Goal: Contribute content: Add original content to the website for others to see

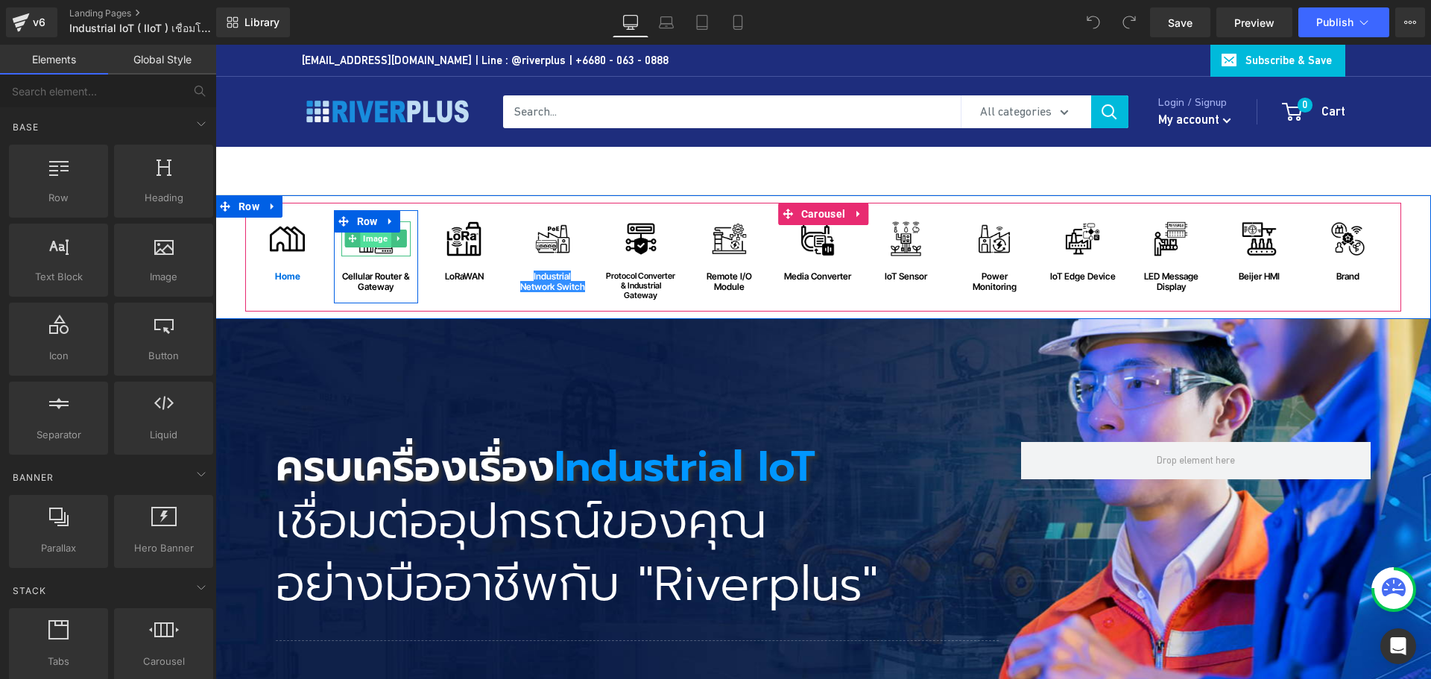
click at [370, 242] on span "Image" at bounding box center [376, 239] width 31 height 18
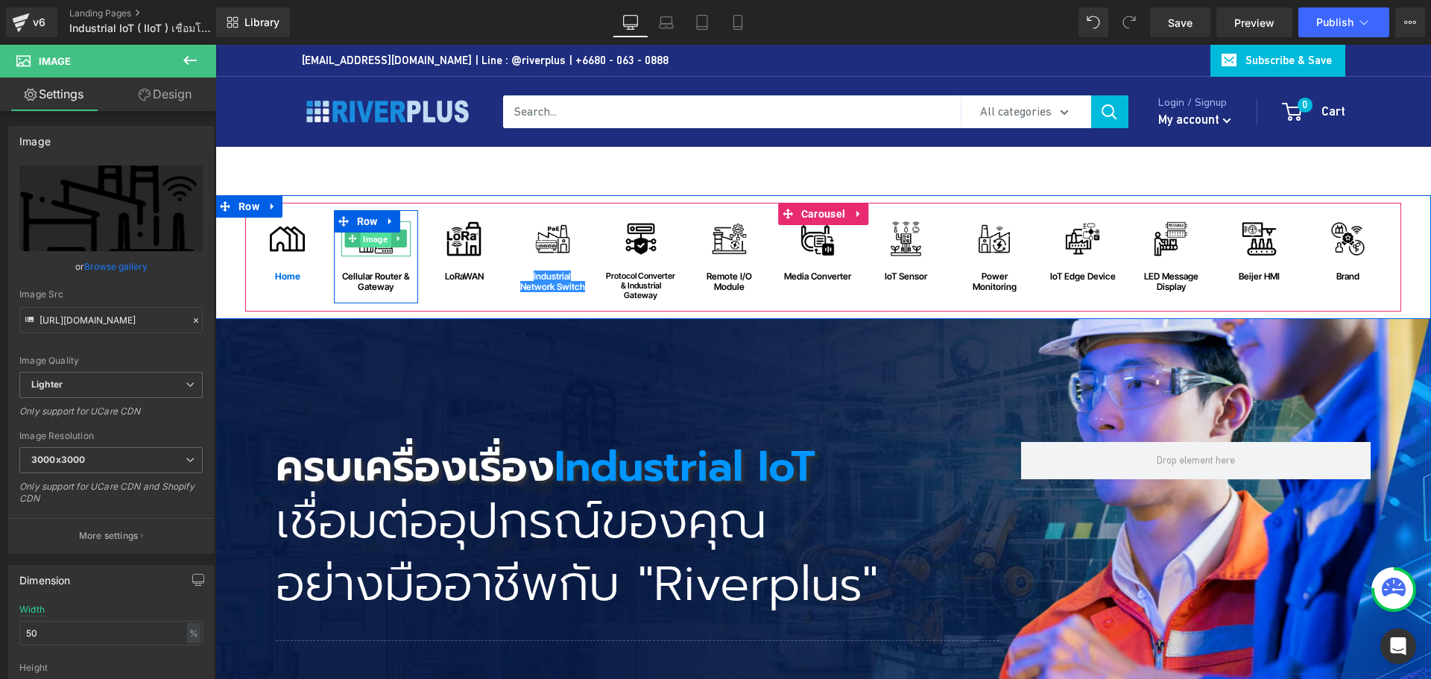
click at [370, 242] on span "Image" at bounding box center [376, 239] width 31 height 18
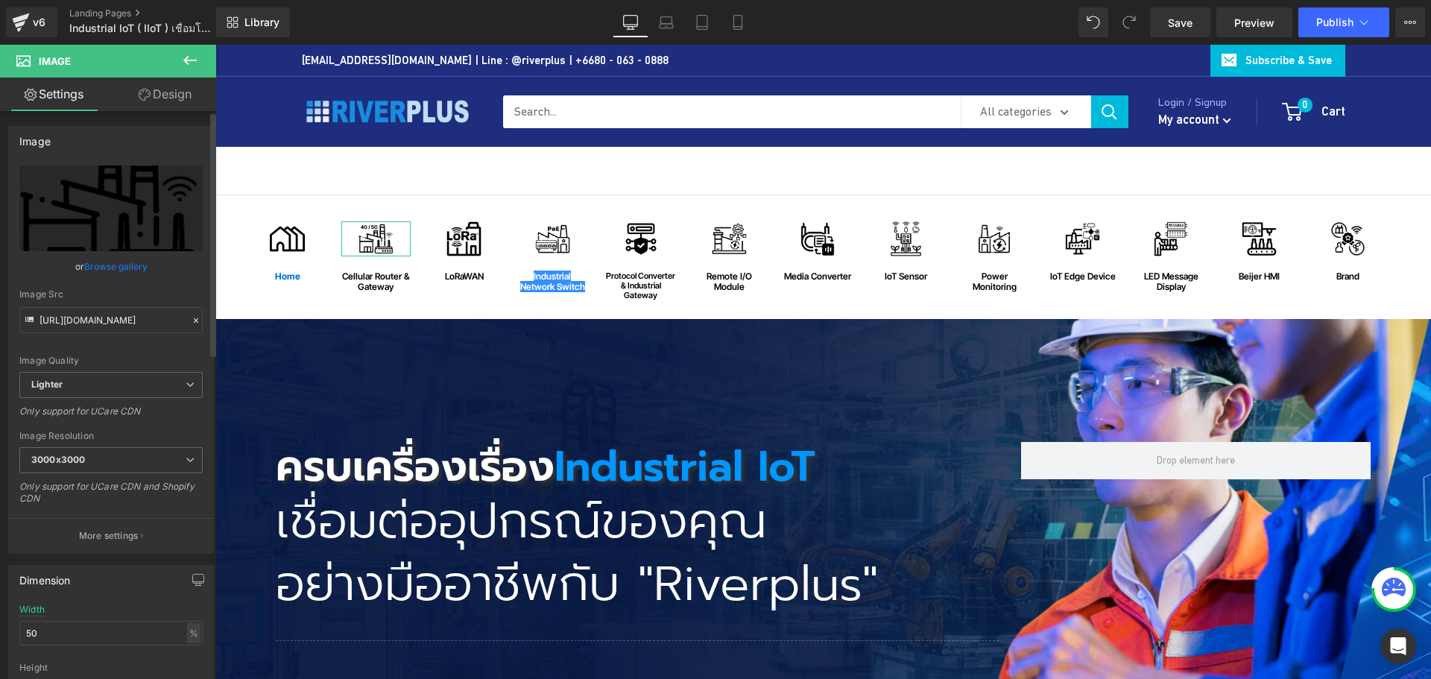
click at [121, 270] on link "Browse gallery" at bounding box center [115, 266] width 63 height 26
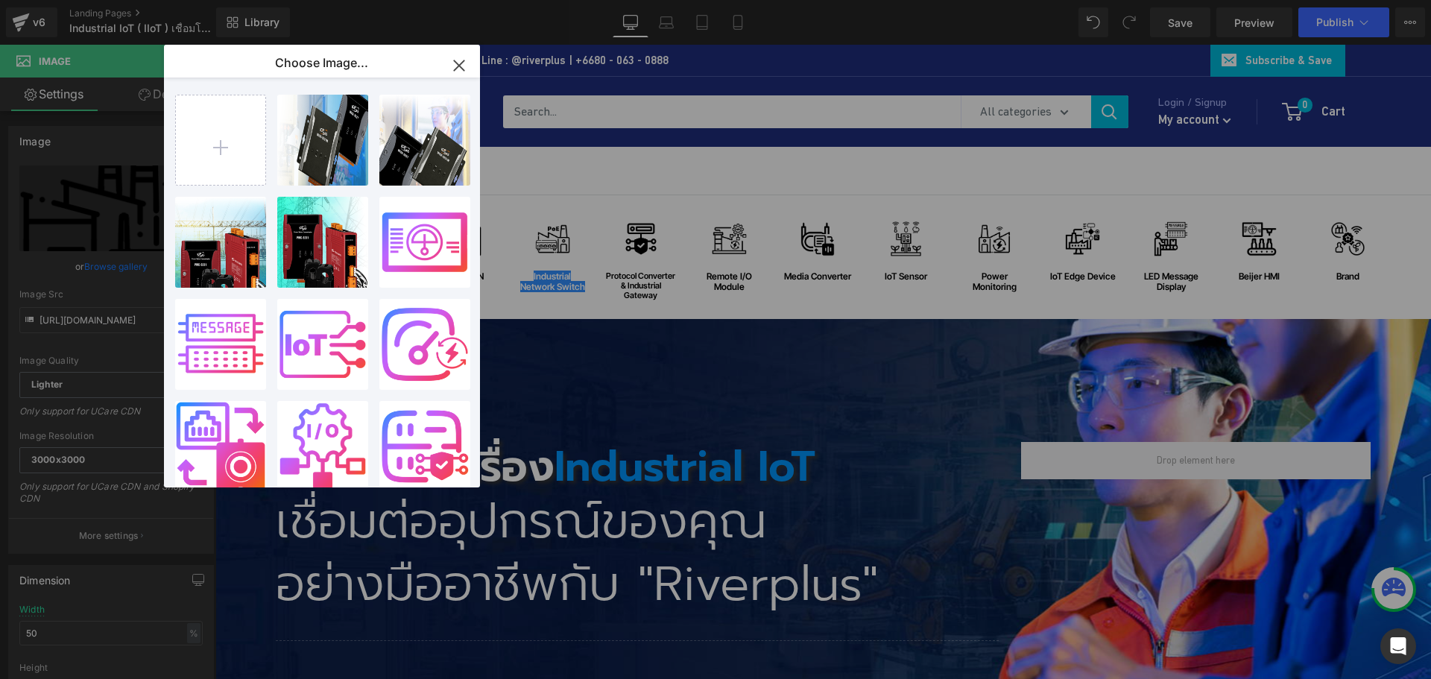
click at [462, 64] on icon "button" at bounding box center [459, 65] width 10 height 10
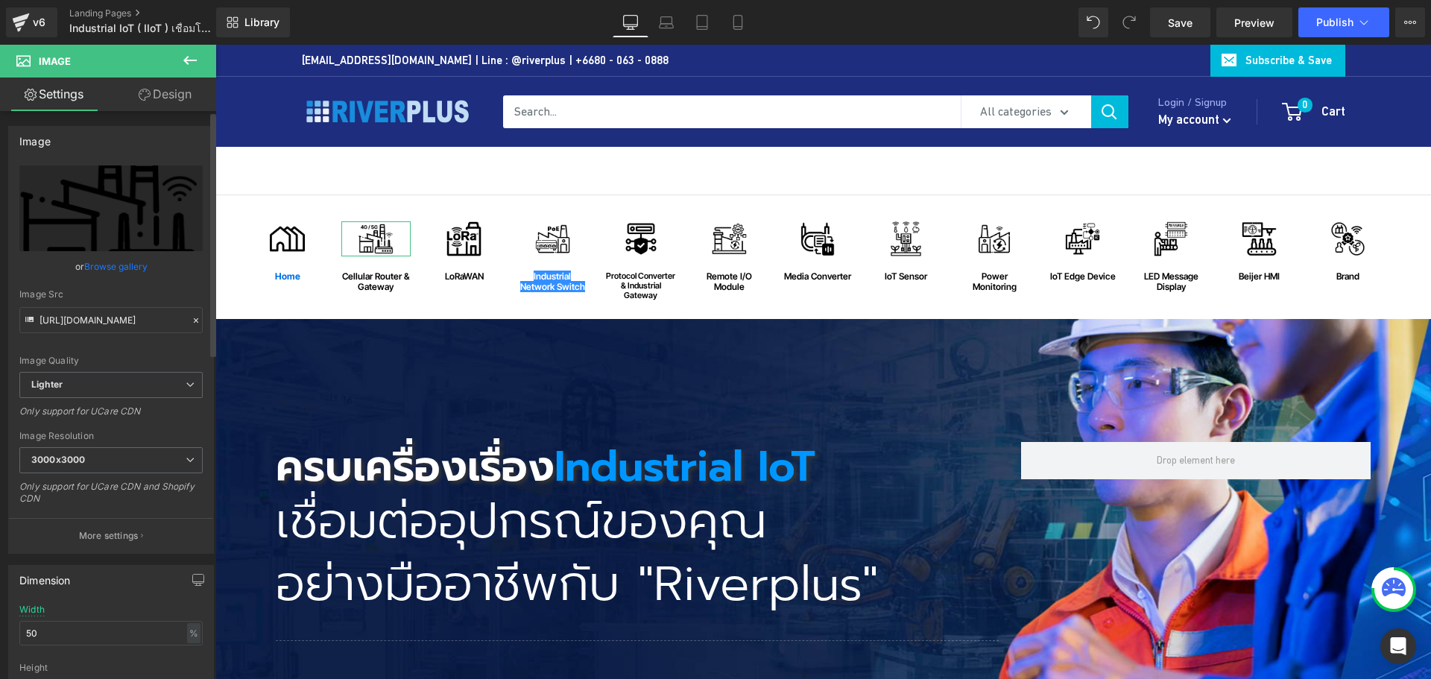
click at [110, 266] on link "Browse gallery" at bounding box center [115, 266] width 63 height 26
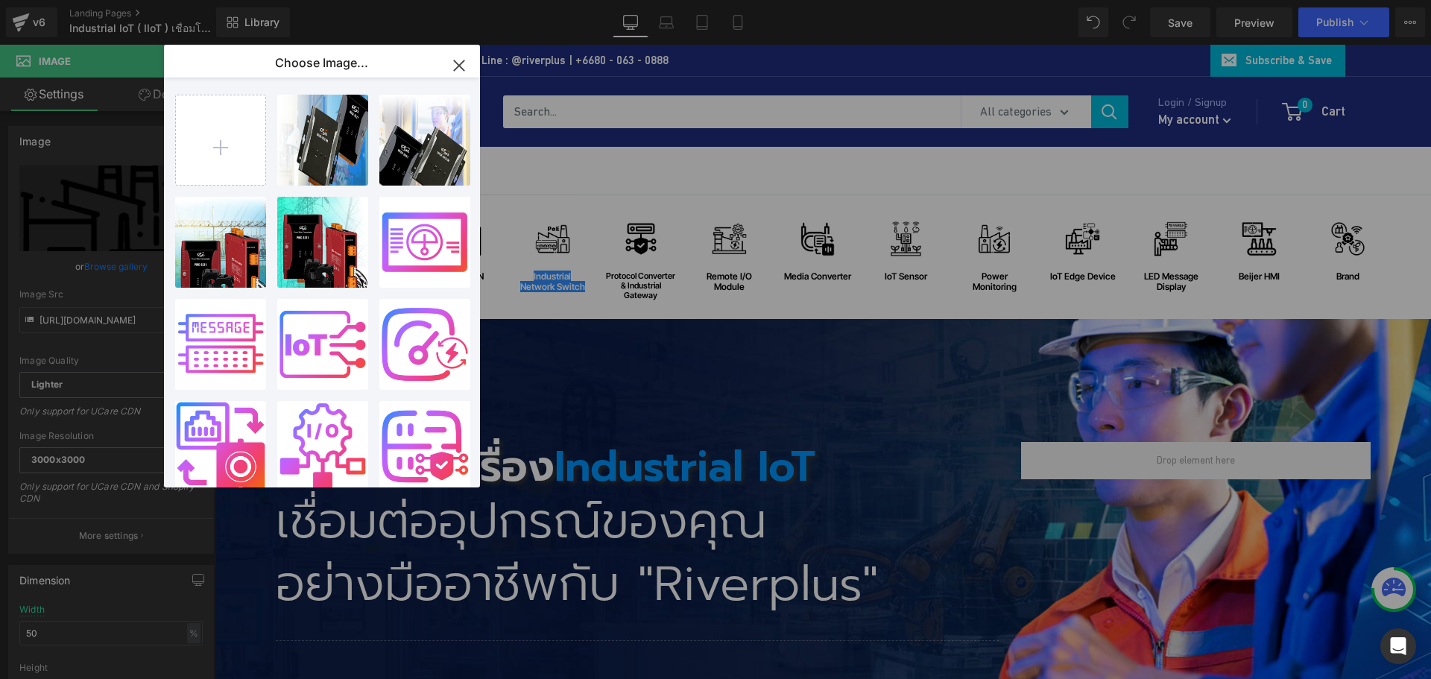
click at [459, 68] on icon "button" at bounding box center [459, 66] width 24 height 24
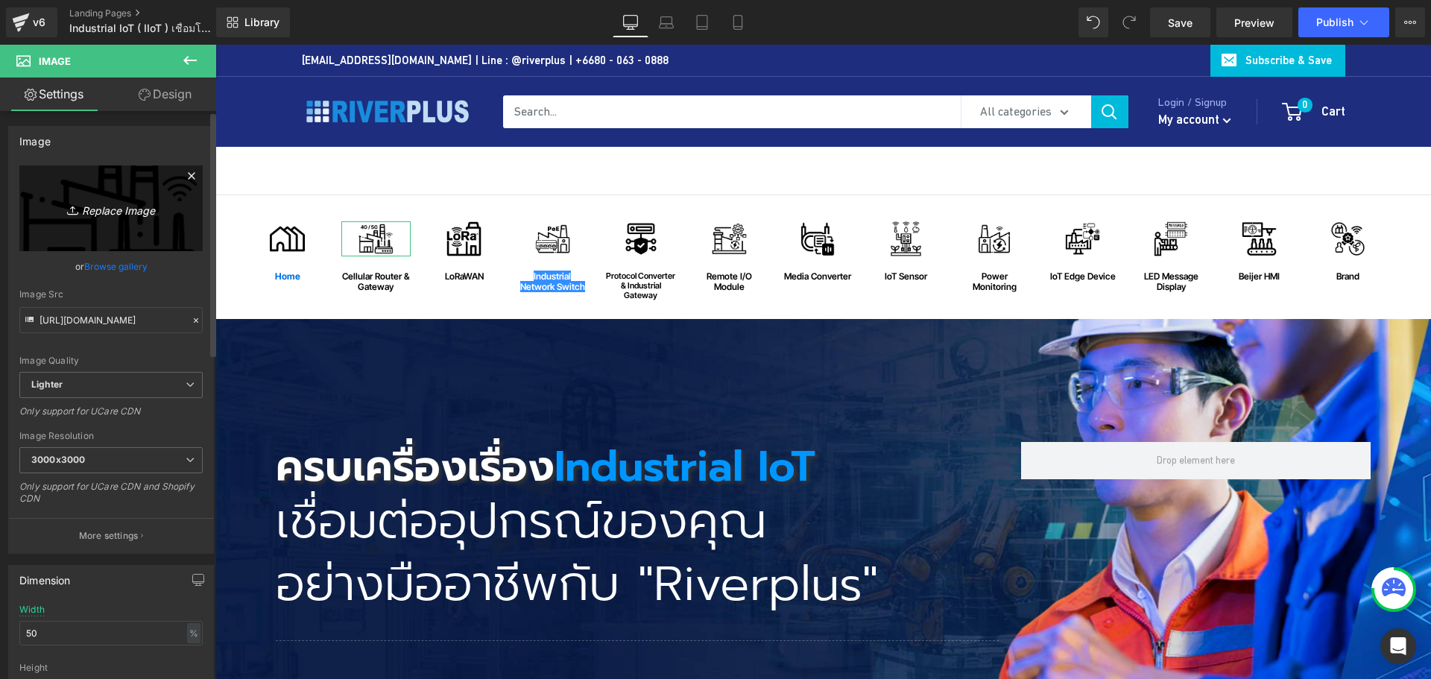
click at [110, 207] on icon "Replace Image" at bounding box center [110, 208] width 119 height 19
type input "C:\fakepath\Cellular-Router-&-Gateway.png"
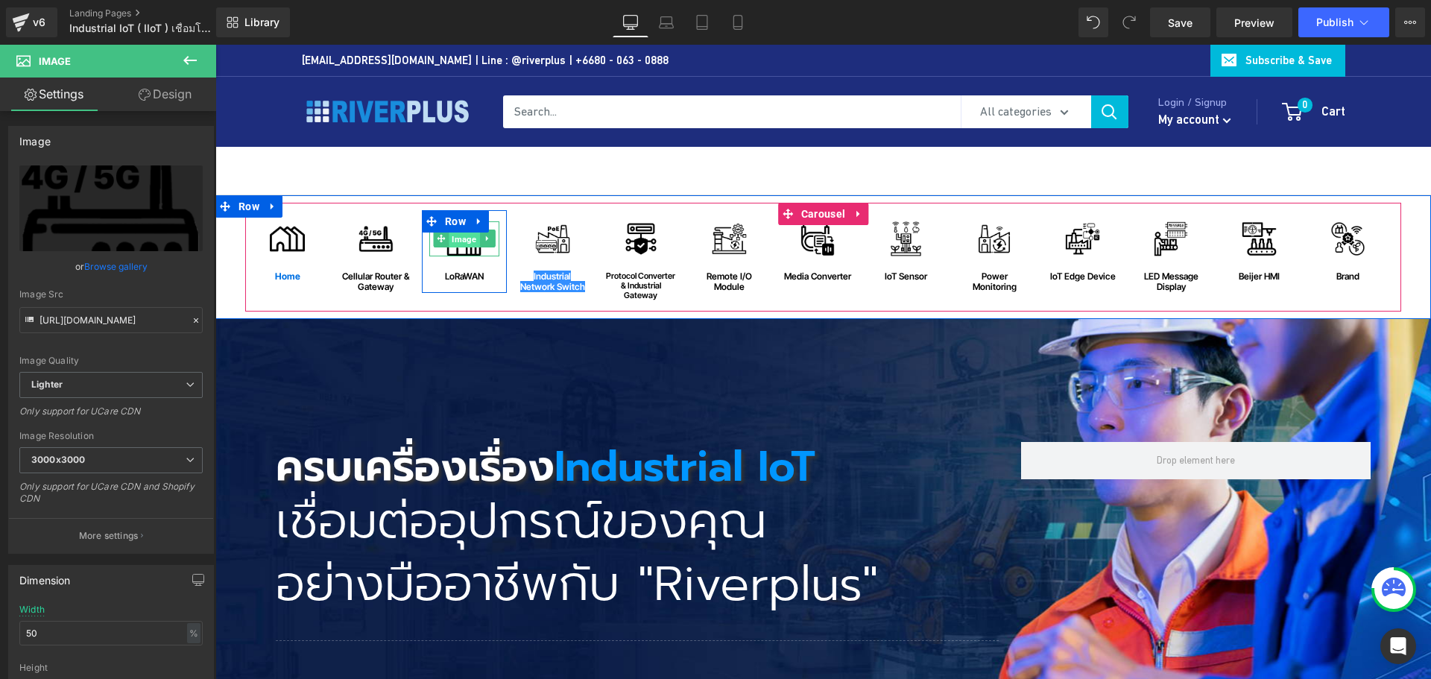
click at [459, 241] on span "Image" at bounding box center [464, 239] width 31 height 18
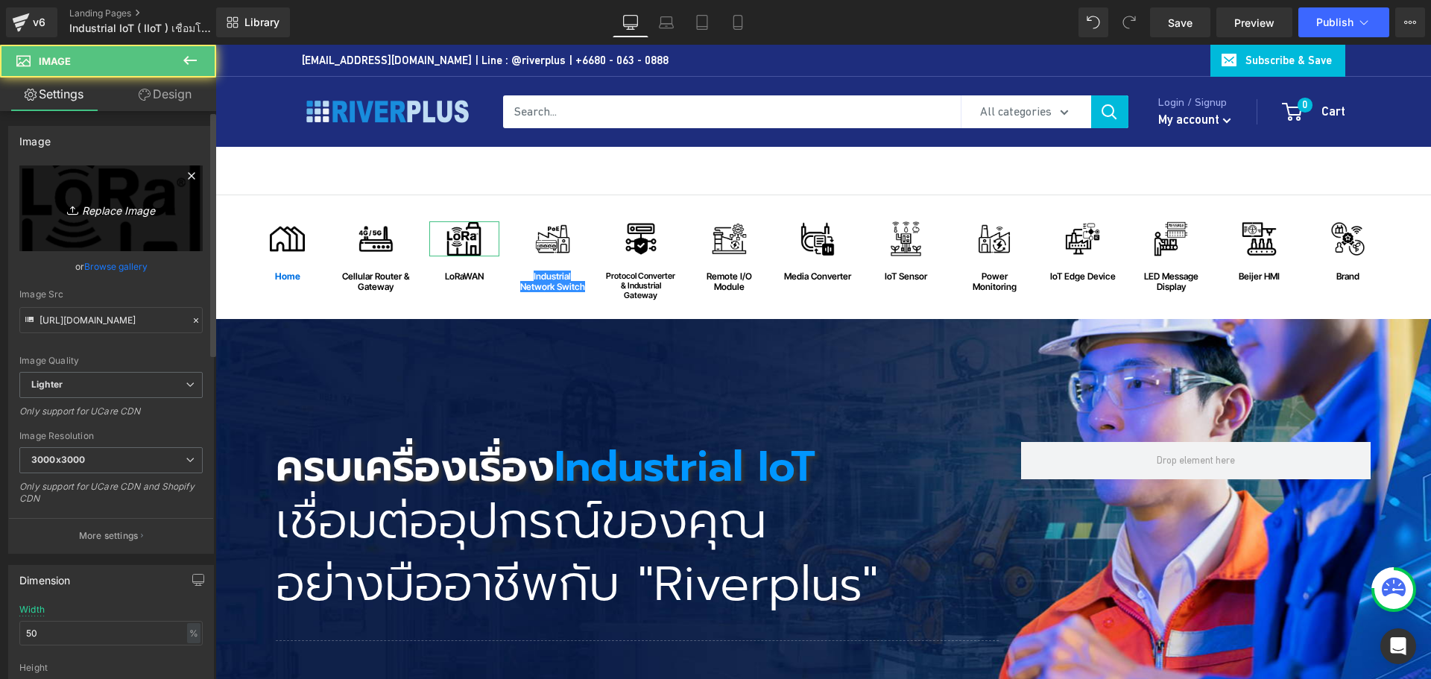
click at [131, 210] on icon "Replace Image" at bounding box center [110, 208] width 119 height 19
type input "C:\fakepath\LoRaWAN.png"
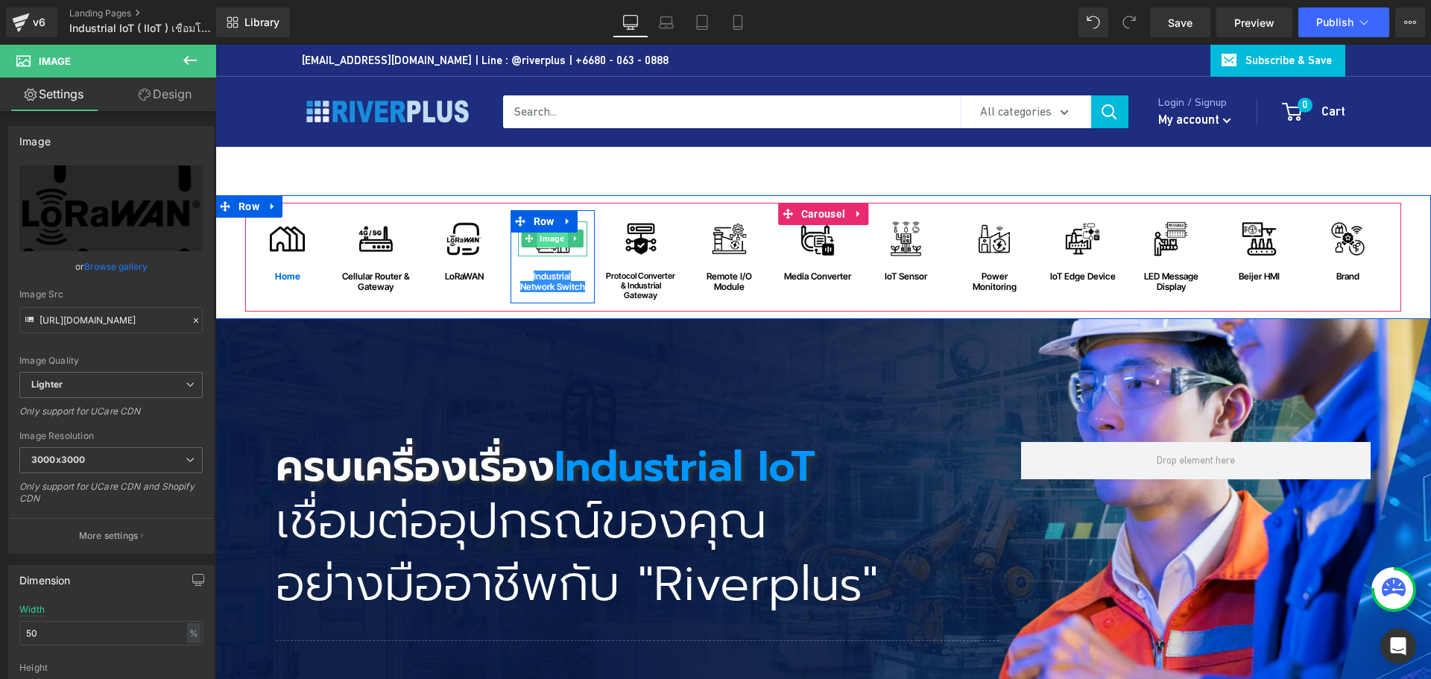
click at [544, 239] on span "Image" at bounding box center [553, 239] width 31 height 18
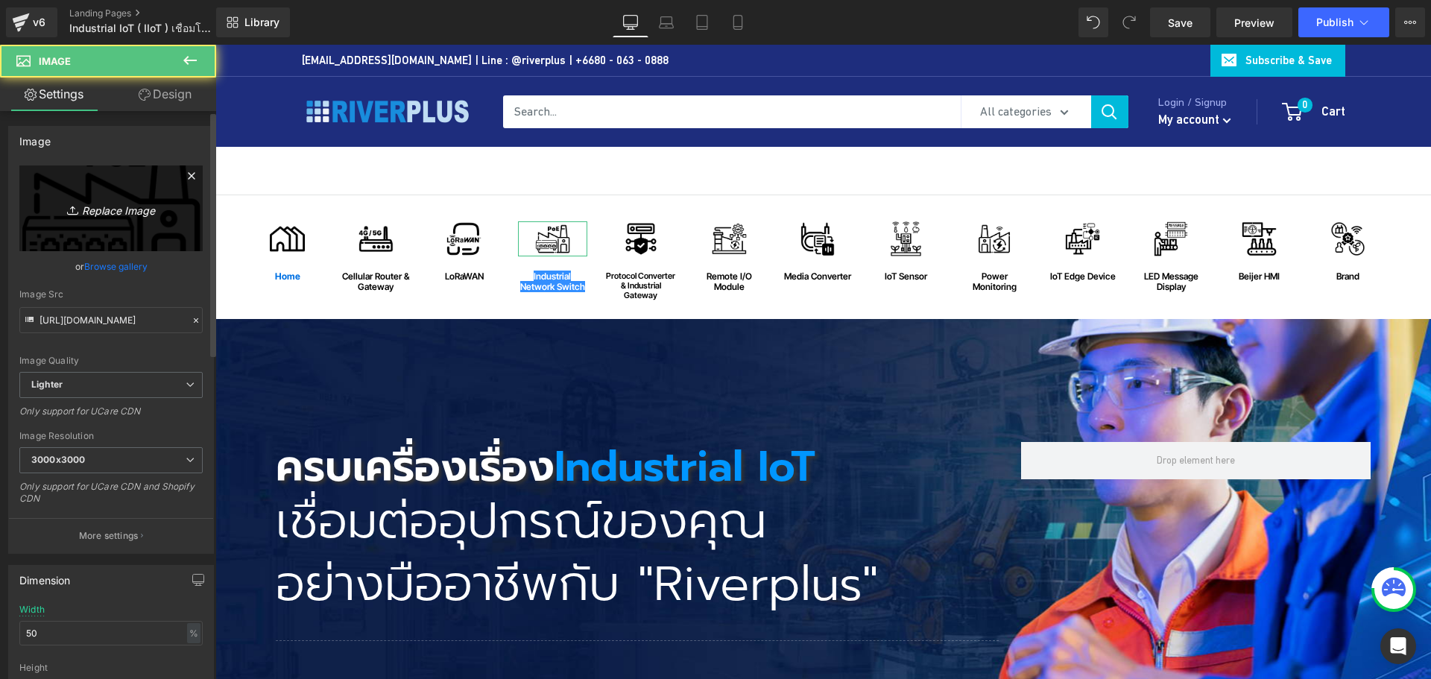
click at [112, 213] on icon "Replace Image" at bounding box center [110, 208] width 119 height 19
type input "C:\fakepath\industrial-network-switch.png"
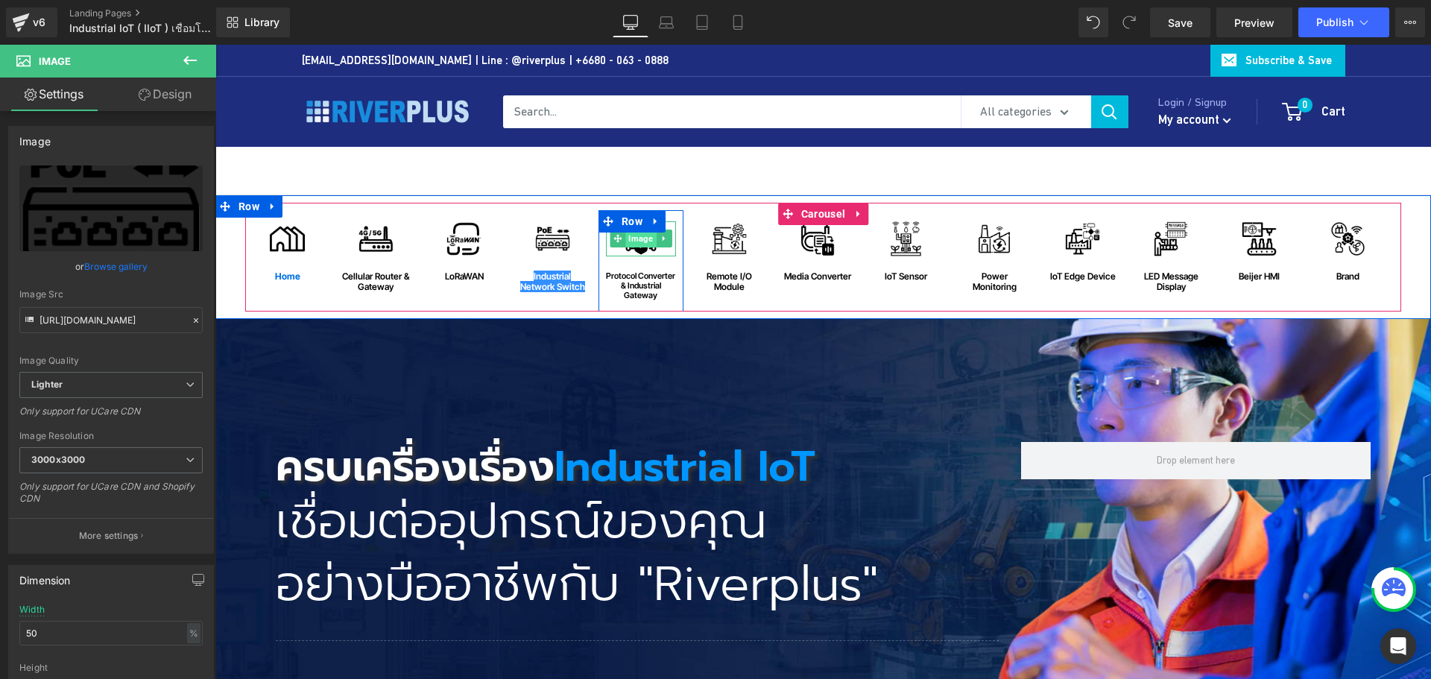
click at [636, 237] on span "Image" at bounding box center [641, 239] width 31 height 18
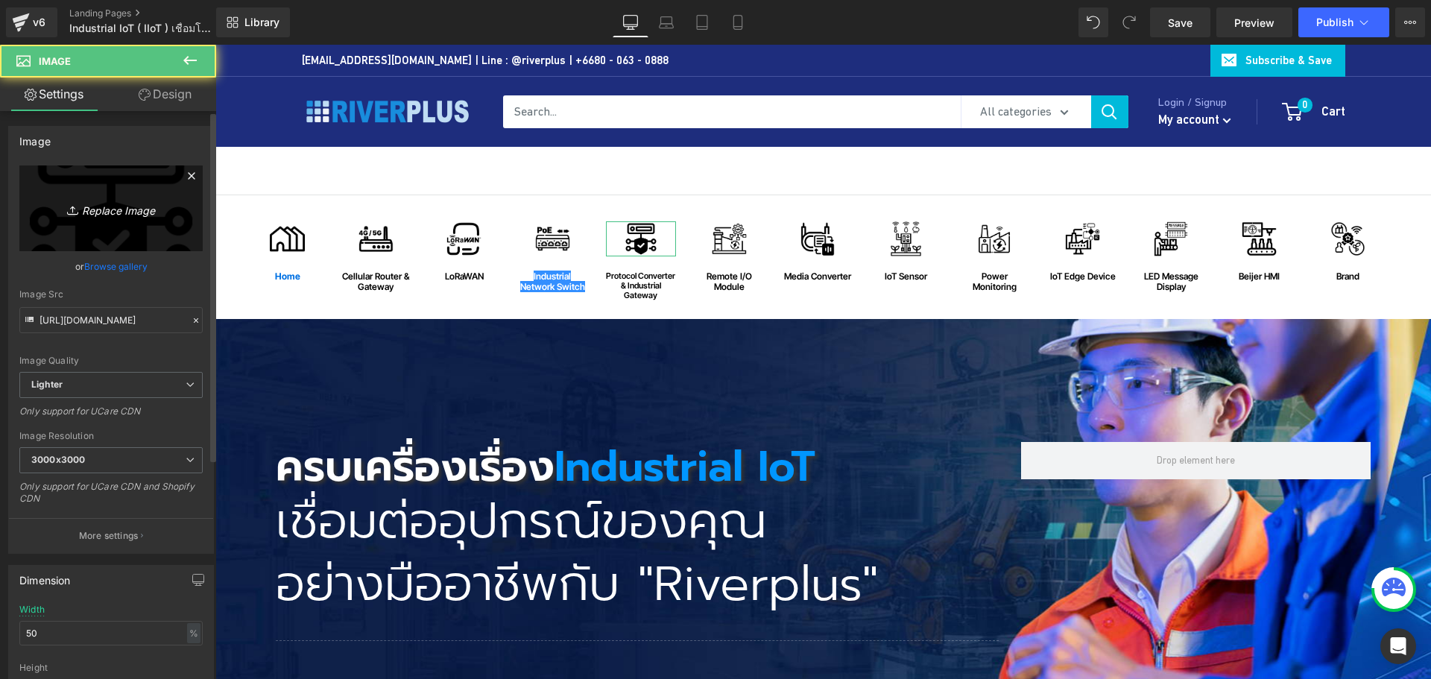
click at [104, 210] on icon "Replace Image" at bounding box center [110, 208] width 119 height 19
type input "C:\fakepath\Protocol-Converter-&-Industrial-Gateway.png"
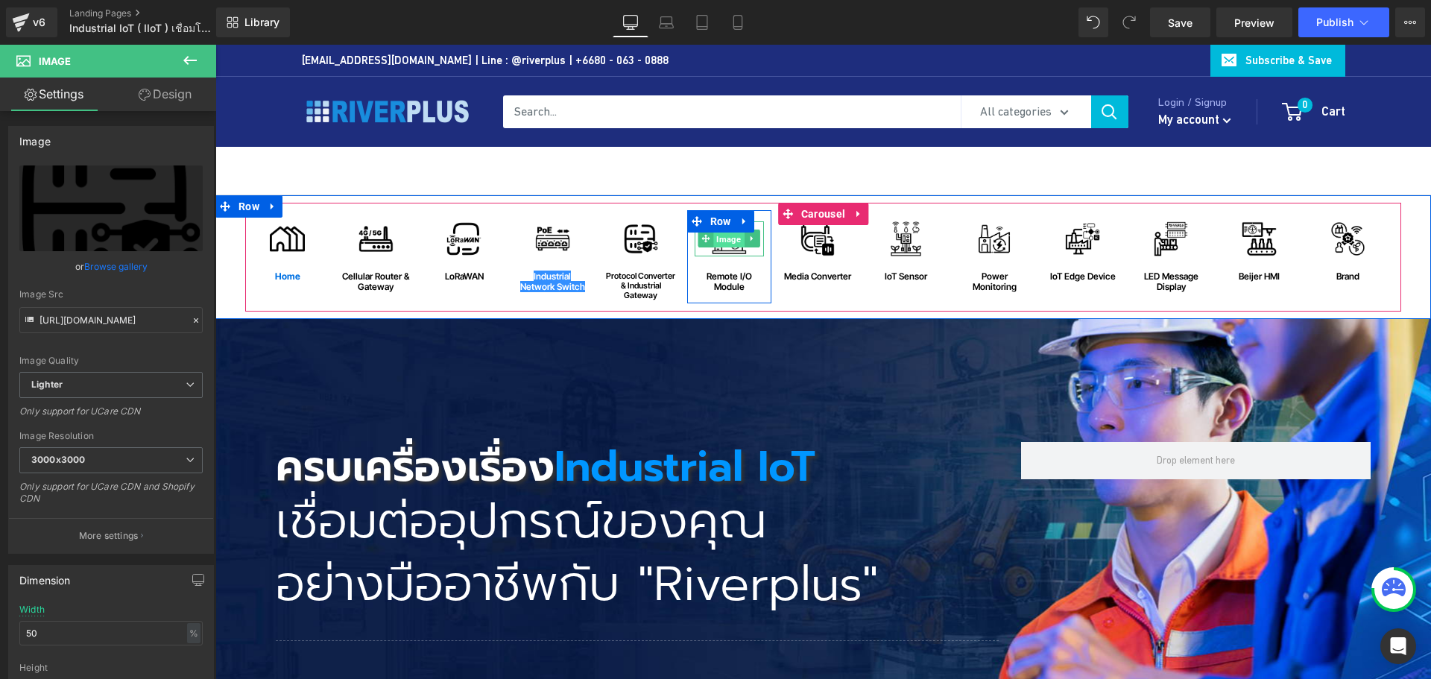
click at [719, 244] on span "Image" at bounding box center [729, 239] width 31 height 18
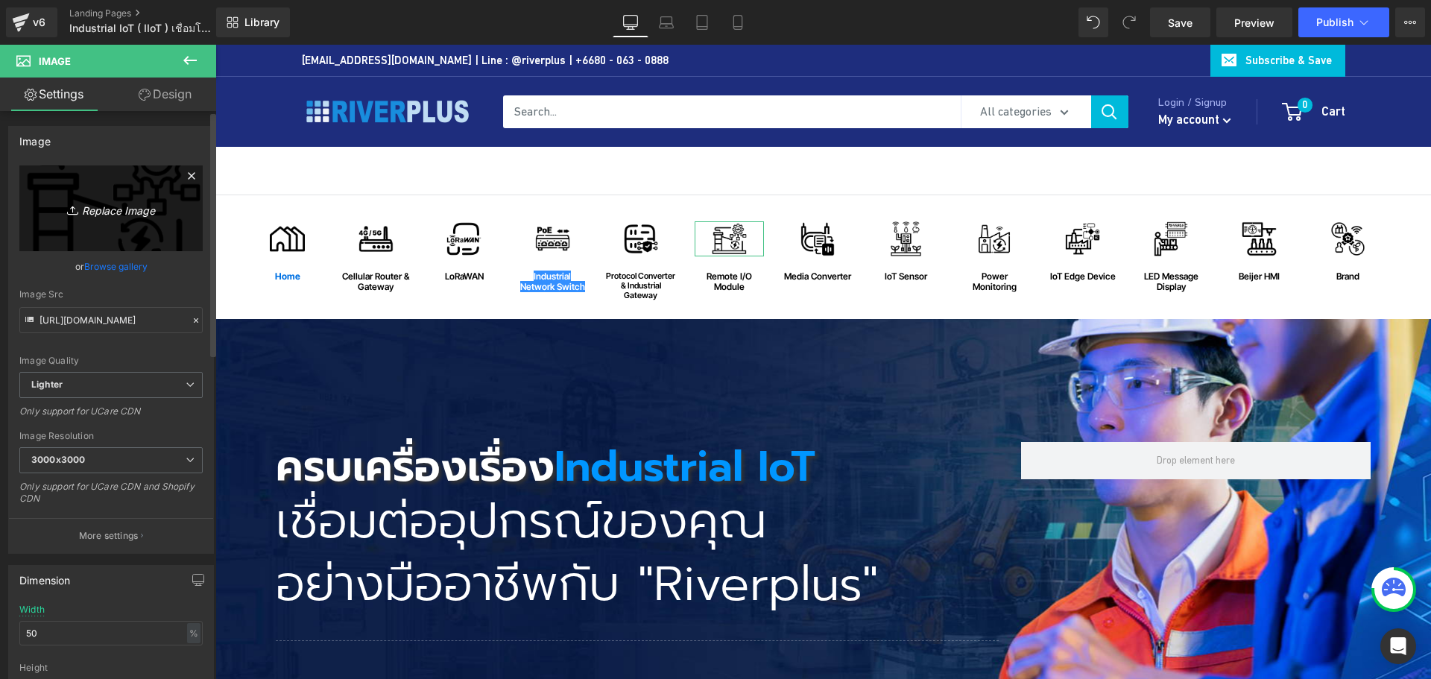
click at [145, 208] on icon "Replace Image" at bounding box center [110, 208] width 119 height 19
type input "C:\fakepath\Remote-IO-Module.png"
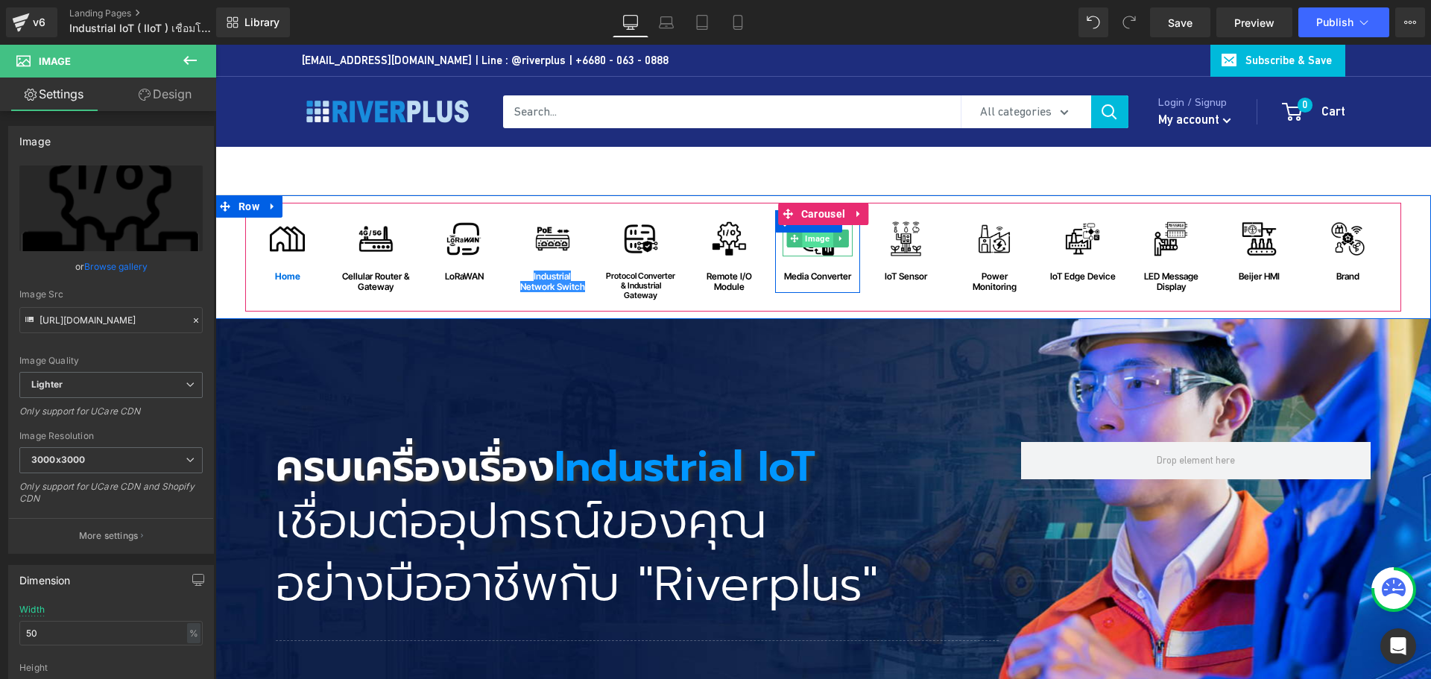
click at [804, 240] on span "Image" at bounding box center [817, 239] width 31 height 18
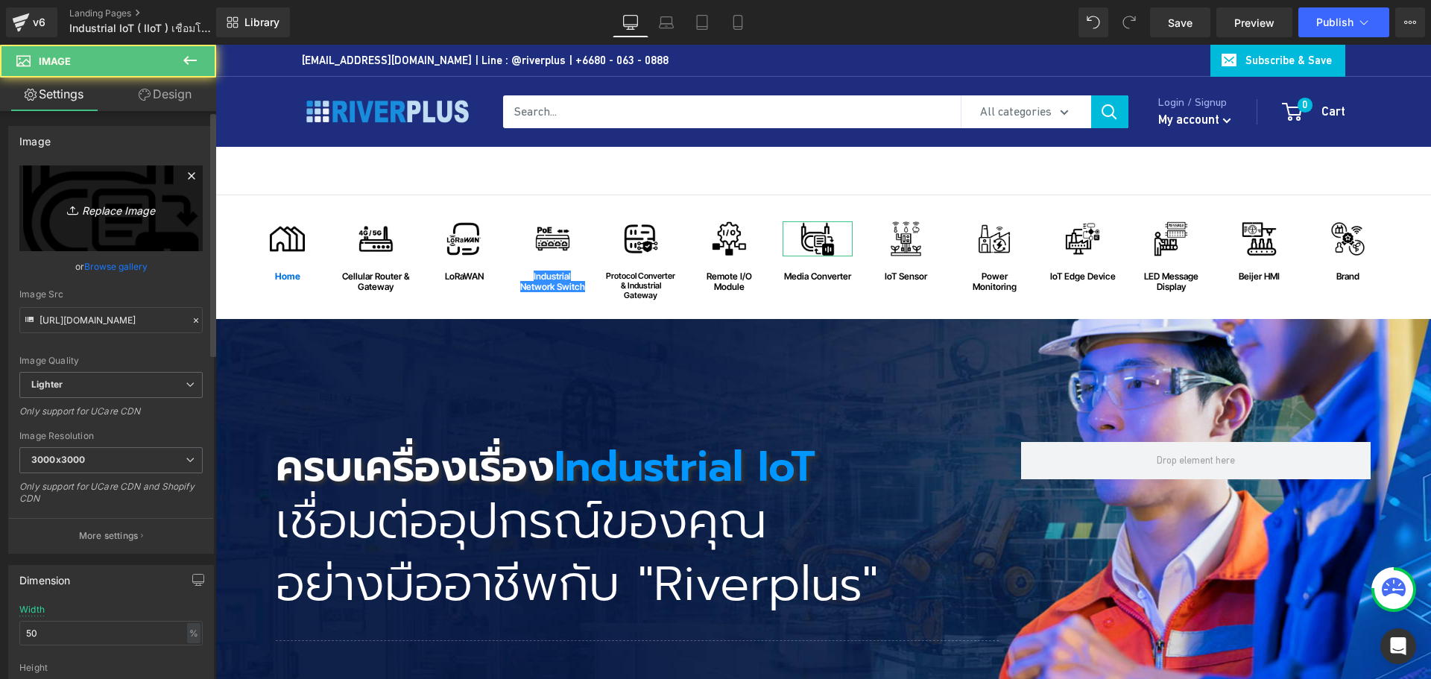
click at [109, 210] on icon "Replace Image" at bounding box center [110, 208] width 119 height 19
type input "C:\fakepath\Lan-to-fiber-optic.png"
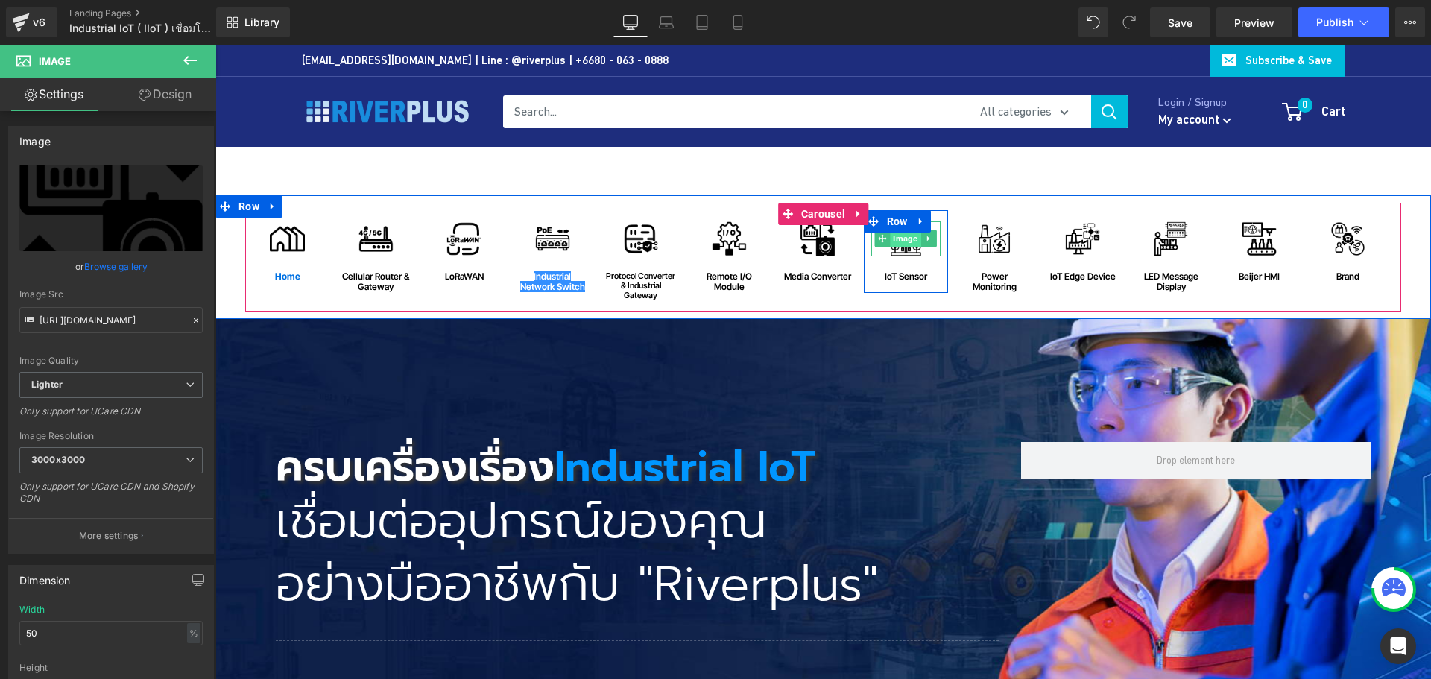
click at [901, 243] on span "Image" at bounding box center [906, 239] width 31 height 18
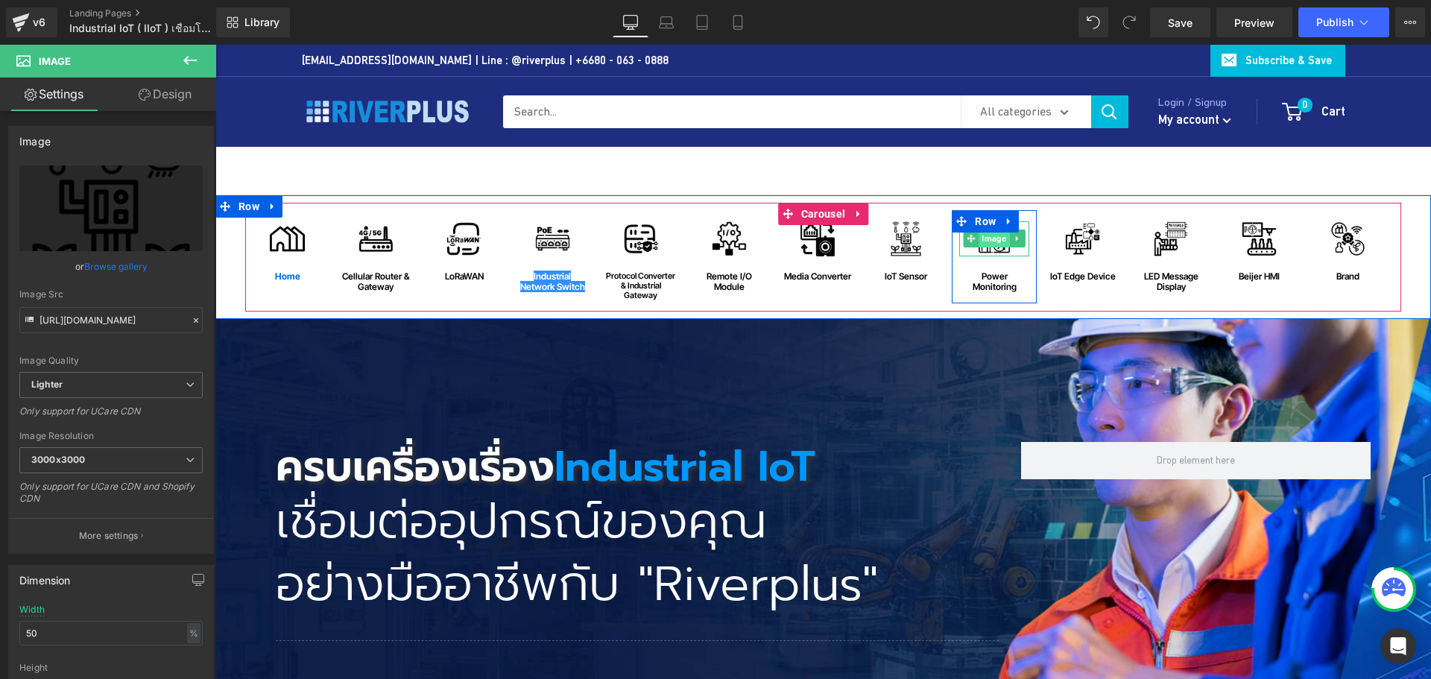
click at [992, 243] on span "Image" at bounding box center [994, 239] width 31 height 18
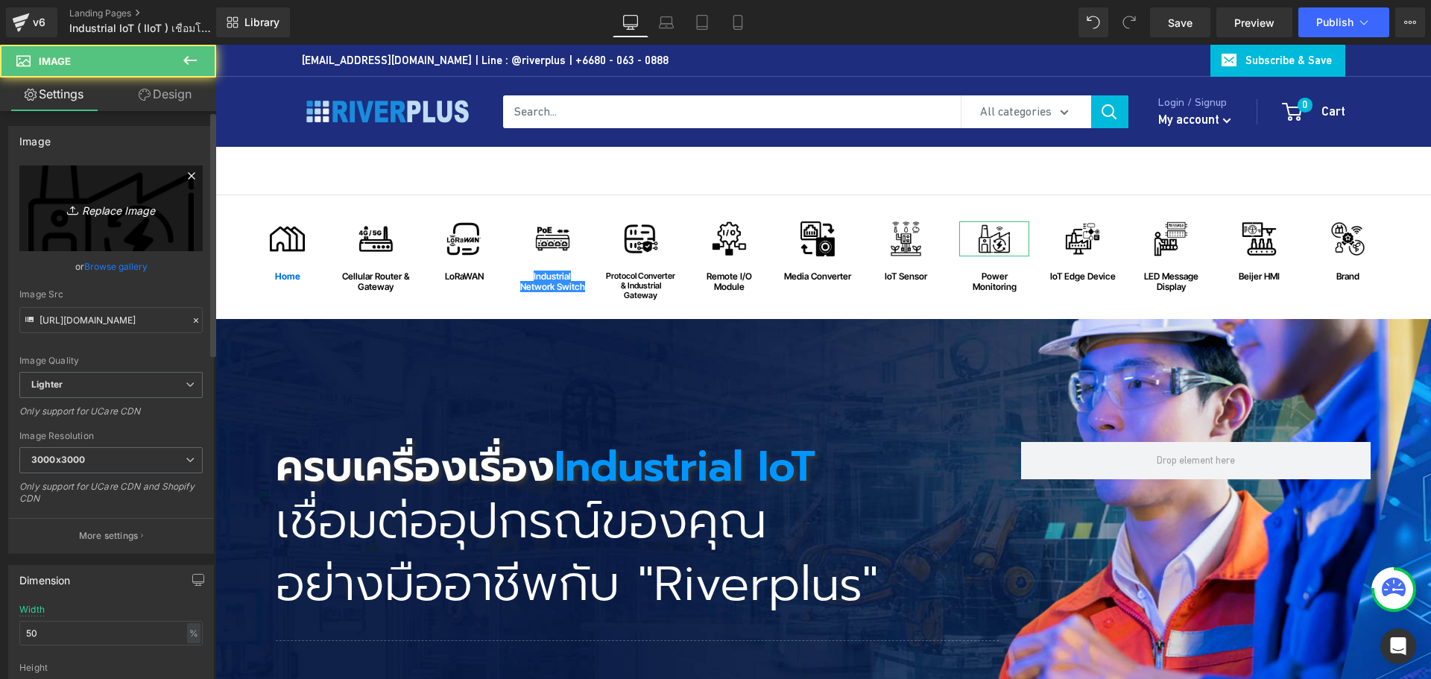
click at [113, 214] on icon "Replace Image" at bounding box center [110, 208] width 119 height 19
type input "C:\fakepath\Power-Monitoring.png"
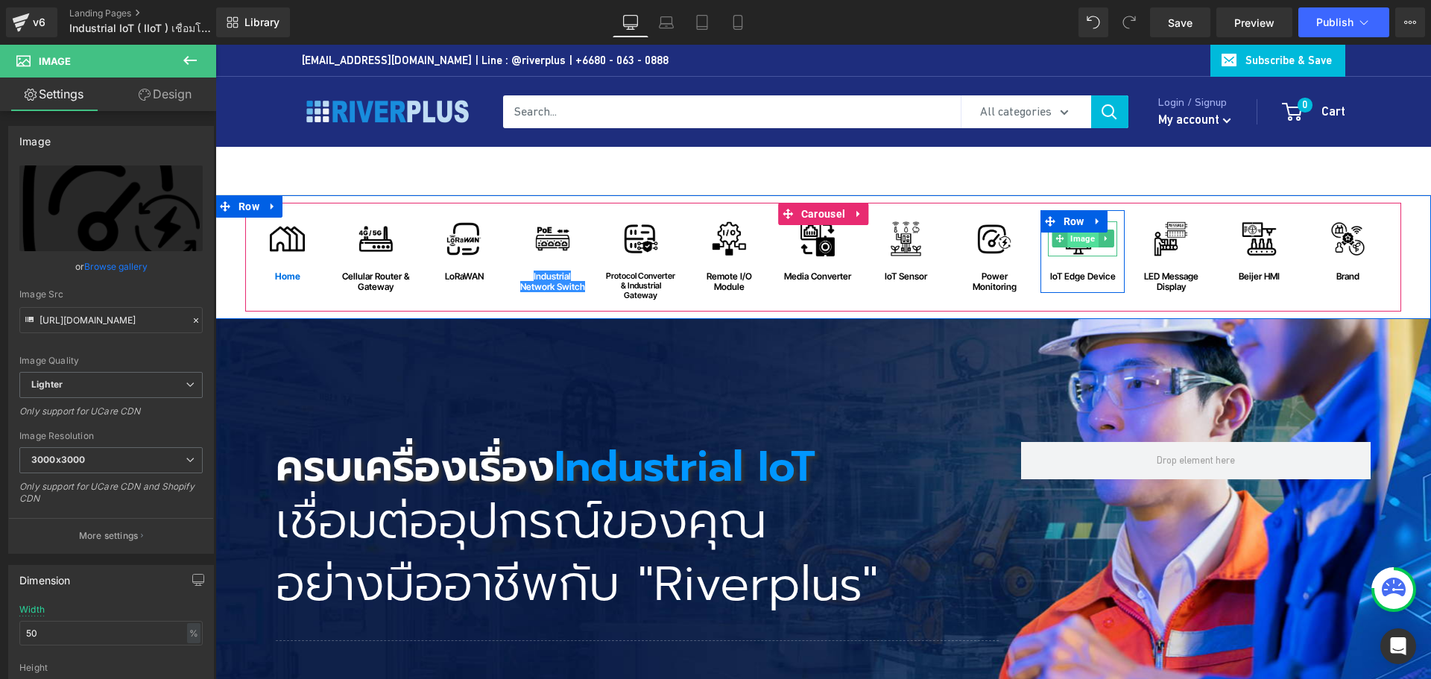
click at [1078, 242] on span "Image" at bounding box center [1083, 239] width 31 height 18
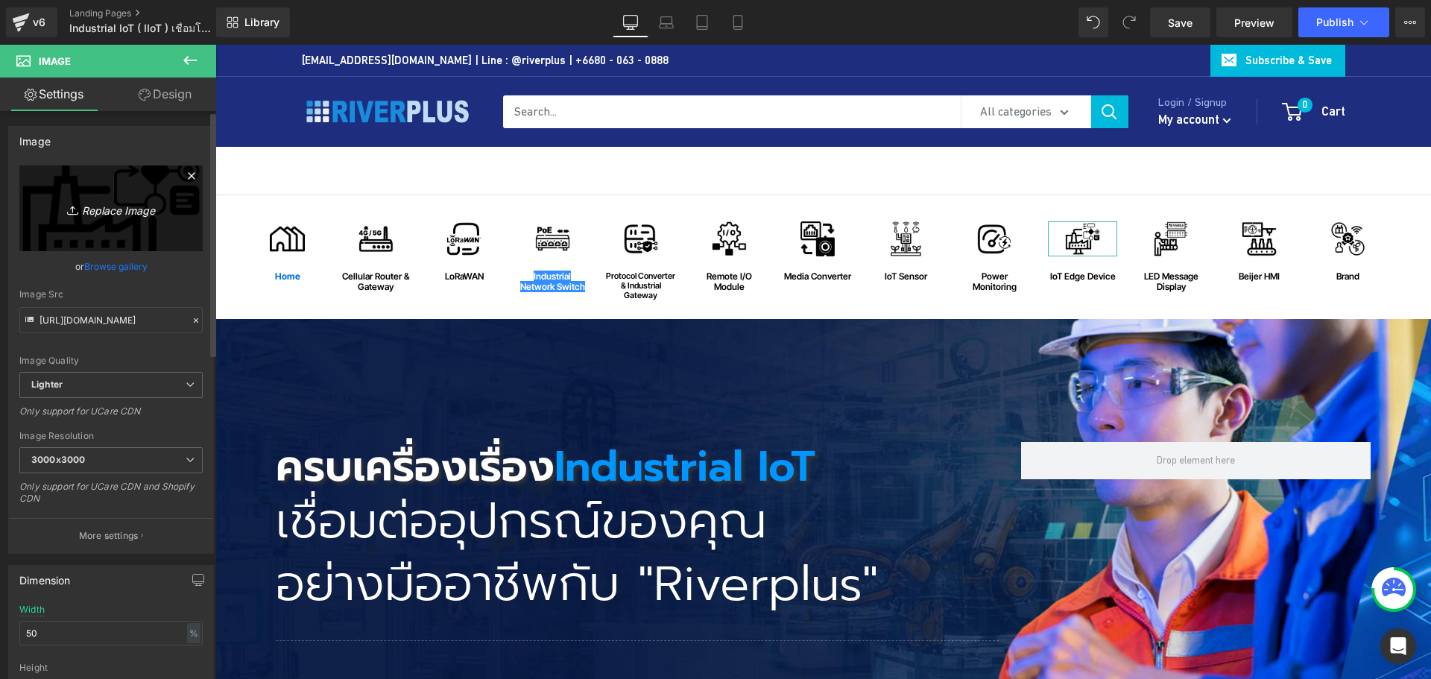
click at [125, 209] on icon "Replace Image" at bounding box center [110, 208] width 119 height 19
type input "C:\fakepath\IoT-Edge-Device.png"
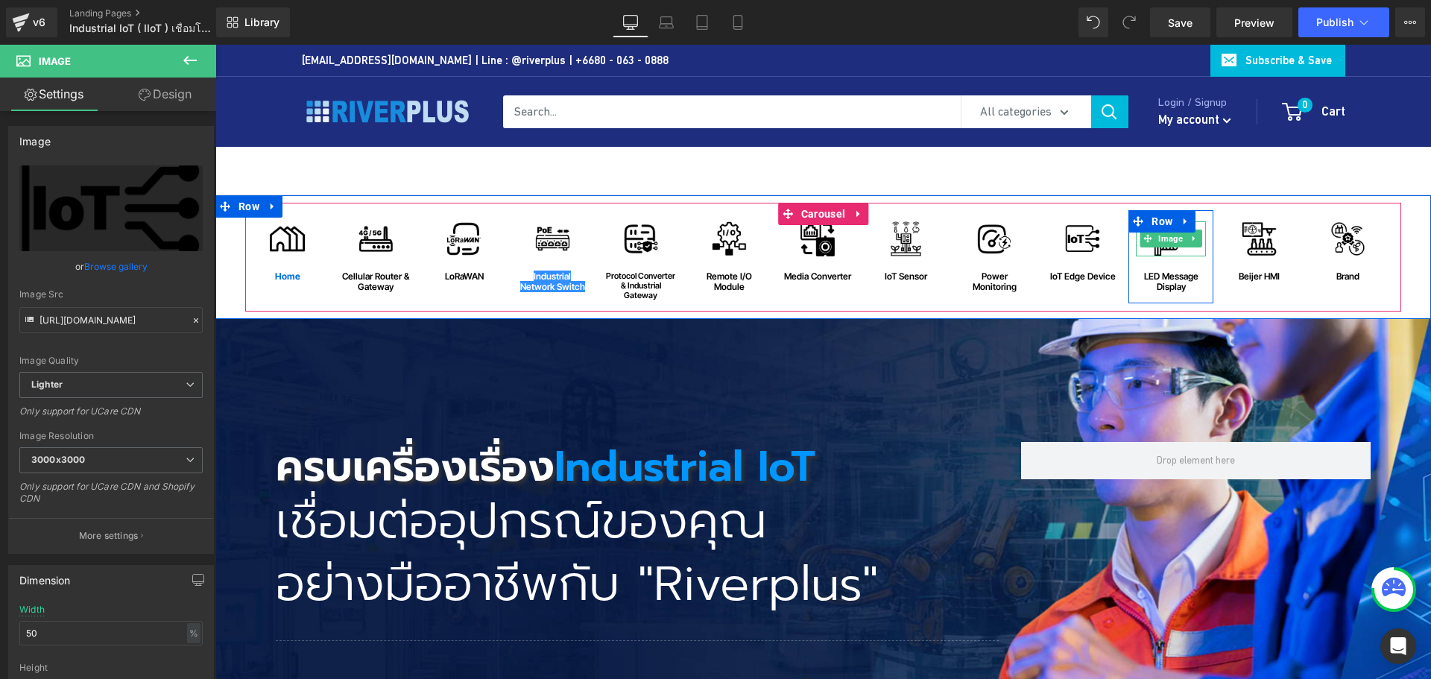
click at [1156, 241] on span "Image" at bounding box center [1171, 239] width 31 height 18
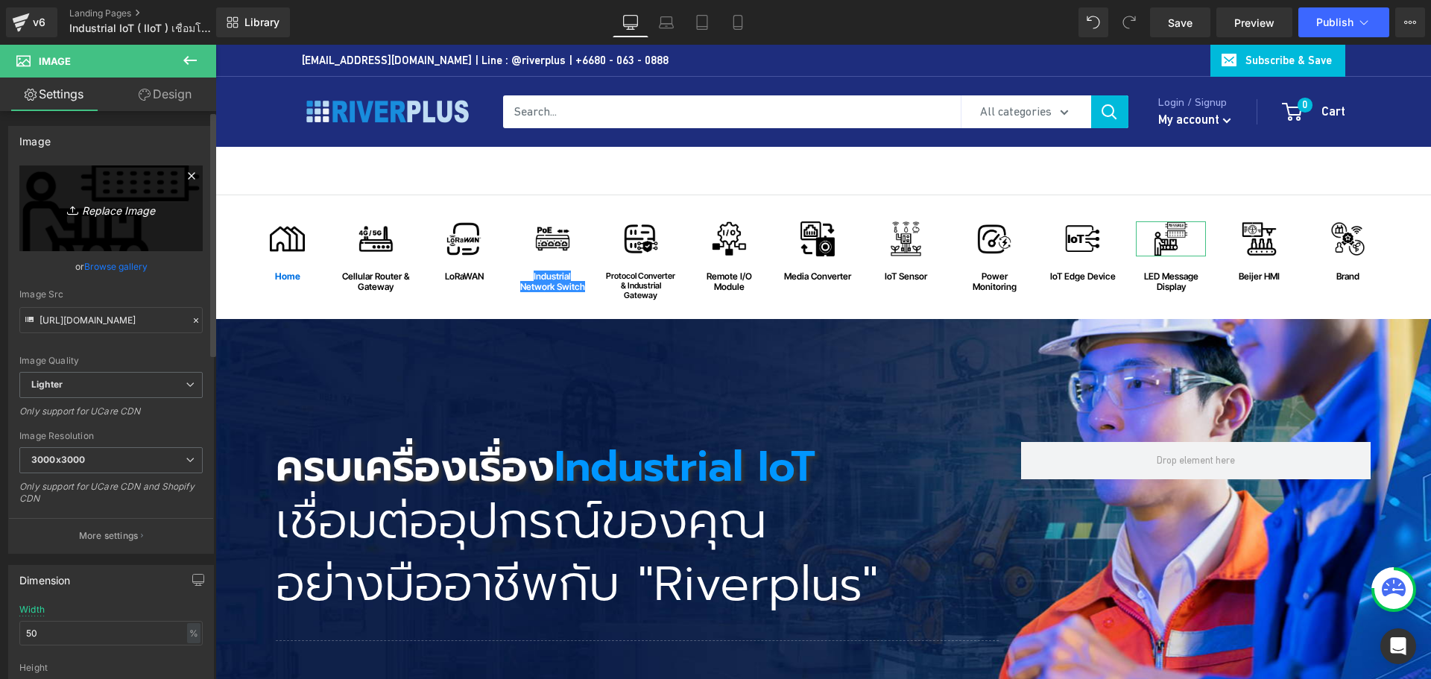
click at [107, 214] on icon "Replace Image" at bounding box center [110, 208] width 119 height 19
type input "C:\fakepath\LED-Message-Display.png"
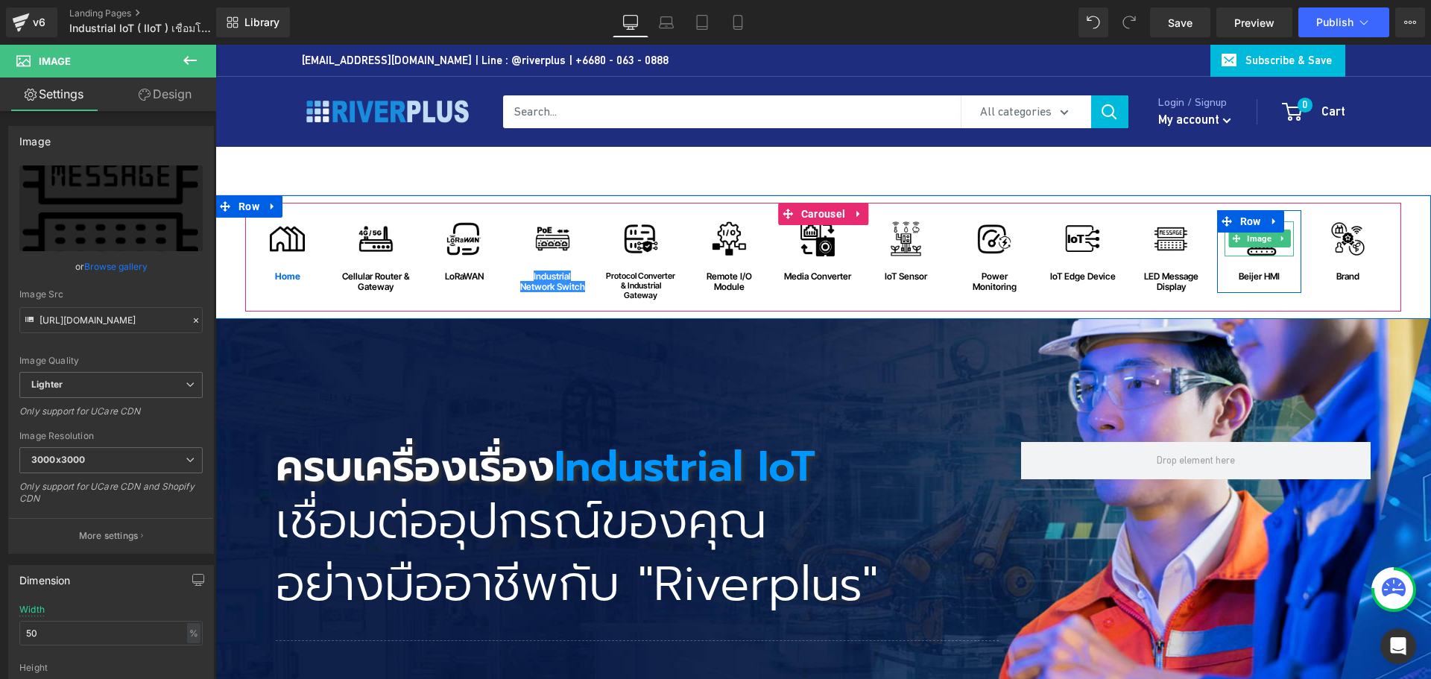
drag, startPoint x: 1253, startPoint y: 244, endPoint x: 1179, endPoint y: 245, distance: 73.8
click at [1253, 244] on span "Image" at bounding box center [1259, 239] width 31 height 18
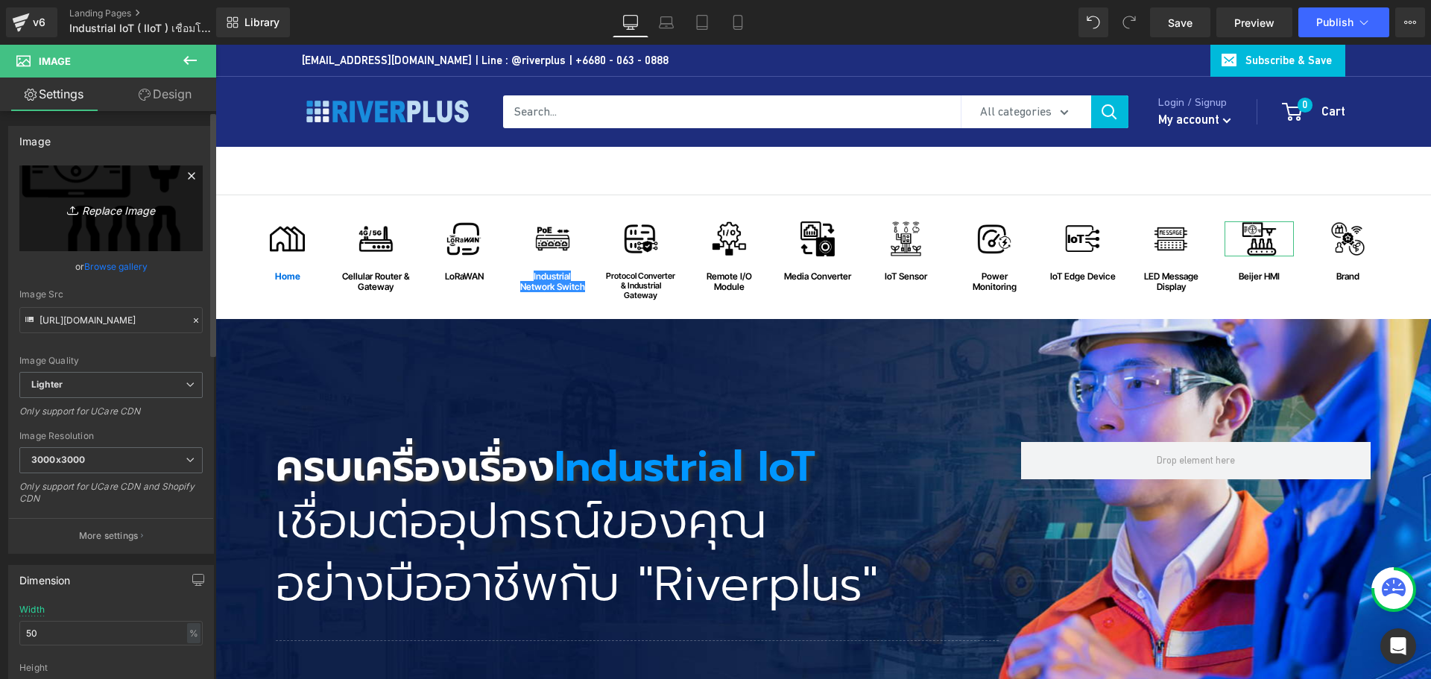
click at [119, 206] on icon "Replace Image" at bounding box center [110, 208] width 119 height 19
type input "C:\fakepath\Beijer-HMI.png"
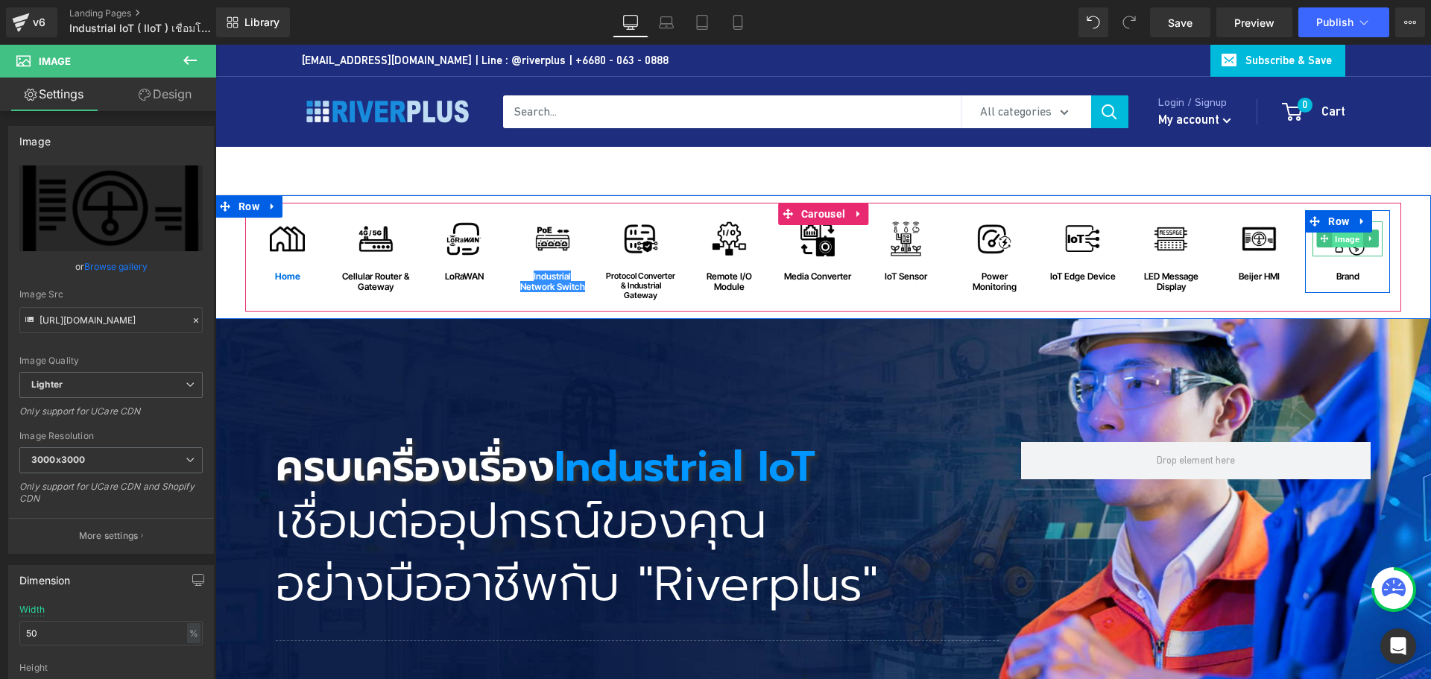
click at [1338, 236] on span "Image" at bounding box center [1348, 239] width 31 height 18
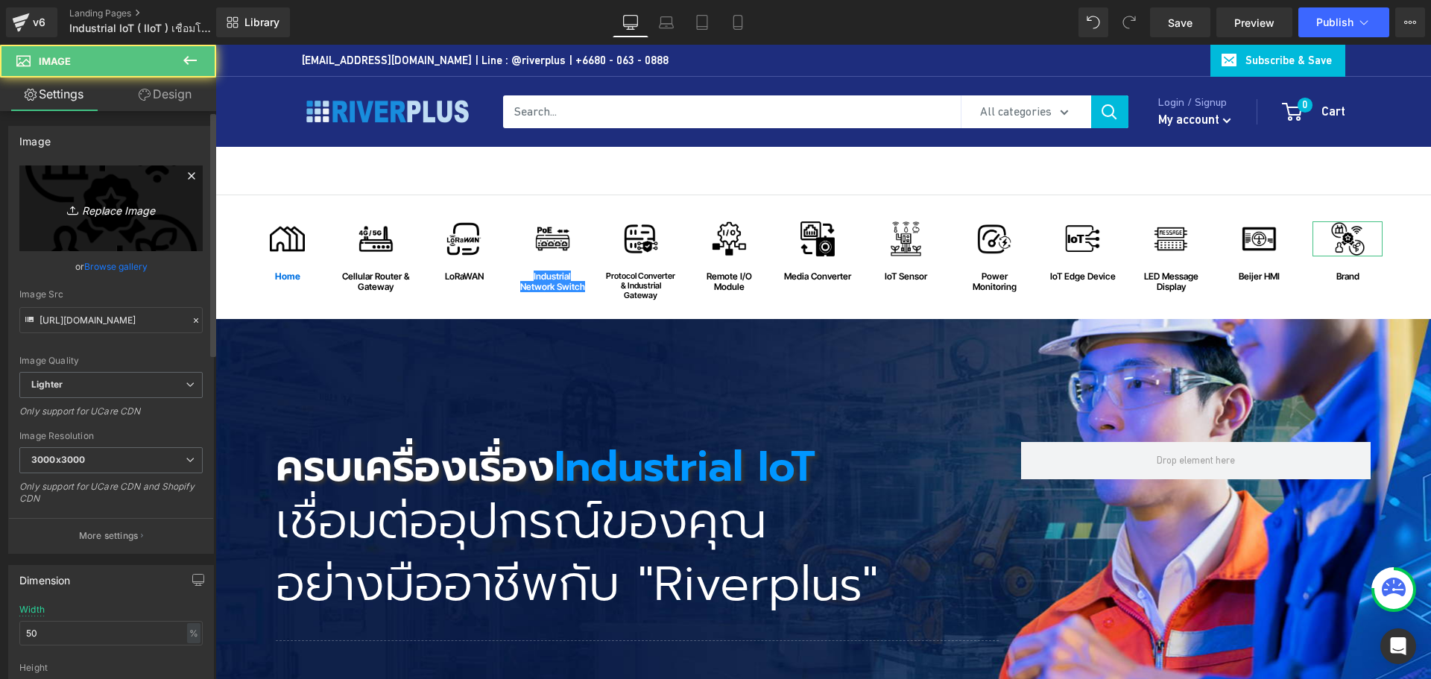
click at [107, 205] on icon "Replace Image" at bounding box center [110, 208] width 119 height 19
click at [112, 207] on icon "Replace Image" at bounding box center [110, 208] width 119 height 19
type input "C:\fakepath\Brend.png"
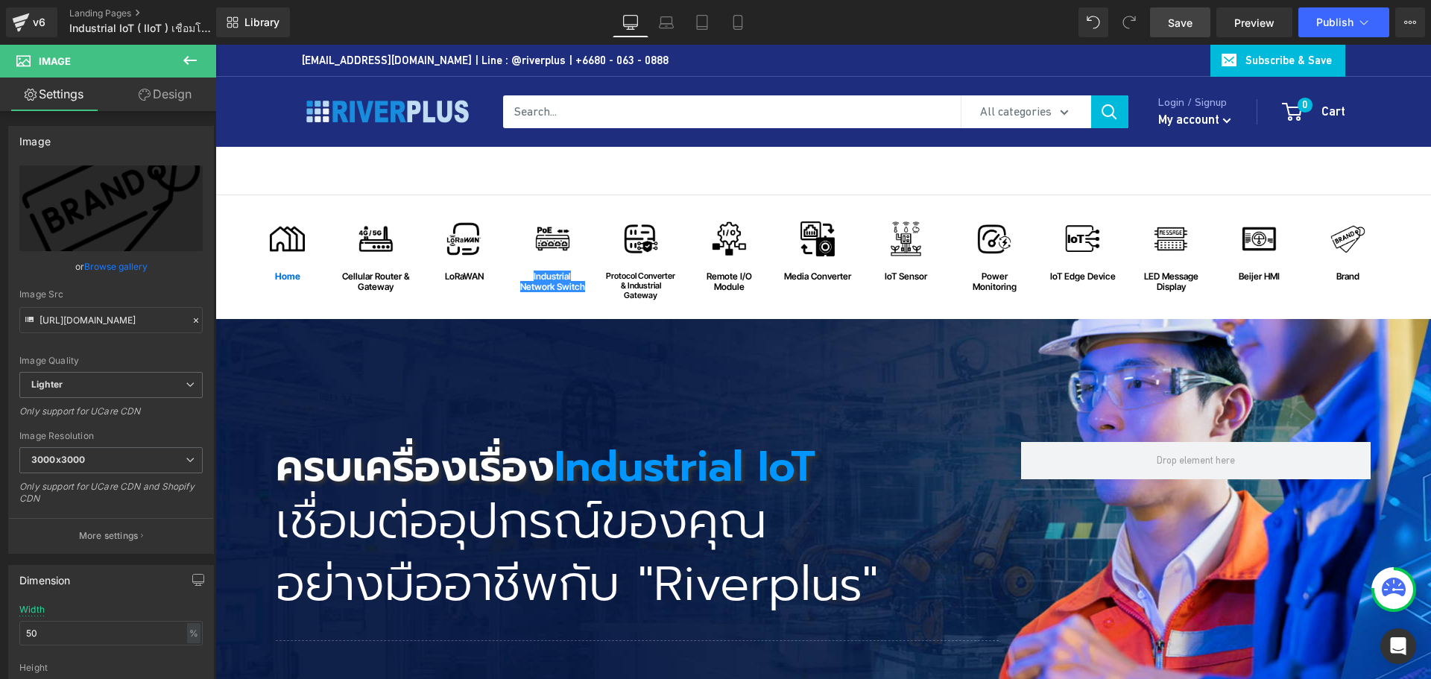
click at [1175, 23] on span "Save" at bounding box center [1180, 23] width 25 height 16
click at [1338, 18] on span "Publish" at bounding box center [1335, 22] width 37 height 12
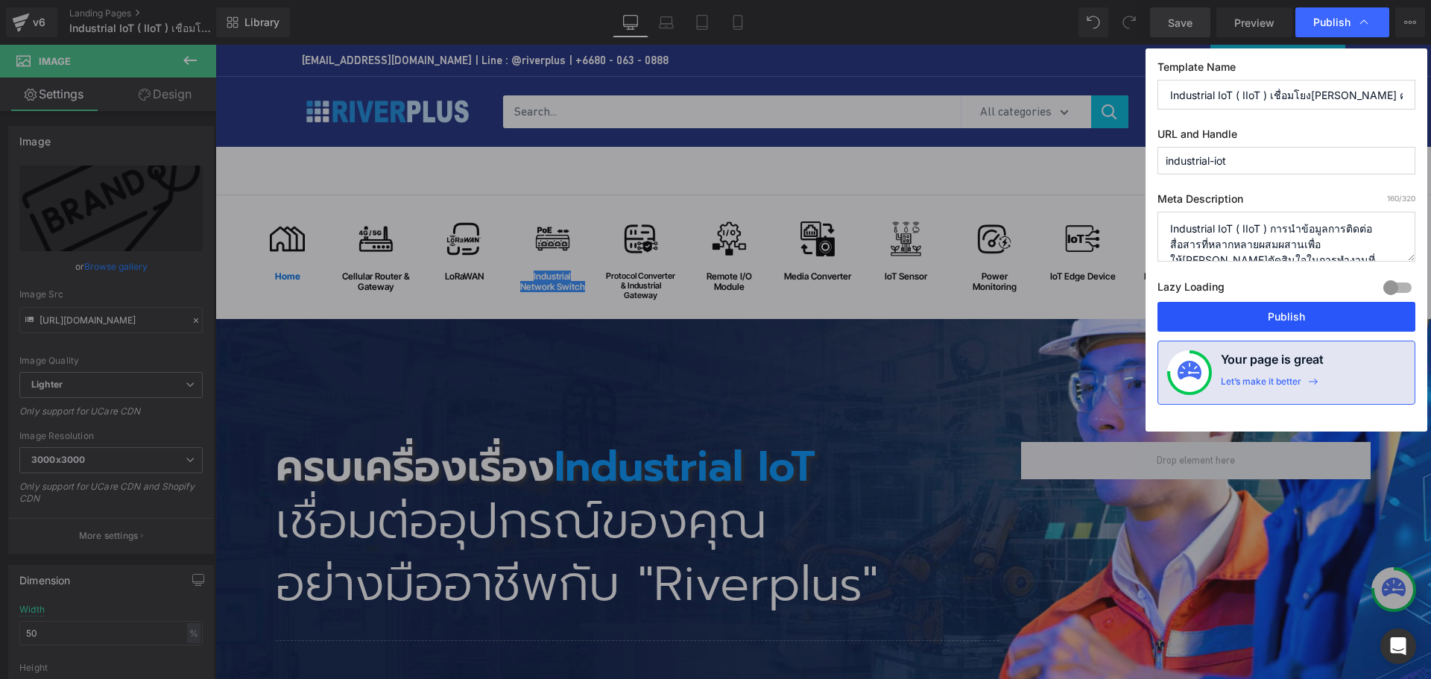
click at [1291, 318] on button "Publish" at bounding box center [1287, 317] width 258 height 30
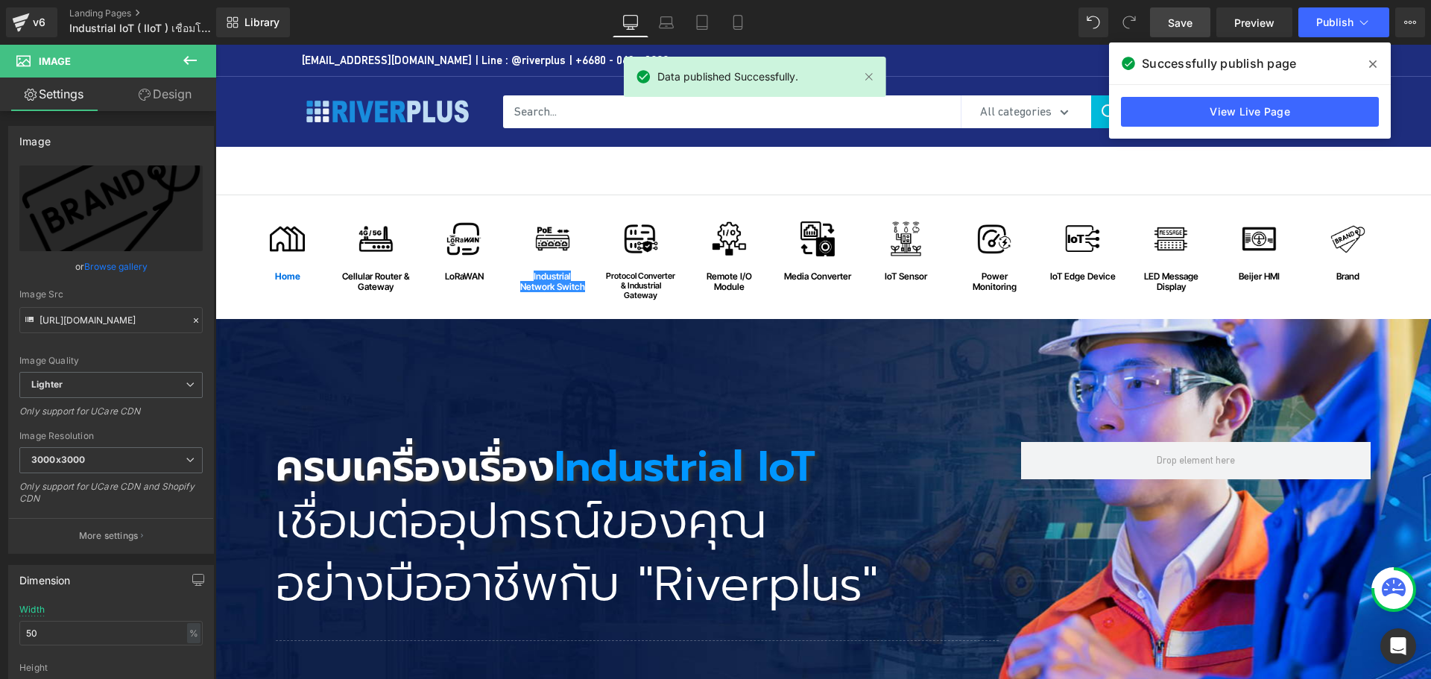
click at [239, 107] on header "Need help? Call us 080-063-0888 sales@riverplus.com Follow Us Facebook YouTube …" at bounding box center [823, 112] width 1216 height 70
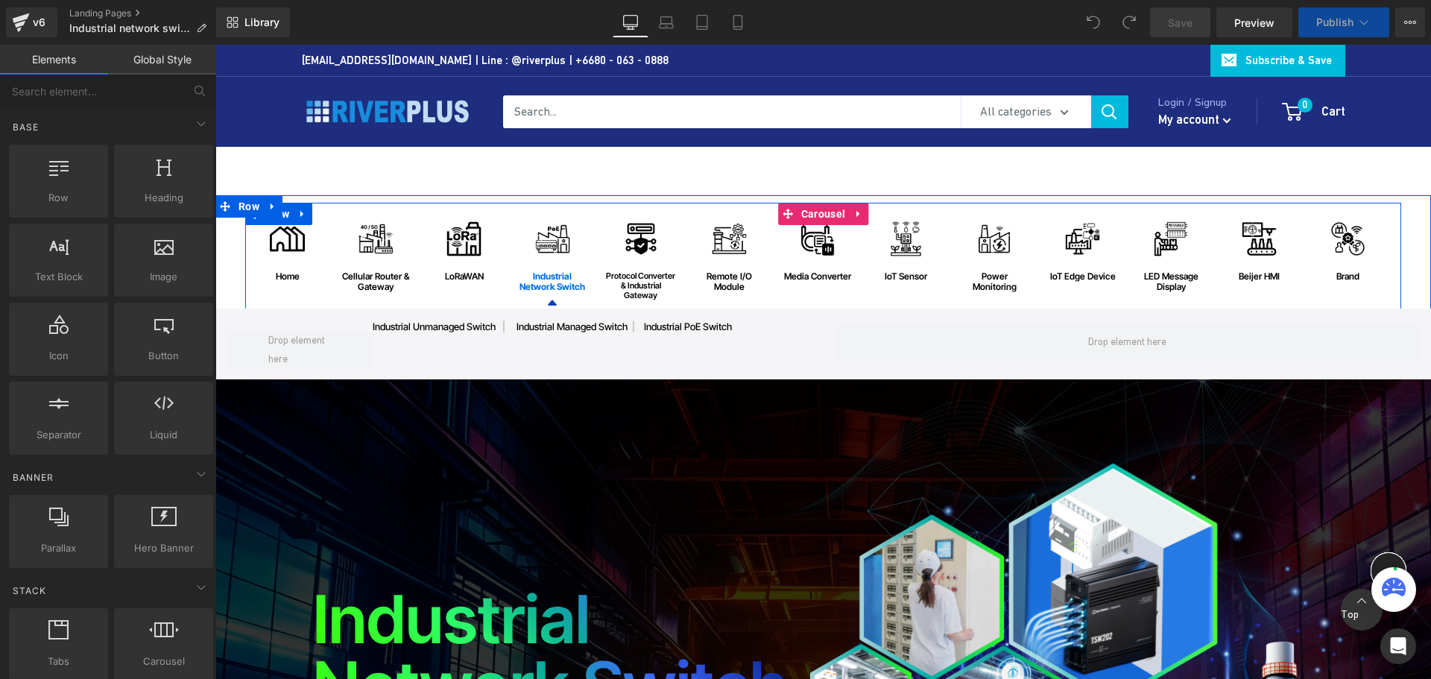
click at [369, 243] on span "Image" at bounding box center [376, 239] width 31 height 18
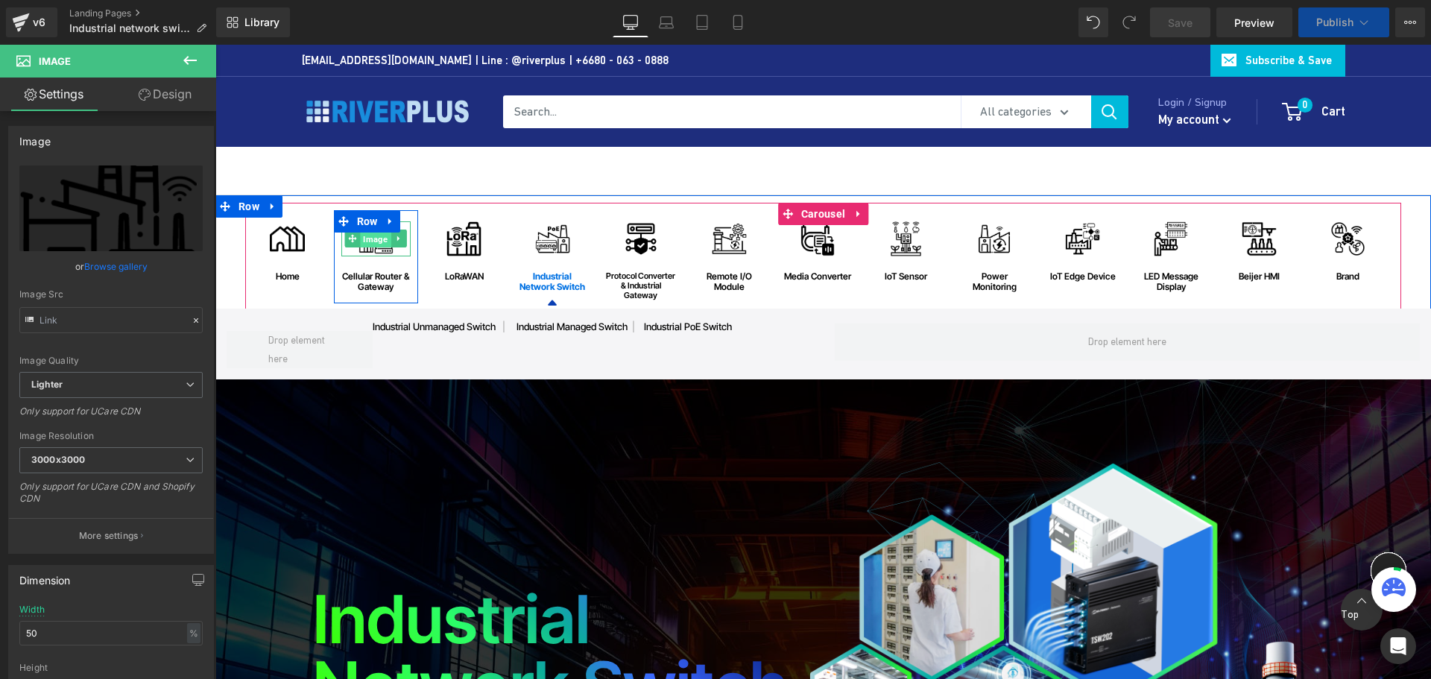
click at [370, 244] on span "Image" at bounding box center [376, 239] width 31 height 18
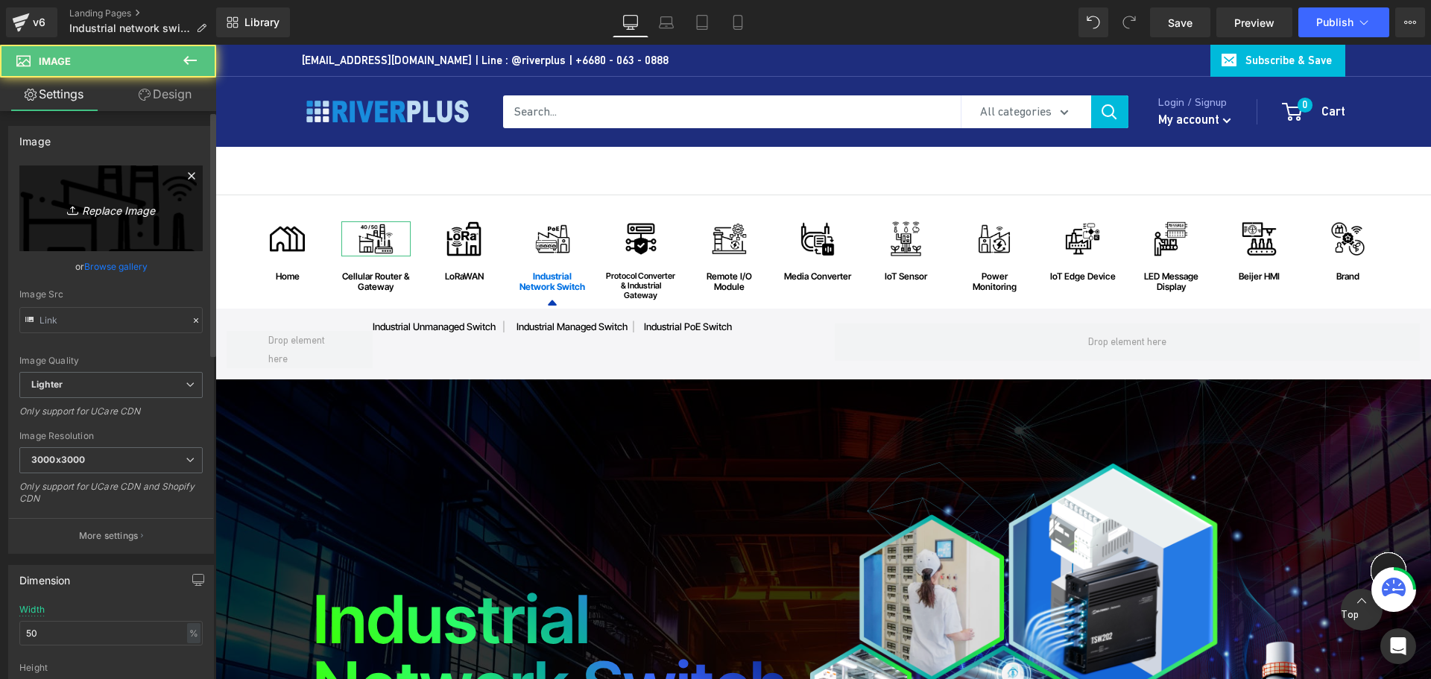
click at [125, 207] on icon "Replace Image" at bounding box center [110, 208] width 119 height 19
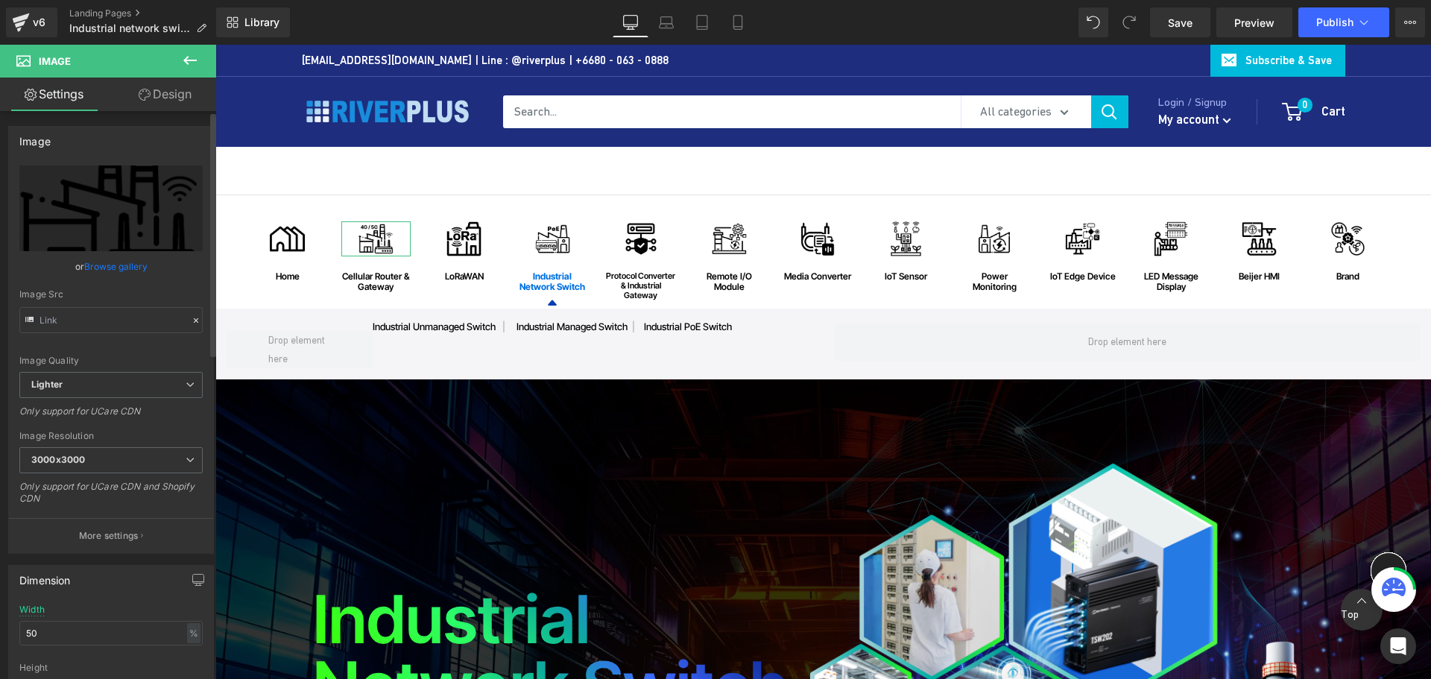
click at [112, 267] on link "Browse gallery" at bounding box center [115, 266] width 63 height 26
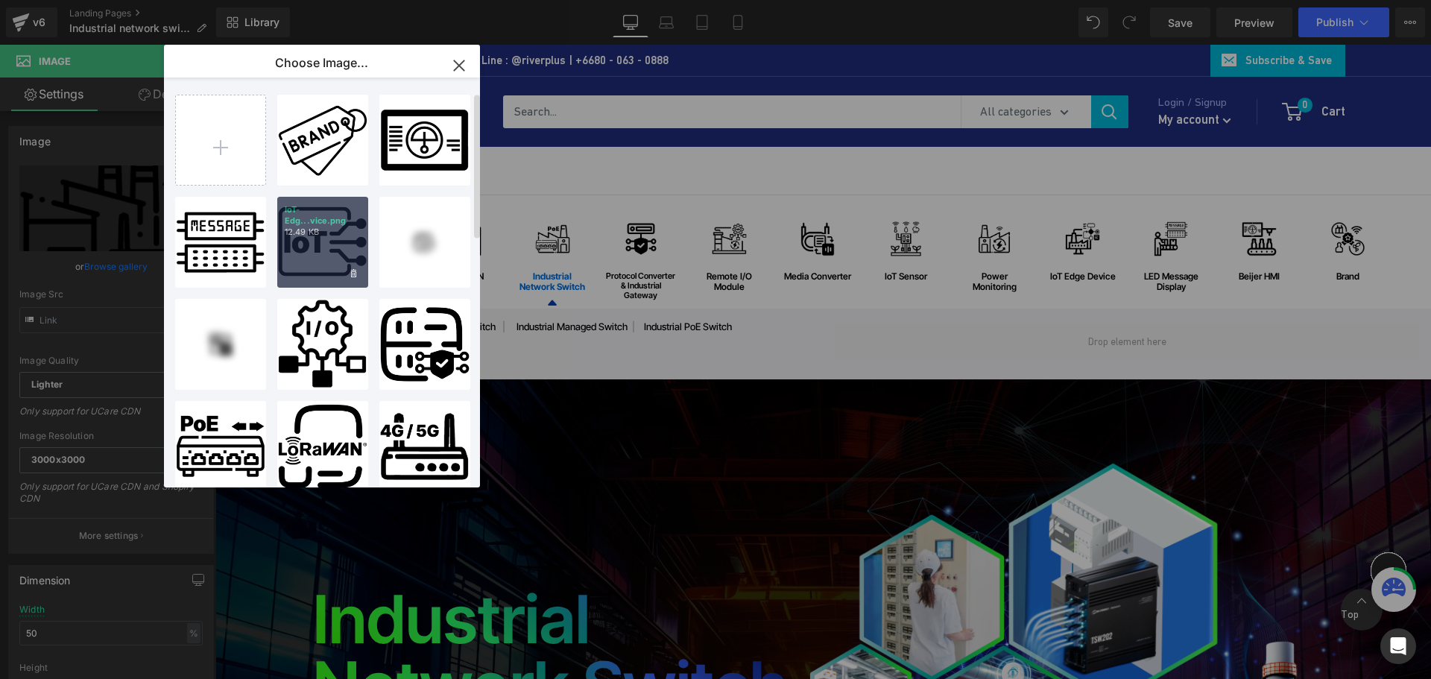
scroll to position [75, 0]
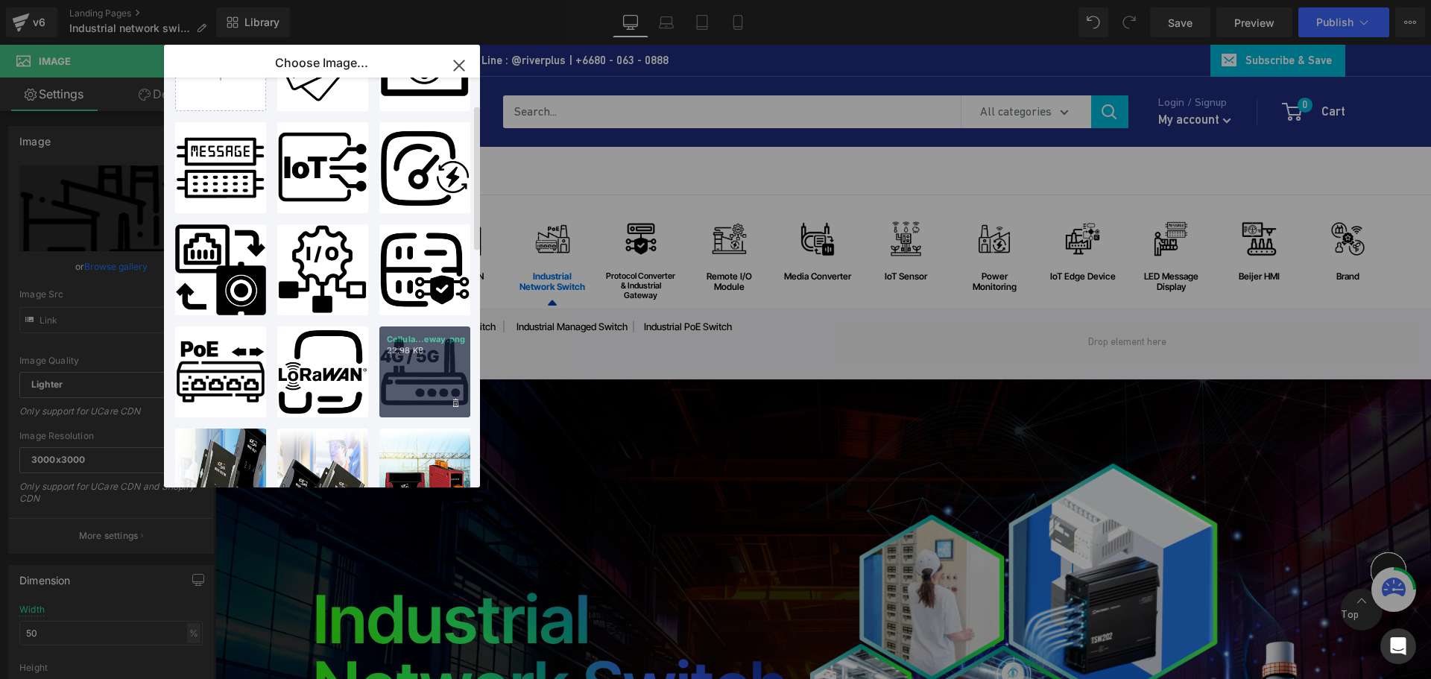
click at [1076, 241] on p "22.98 KB" at bounding box center [1084, 232] width 16 height 18
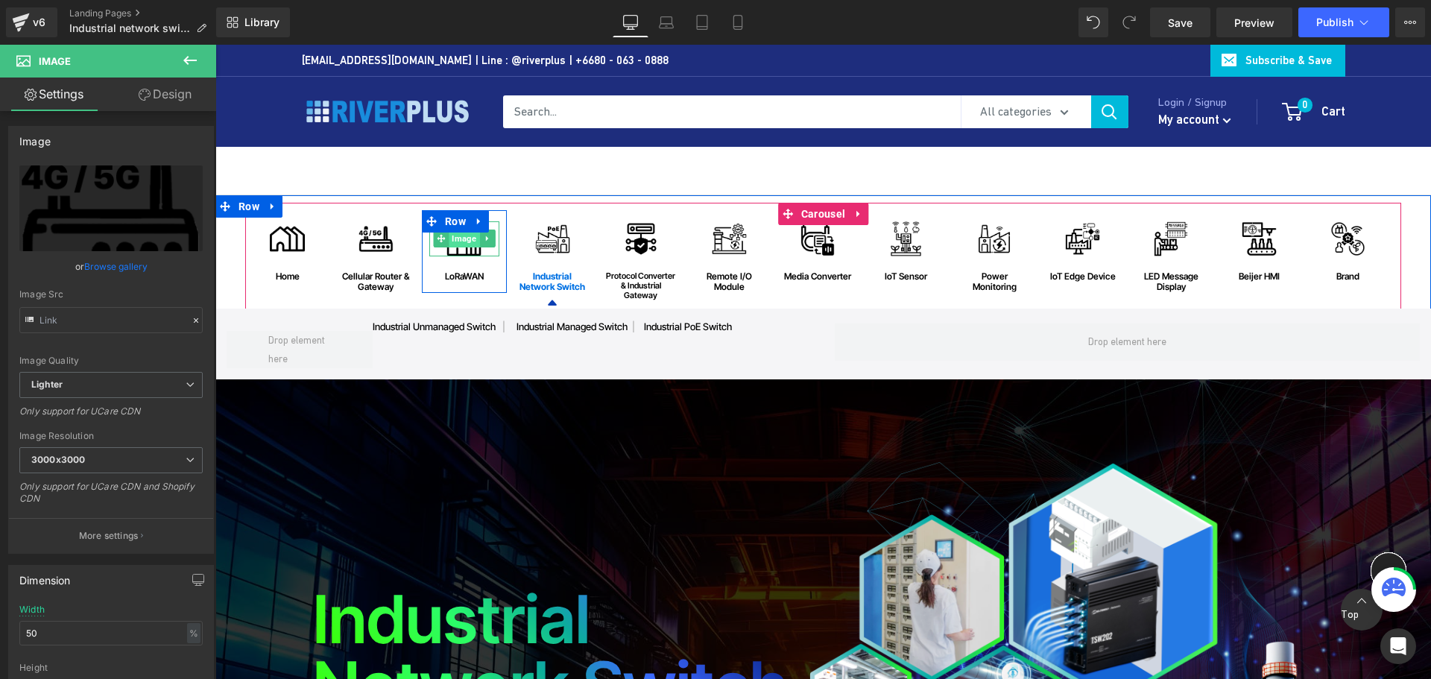
click at [459, 236] on span "Image" at bounding box center [464, 239] width 31 height 18
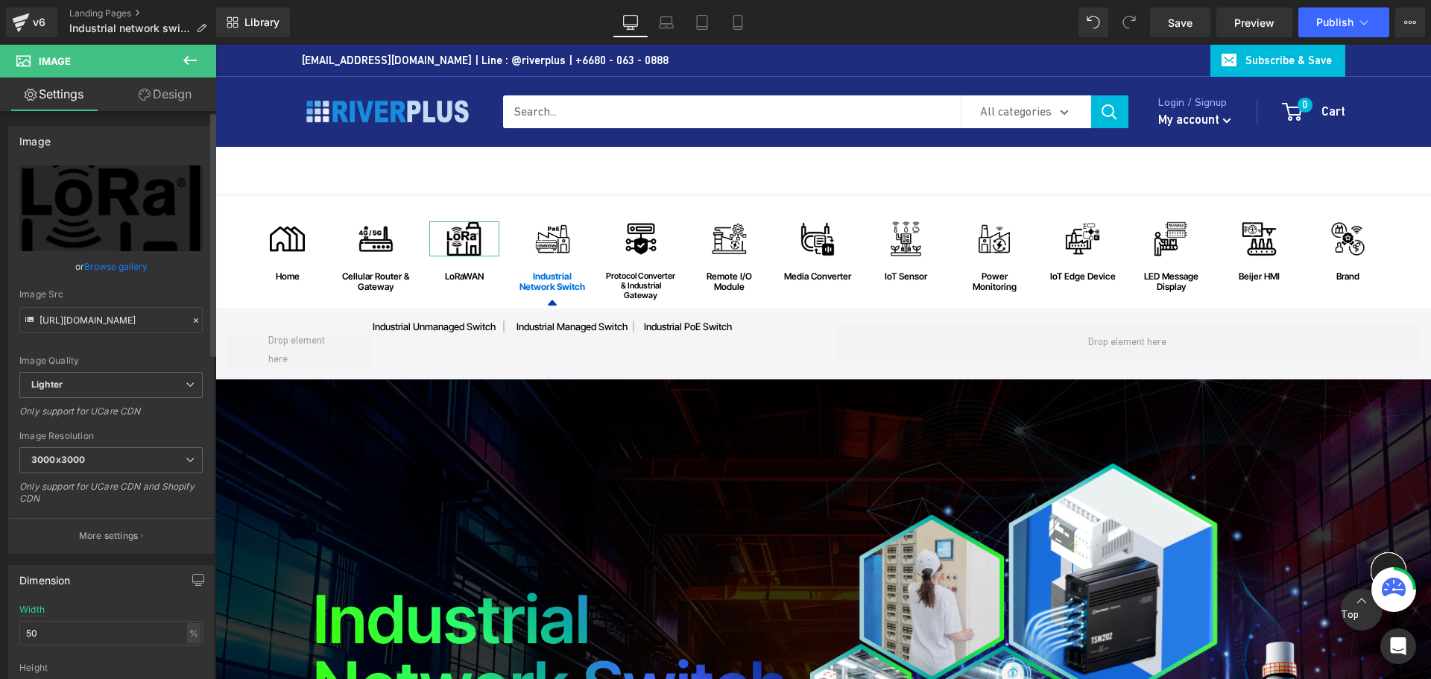
click at [115, 258] on link "Browse gallery" at bounding box center [115, 266] width 63 height 26
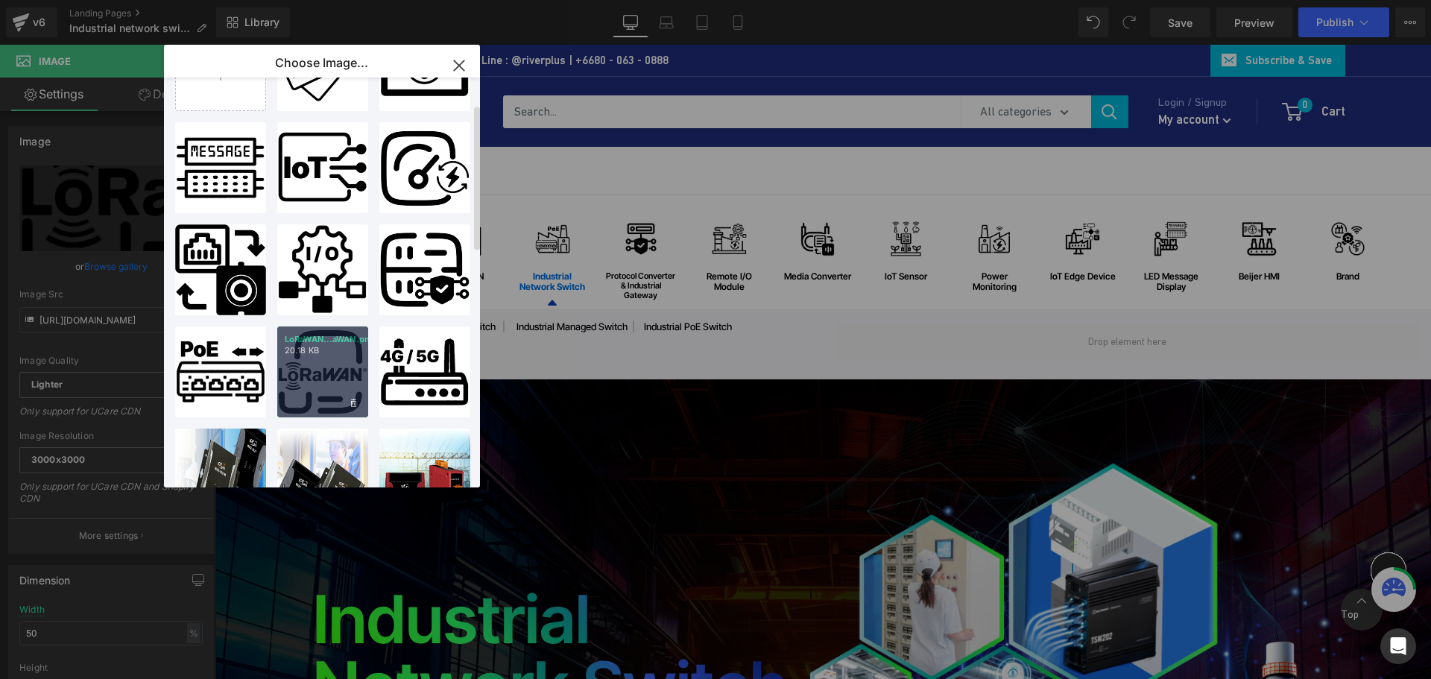
click at [998, 241] on div "LoRaWAN...aWAN.png 20.18 KB" at bounding box center [1029, 232] width 63 height 18
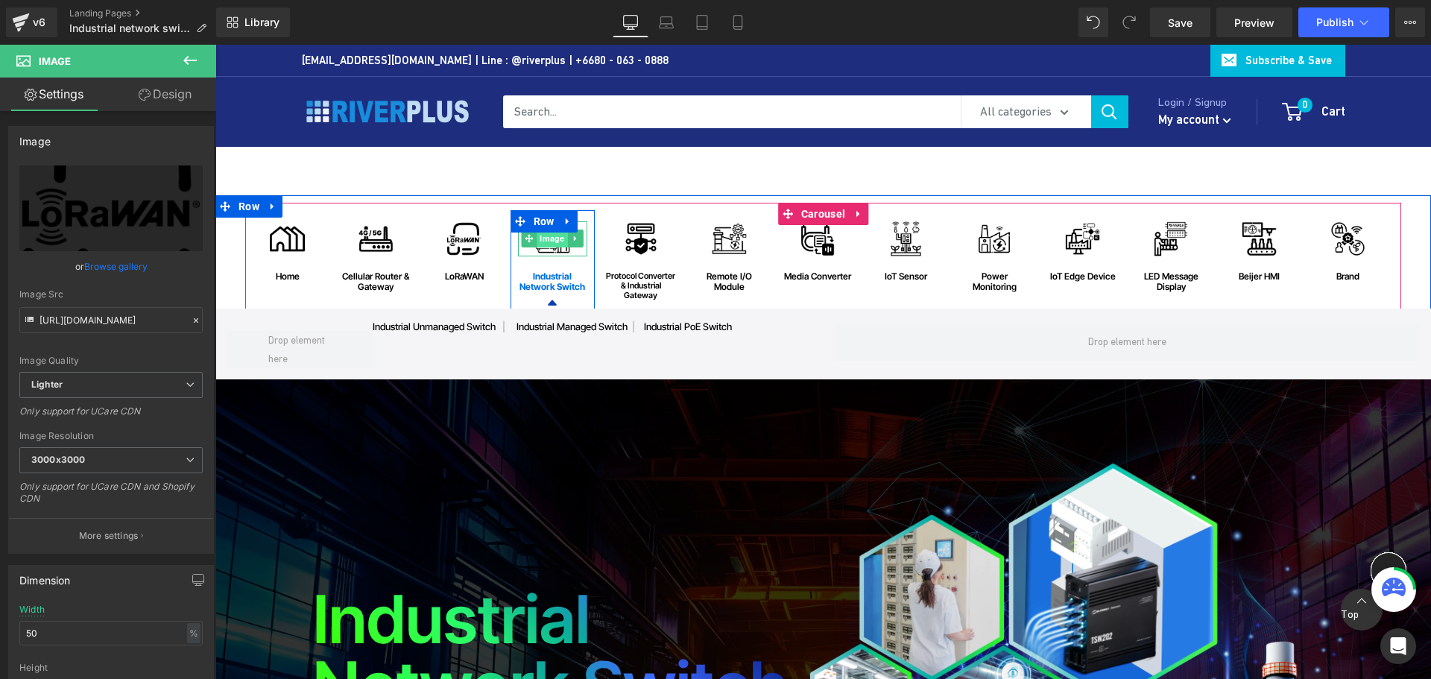
click at [545, 245] on span "Image" at bounding box center [553, 239] width 31 height 18
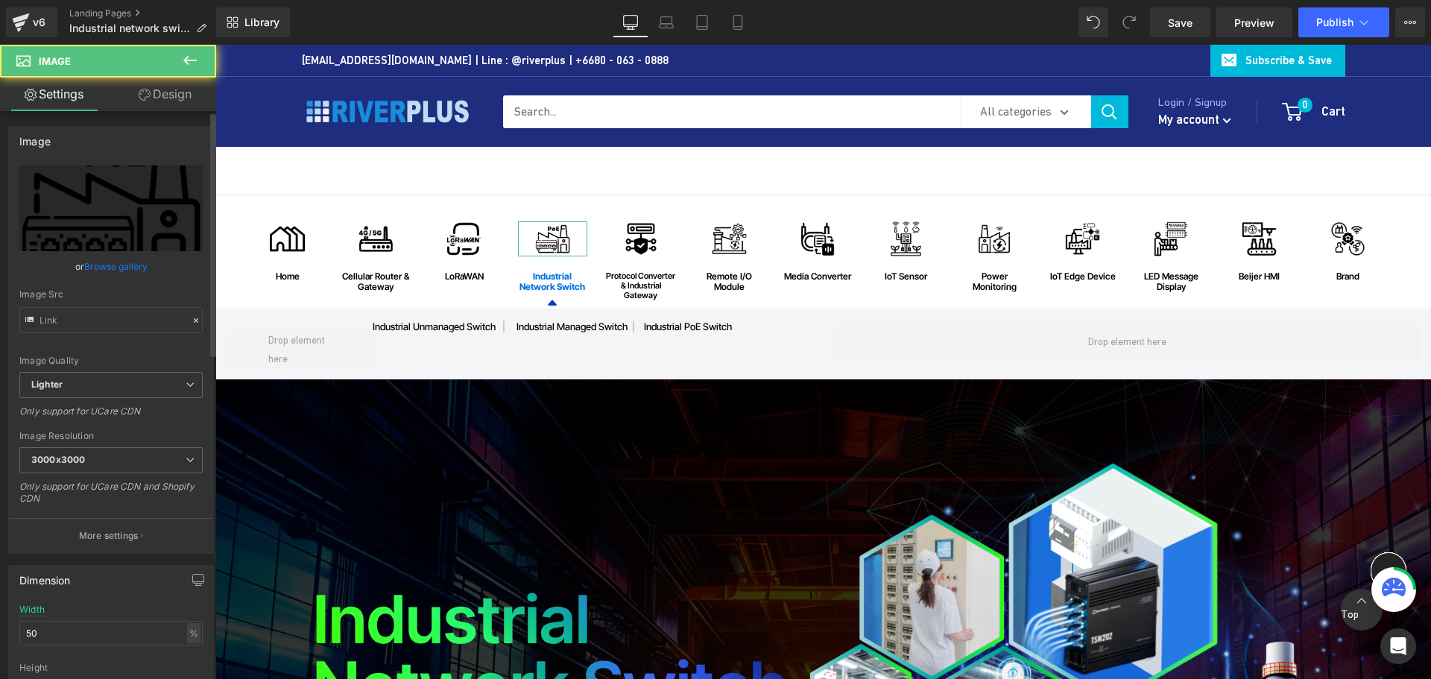
click at [108, 265] on link "Browse gallery" at bounding box center [115, 266] width 63 height 26
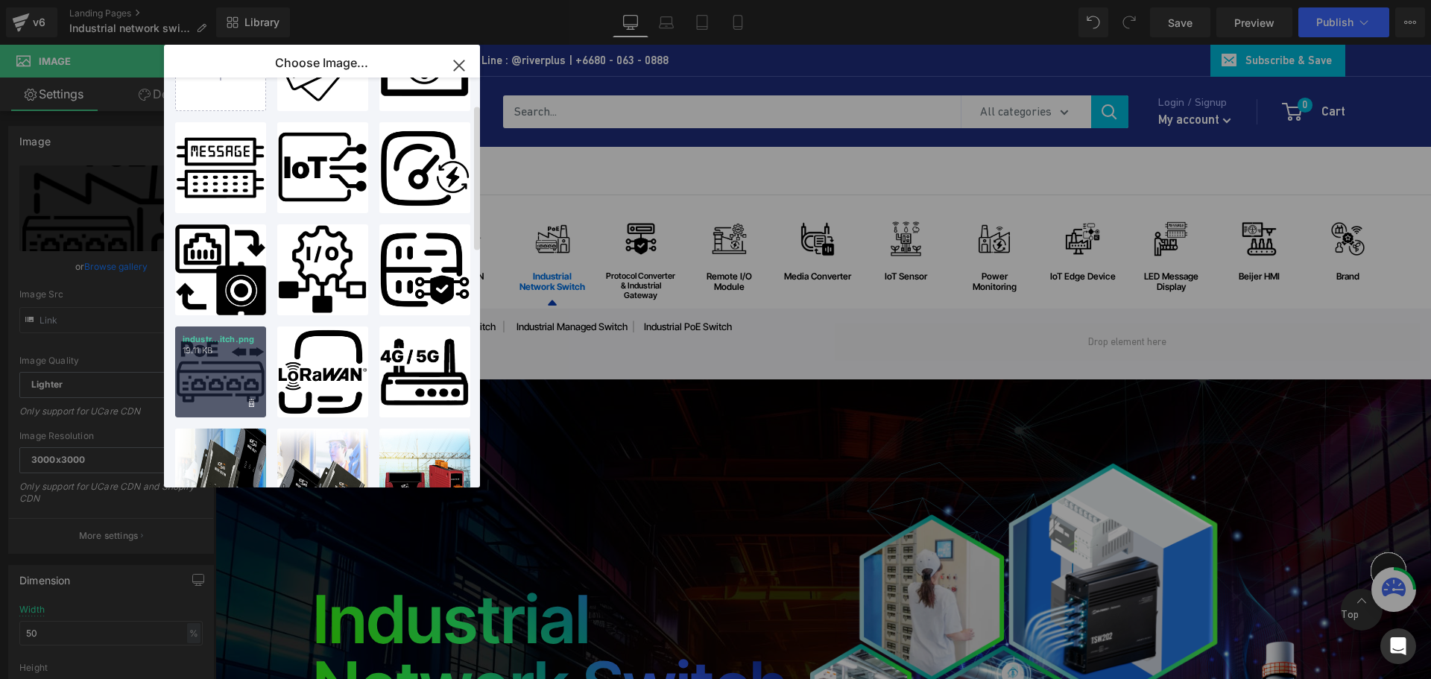
click at [0, 0] on div "industr...itch.png 19.11 KB" at bounding box center [0, 0] width 0 height 0
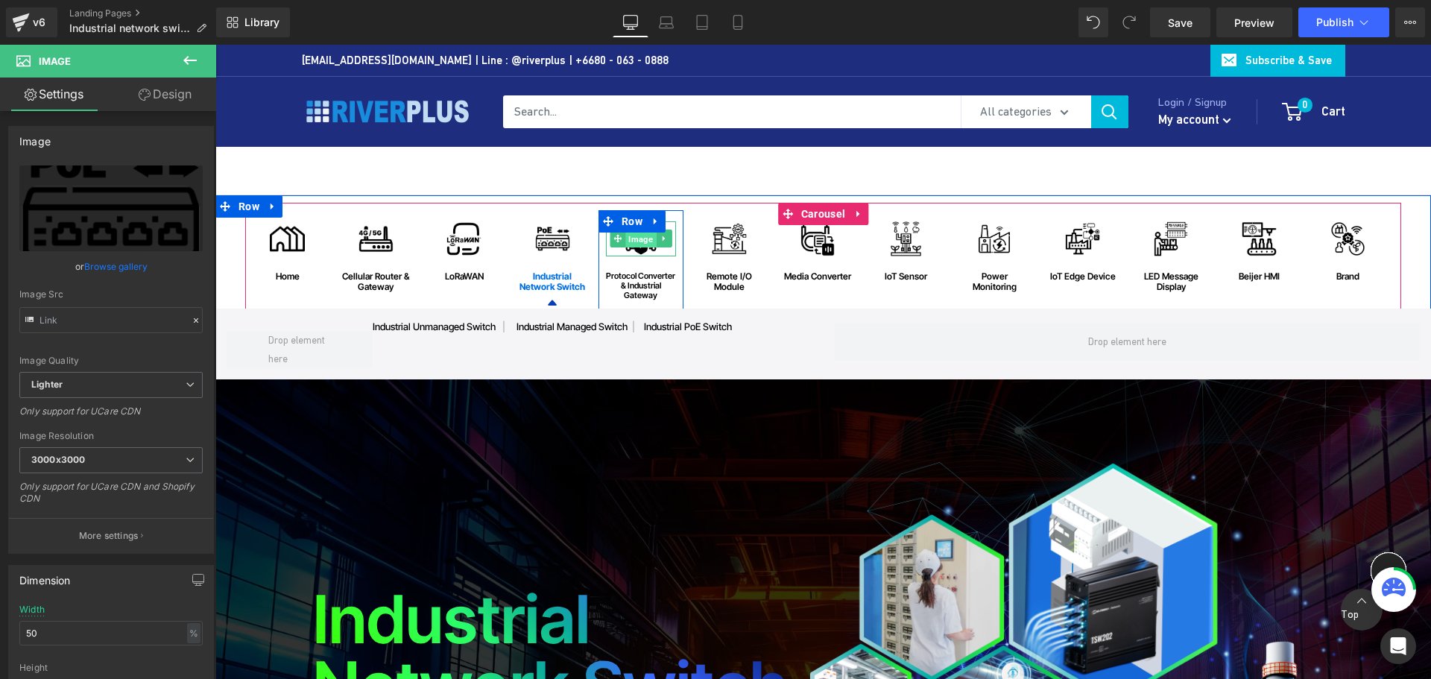
click at [637, 236] on span "Image" at bounding box center [641, 239] width 31 height 18
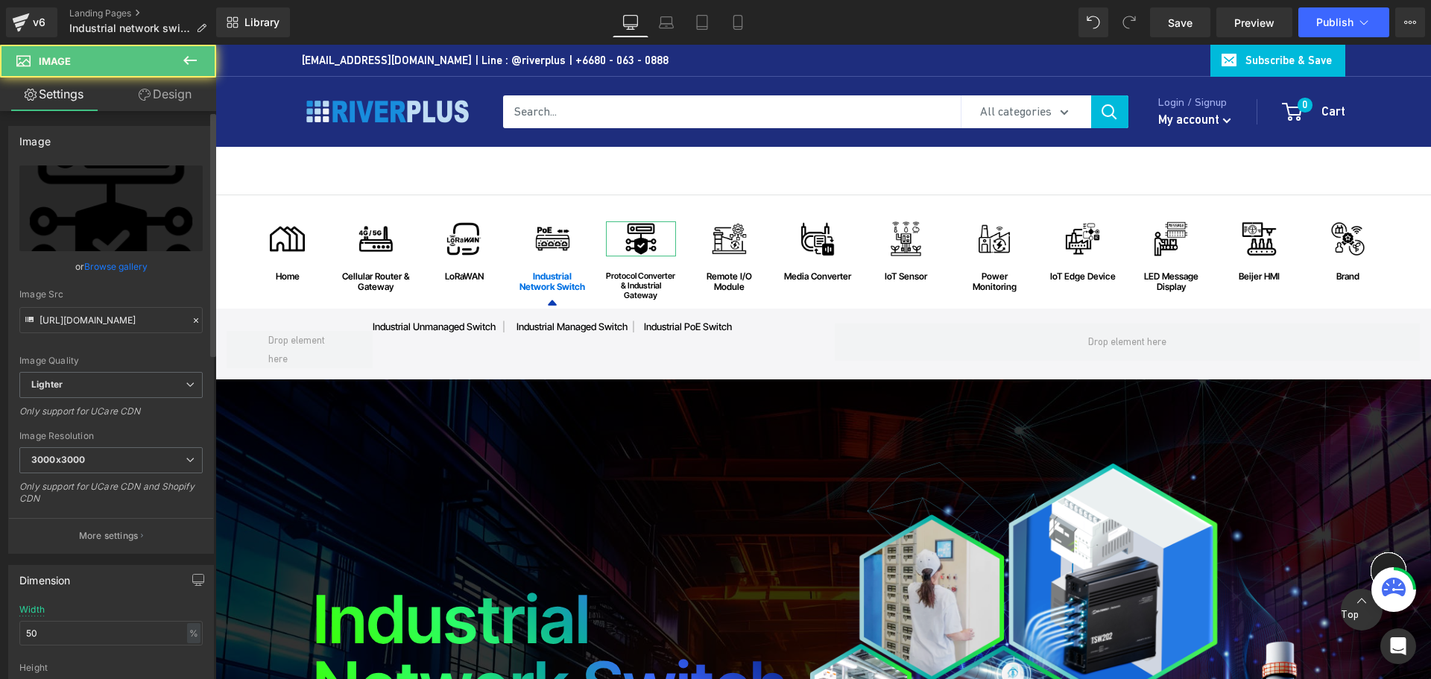
click at [95, 265] on link "Browse gallery" at bounding box center [115, 266] width 63 height 26
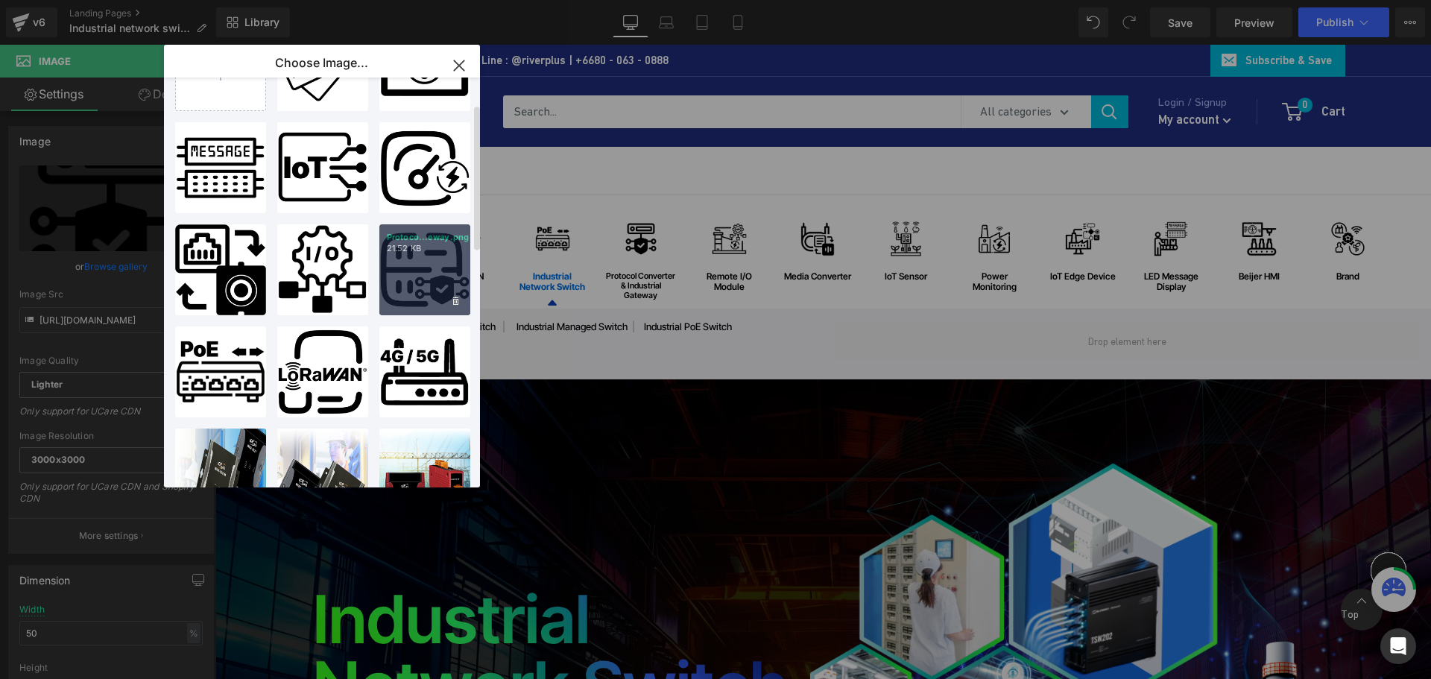
click at [0, 0] on div "Protoco...eway.png 21.52 KB" at bounding box center [0, 0] width 0 height 0
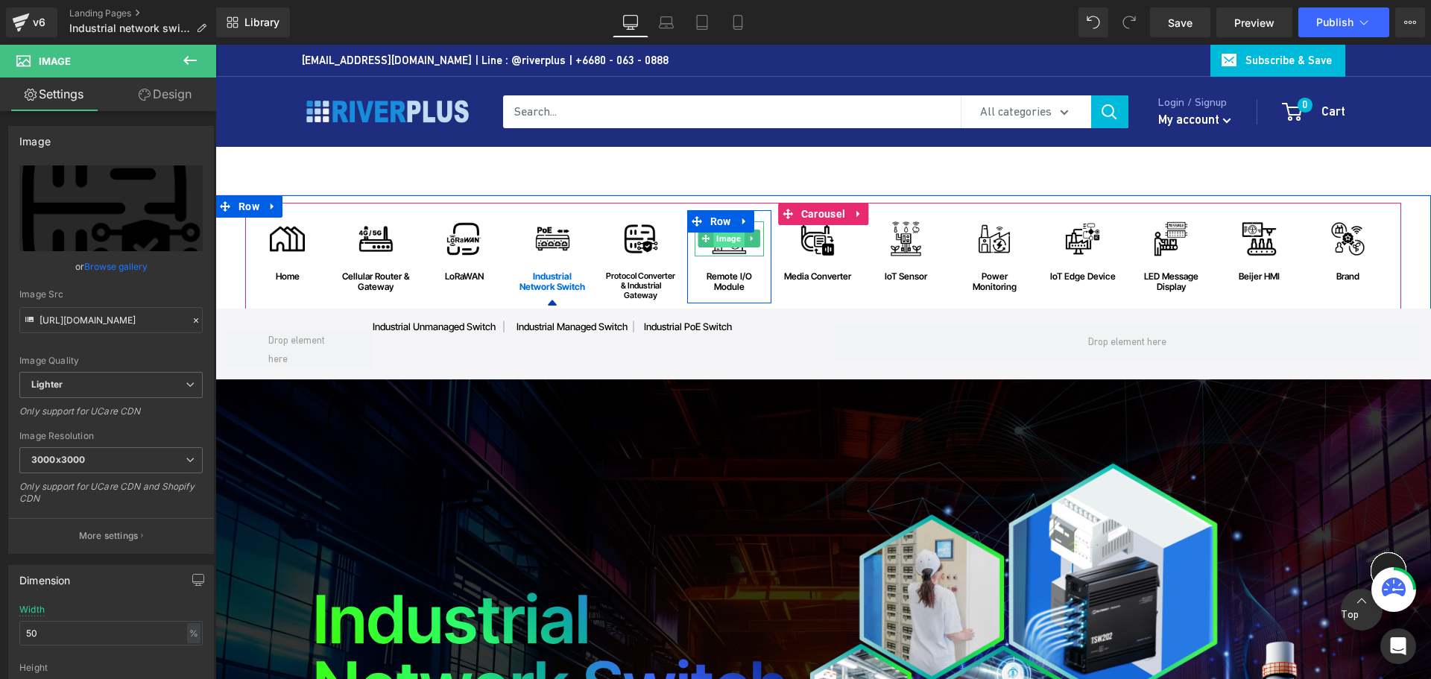
click at [730, 245] on span "Image" at bounding box center [729, 239] width 31 height 18
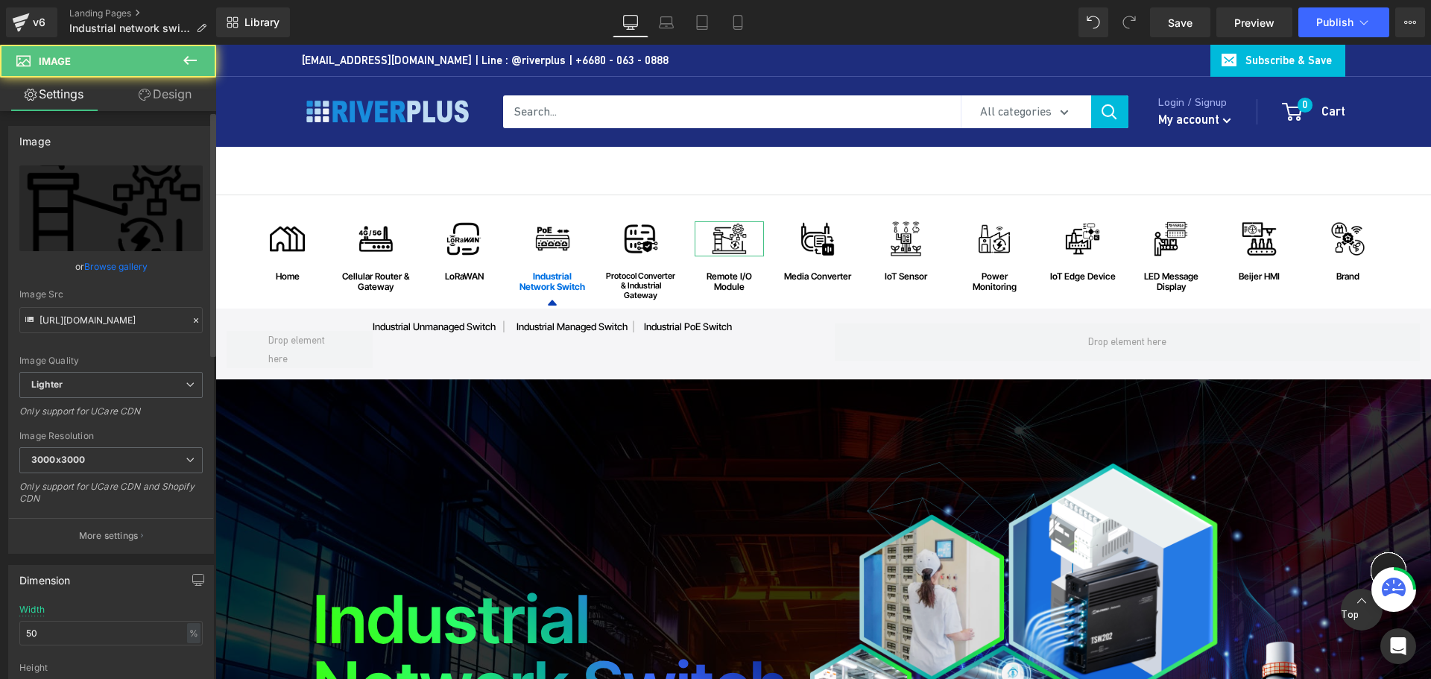
click at [104, 265] on link "Browse gallery" at bounding box center [115, 266] width 63 height 26
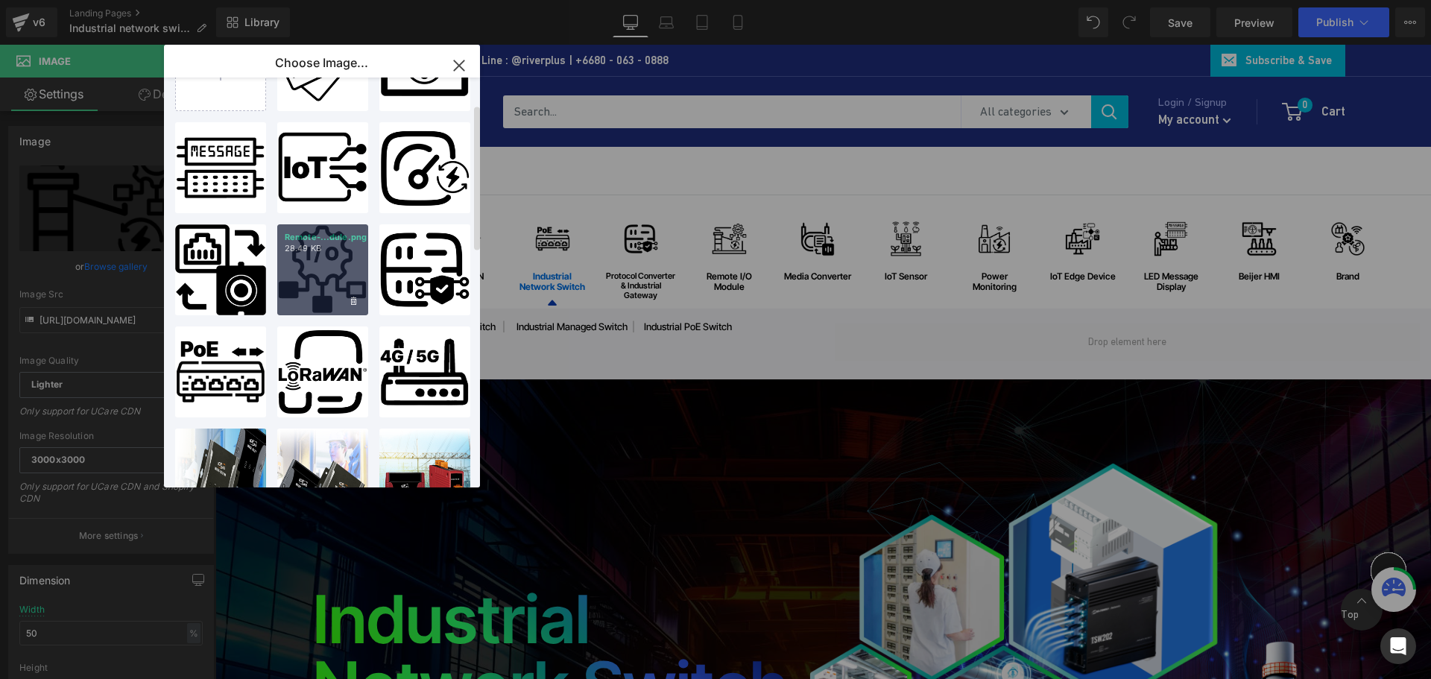
click at [1009, 212] on div "Remote-...dule.png 28.49 KB" at bounding box center [1044, 194] width 70 height 35
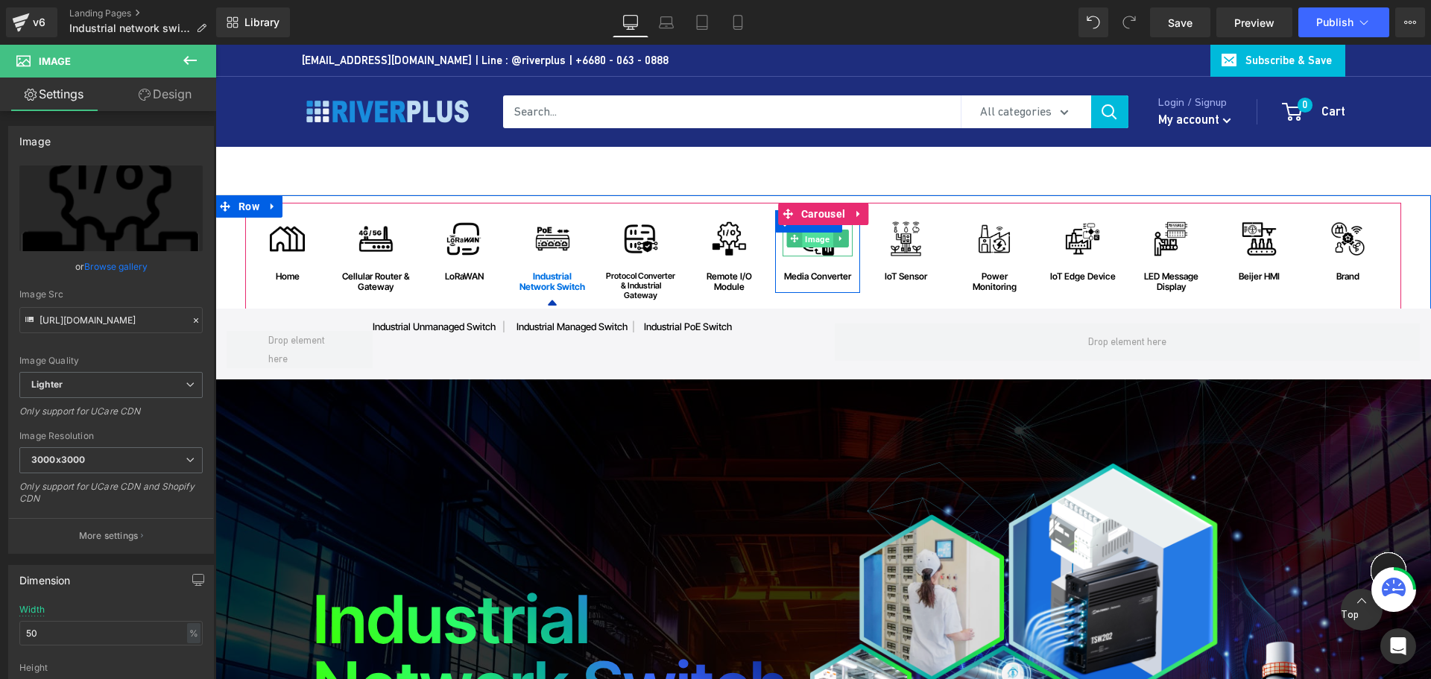
click at [804, 242] on span "Image" at bounding box center [817, 239] width 31 height 18
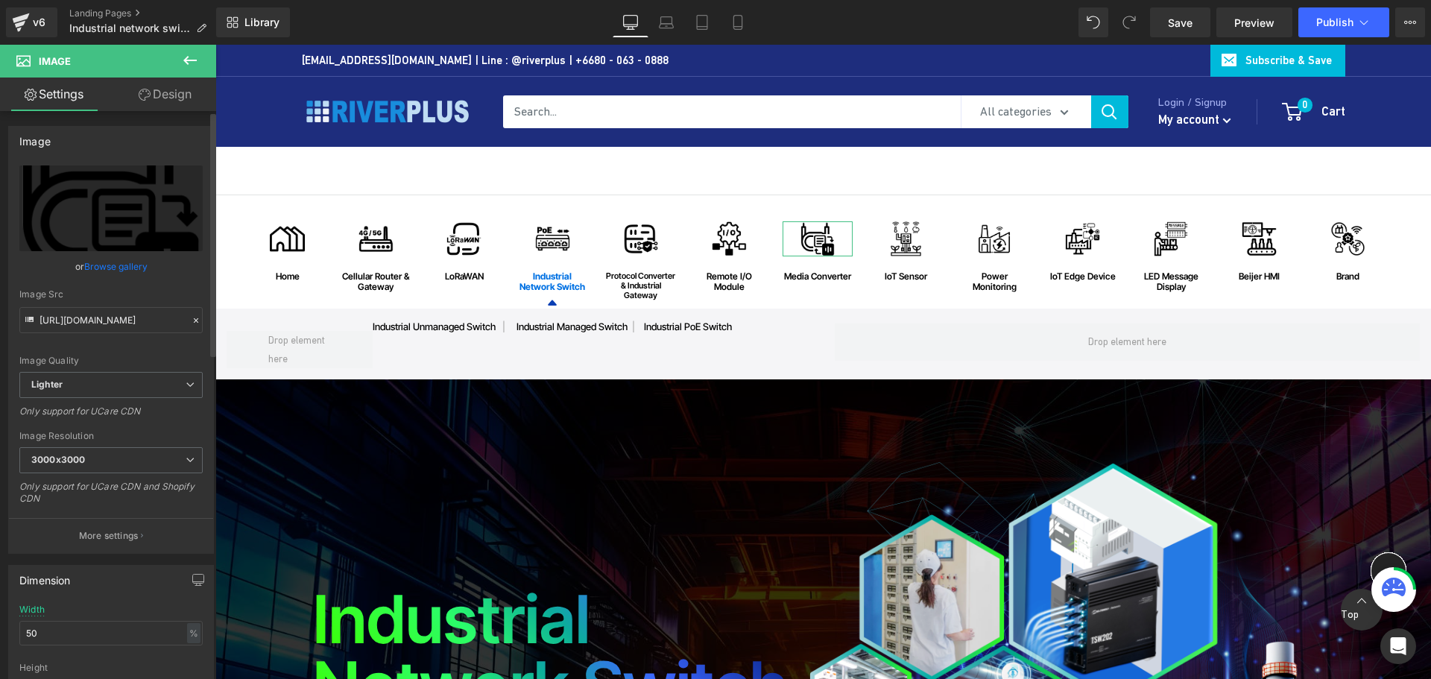
click at [110, 262] on link "Browse gallery" at bounding box center [115, 266] width 63 height 26
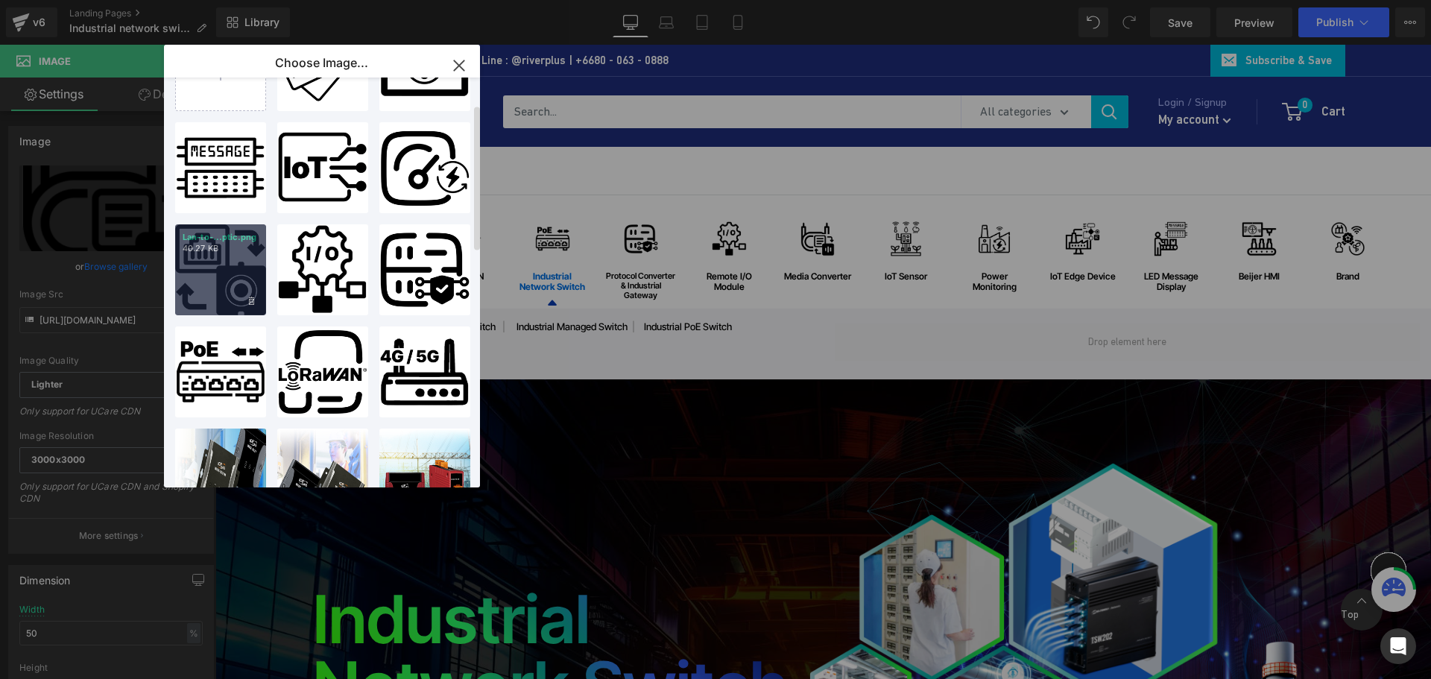
click at [0, 0] on div "Lan-to-...ptic.png 40.27 KB" at bounding box center [0, 0] width 0 height 0
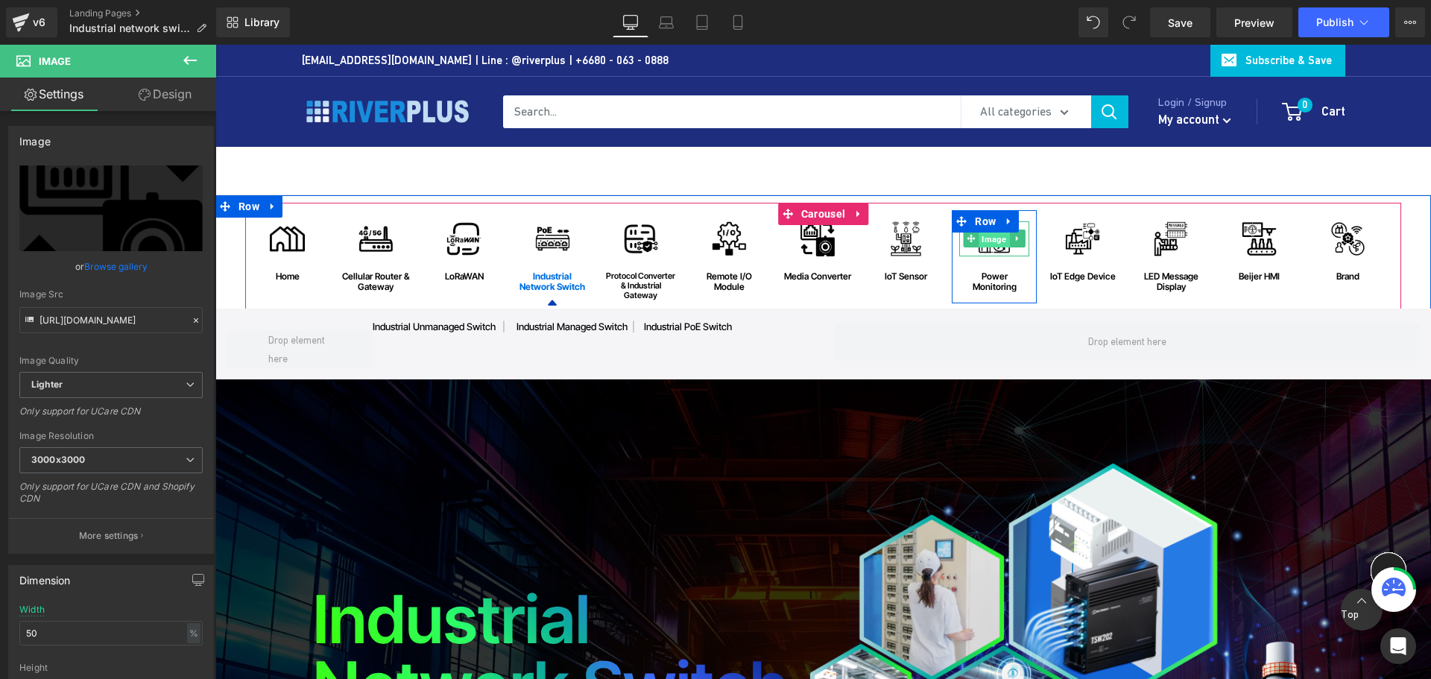
click at [980, 244] on span "Image" at bounding box center [994, 239] width 31 height 18
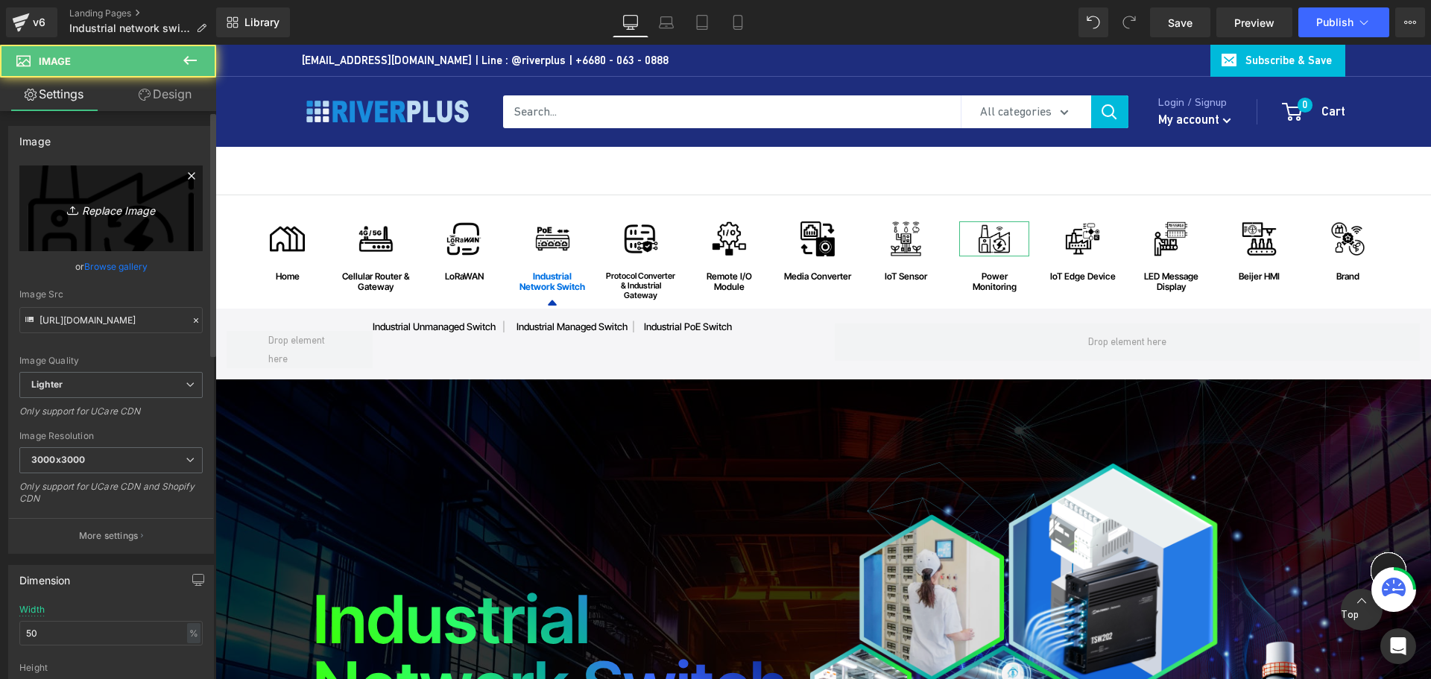
click at [96, 216] on icon "Replace Image" at bounding box center [110, 208] width 119 height 19
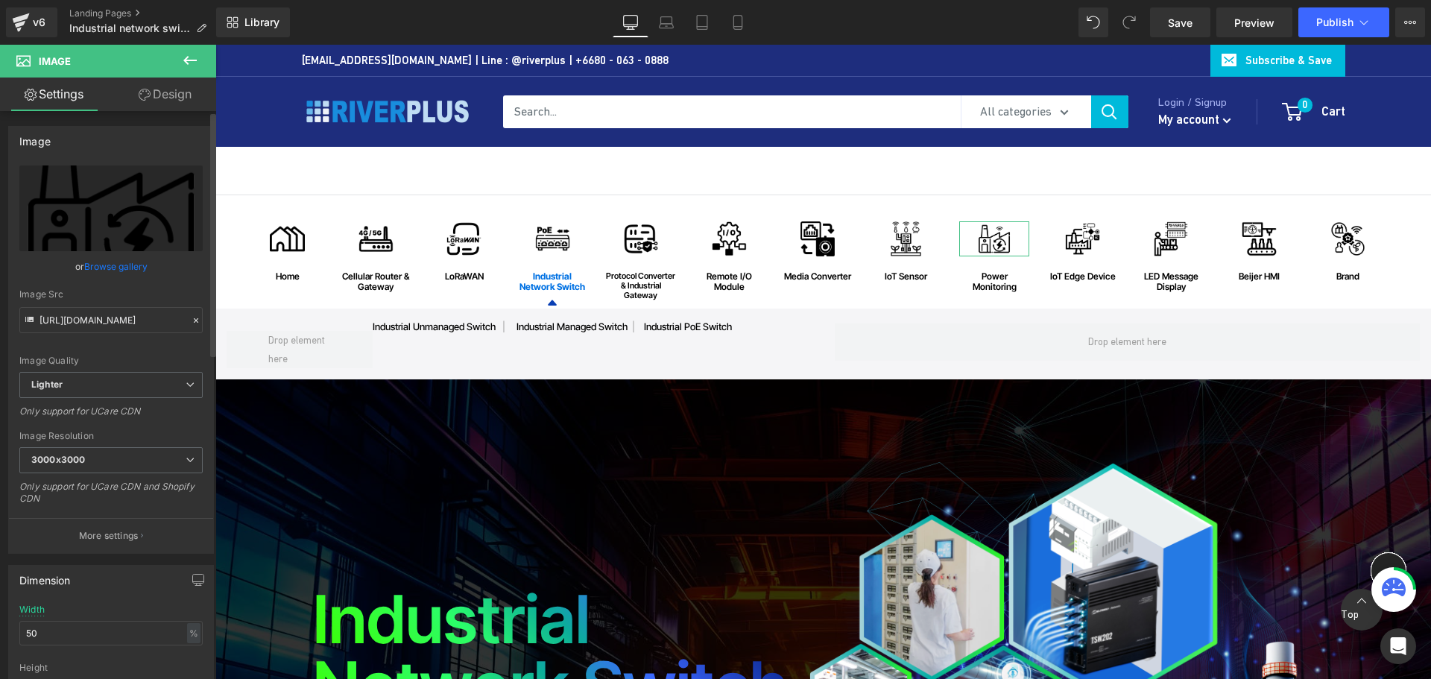
click at [108, 262] on link "Browse gallery" at bounding box center [115, 266] width 63 height 26
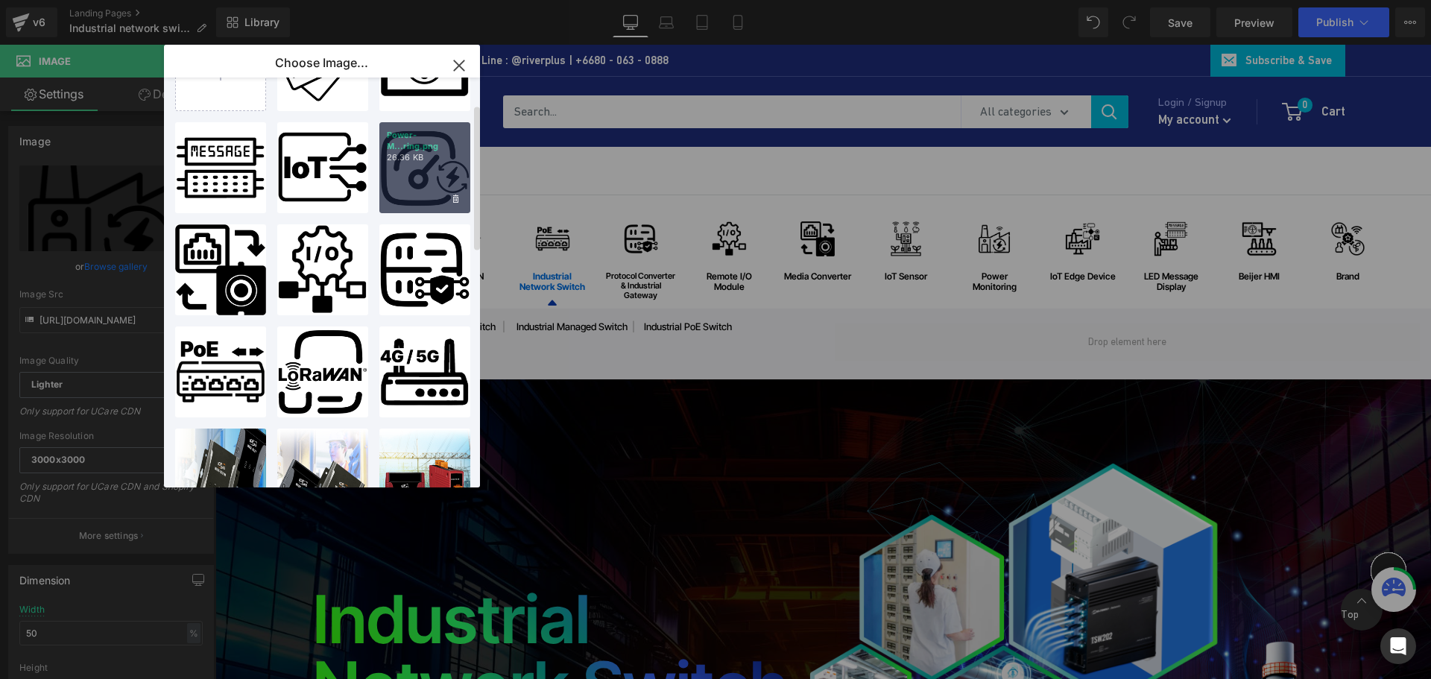
click at [0, 0] on div "Power-M...ring.png 26.36 KB" at bounding box center [0, 0] width 0 height 0
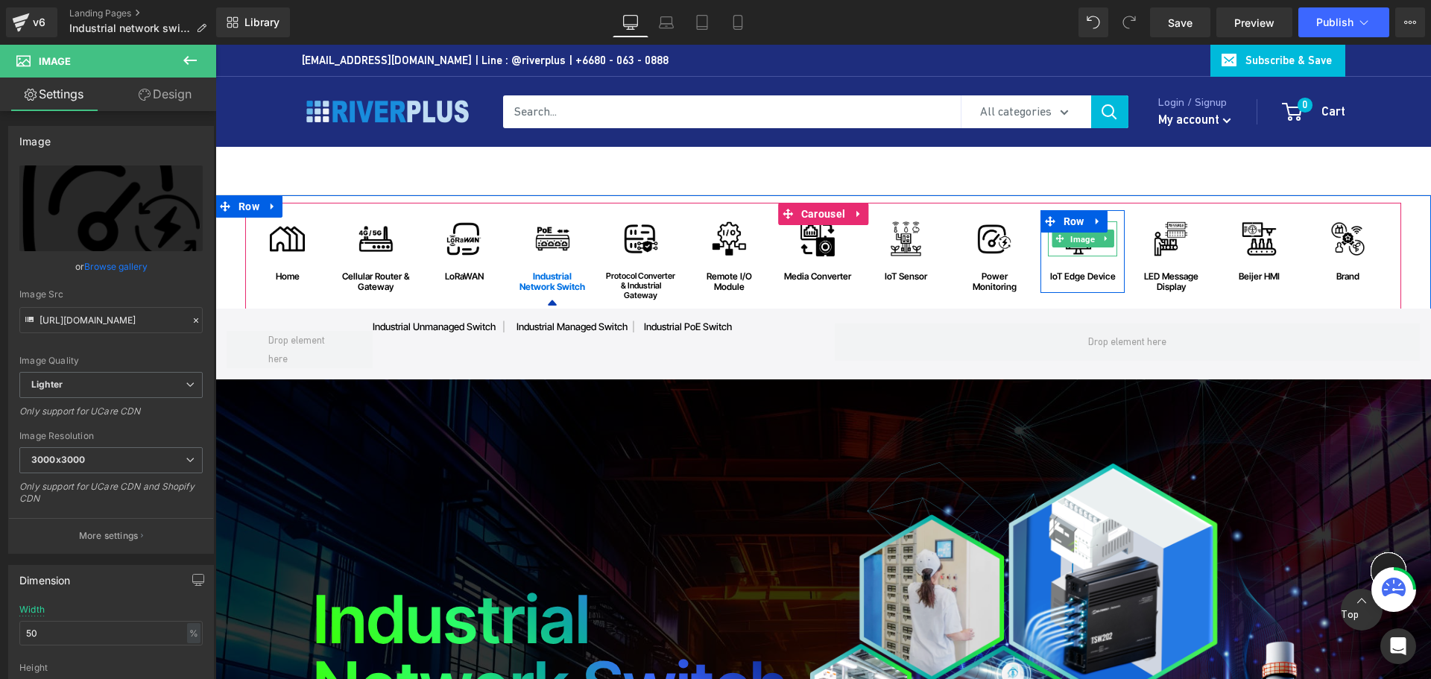
click at [1072, 239] on span "Image" at bounding box center [1083, 239] width 31 height 18
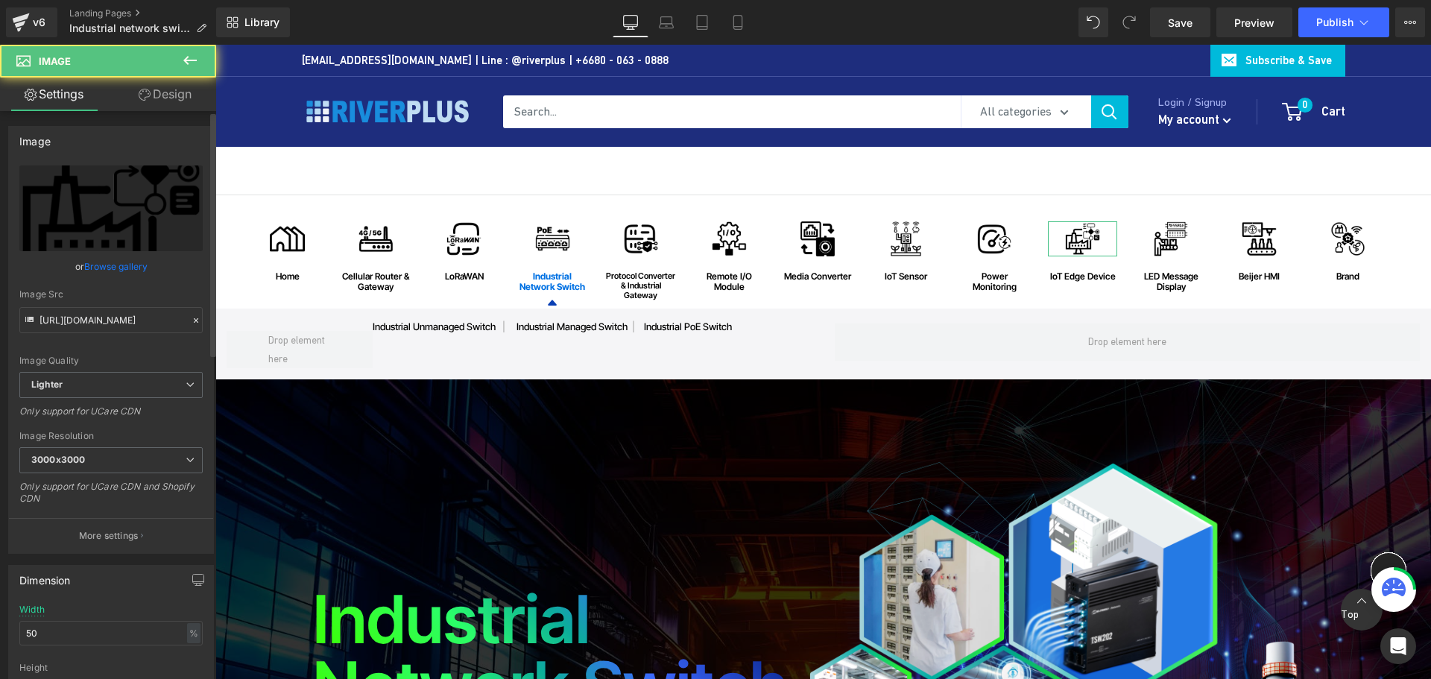
click at [124, 265] on link "Browse gallery" at bounding box center [115, 266] width 63 height 26
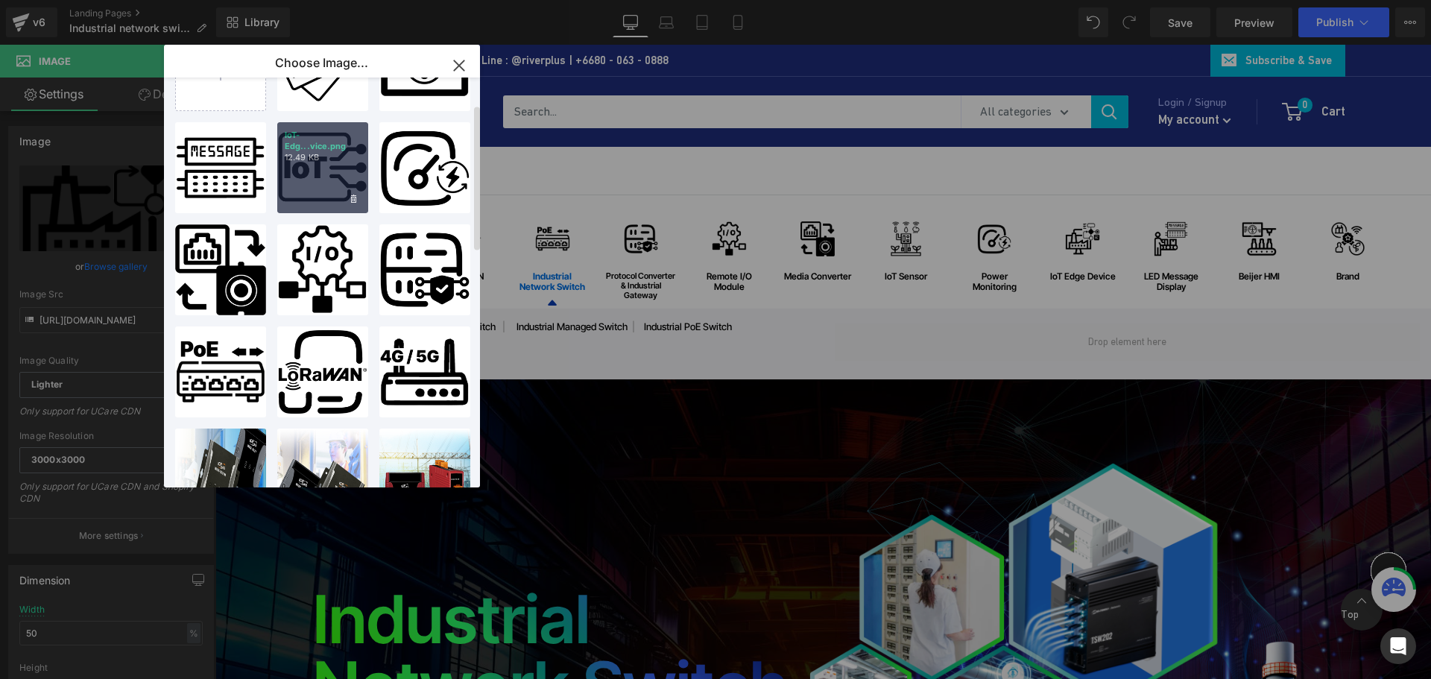
drag, startPoint x: 313, startPoint y: 177, endPoint x: 769, endPoint y: 294, distance: 471.1
click at [924, 177] on div "IoT-Edg...vice.png 12.49 KB" at bounding box center [928, 176] width 8 height 9
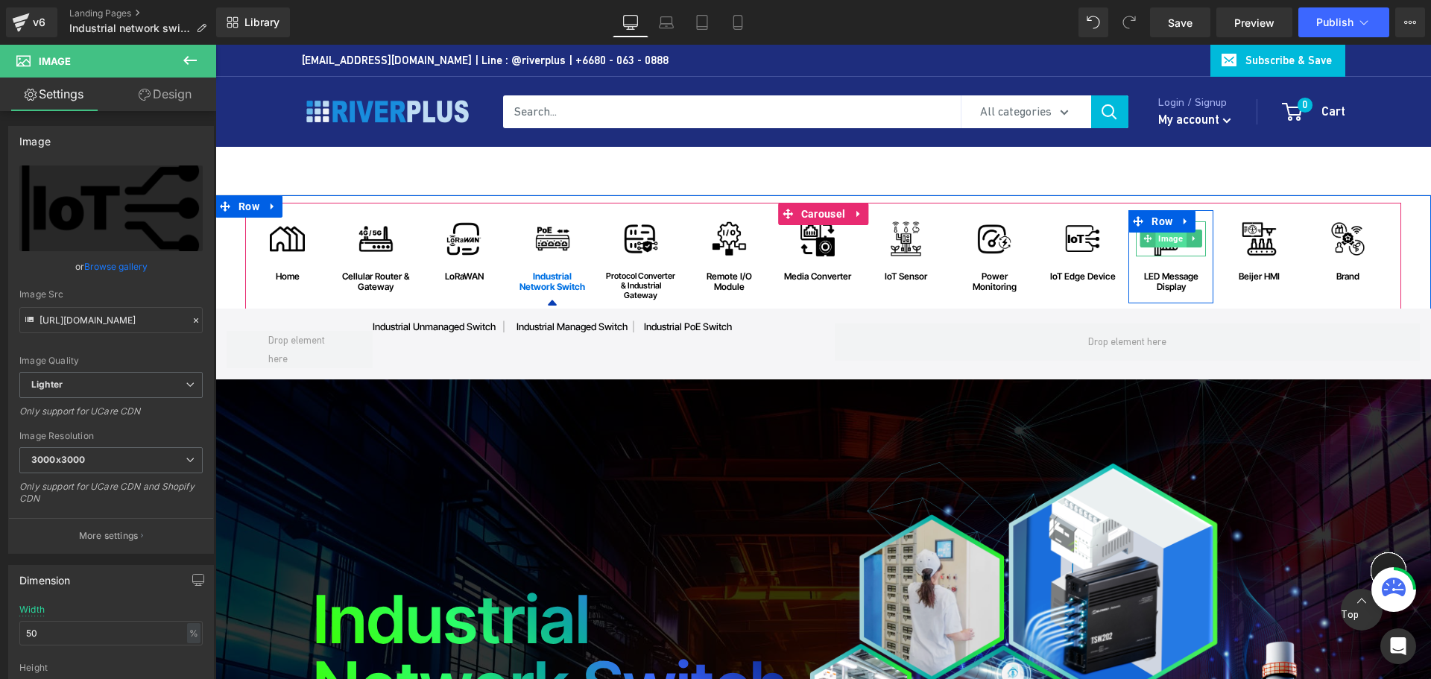
click at [1159, 241] on span "Image" at bounding box center [1171, 239] width 31 height 18
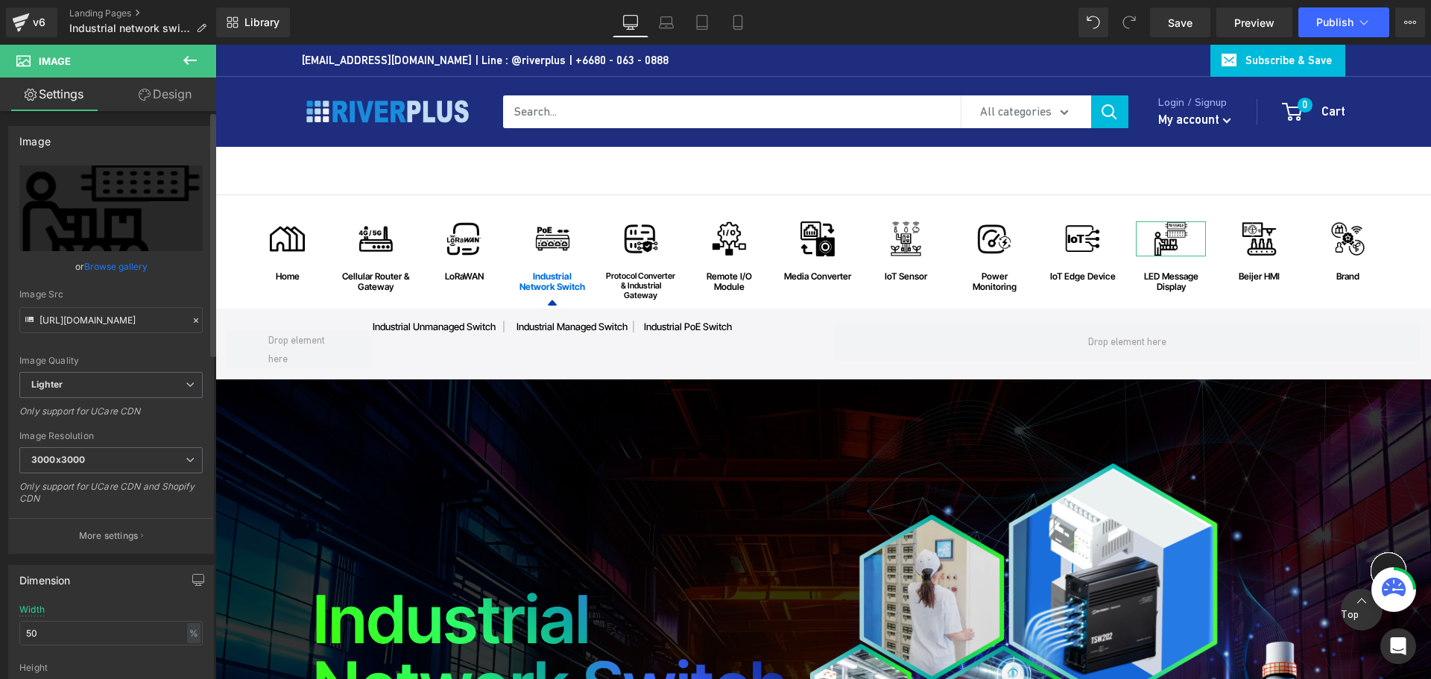
click at [132, 265] on link "Browse gallery" at bounding box center [115, 266] width 63 height 26
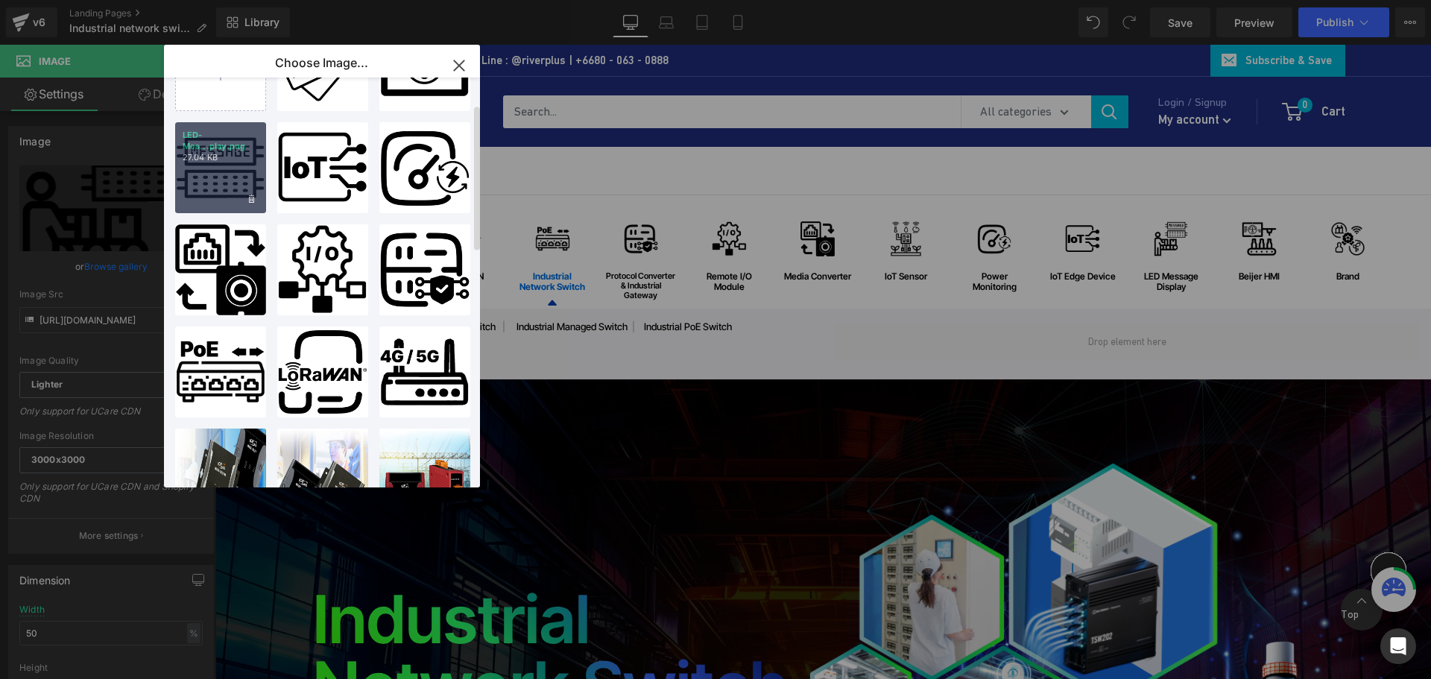
click at [0, 0] on div "LED-Mes...play.png 27.04 KB" at bounding box center [0, 0] width 0 height 0
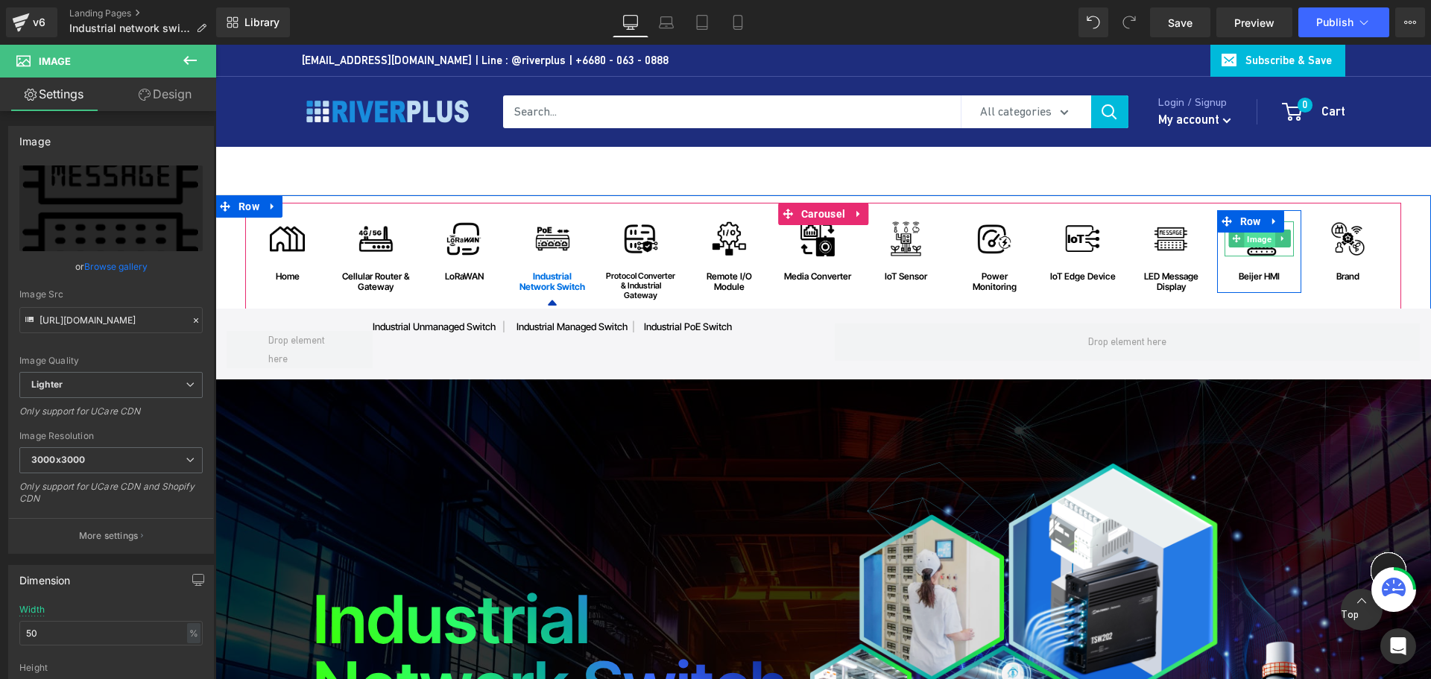
click at [1255, 238] on span "Image" at bounding box center [1259, 239] width 31 height 18
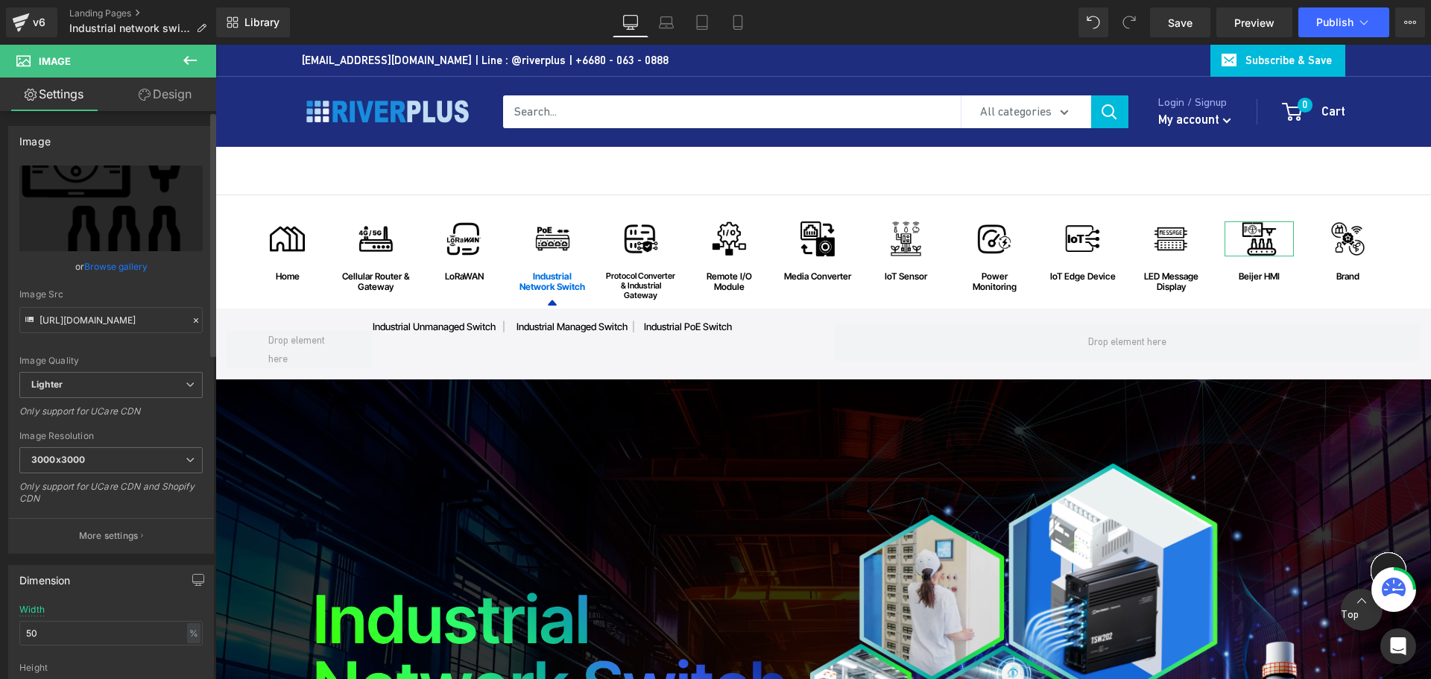
click at [131, 264] on link "Browse gallery" at bounding box center [115, 266] width 63 height 26
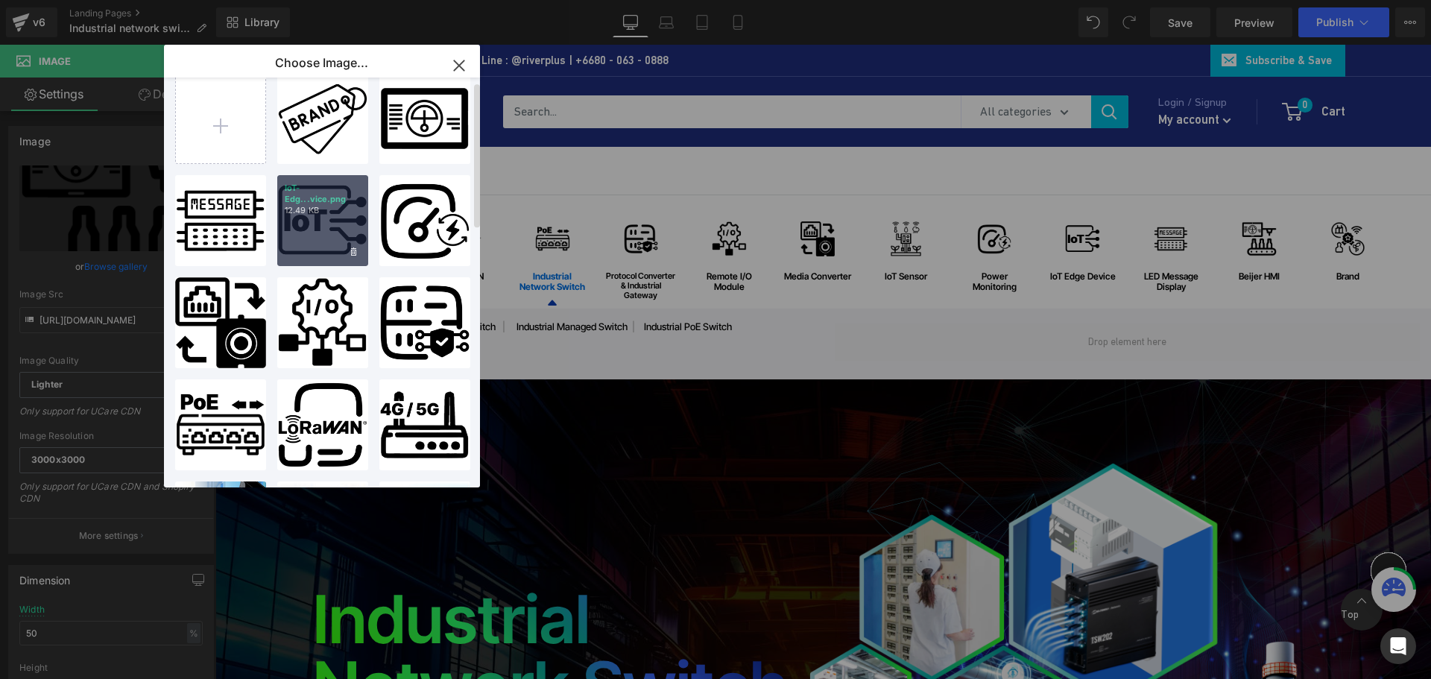
scroll to position [0, 0]
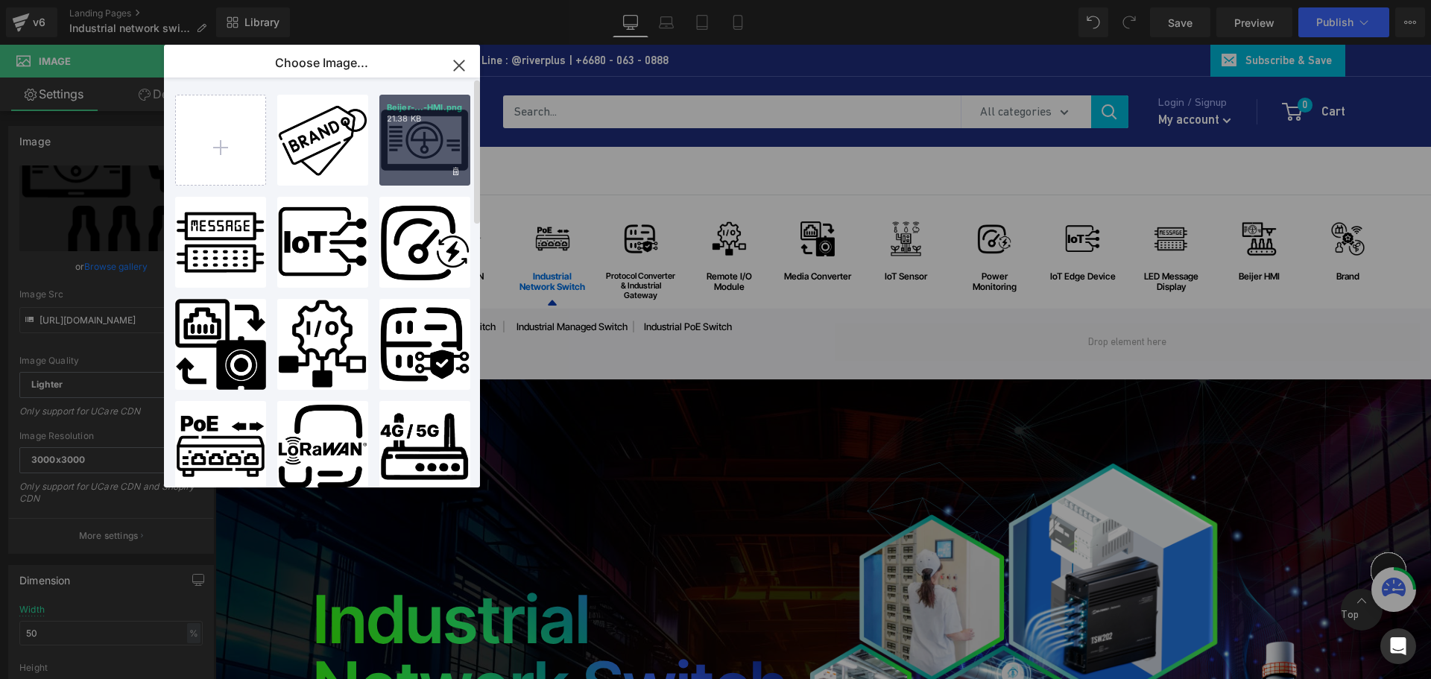
click at [0, 0] on div "Beijer-...-HMI.png 21.38 KB" at bounding box center [0, 0] width 0 height 0
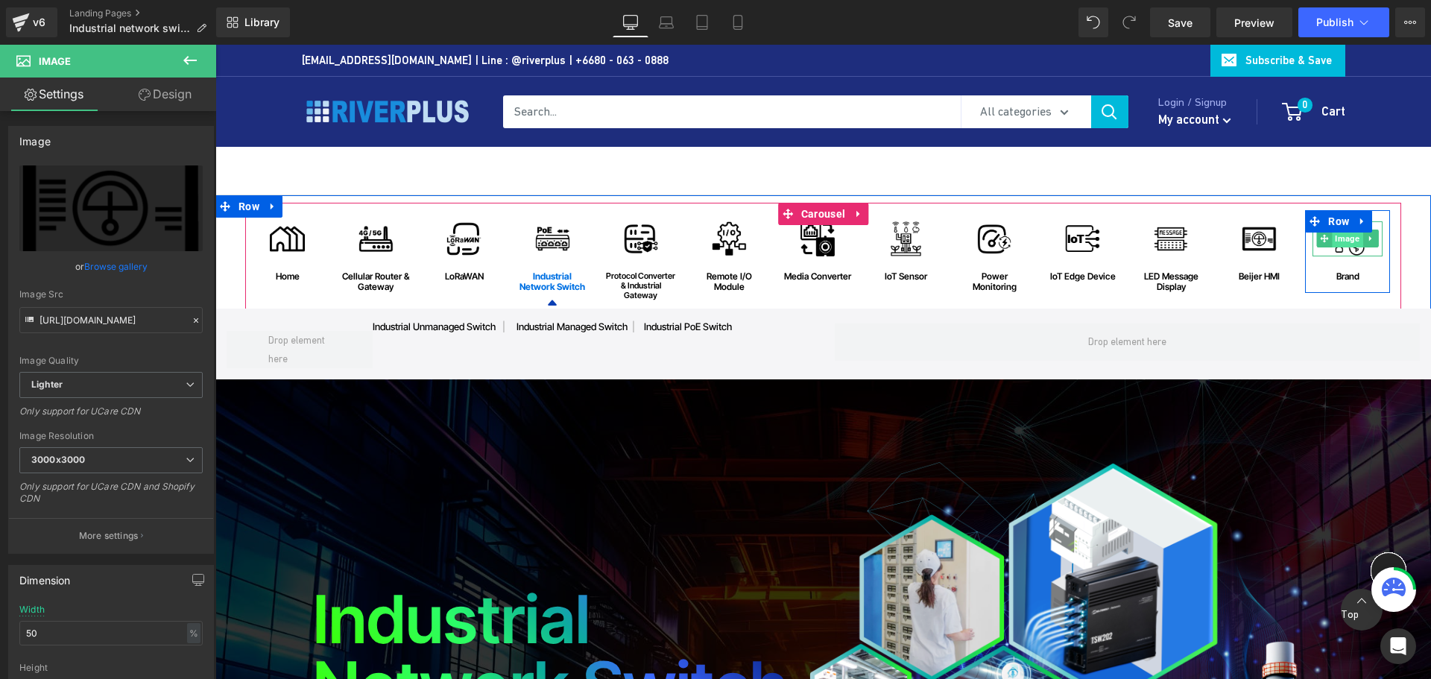
click at [1346, 242] on span "Image" at bounding box center [1348, 239] width 31 height 18
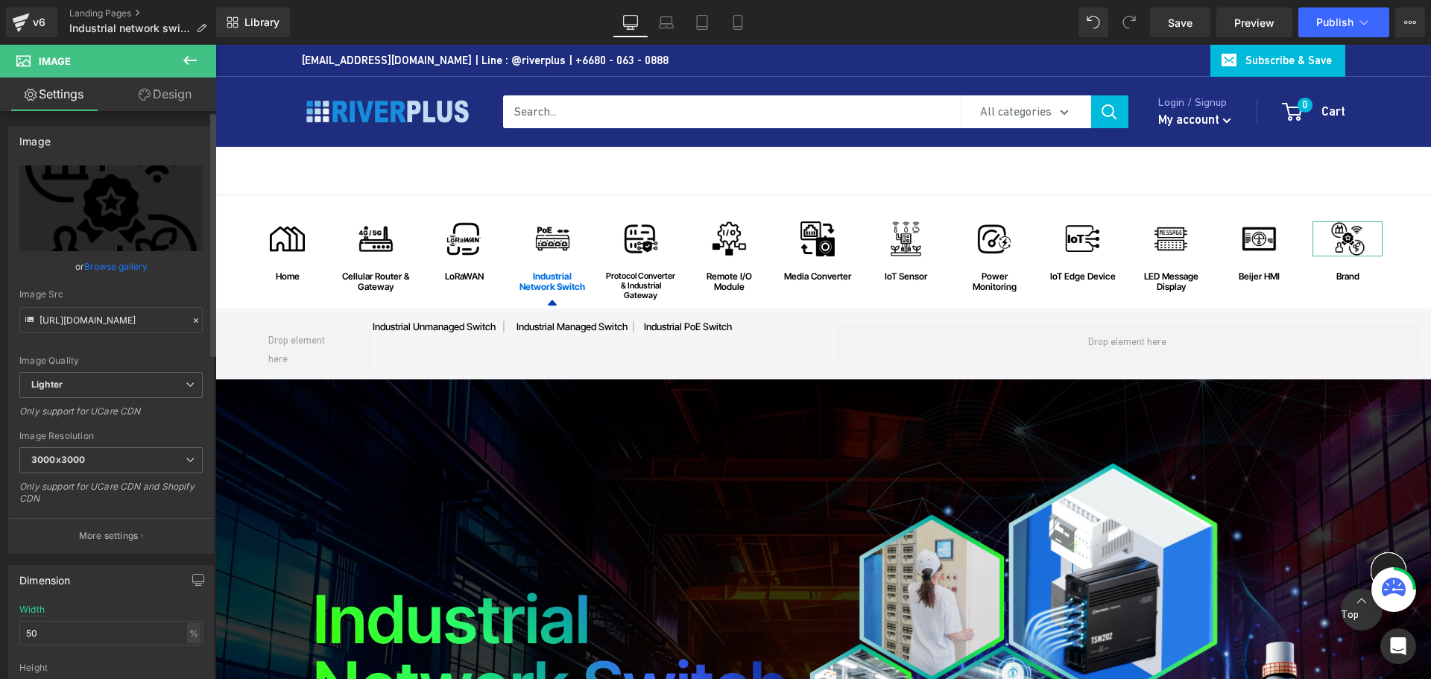
click at [115, 266] on link "Browse gallery" at bounding box center [115, 266] width 63 height 26
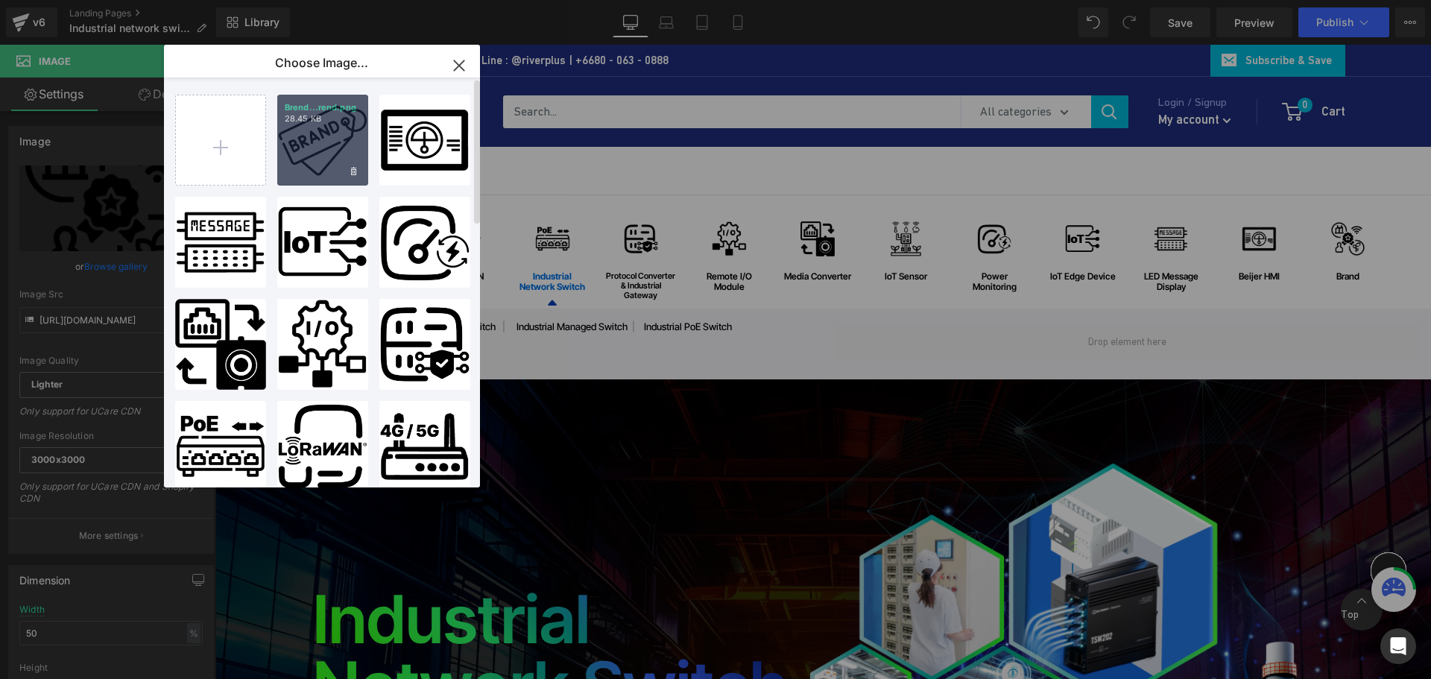
click at [337, 160] on div "Brend...rend.png 28.45 KB" at bounding box center [322, 140] width 91 height 91
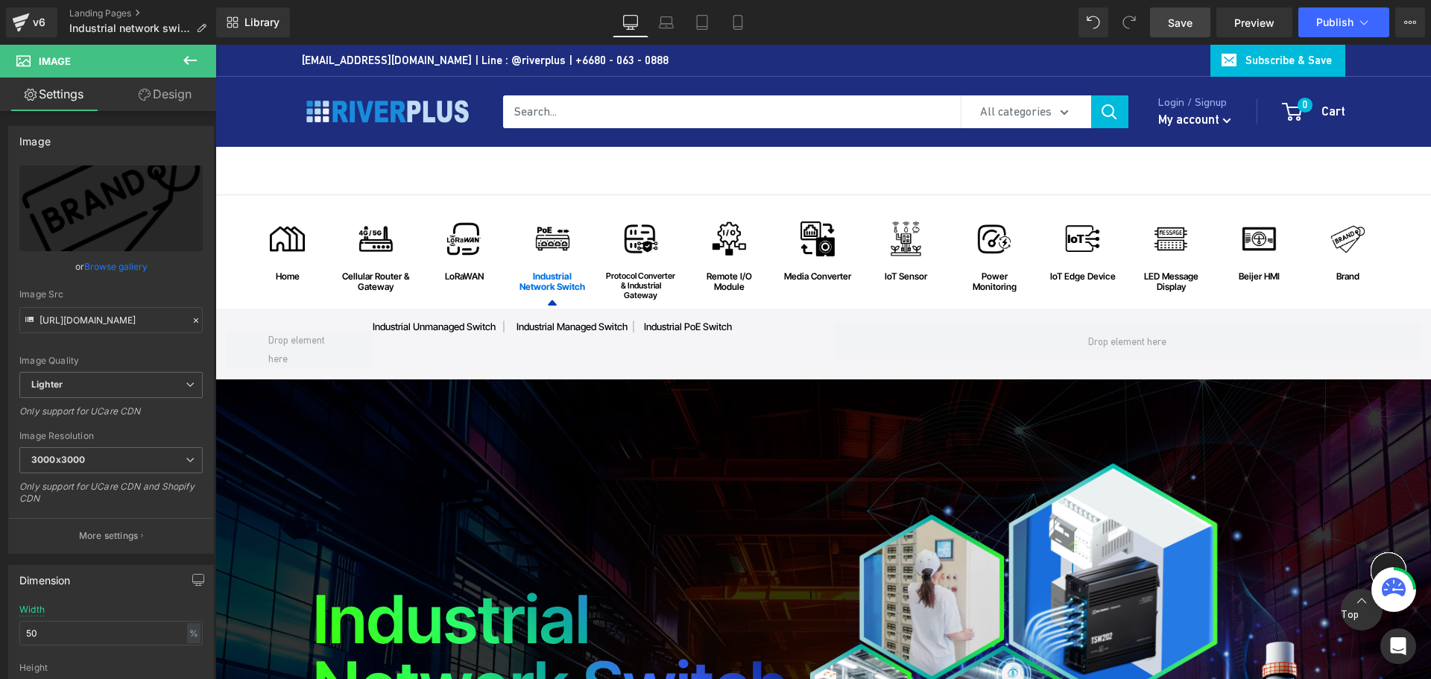
drag, startPoint x: 1173, startPoint y: 23, endPoint x: 728, endPoint y: 461, distance: 623.7
click at [1173, 23] on span "Save" at bounding box center [1180, 23] width 25 height 16
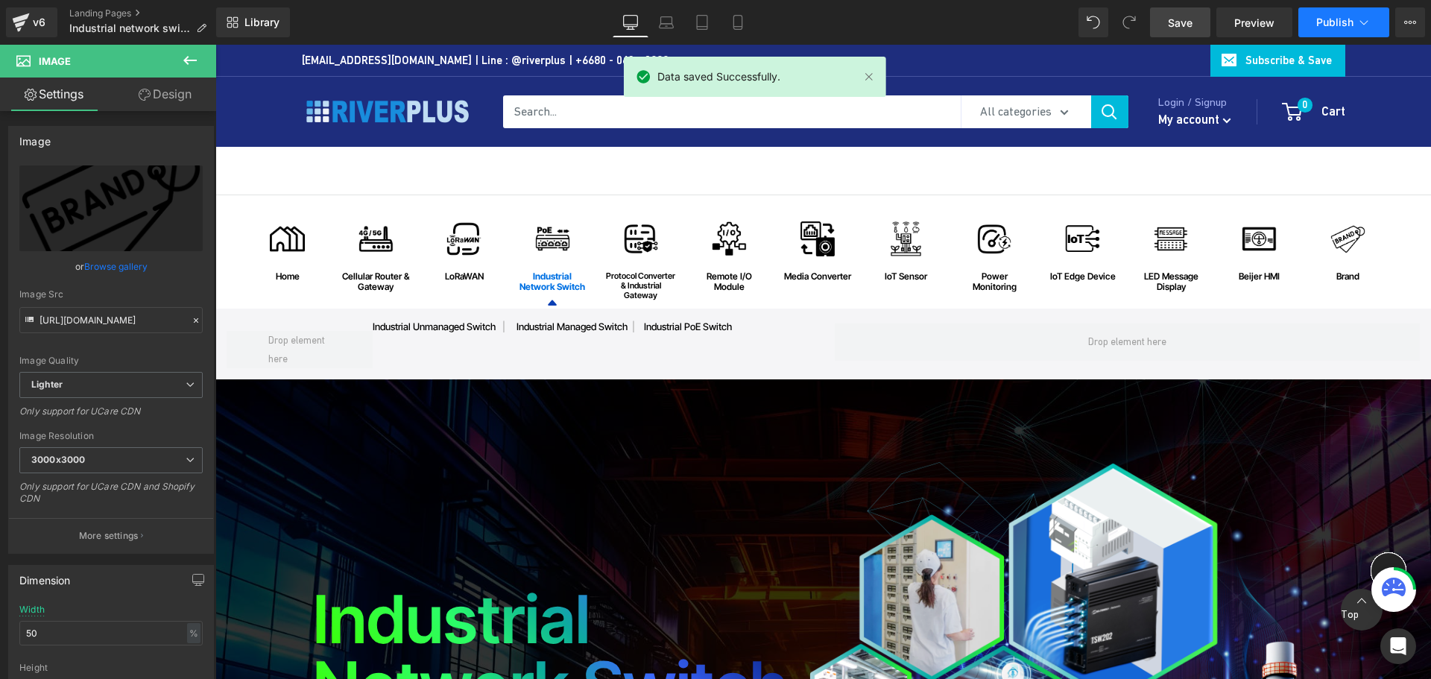
click at [1341, 16] on span "Publish" at bounding box center [1335, 22] width 37 height 12
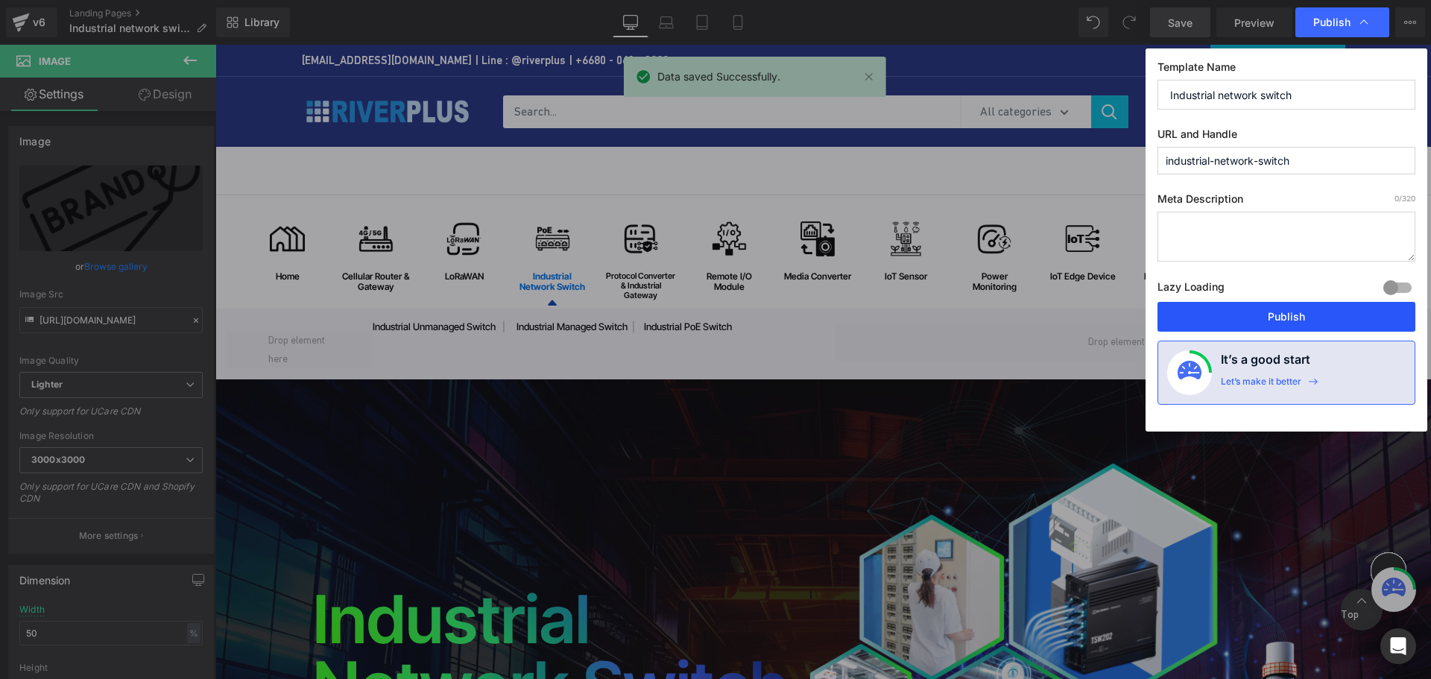
click at [0, 0] on button "Publish" at bounding box center [0, 0] width 0 height 0
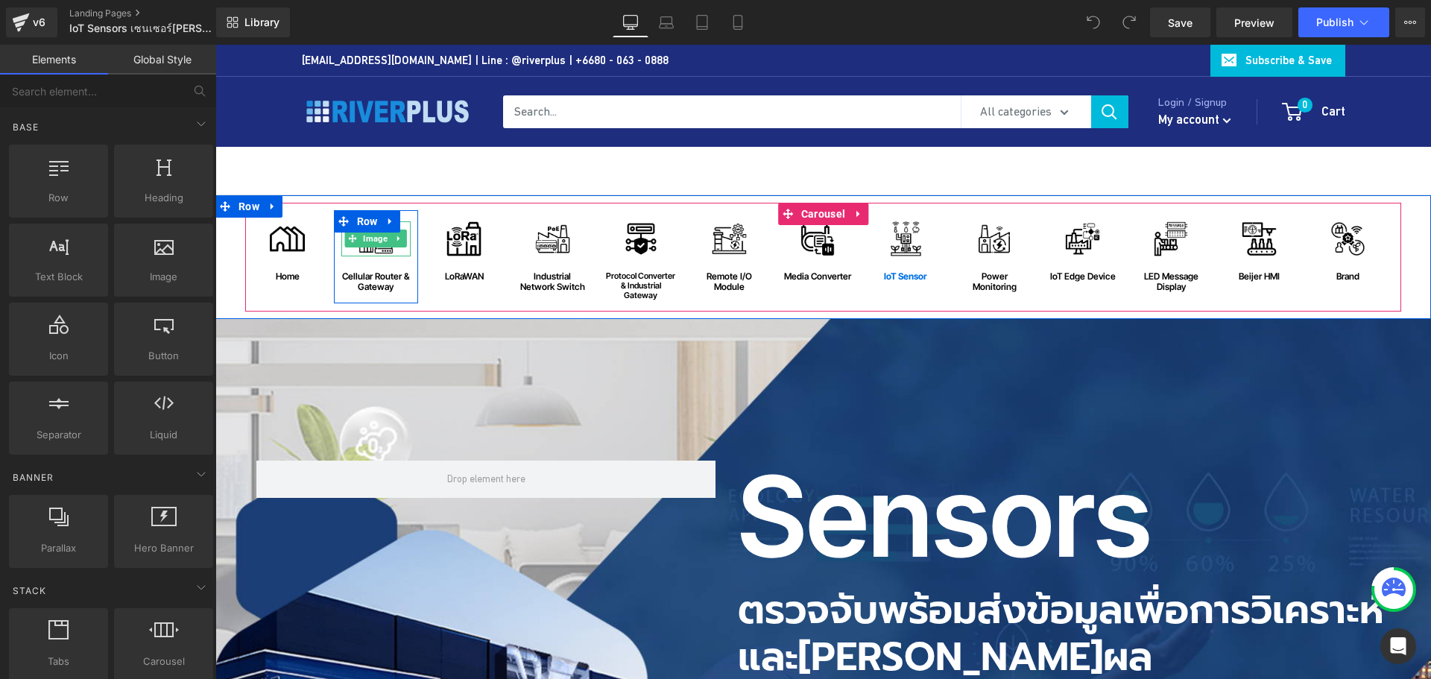
click at [362, 250] on img at bounding box center [376, 238] width 35 height 35
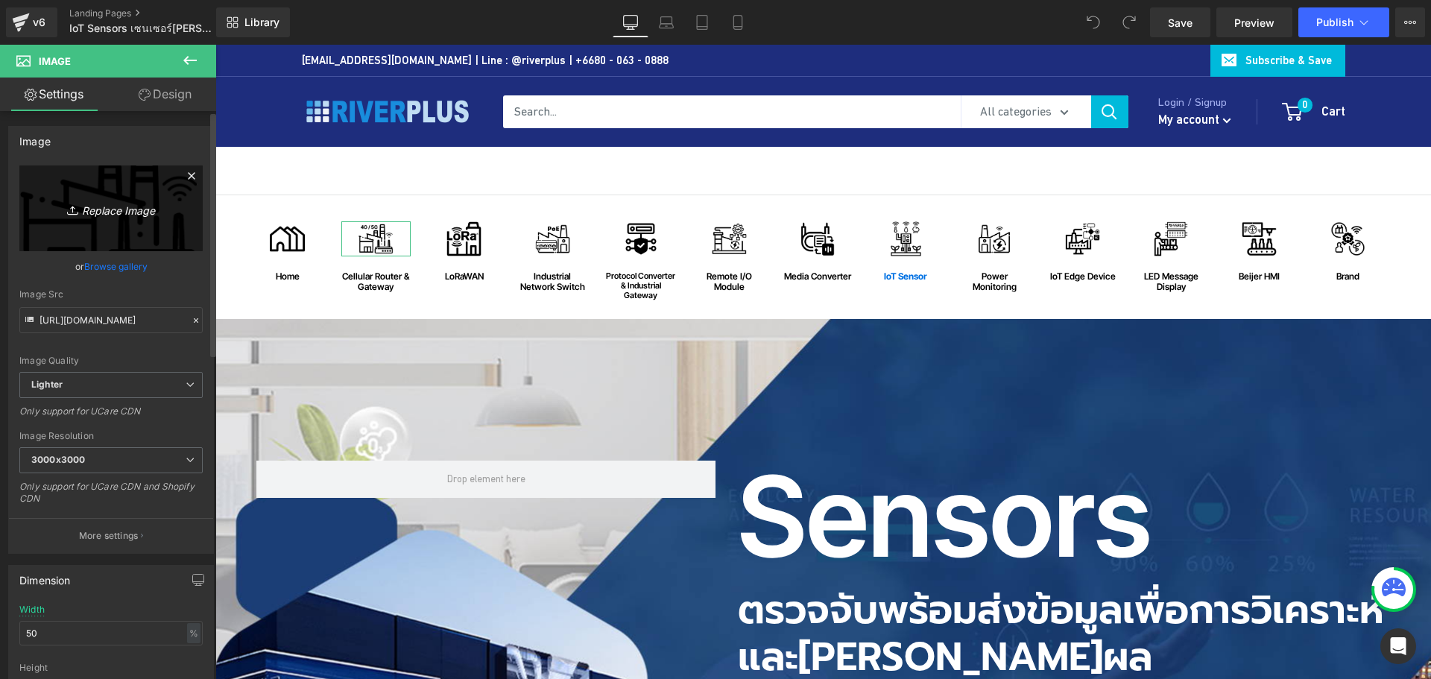
click at [115, 209] on icon "Replace Image" at bounding box center [110, 208] width 119 height 19
click at [125, 264] on link "Browse gallery" at bounding box center [115, 266] width 63 height 26
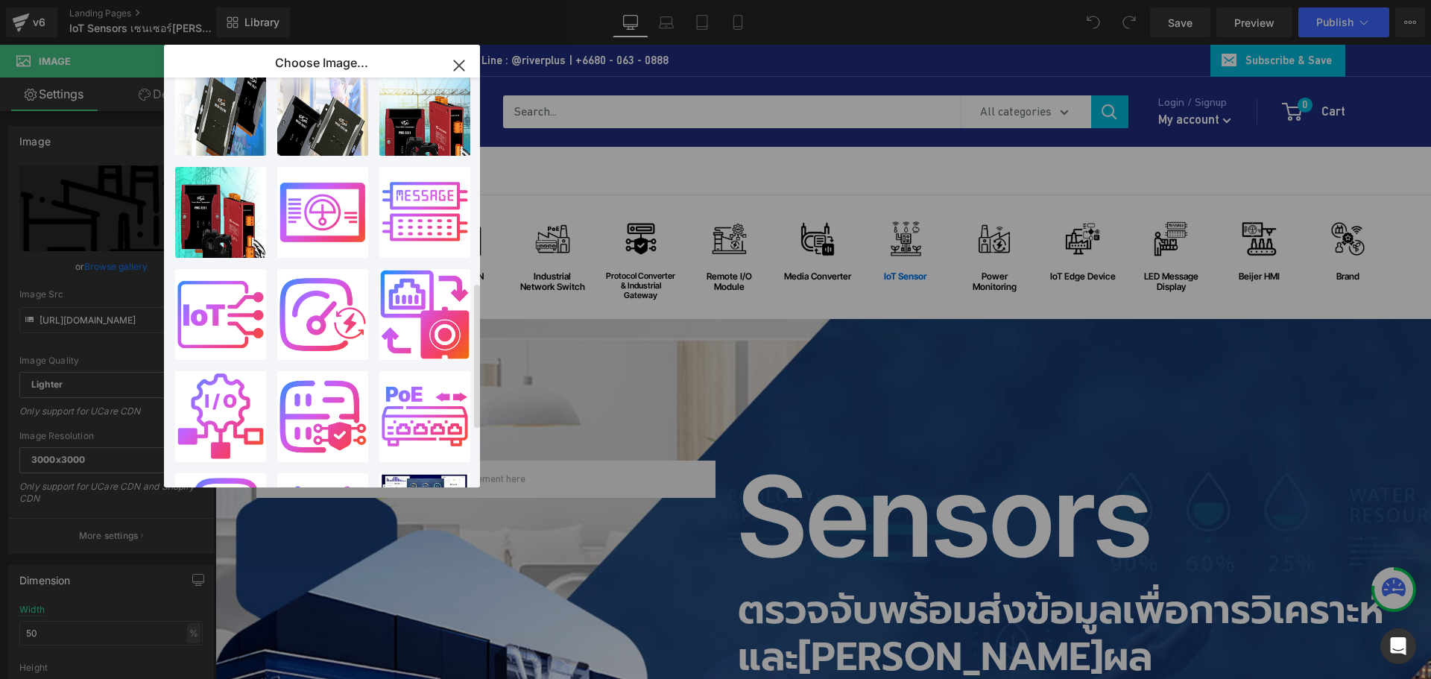
scroll to position [224, 0]
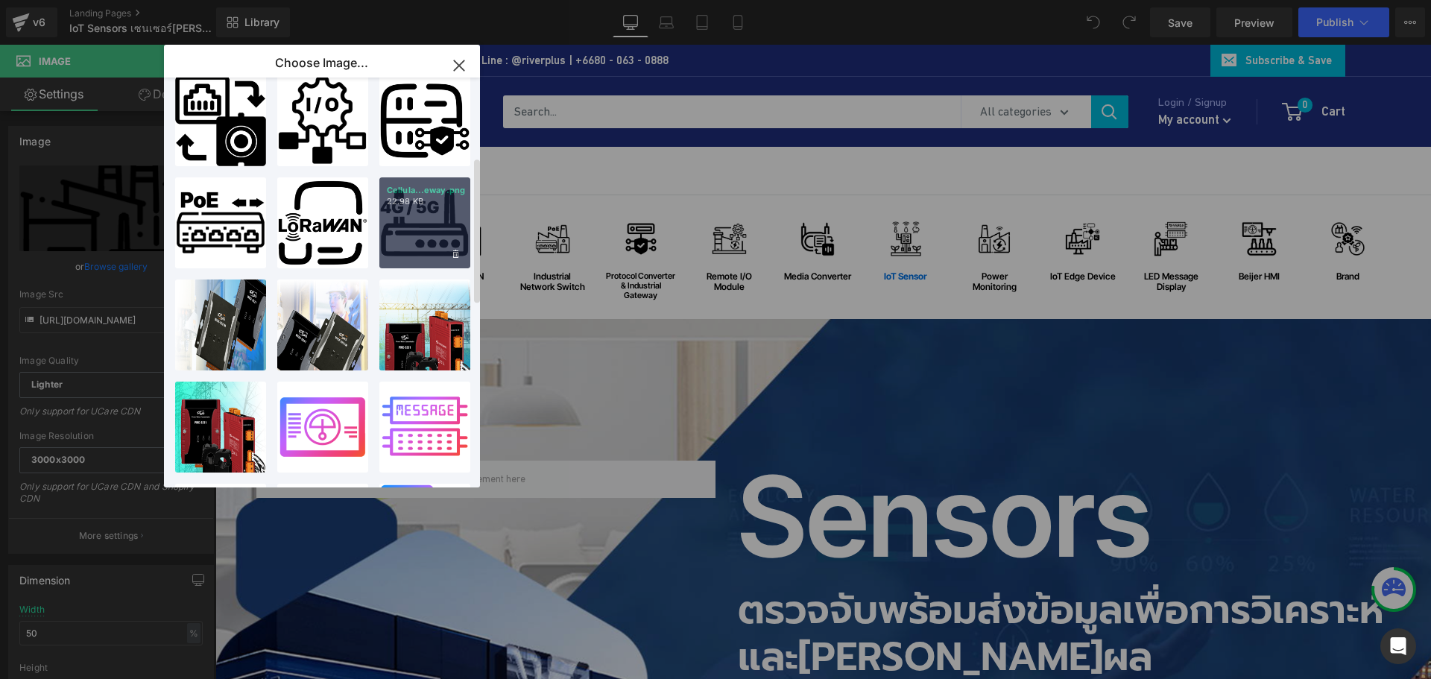
click at [0, 0] on div "Cellula...eway.png 22.98 KB" at bounding box center [0, 0] width 0 height 0
type input "https://ucarecdn.com/6e72bfa8-52aa-4e89-8534-e60f716ae8ee/-/format/auto/-/previ…"
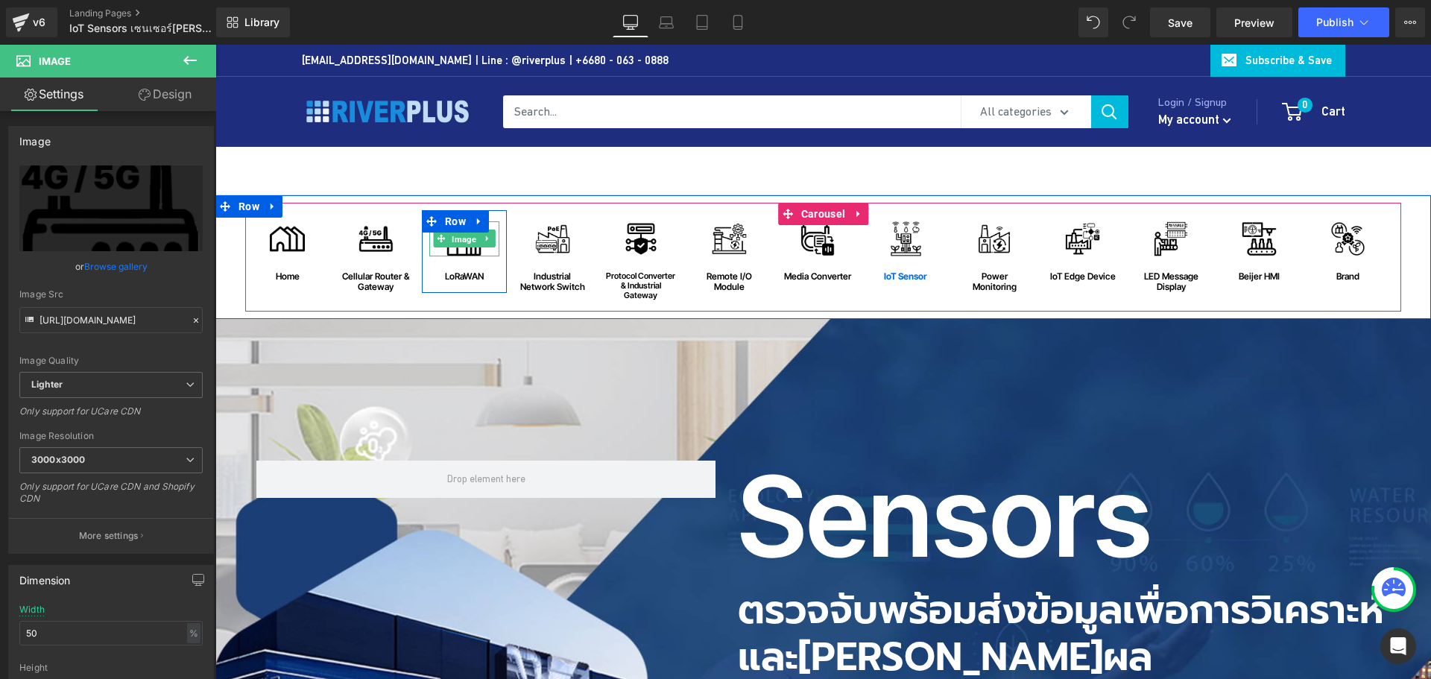
click at [453, 241] on span "Image" at bounding box center [464, 239] width 31 height 18
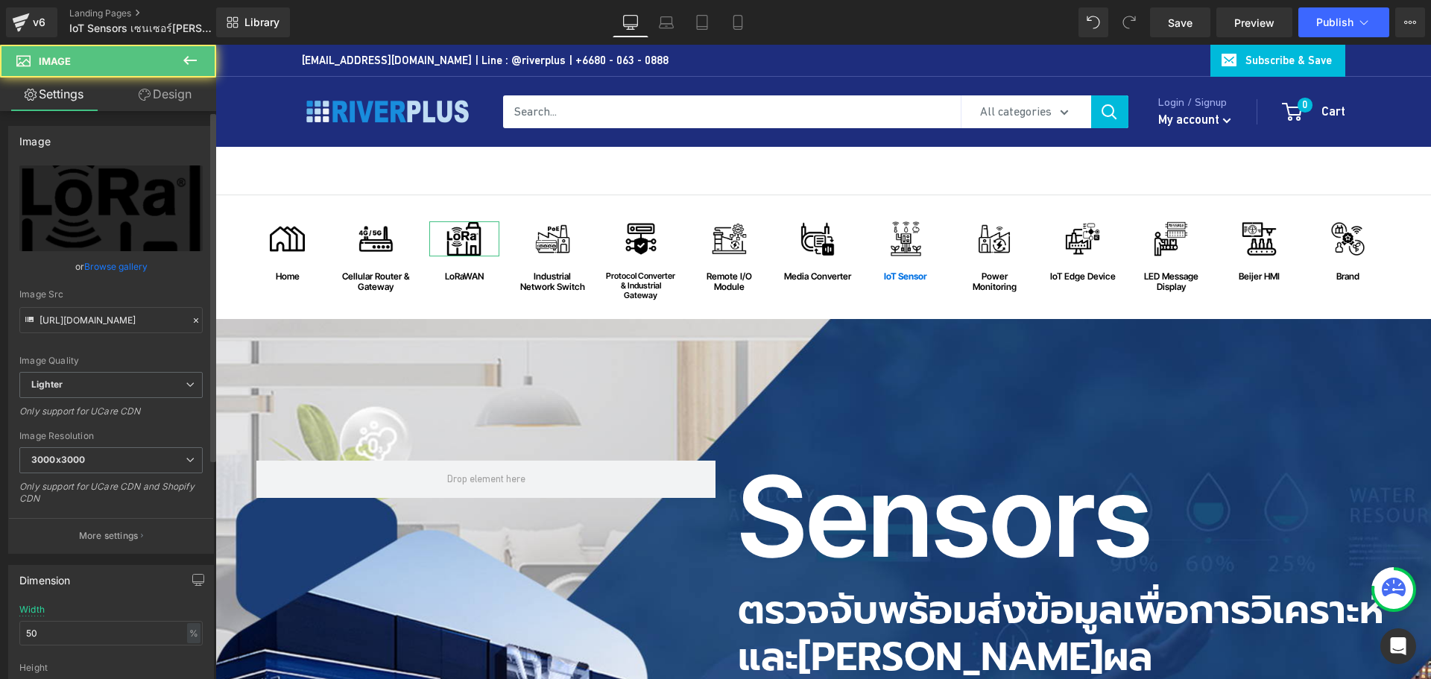
click at [132, 269] on link "Browse gallery" at bounding box center [115, 266] width 63 height 26
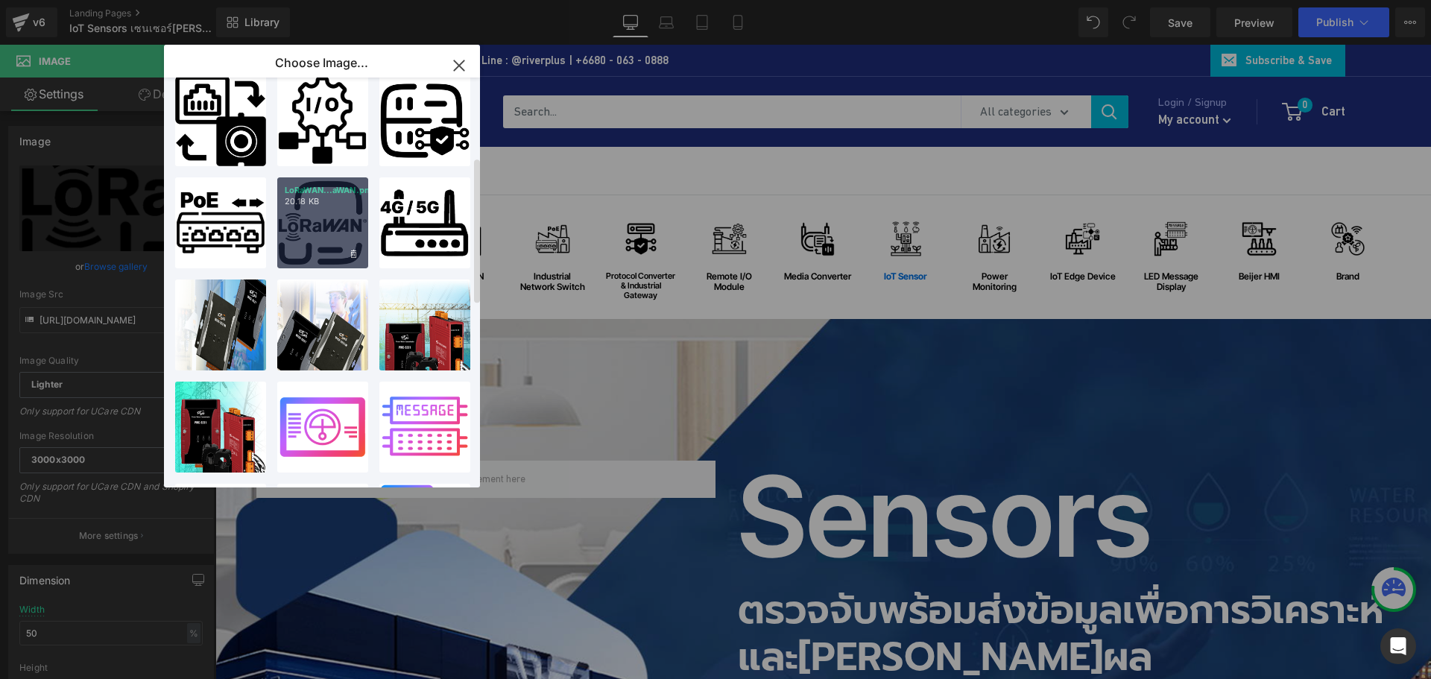
click at [1090, 212] on div "LoRaWAN...aWAN.png 20.18 KB" at bounding box center [1132, 207] width 85 height 60
type input "https://ucarecdn.com/74d1494e-8bca-4274-9288-94f6b52b7793/-/format/auto/-/previ…"
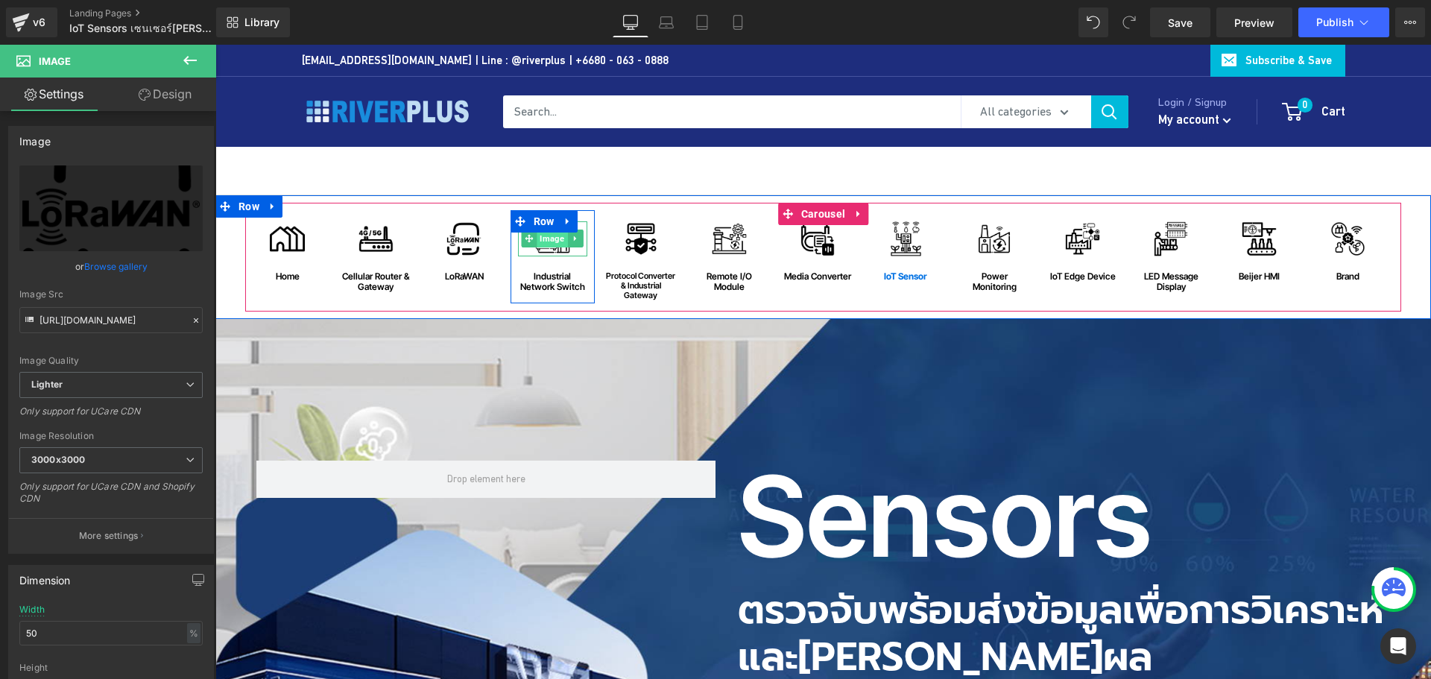
click at [538, 241] on span "Image" at bounding box center [553, 239] width 31 height 18
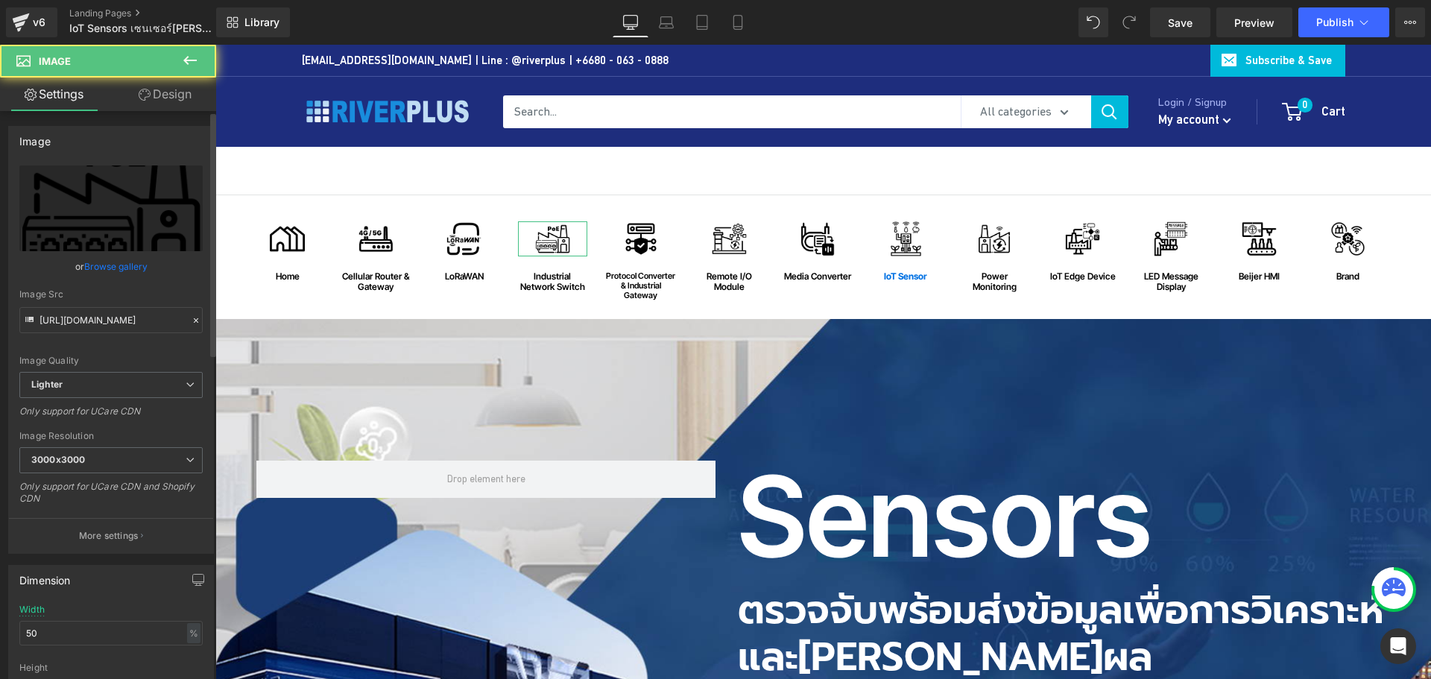
click at [122, 270] on link "Browse gallery" at bounding box center [115, 266] width 63 height 26
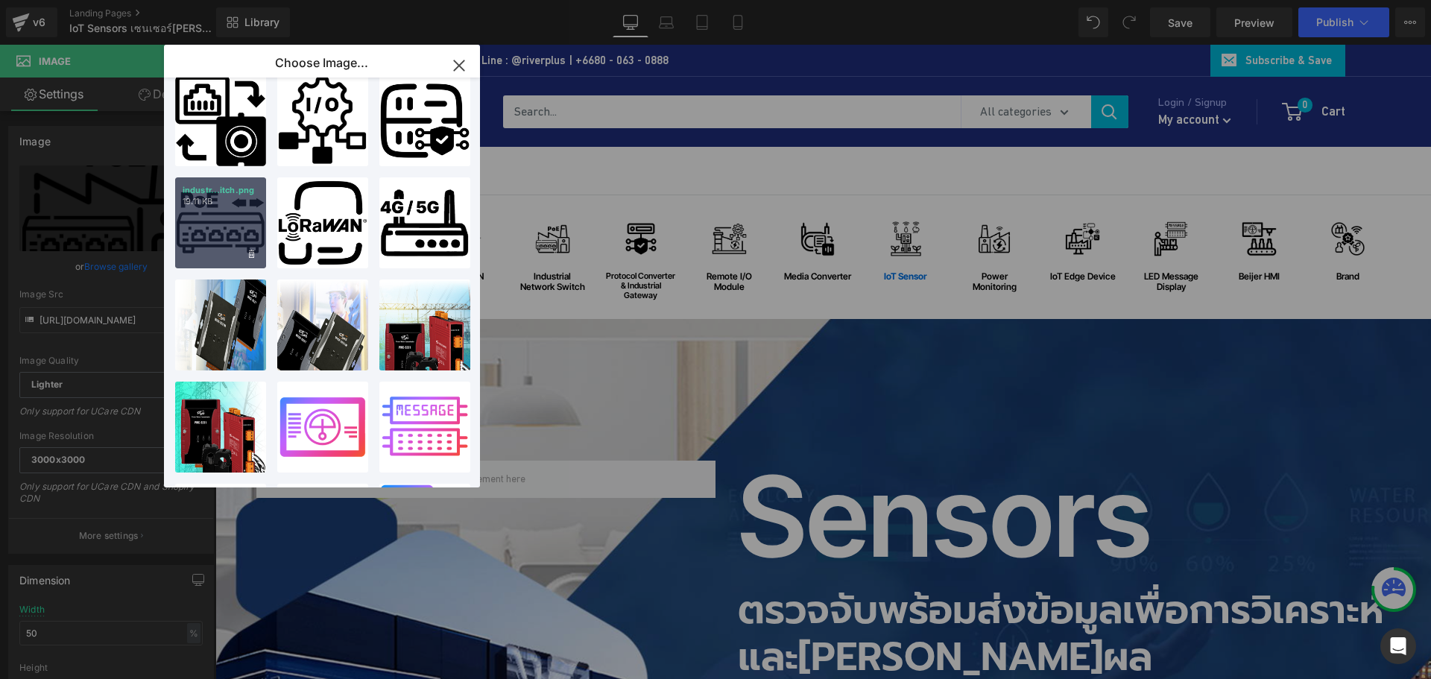
click at [0, 0] on div "industr...itch.png 19.11 KB" at bounding box center [0, 0] width 0 height 0
type input "https://ucarecdn.com/ae71da3e-d3dc-42d1-b9b5-7958a8e67885/-/format/auto/-/previ…"
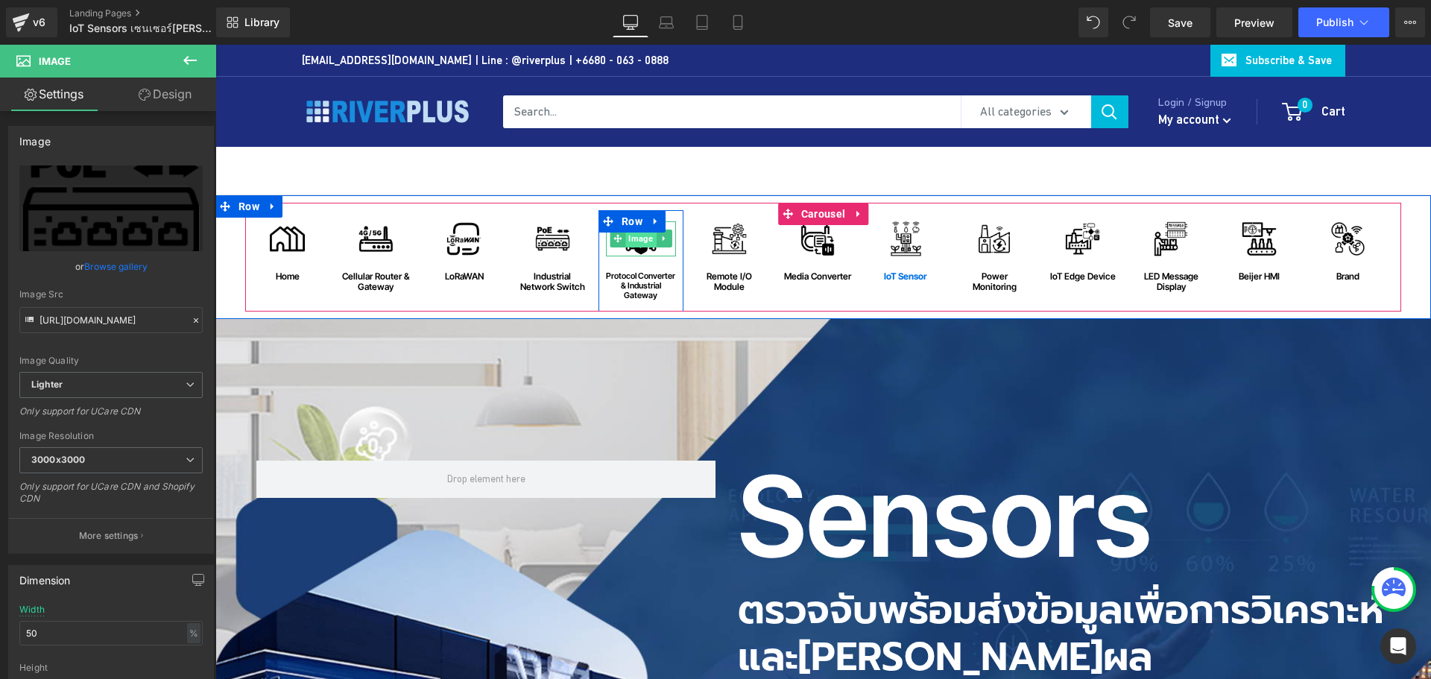
click at [641, 245] on span "Image" at bounding box center [641, 239] width 31 height 18
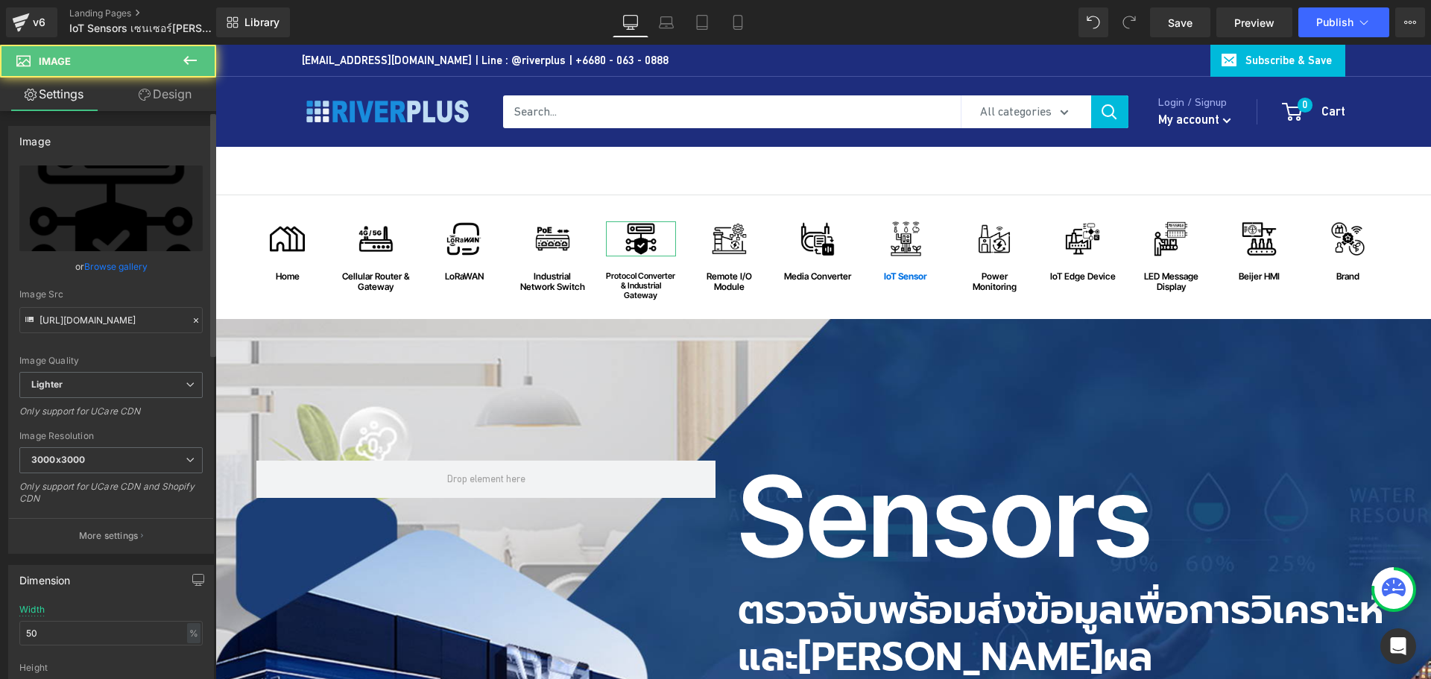
click at [130, 269] on link "Browse gallery" at bounding box center [115, 266] width 63 height 26
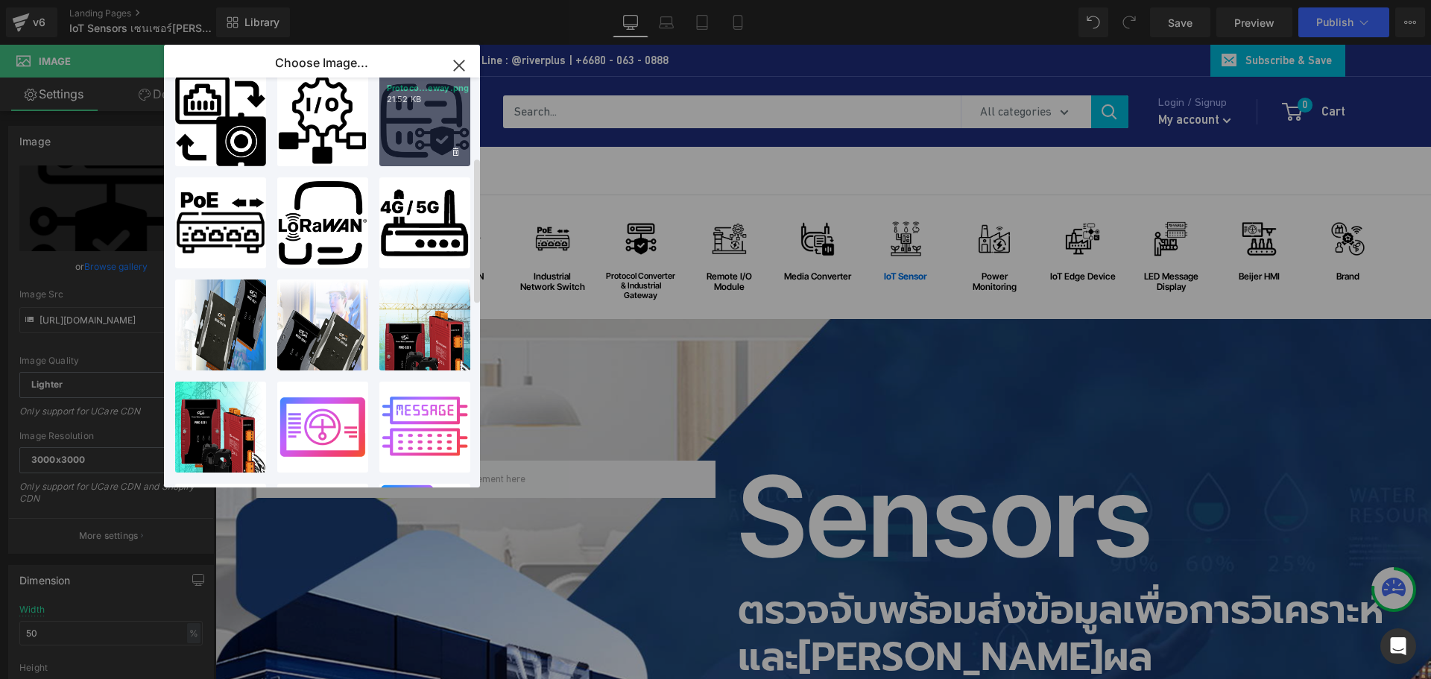
click at [1047, 168] on div "Protoco...eway.png 21.52 KB" at bounding box center [1055, 177] width 16 height 18
type input "https://ucarecdn.com/f71d74a0-54cc-4bff-bca3-9773e0f5322b/-/format/auto/-/previ…"
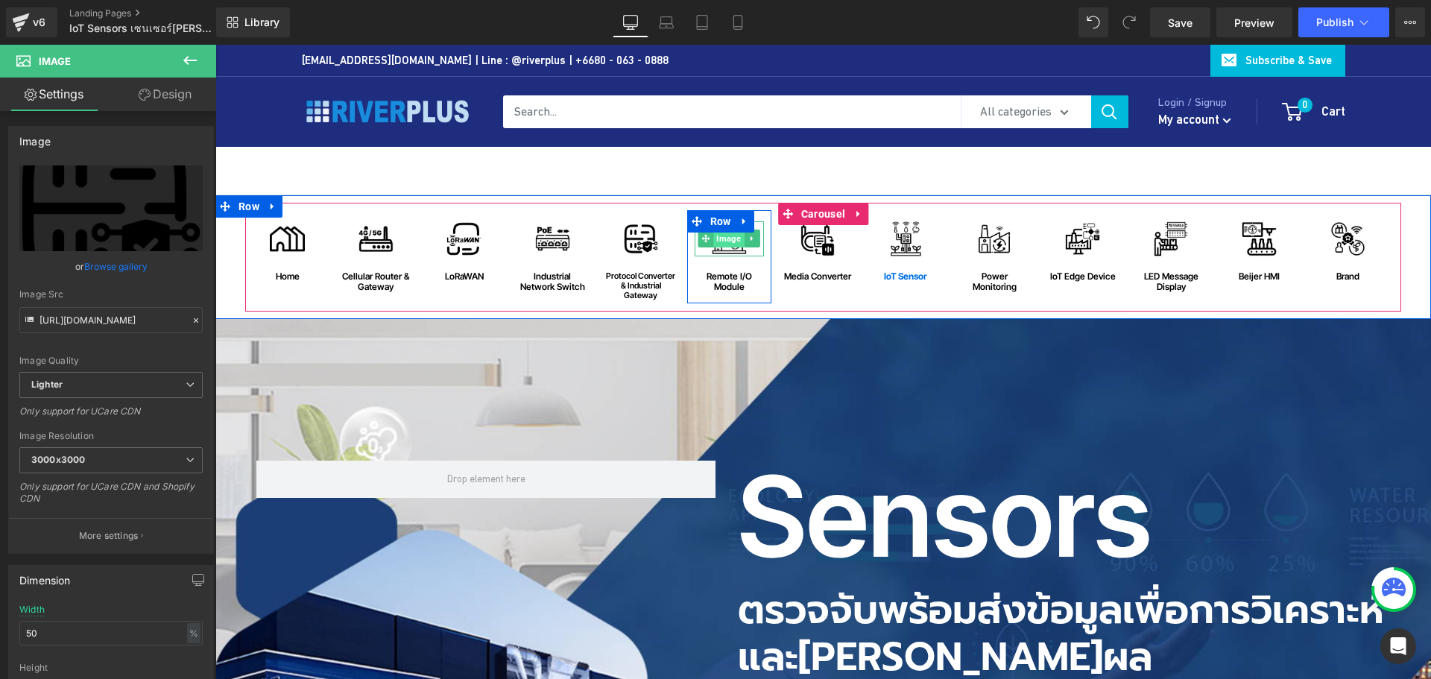
click at [725, 247] on span "Image" at bounding box center [729, 239] width 31 height 18
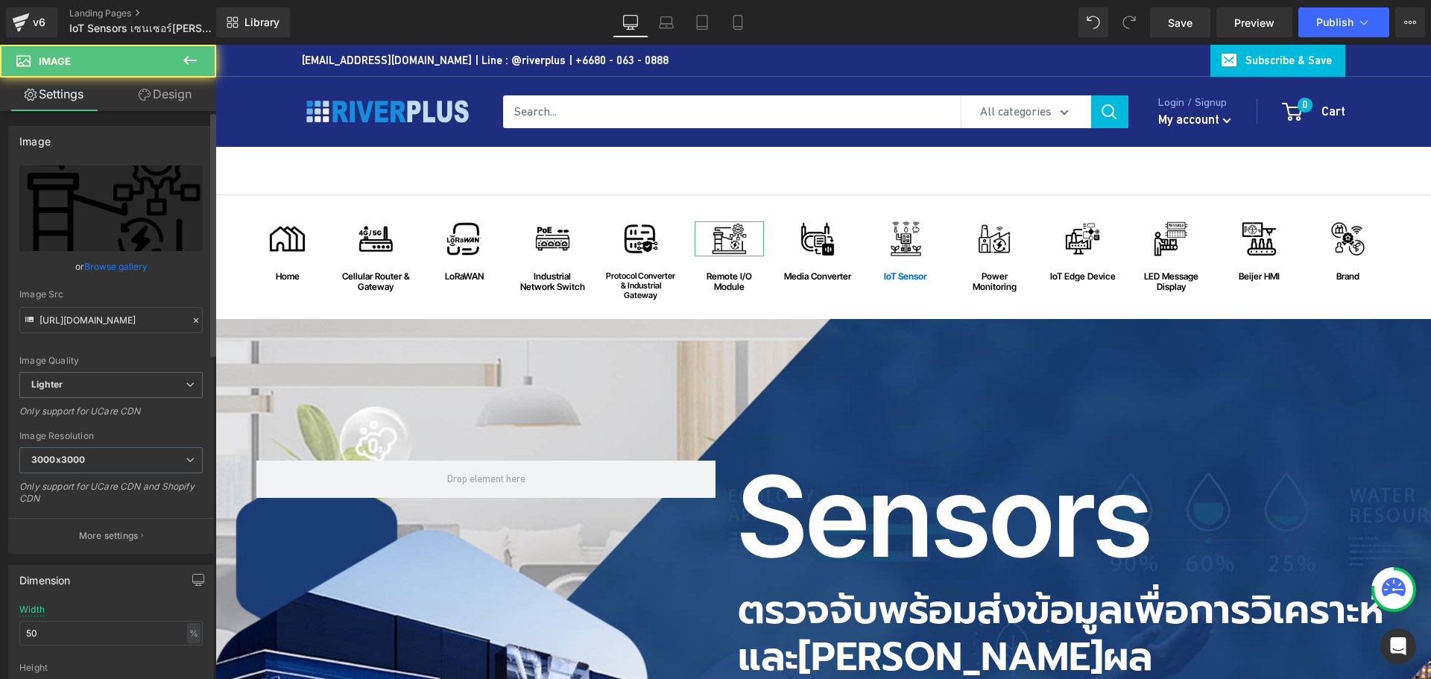
click at [110, 264] on link "Browse gallery" at bounding box center [115, 266] width 63 height 26
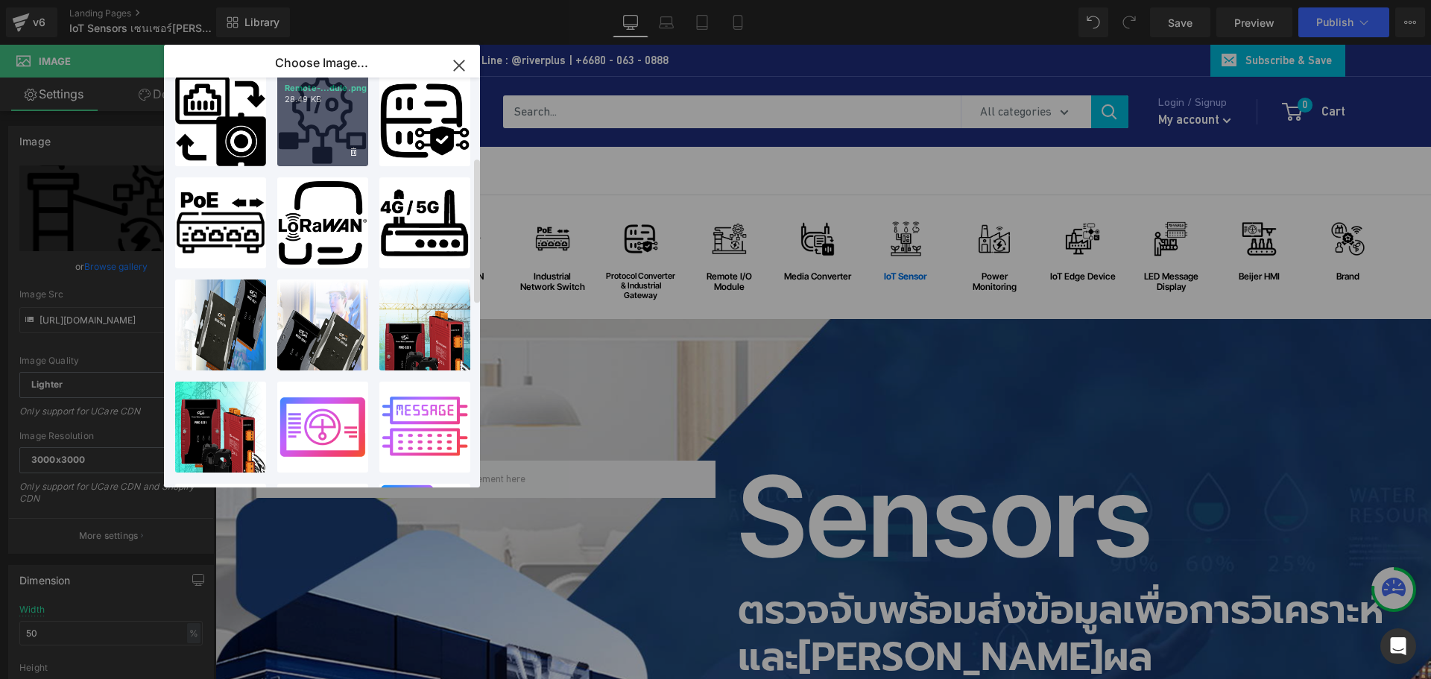
drag, startPoint x: 323, startPoint y: 132, endPoint x: 177, endPoint y: 107, distance: 147.6
click at [1009, 168] on div "Remote-...dule.png 28.49 KB" at bounding box center [1036, 177] width 54 height 18
type input "https://ucarecdn.com/bff422dd-cdaf-431a-8f2f-4d3080d893ec/-/format/auto/-/previ…"
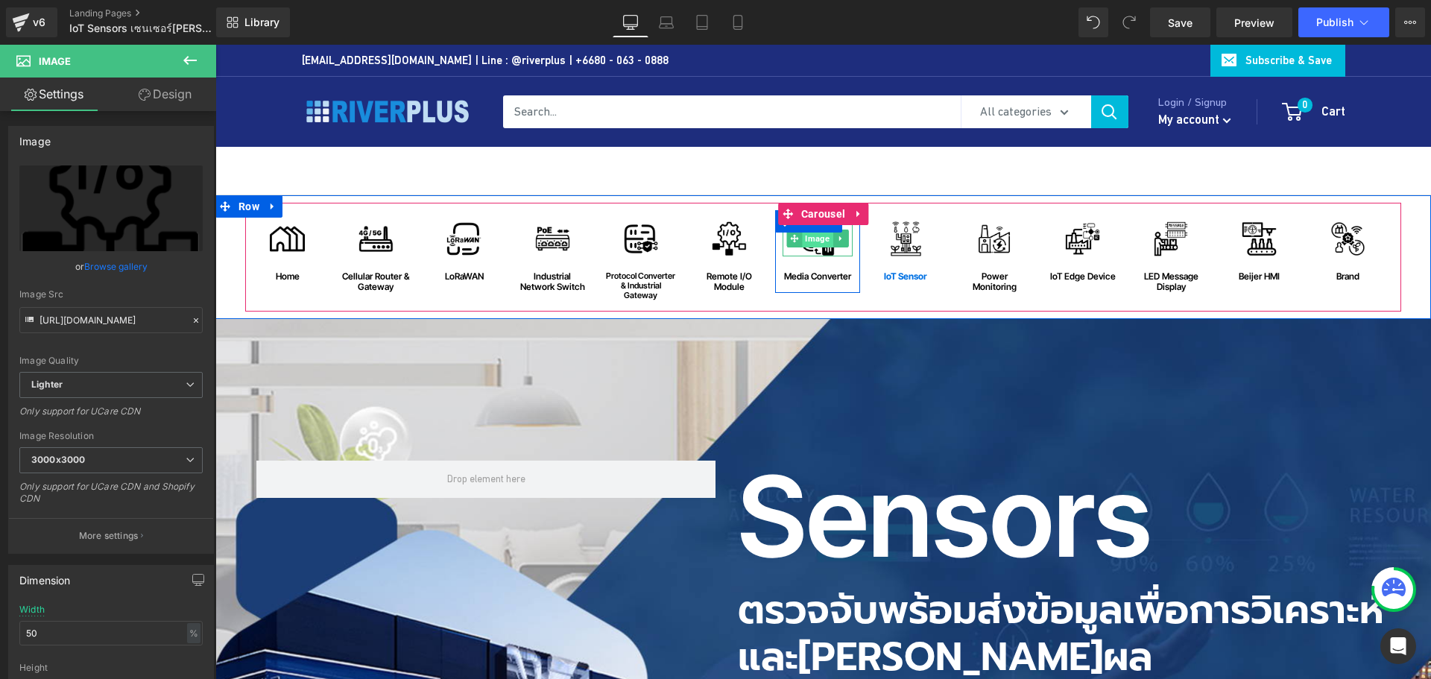
click at [815, 245] on span "Image" at bounding box center [817, 239] width 31 height 18
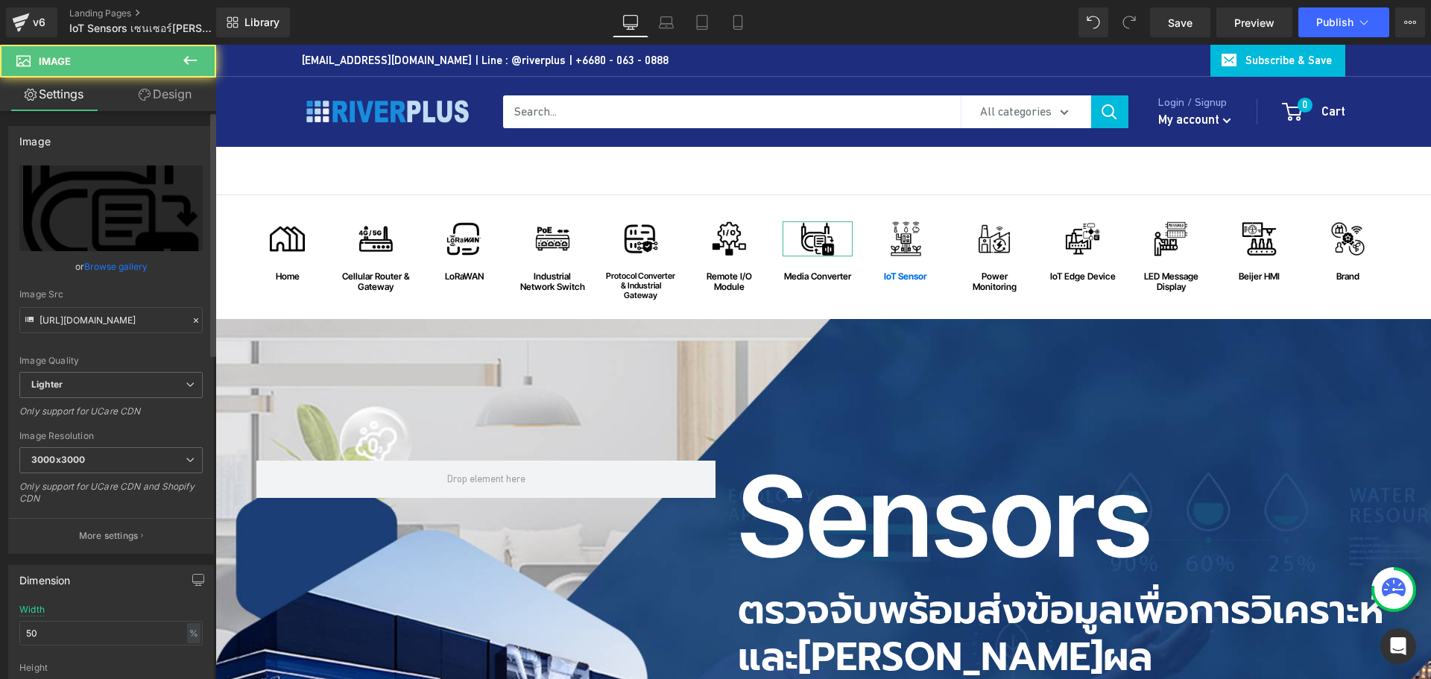
click at [116, 271] on link "Browse gallery" at bounding box center [115, 266] width 63 height 26
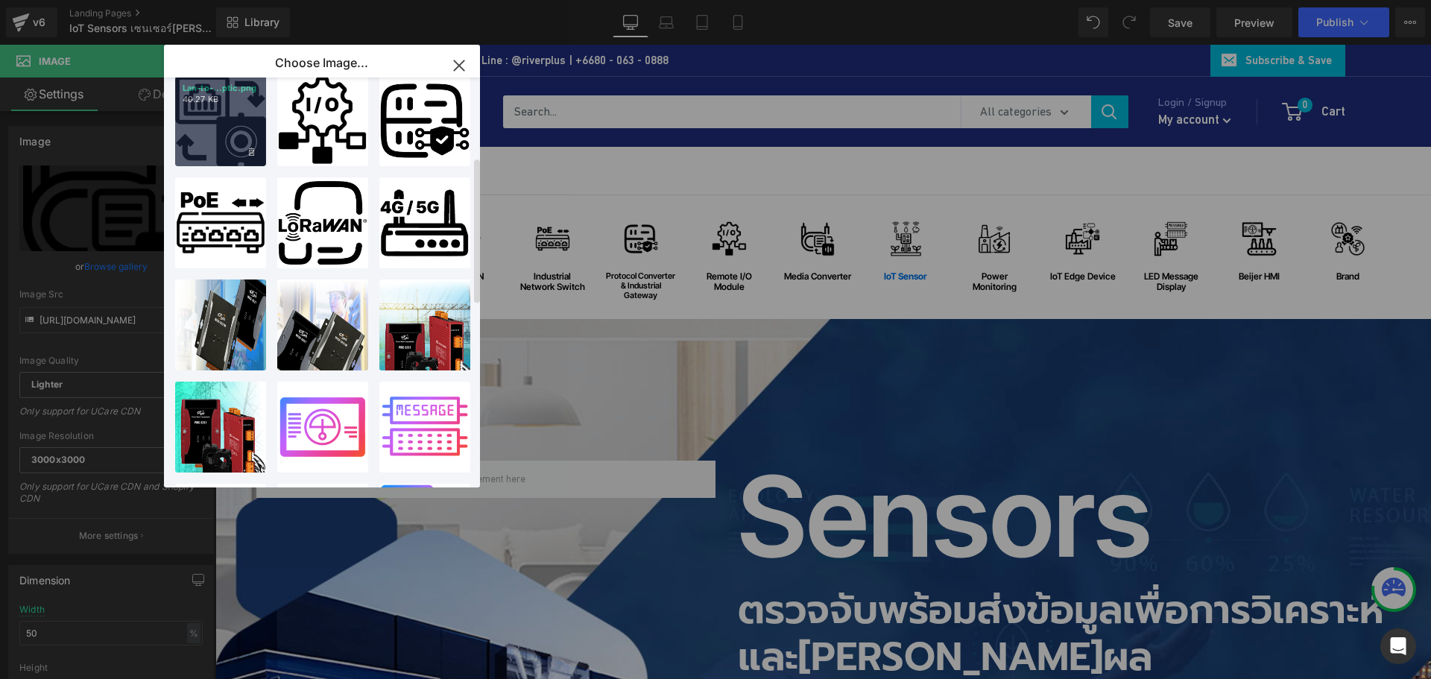
drag, startPoint x: 224, startPoint y: 135, endPoint x: 75, endPoint y: 115, distance: 151.2
click at [0, 0] on div "Lan-to-...ptic.png 40.27 KB" at bounding box center [0, 0] width 0 height 0
type input "https://ucarecdn.com/5321f998-2372-45ac-b667-2638fbb76550/-/format/auto/-/previ…"
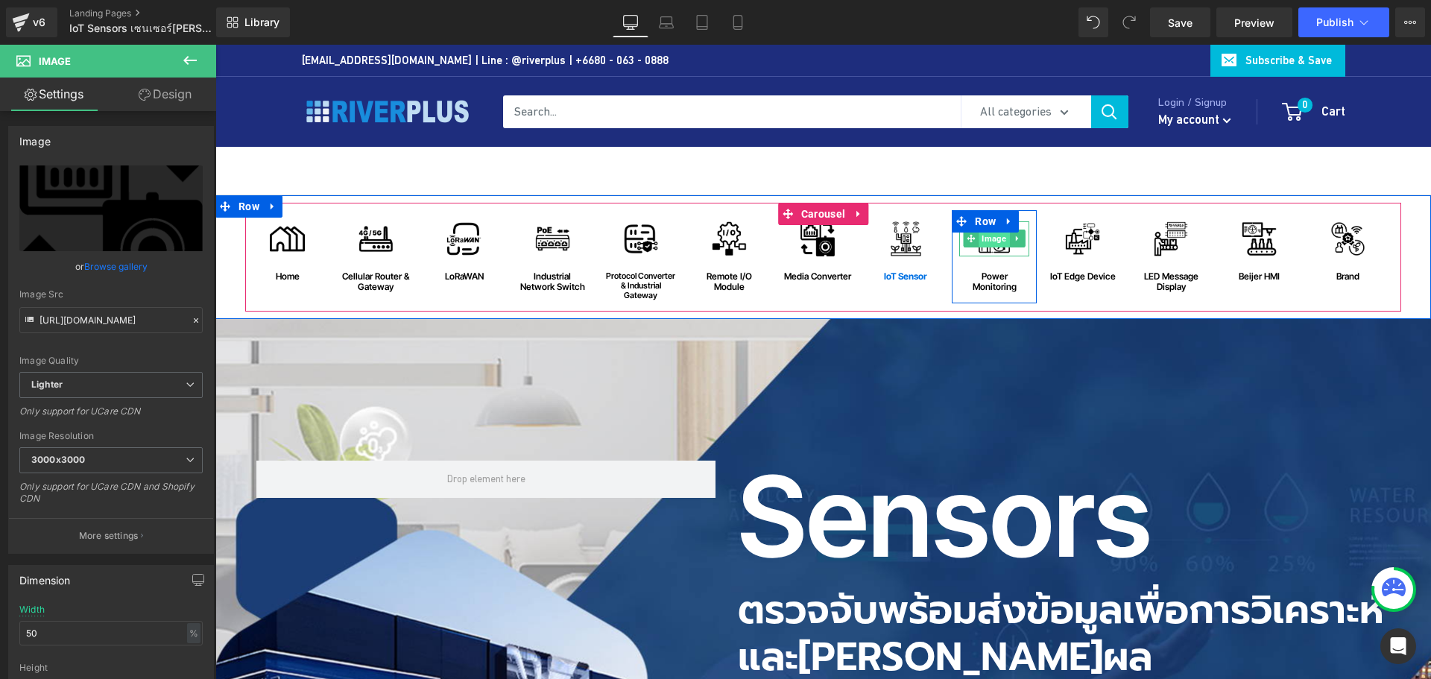
click at [989, 241] on span "Image" at bounding box center [994, 239] width 31 height 18
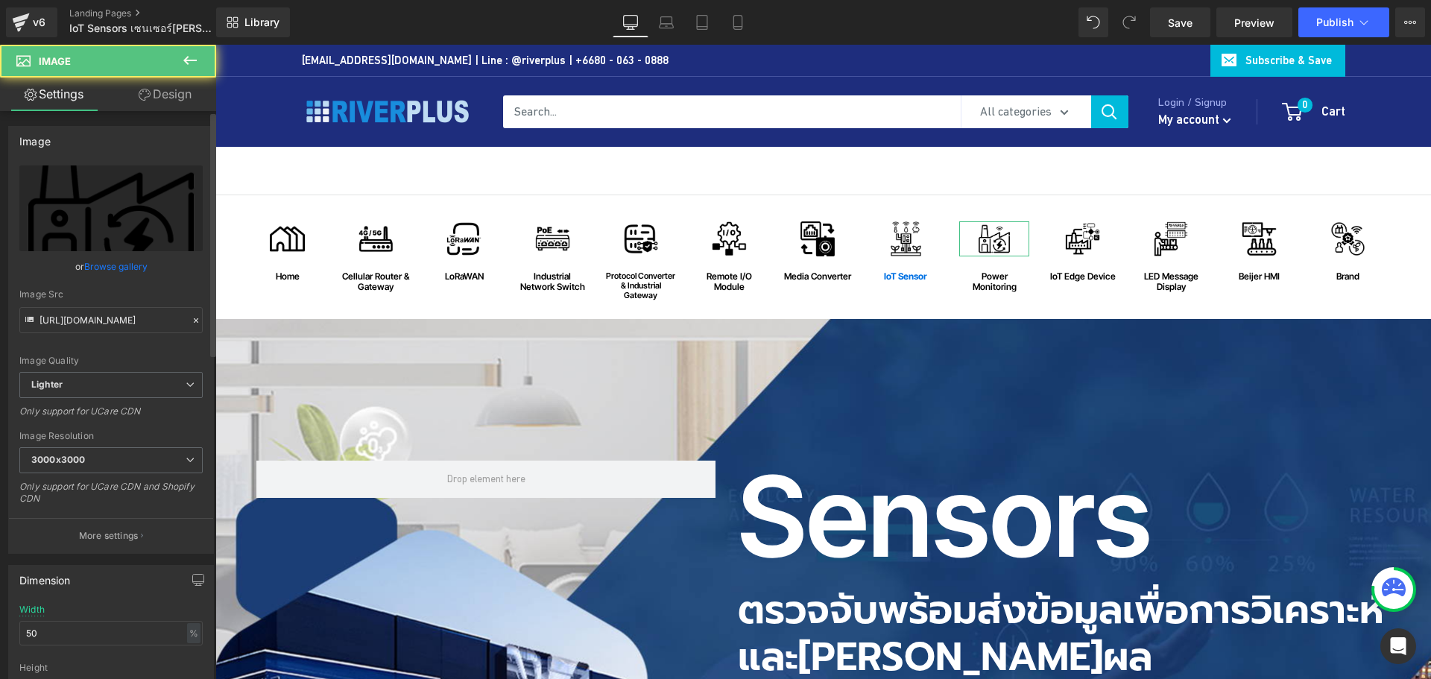
click at [123, 266] on link "Browse gallery" at bounding box center [115, 266] width 63 height 26
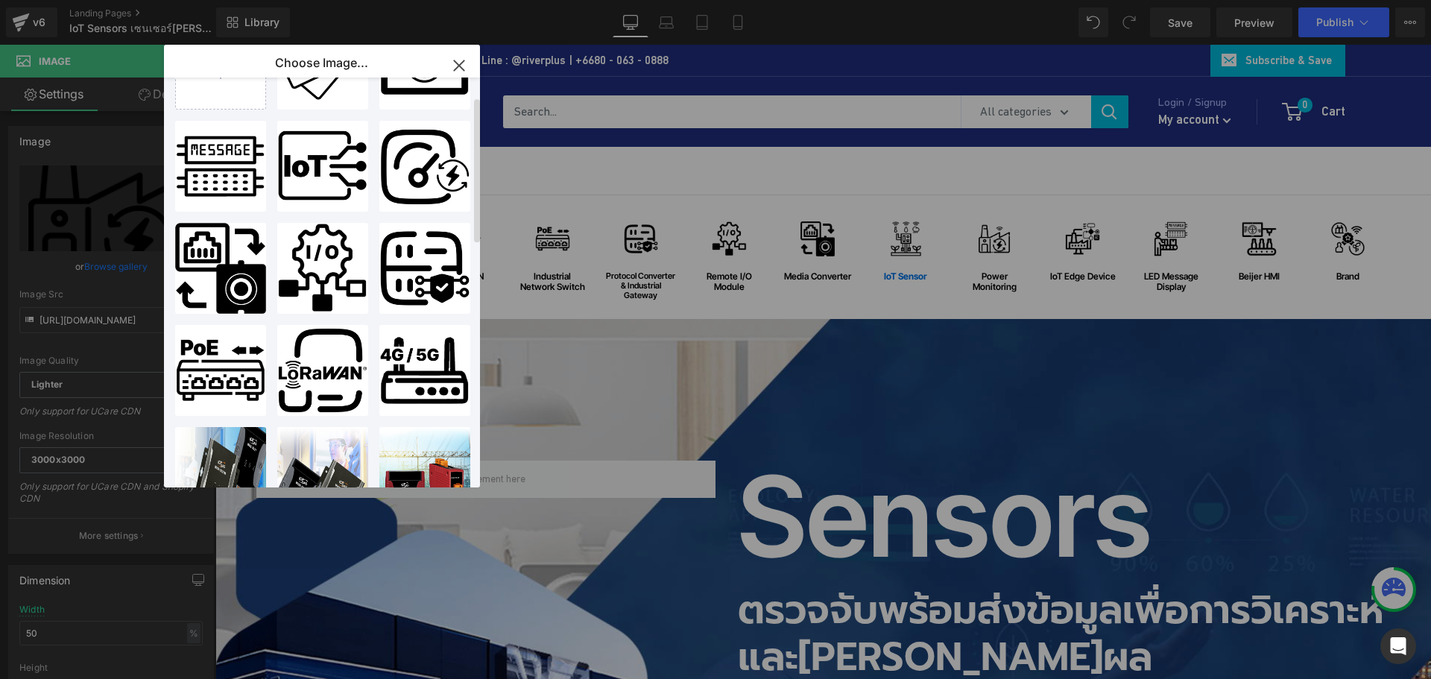
scroll to position [0, 0]
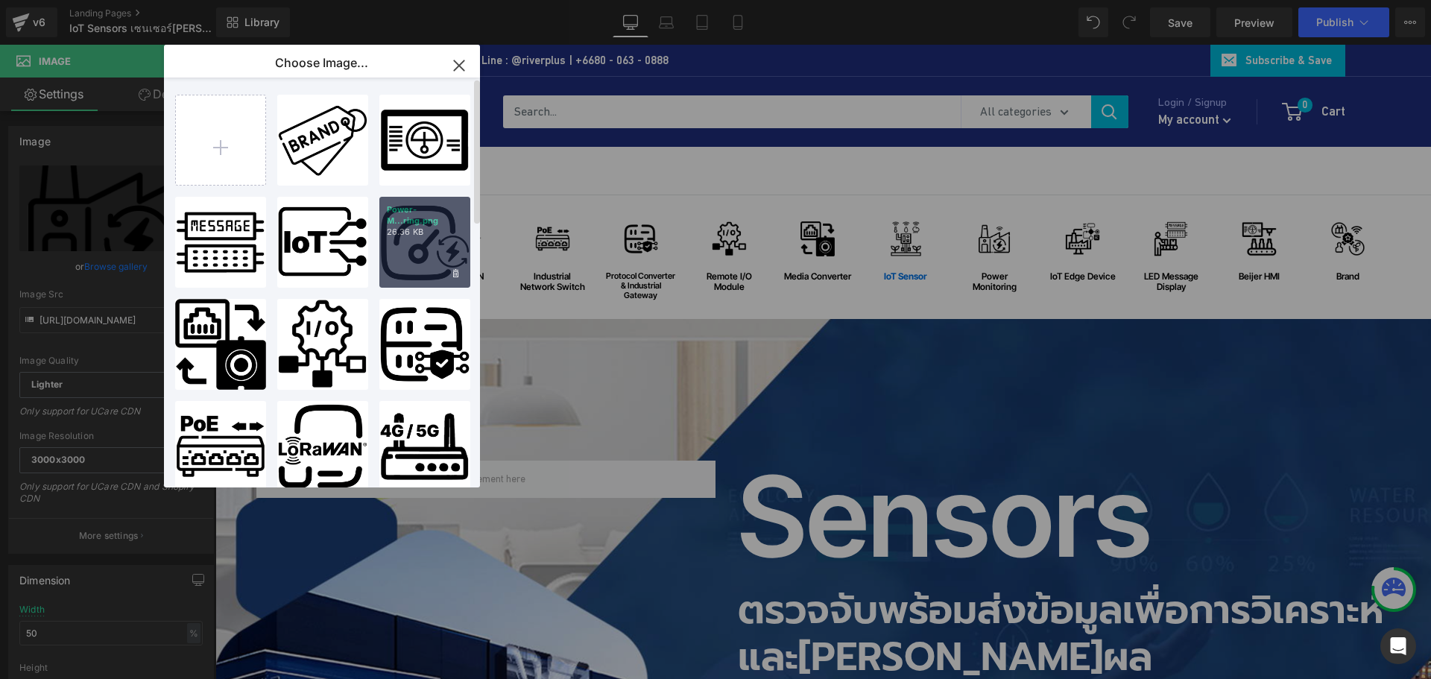
drag, startPoint x: 425, startPoint y: 264, endPoint x: 201, endPoint y: 224, distance: 227.3
click at [0, 0] on div "Power-M...ring.png 26.36 KB" at bounding box center [0, 0] width 0 height 0
type input "https://ucarecdn.com/363a72f1-6e0e-4f70-8f87-dda2bc3a7c52/-/format/auto/-/previ…"
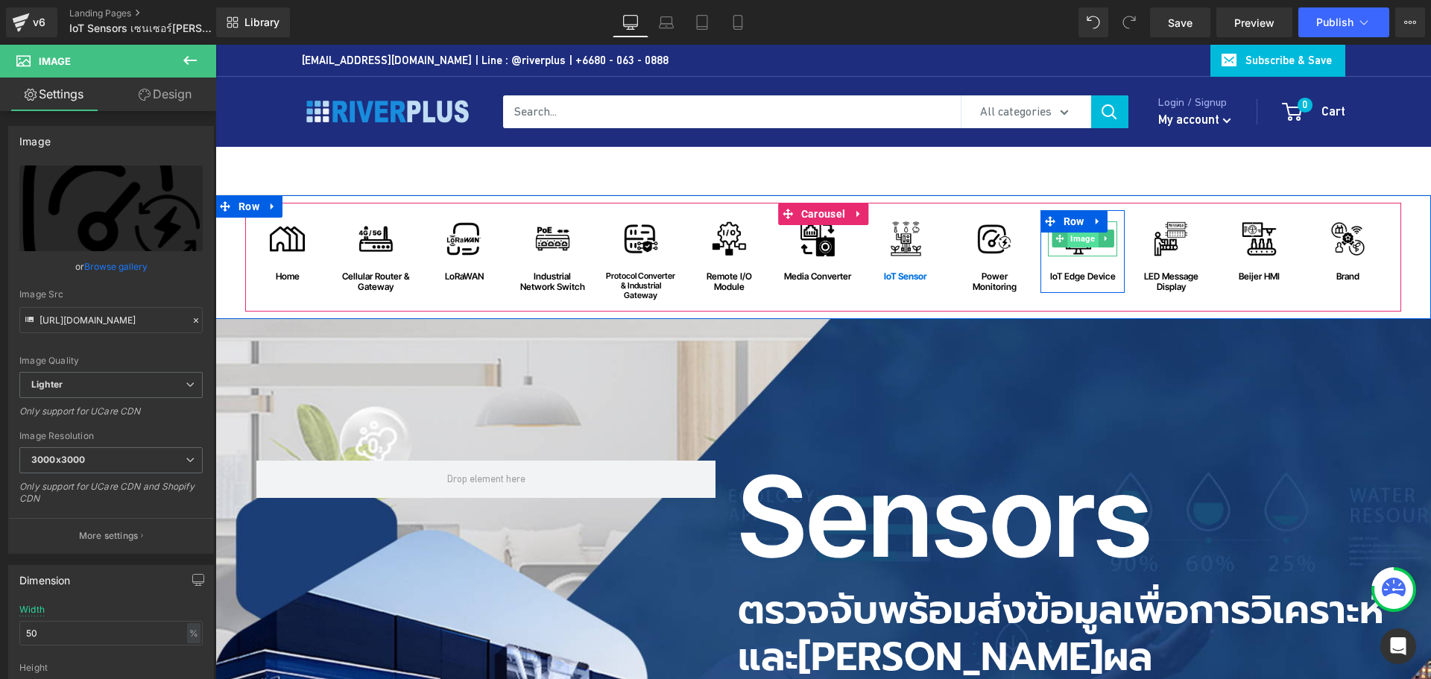
click at [1082, 240] on span "Image" at bounding box center [1083, 239] width 31 height 18
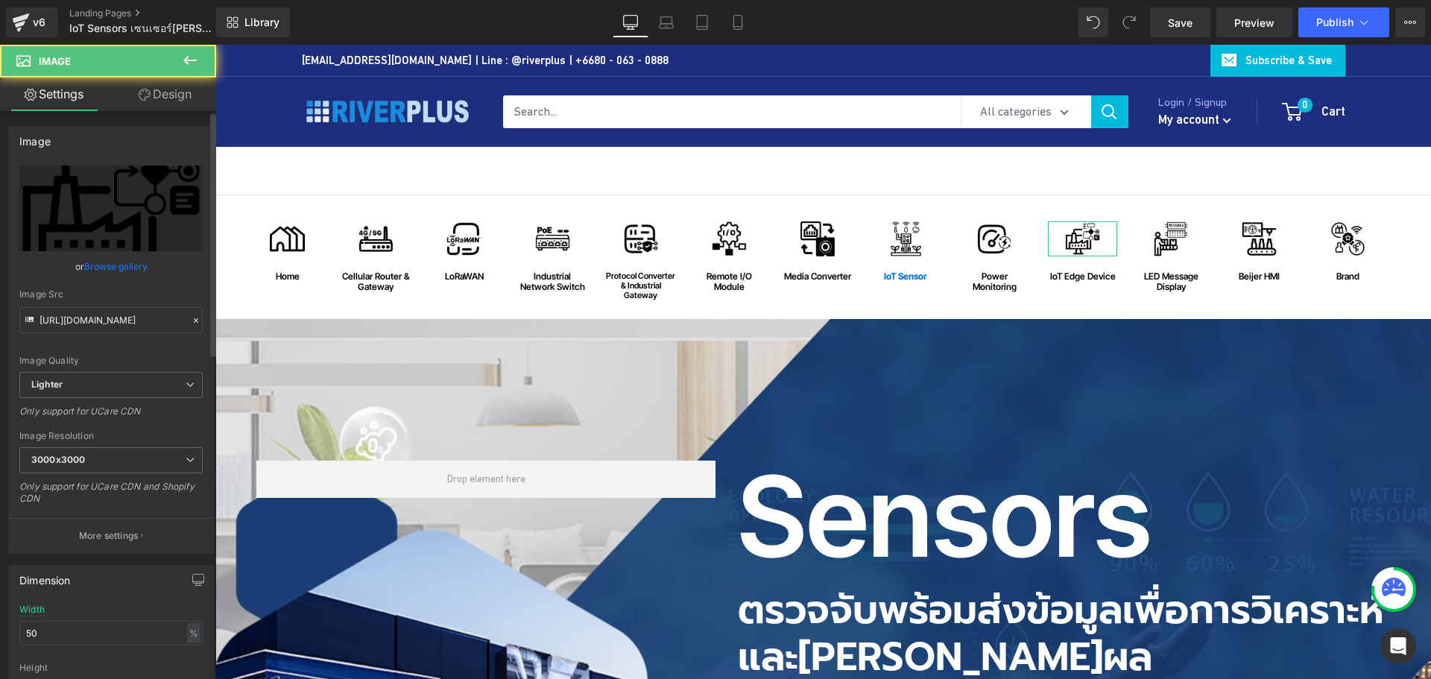
click at [99, 266] on link "Browse gallery" at bounding box center [115, 266] width 63 height 26
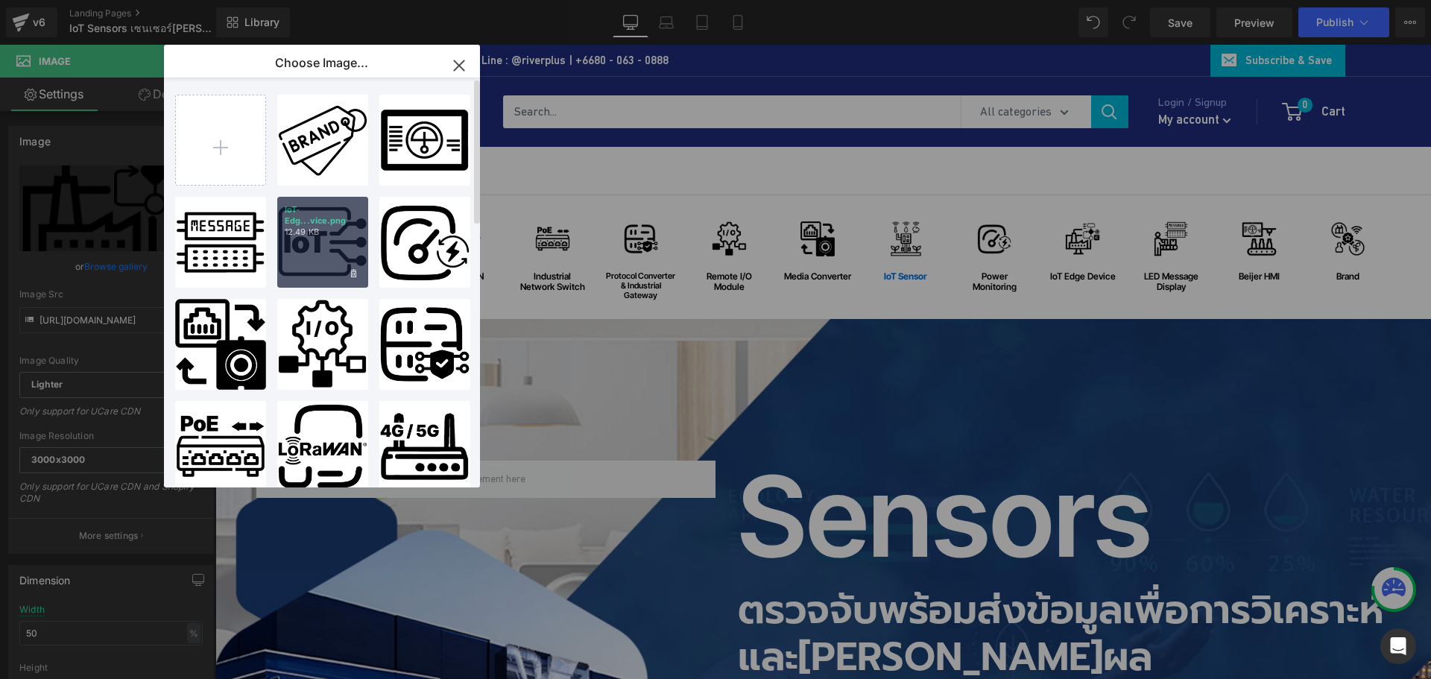
drag, startPoint x: 331, startPoint y: 254, endPoint x: 171, endPoint y: 210, distance: 165.7
click at [1009, 212] on div "IoT-Edg...vice.png 12.49 KB" at bounding box center [1044, 212] width 70 height 0
type input "https://ucarecdn.com/2eabfec5-9035-4129-916f-f48e7b66d036/-/format/auto/-/previ…"
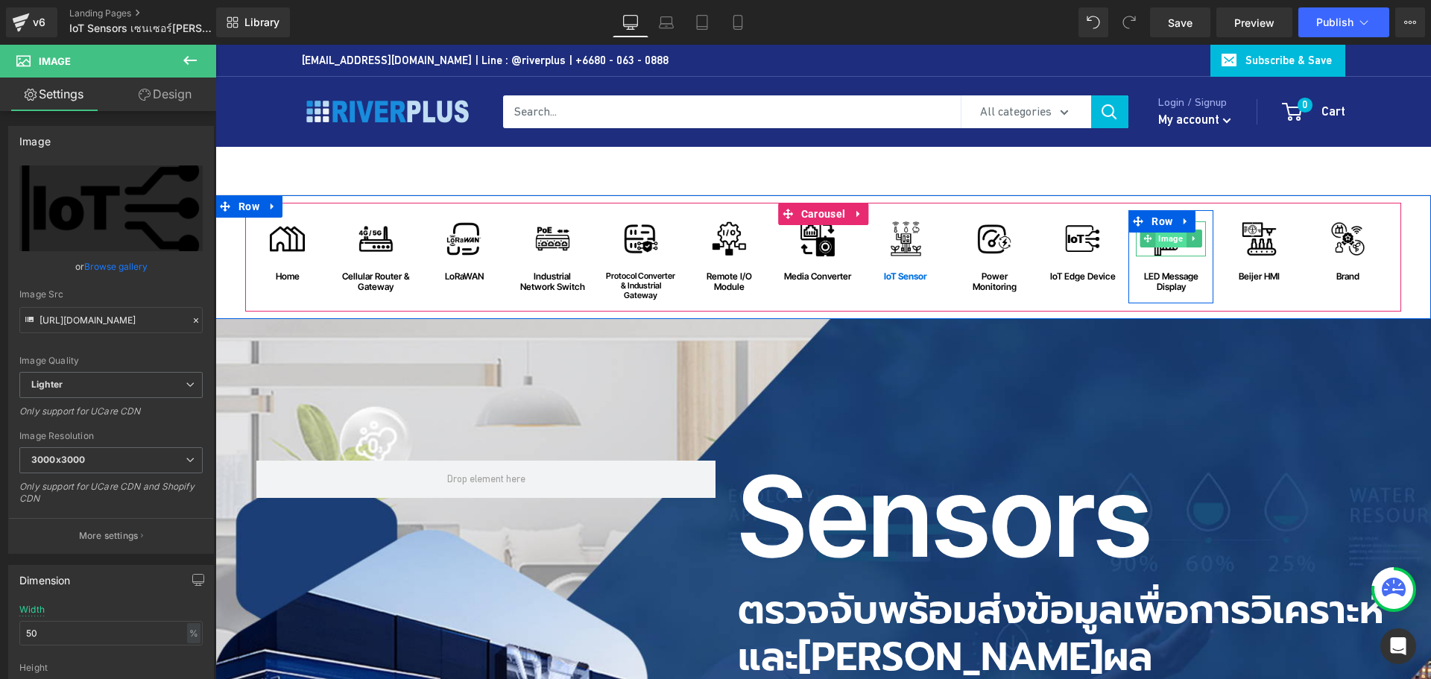
click at [1159, 241] on span "Image" at bounding box center [1171, 239] width 31 height 18
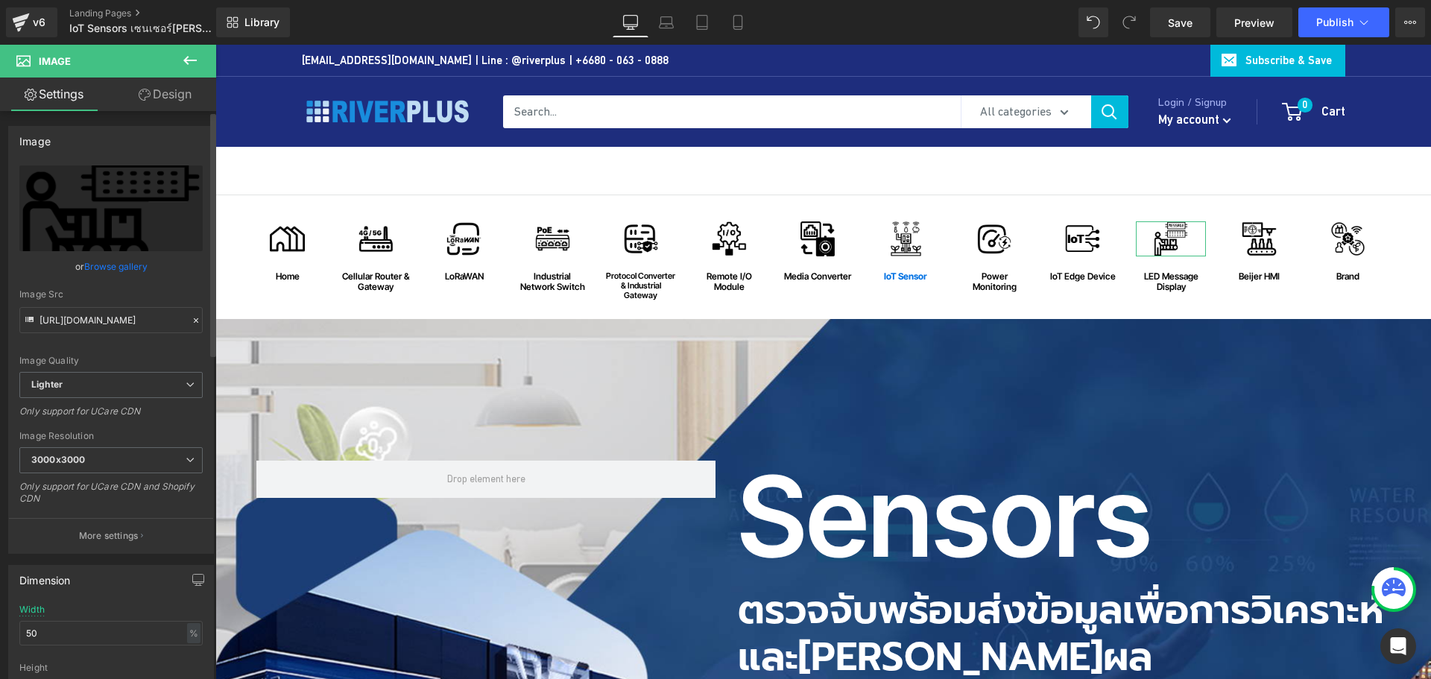
click at [101, 262] on link "Browse gallery" at bounding box center [115, 266] width 63 height 26
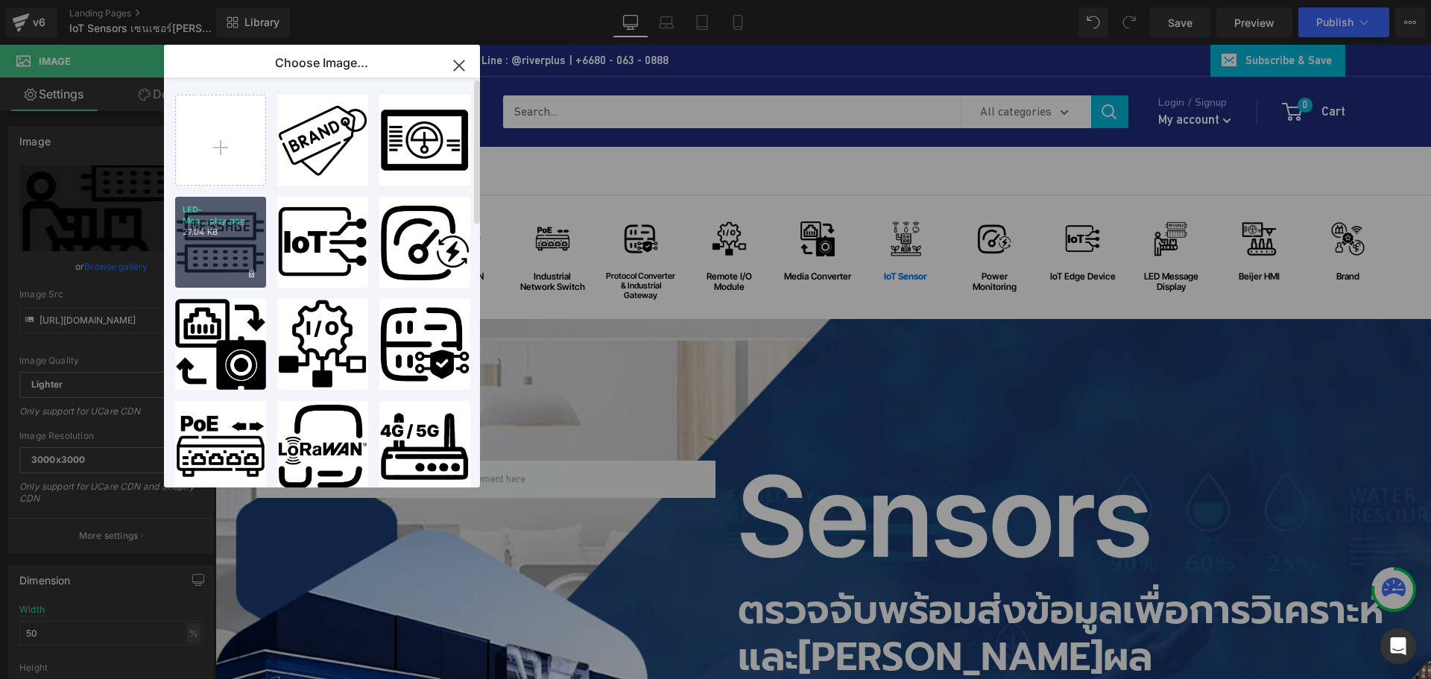
drag, startPoint x: 222, startPoint y: 242, endPoint x: 50, endPoint y: 203, distance: 176.7
click at [0, 0] on div "LED-Mes...play.png 27.04 KB" at bounding box center [0, 0] width 0 height 0
type input "https://ucarecdn.com/20cdeb30-4233-48b0-906d-58d4afaf7d0d/-/format/auto/-/previ…"
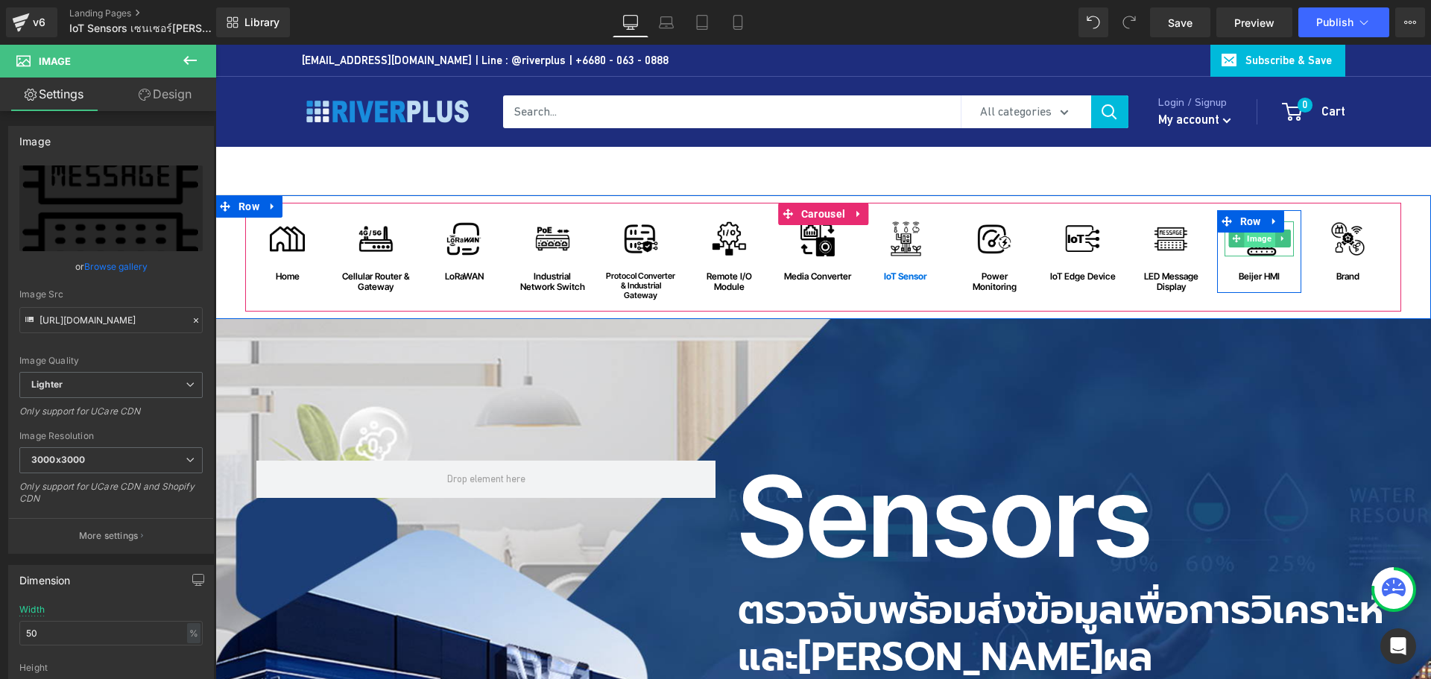
click at [1244, 240] on span "Image" at bounding box center [1259, 239] width 31 height 18
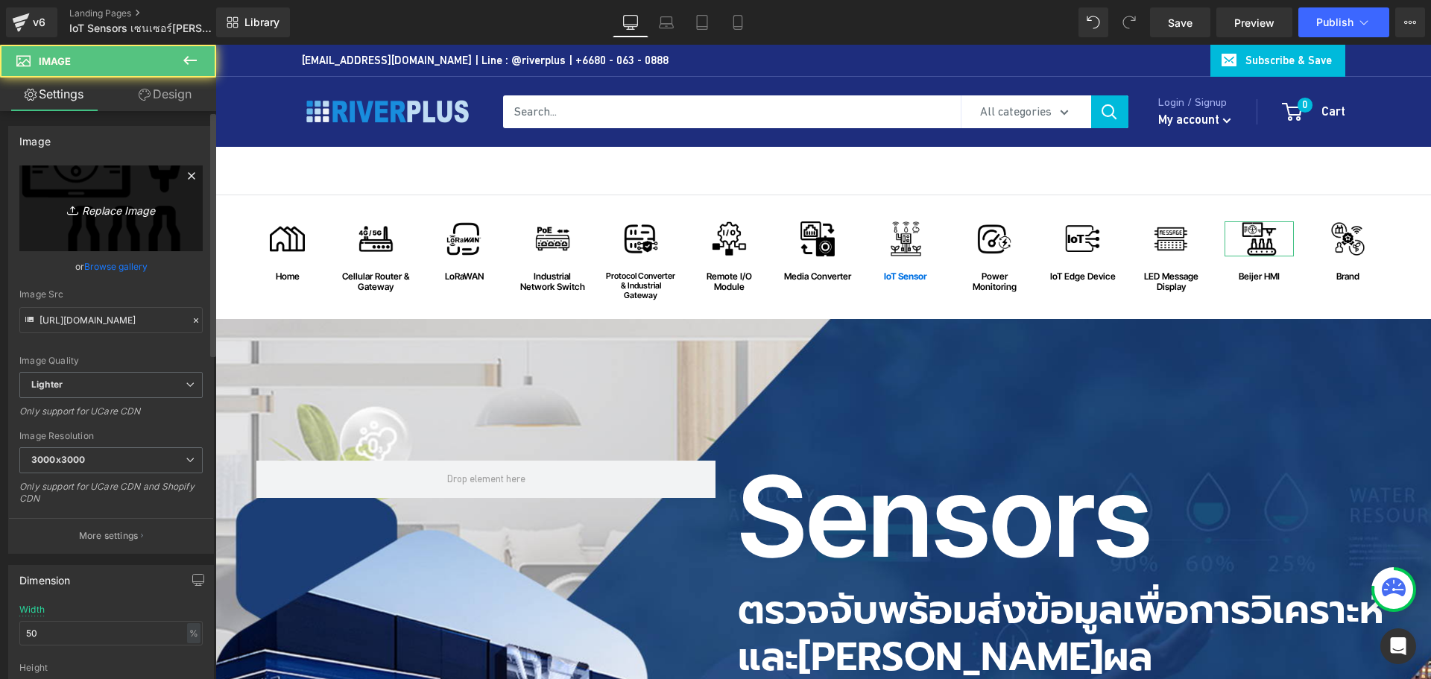
click at [110, 213] on icon "Replace Image" at bounding box center [110, 208] width 119 height 19
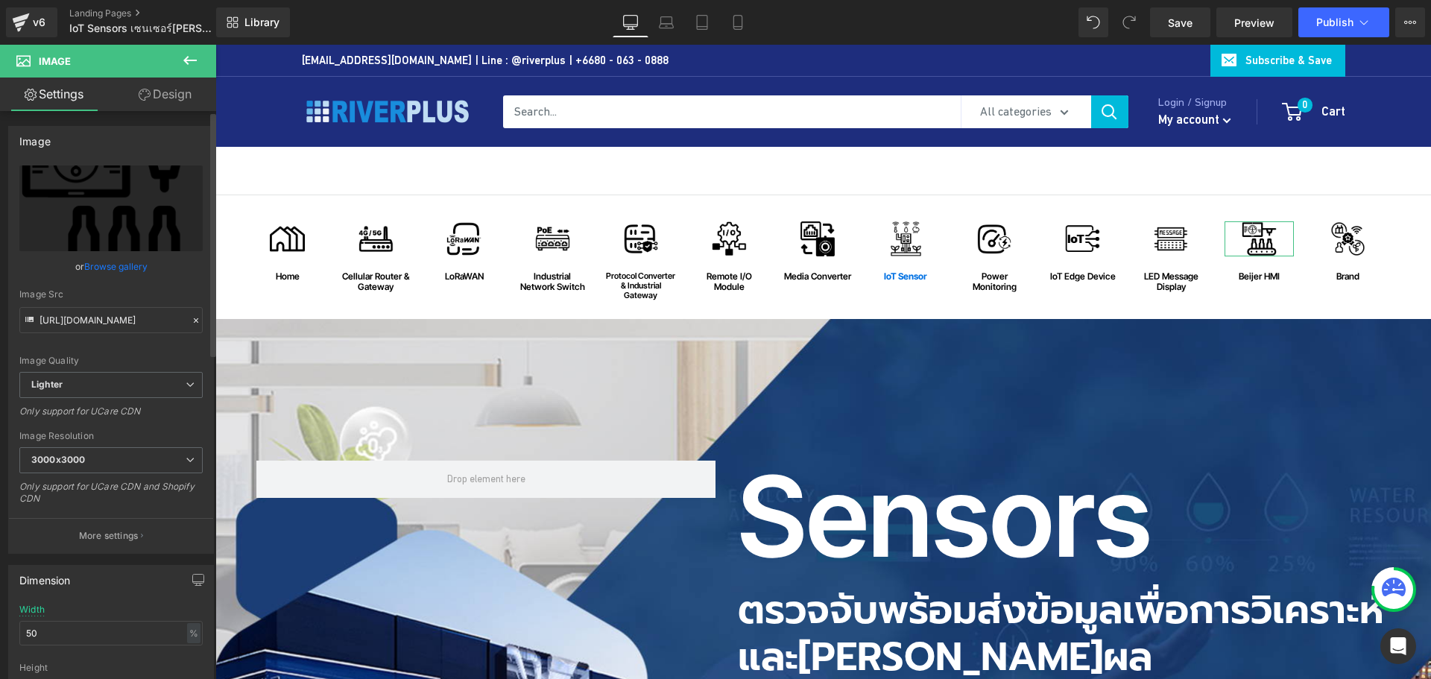
click at [95, 264] on link "Browse gallery" at bounding box center [115, 266] width 63 height 26
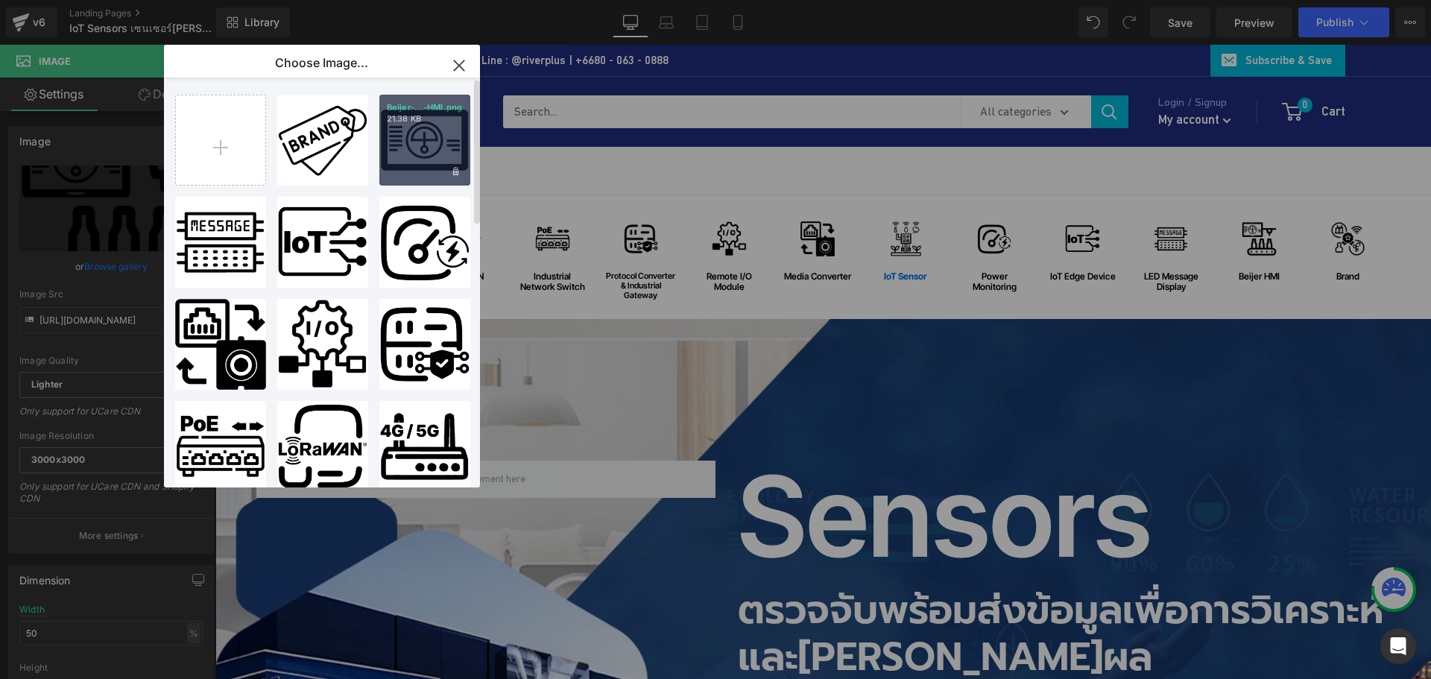
drag, startPoint x: 400, startPoint y: 158, endPoint x: 195, endPoint y: 123, distance: 207.3
click at [0, 0] on div "Beijer-...-HMI.png 21.38 KB" at bounding box center [0, 0] width 0 height 0
type input "https://ucarecdn.com/d1023d0d-42ab-4aba-94b1-95b8f6fcd01b/-/format/auto/-/previ…"
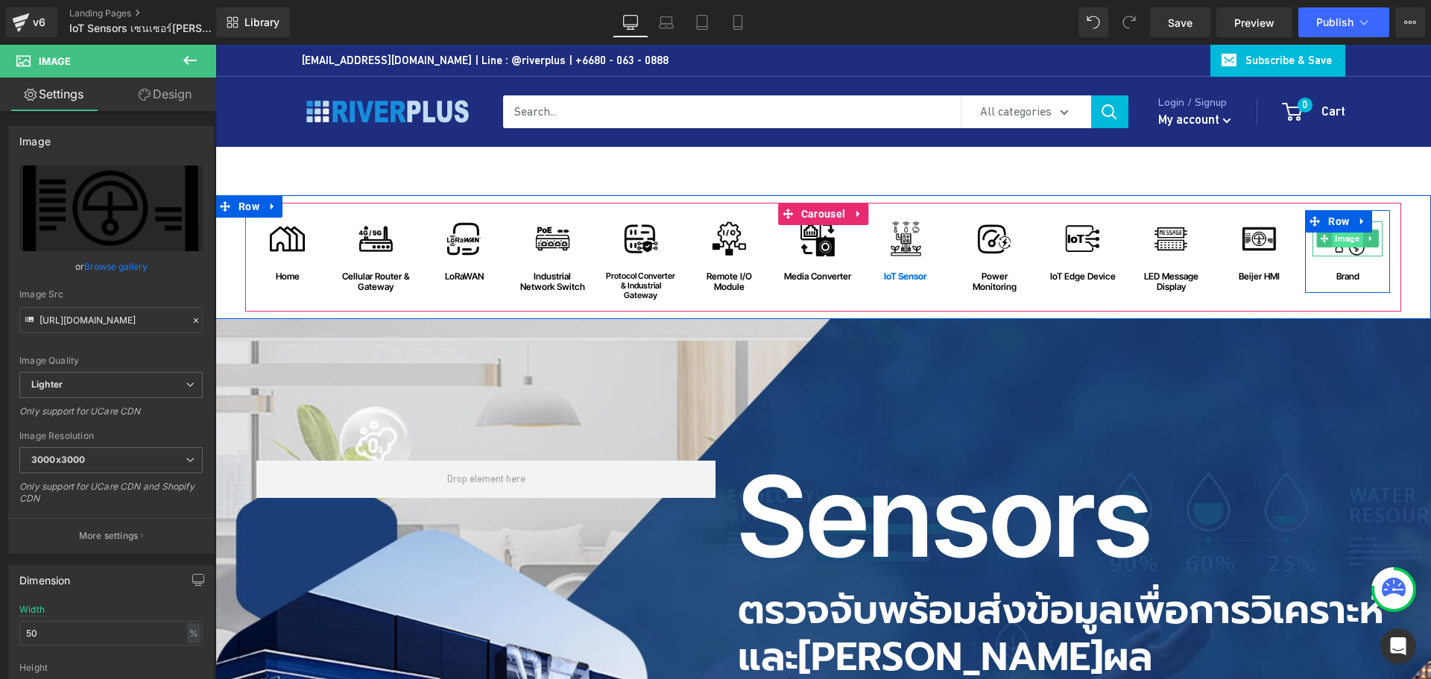
click at [1345, 239] on span "Image" at bounding box center [1348, 239] width 31 height 18
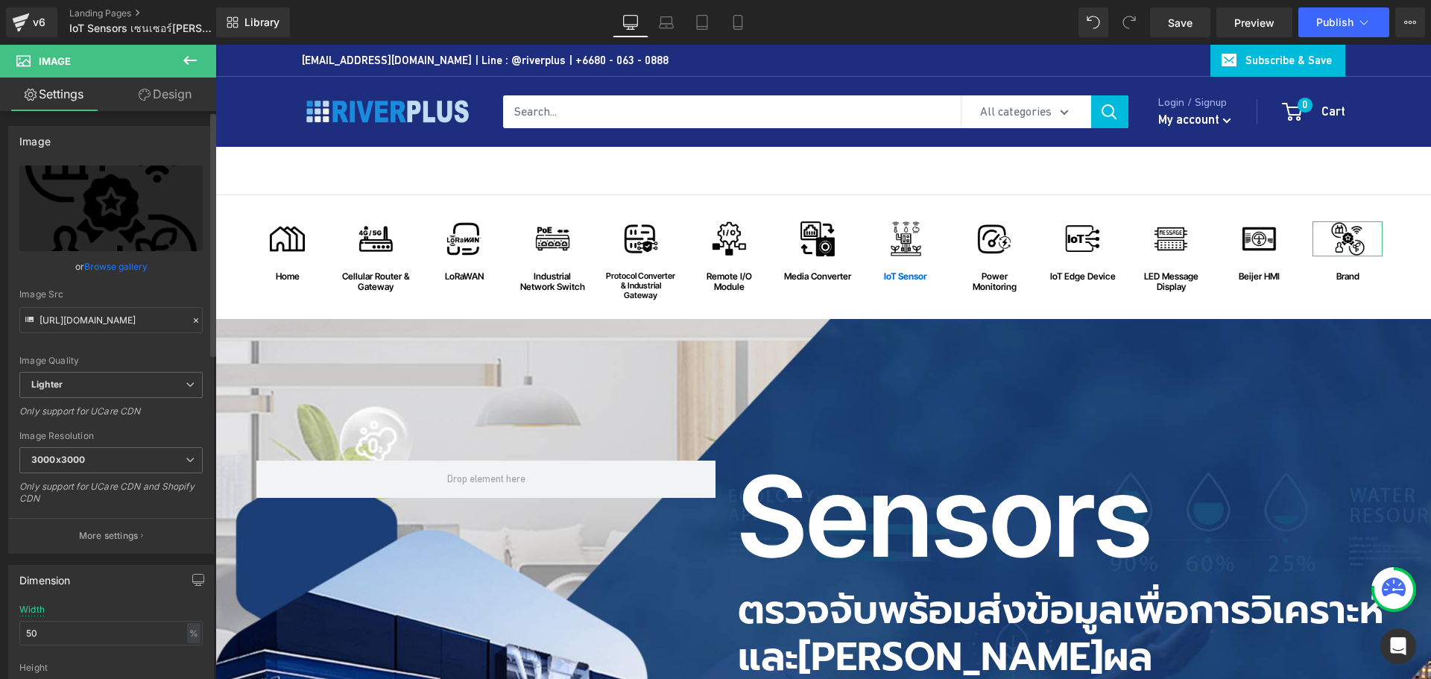
click at [119, 267] on link "Browse gallery" at bounding box center [115, 266] width 63 height 26
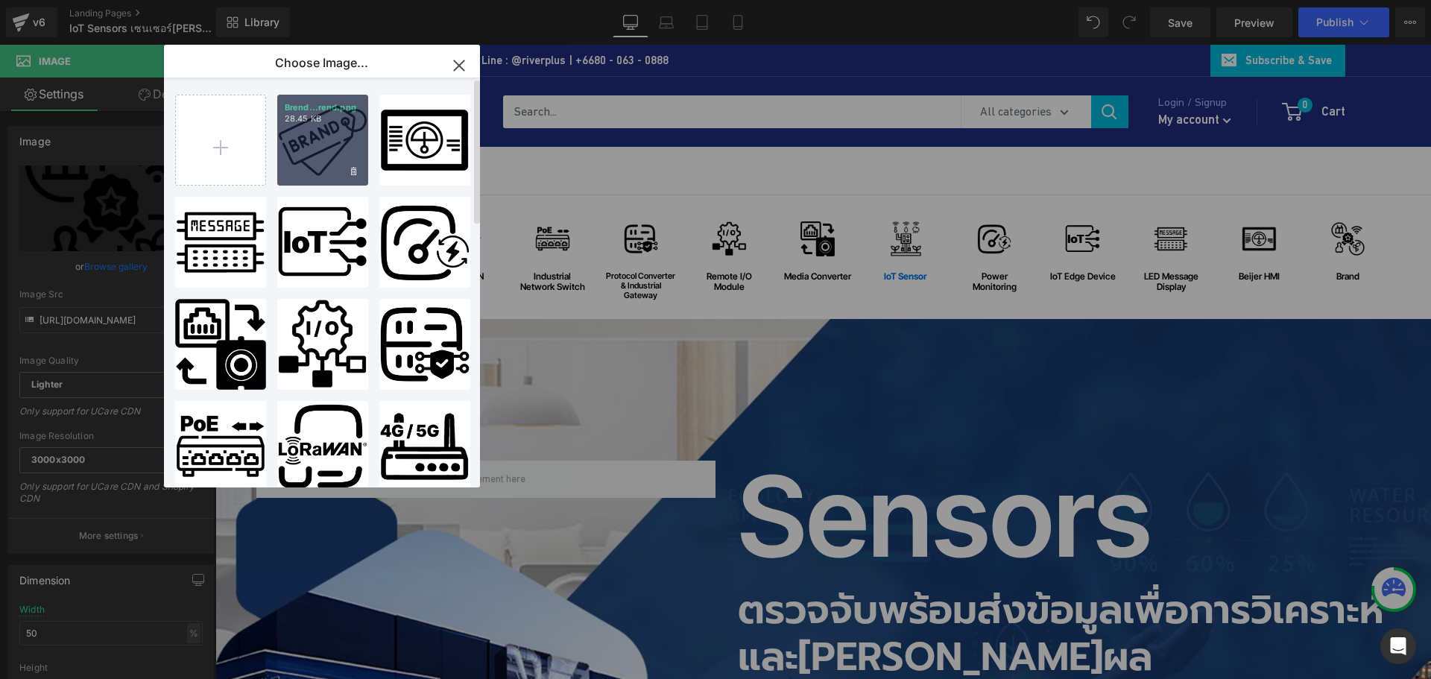
click at [1002, 166] on div "Brend...rend.png 28.45 KB" at bounding box center [1044, 166] width 85 height 0
type input "https://ucarecdn.com/4a346af3-a7e7-439a-8d94-e2a7fa8122bd/-/format/auto/-/previ…"
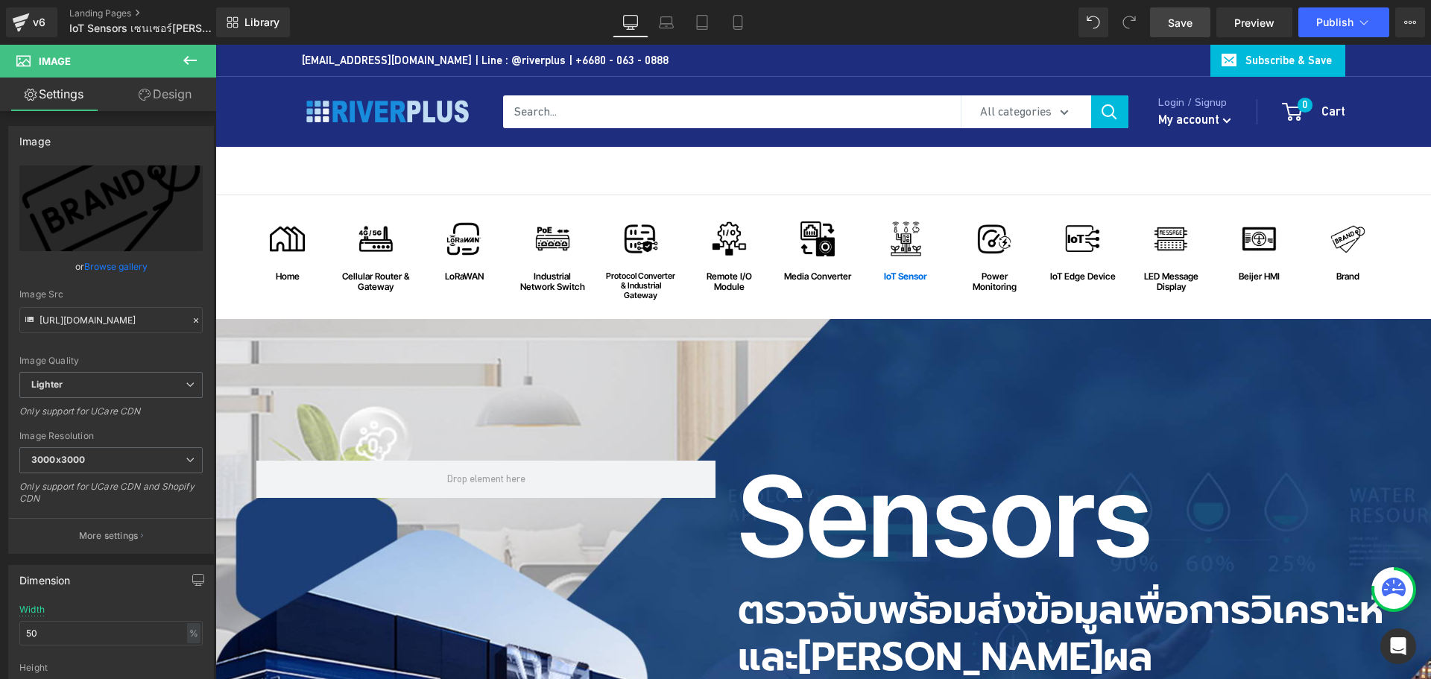
click at [1177, 25] on span "Save" at bounding box center [1180, 23] width 25 height 16
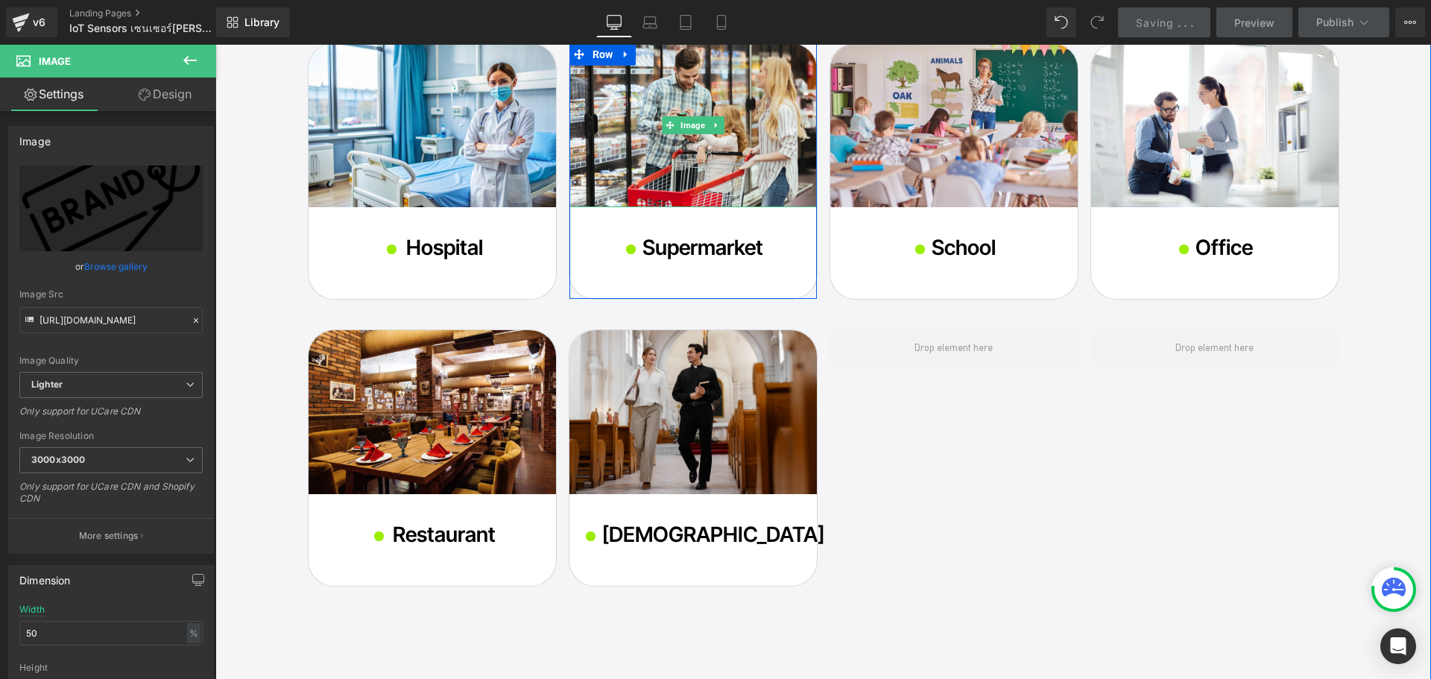
scroll to position [2460, 0]
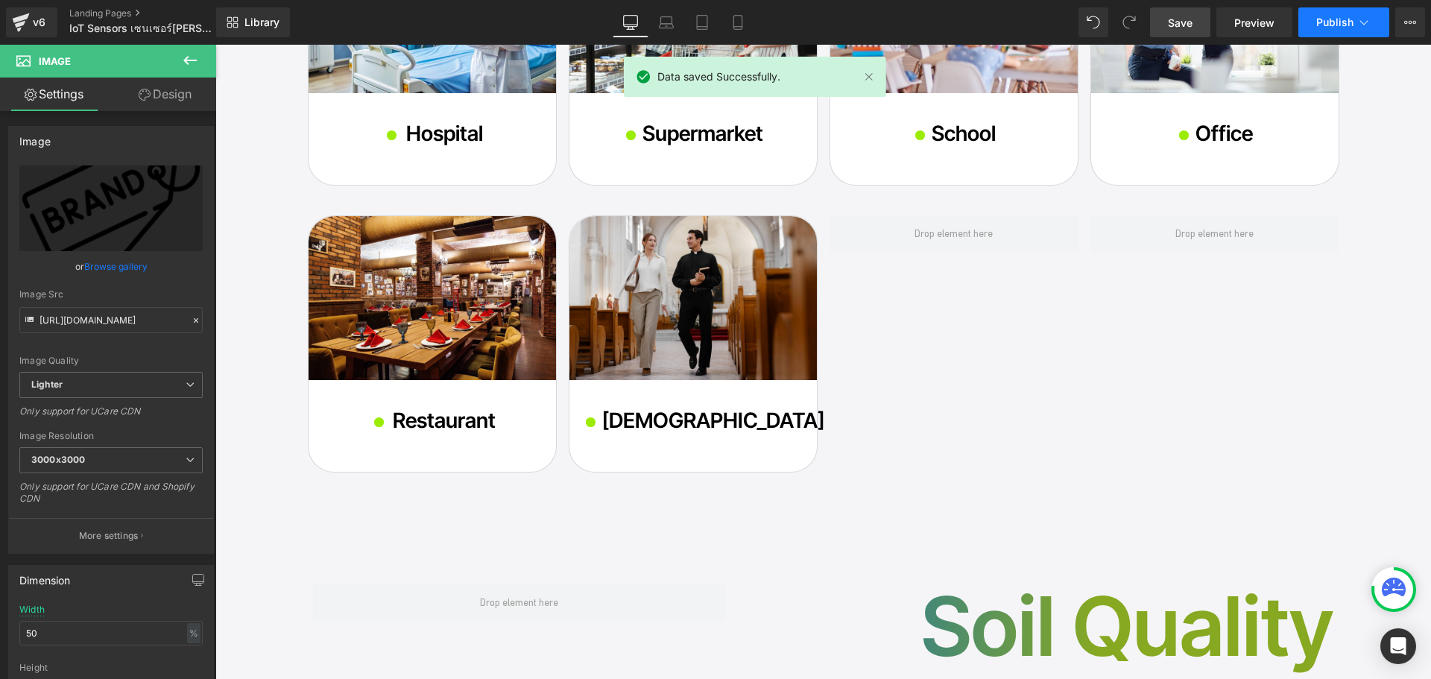
click at [1359, 31] on button "Publish" at bounding box center [1344, 22] width 91 height 30
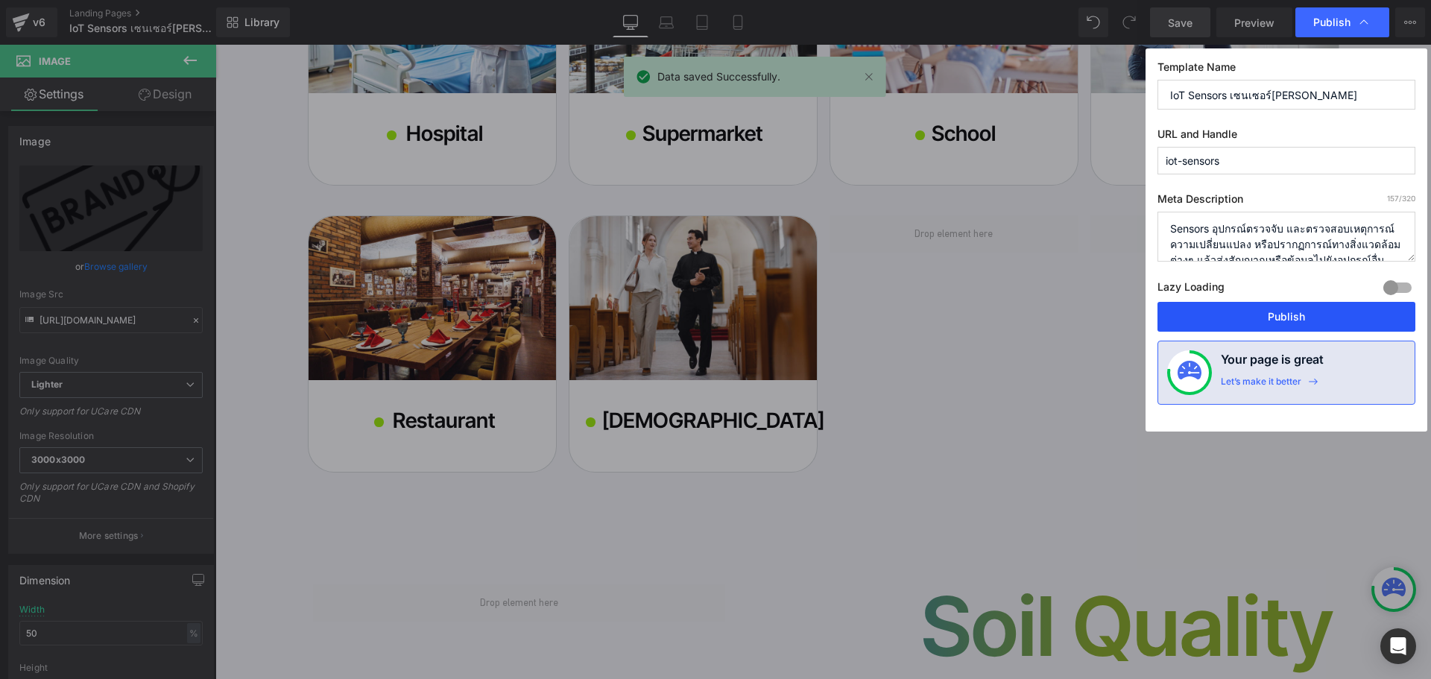
click at [0, 0] on button "Publish" at bounding box center [0, 0] width 0 height 0
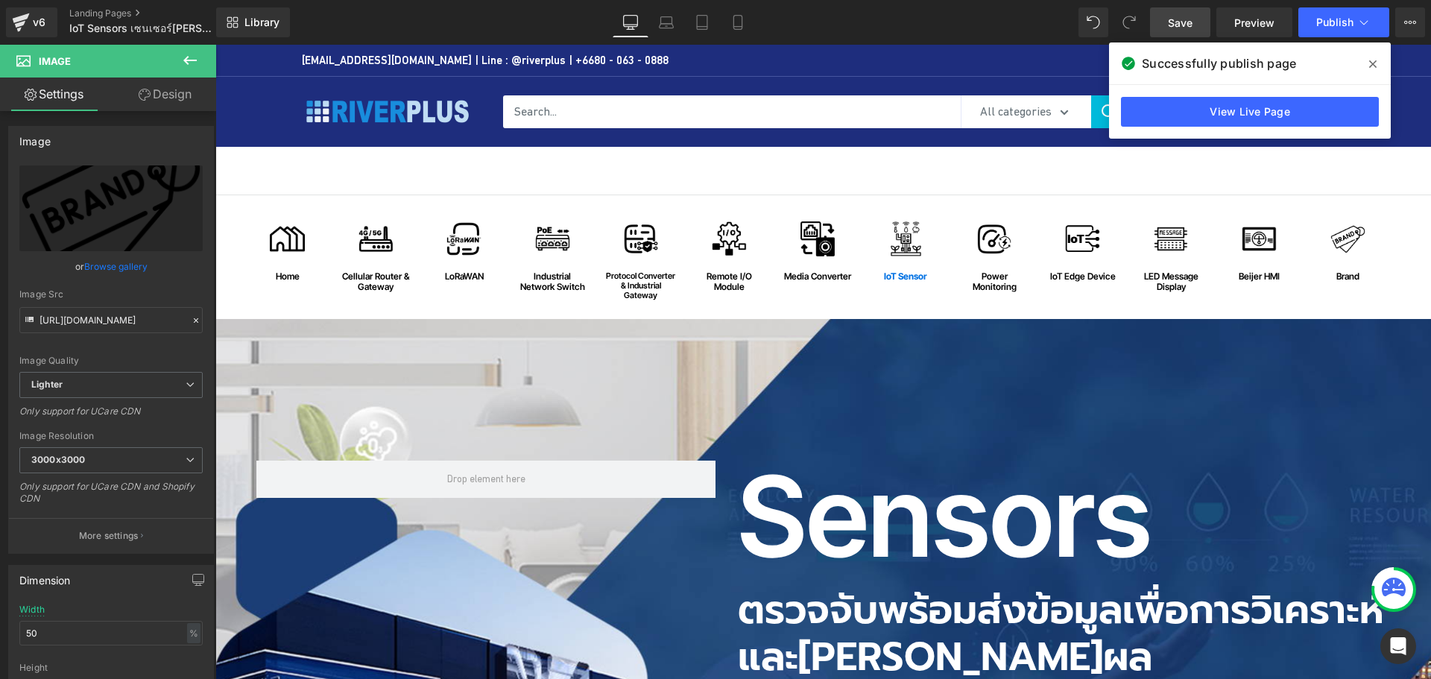
drag, startPoint x: 1372, startPoint y: 64, endPoint x: 1068, endPoint y: 26, distance: 305.8
click at [0, 0] on icon at bounding box center [0, 0] width 0 height 0
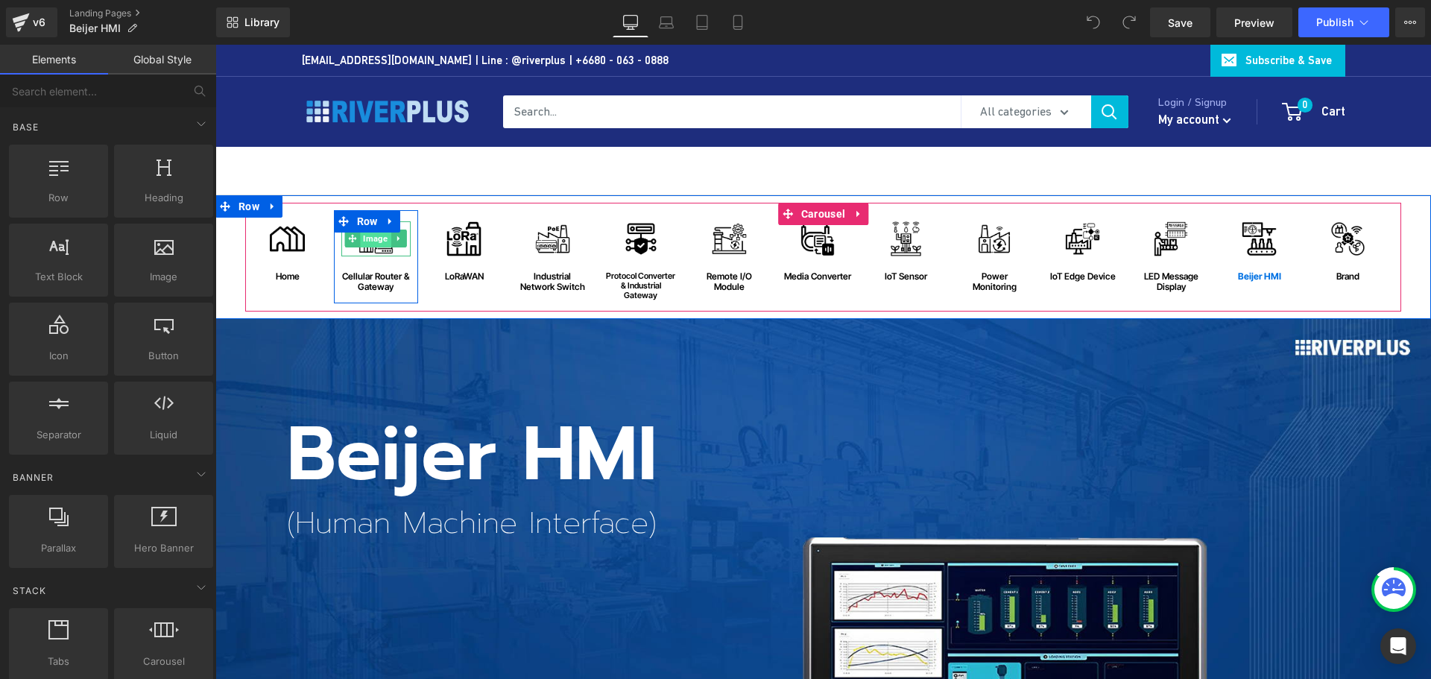
click at [370, 239] on span "Image" at bounding box center [376, 239] width 31 height 18
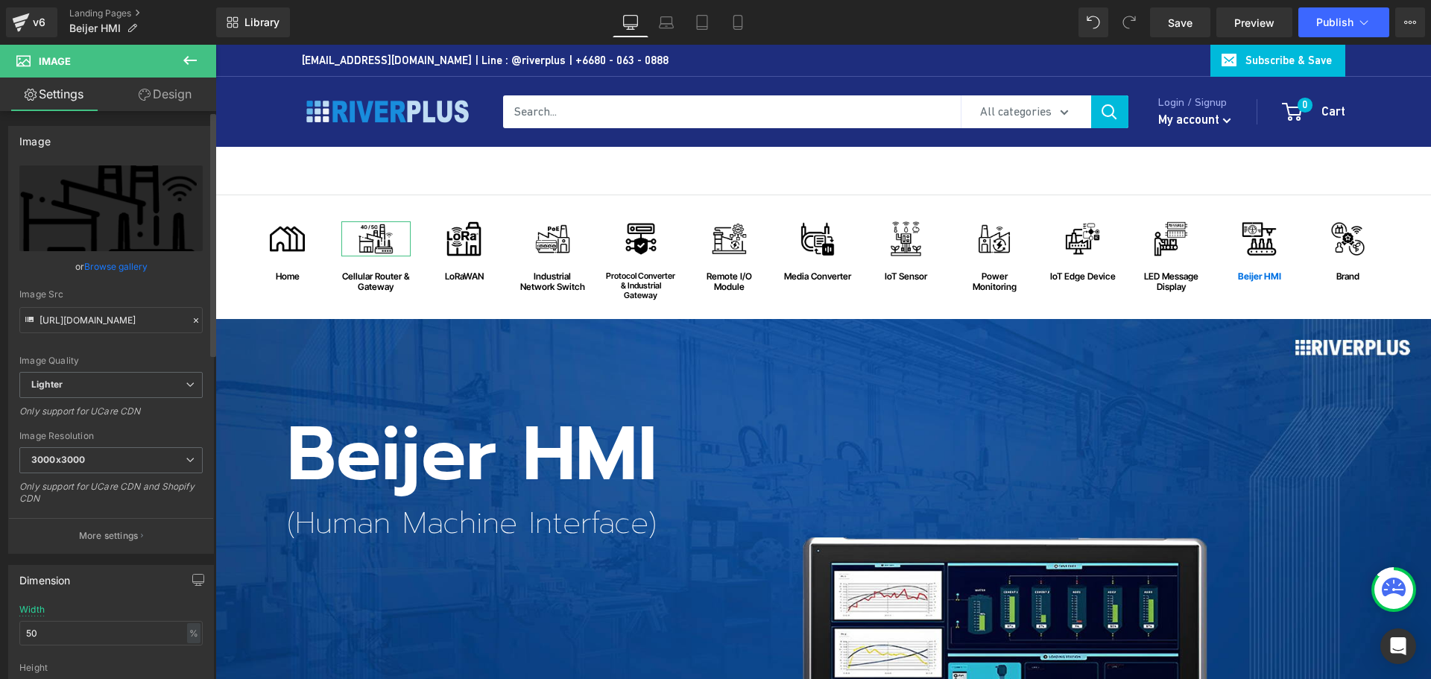
click at [115, 261] on link "Browse gallery" at bounding box center [115, 266] width 63 height 26
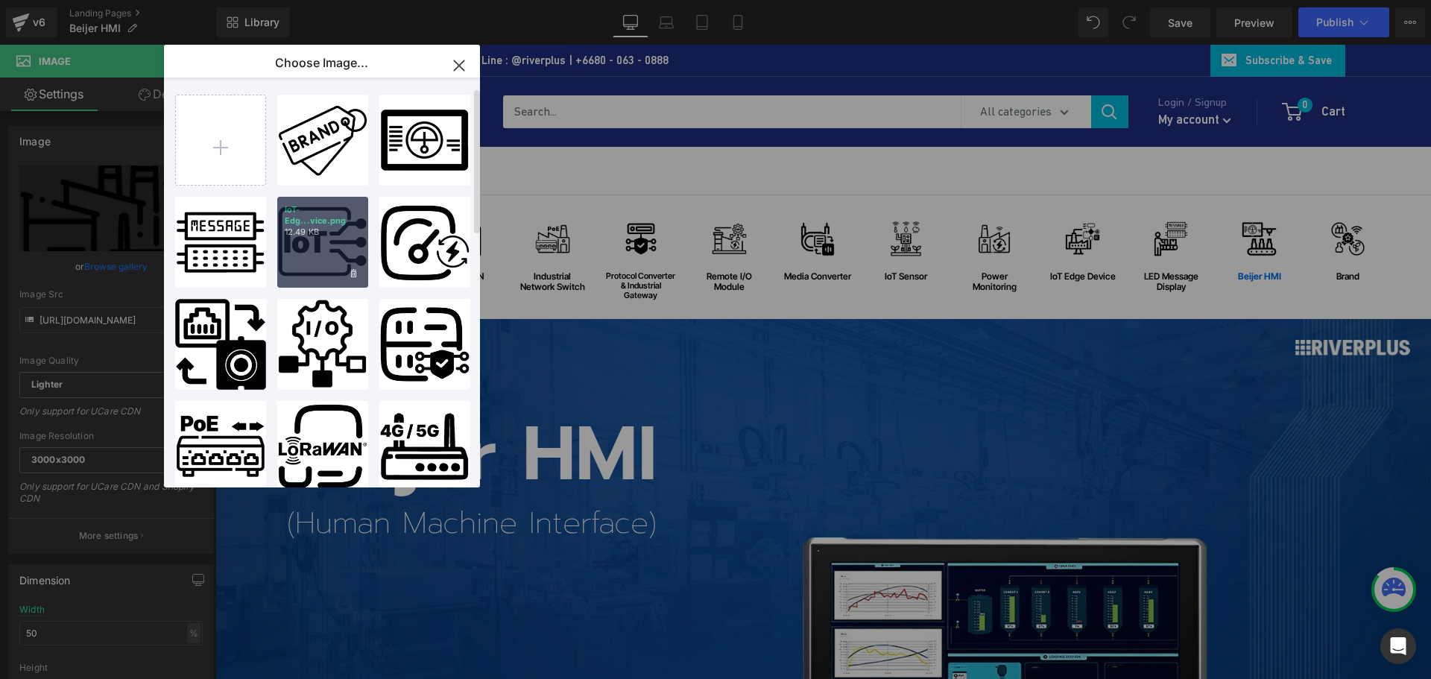
scroll to position [75, 0]
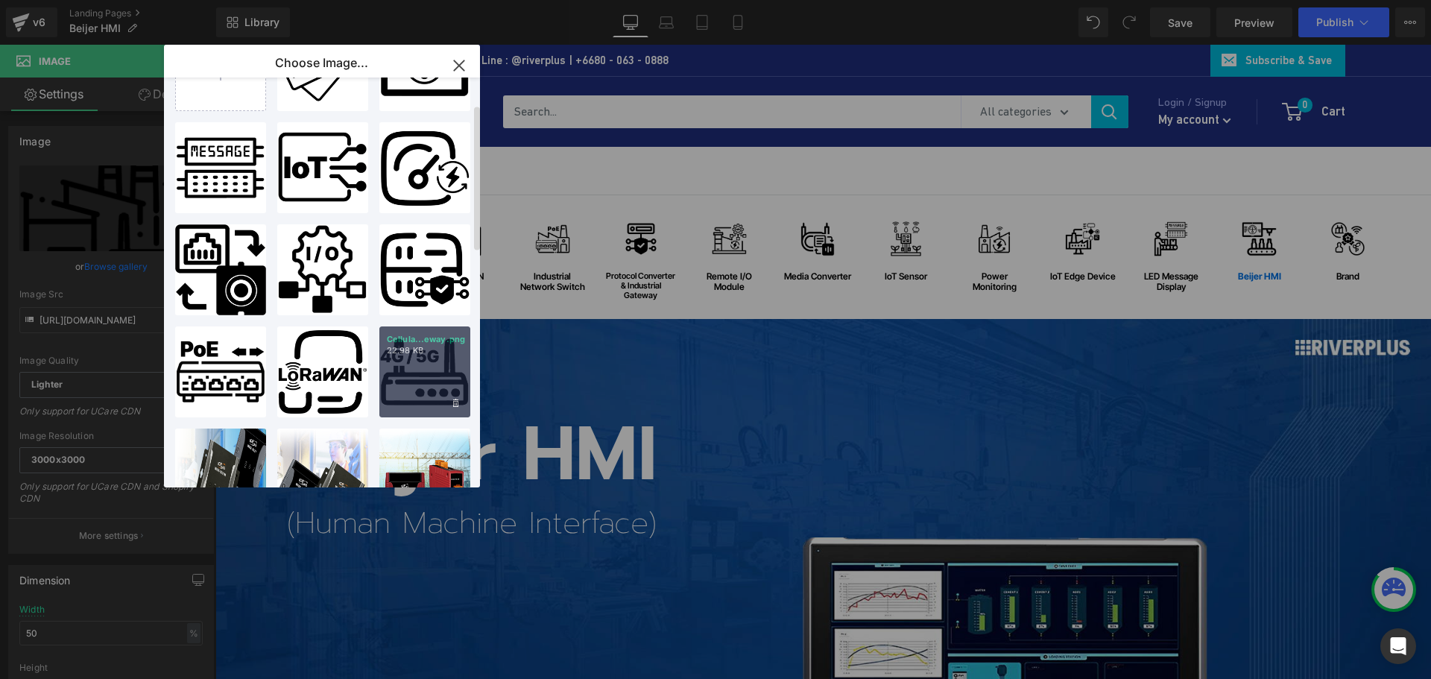
click at [410, 356] on div "Cellula...eway.png 22.98 KB" at bounding box center [424, 372] width 91 height 91
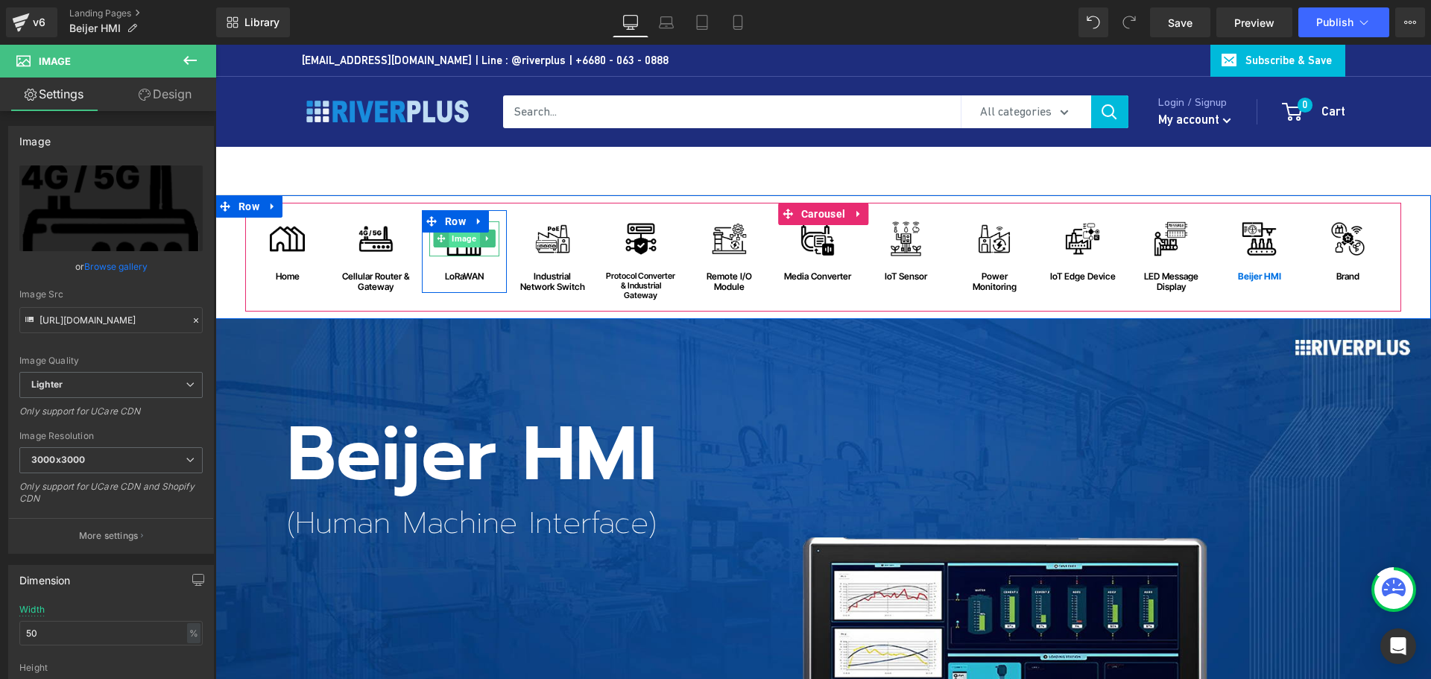
click at [460, 243] on span "Image" at bounding box center [464, 239] width 31 height 18
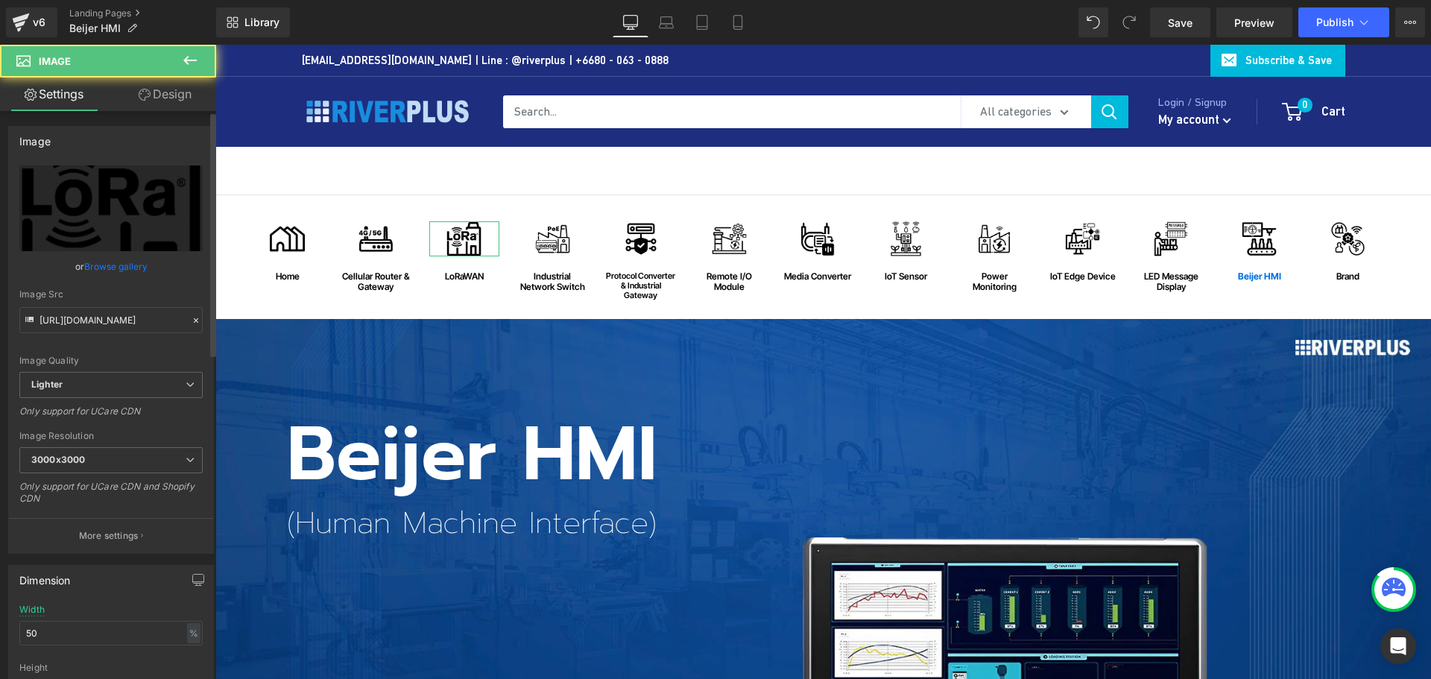
click at [127, 268] on link "Browse gallery" at bounding box center [115, 266] width 63 height 26
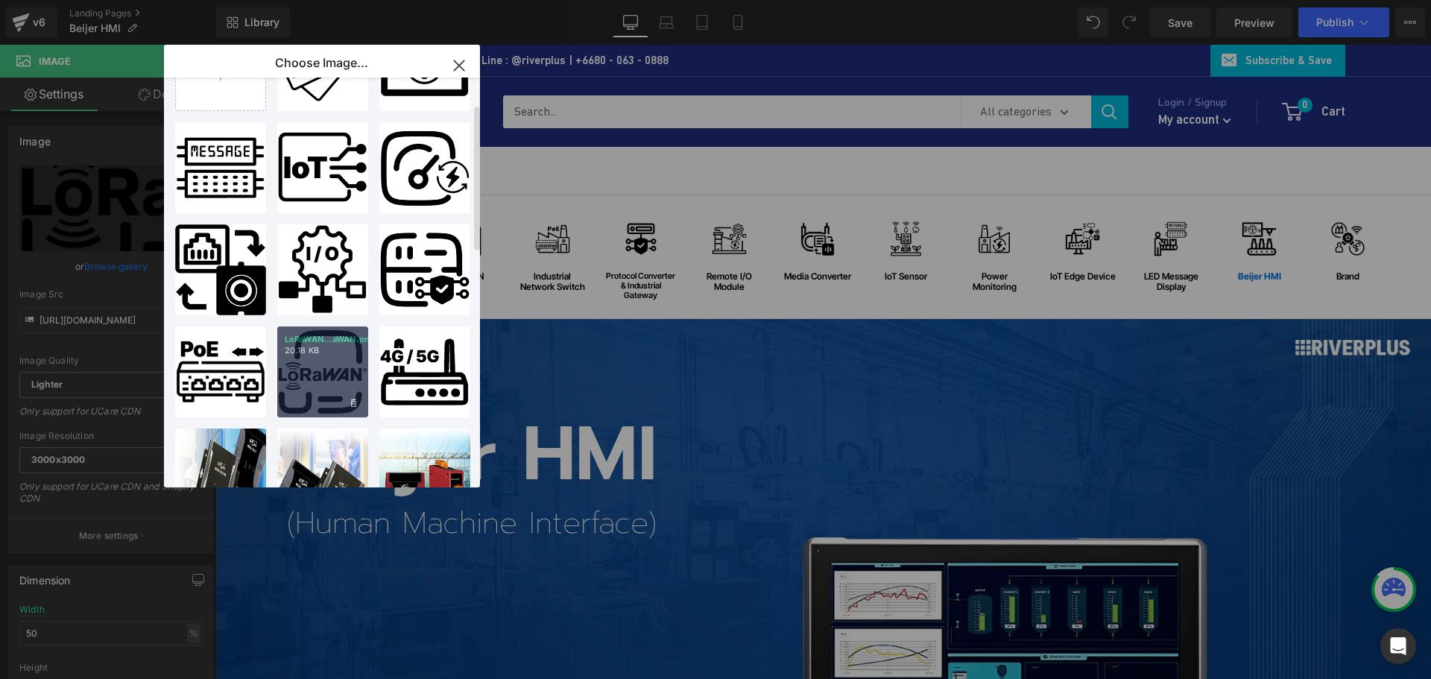
click at [336, 361] on div "LoRaWAN...aWAN.png 20.18 KB" at bounding box center [322, 372] width 91 height 91
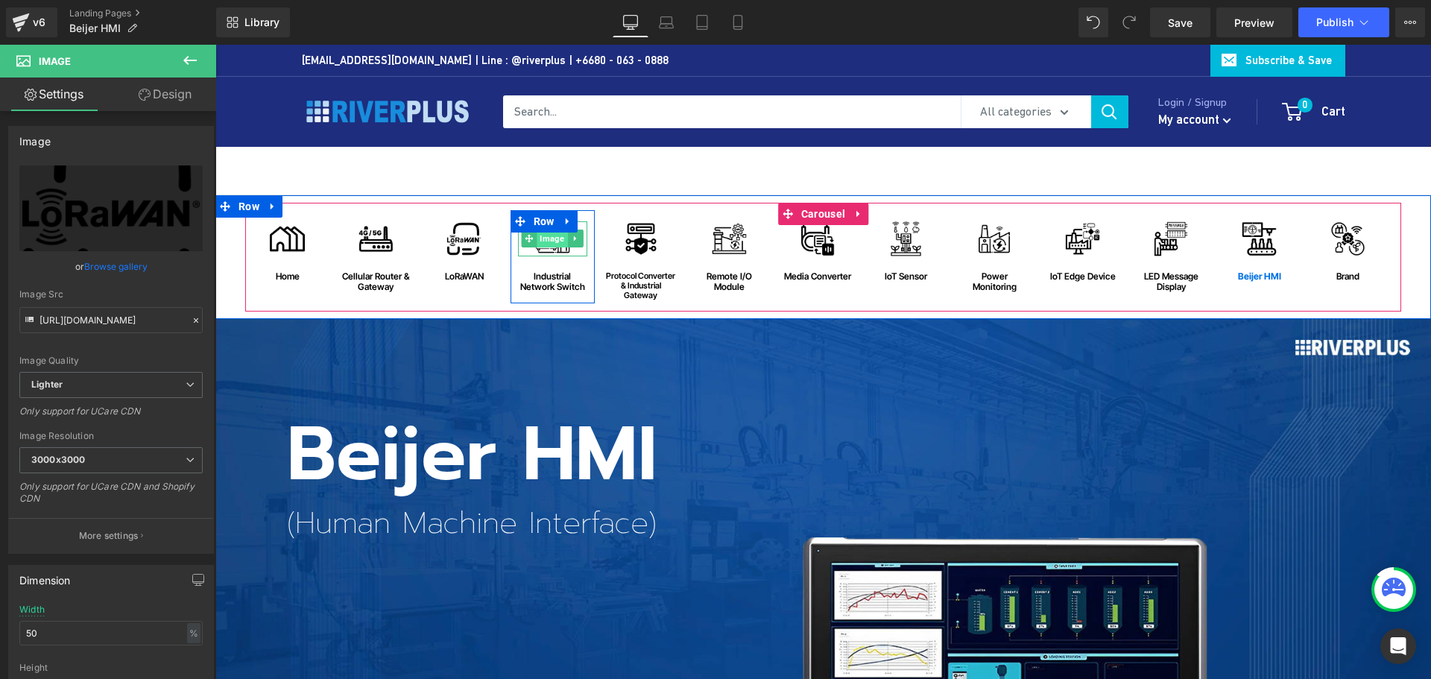
click at [544, 239] on span "Image" at bounding box center [553, 239] width 31 height 18
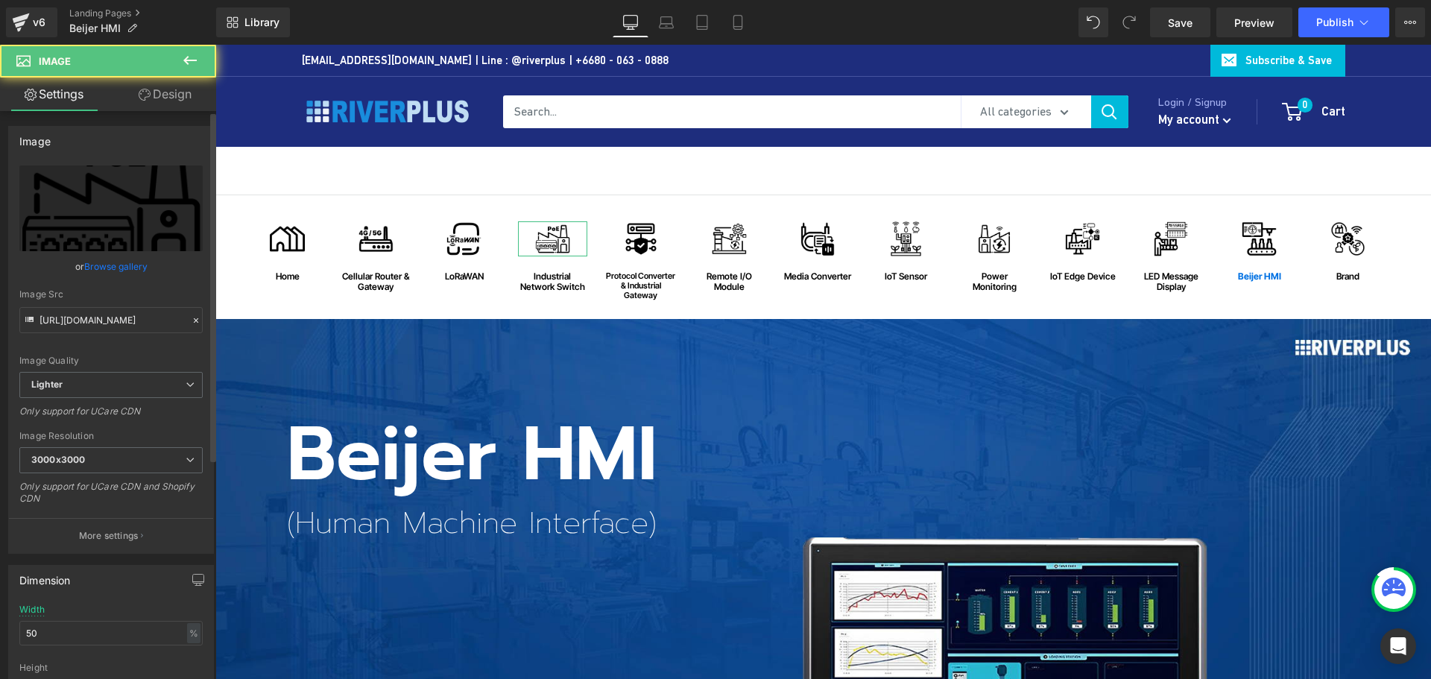
click at [110, 269] on link "Browse gallery" at bounding box center [115, 266] width 63 height 26
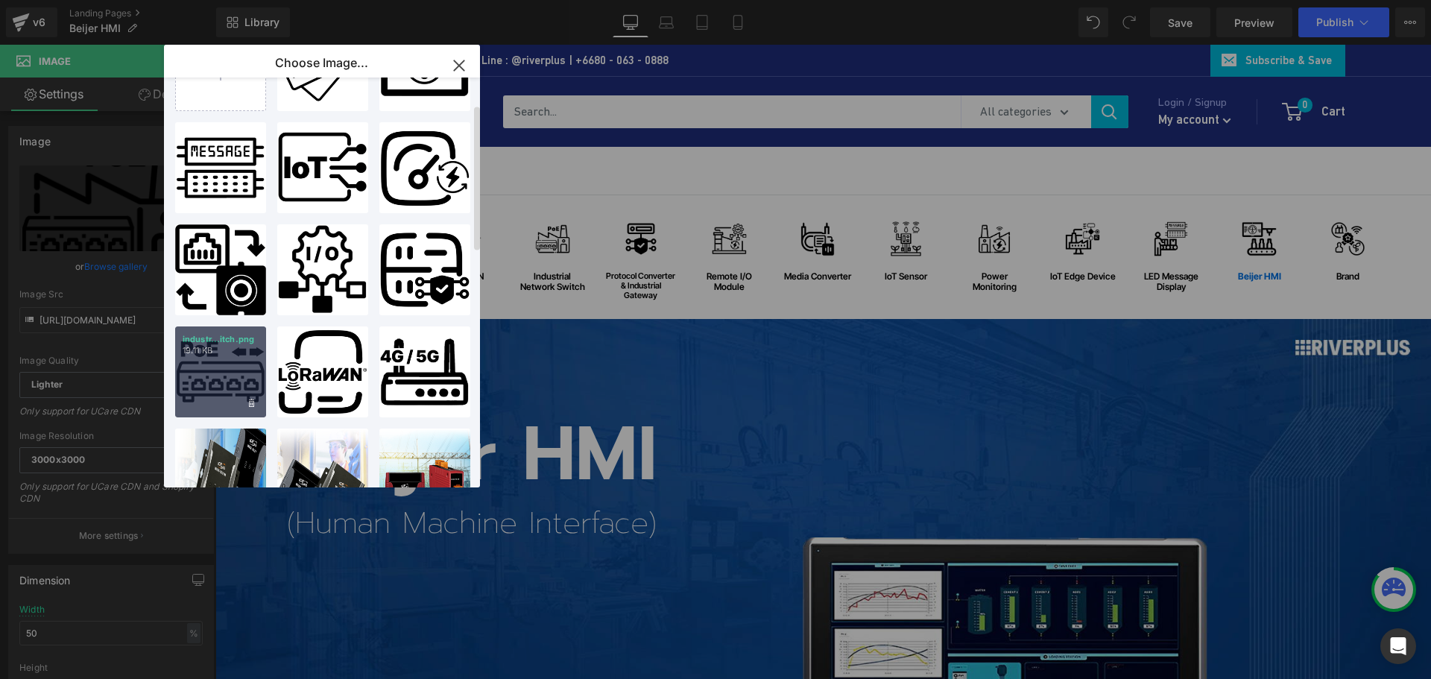
click at [224, 368] on div "industr...itch.png 19.11 KB" at bounding box center [220, 372] width 91 height 91
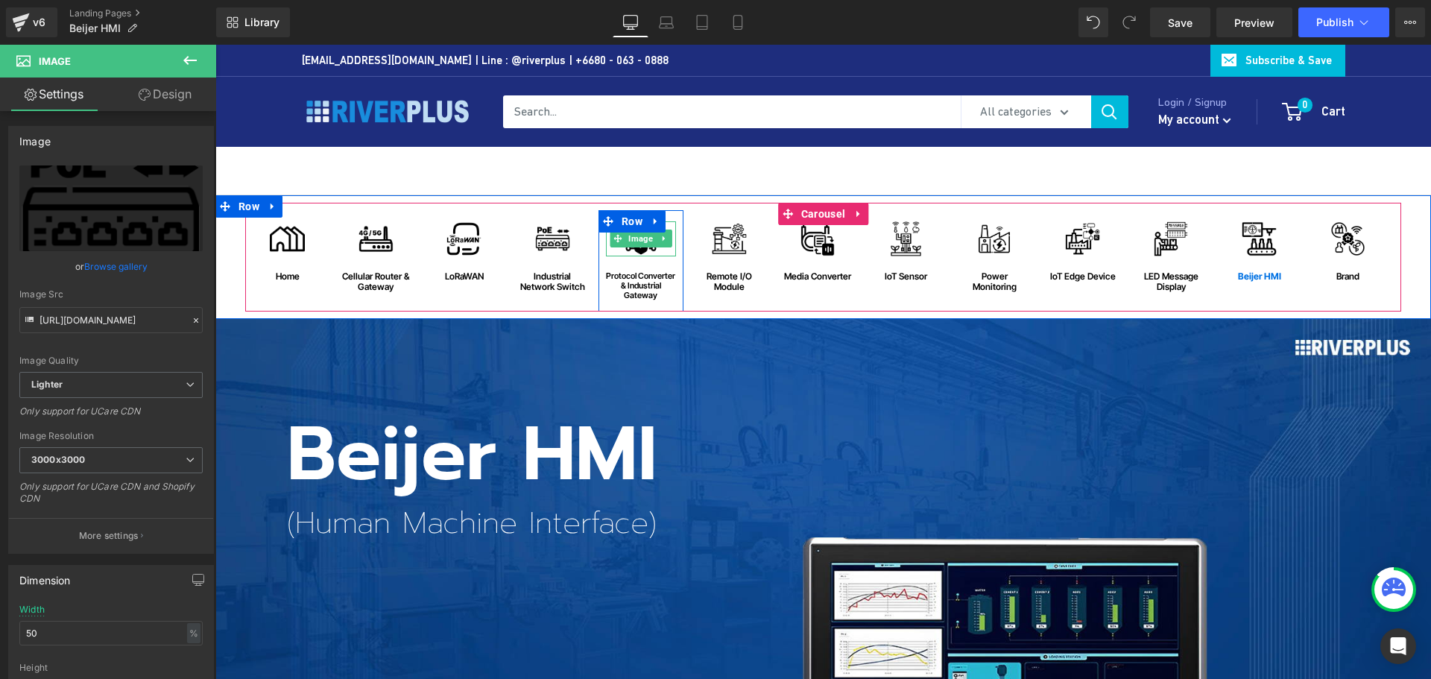
click at [638, 248] on img at bounding box center [641, 238] width 35 height 35
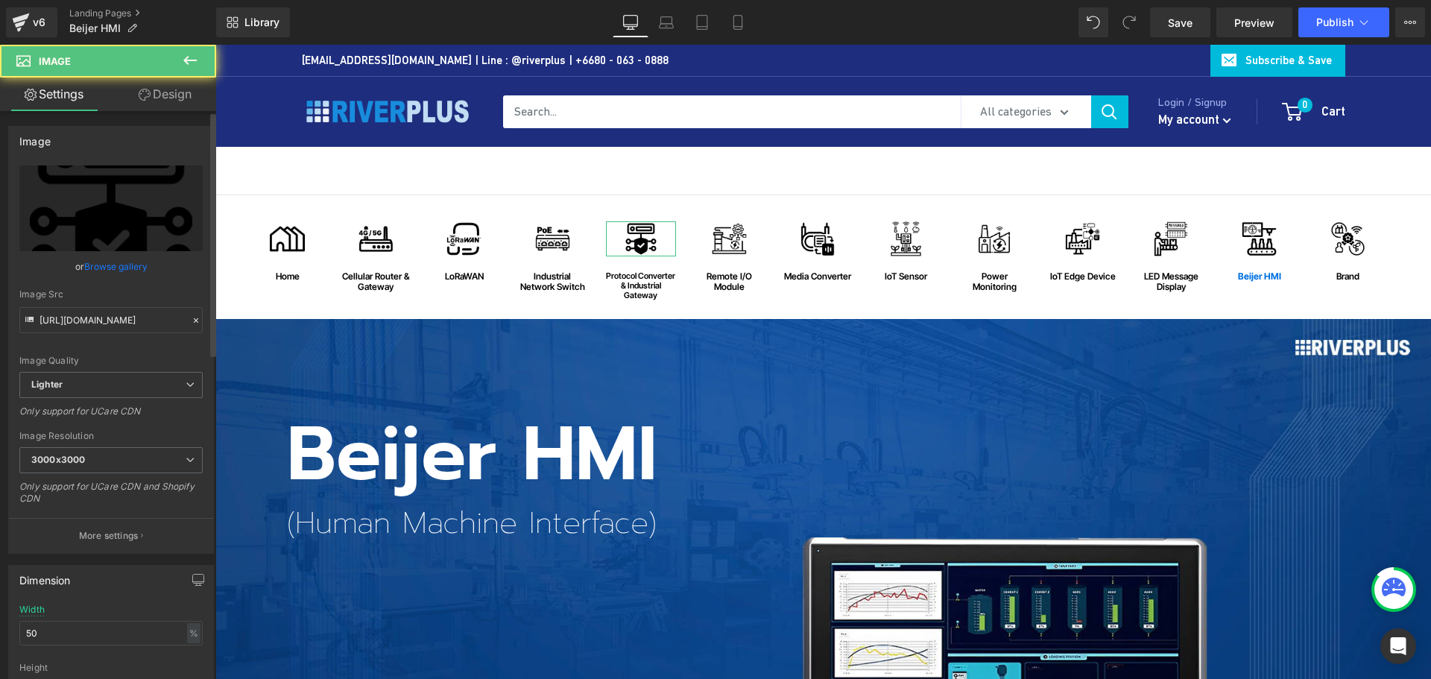
click at [107, 265] on link "Browse gallery" at bounding box center [115, 266] width 63 height 26
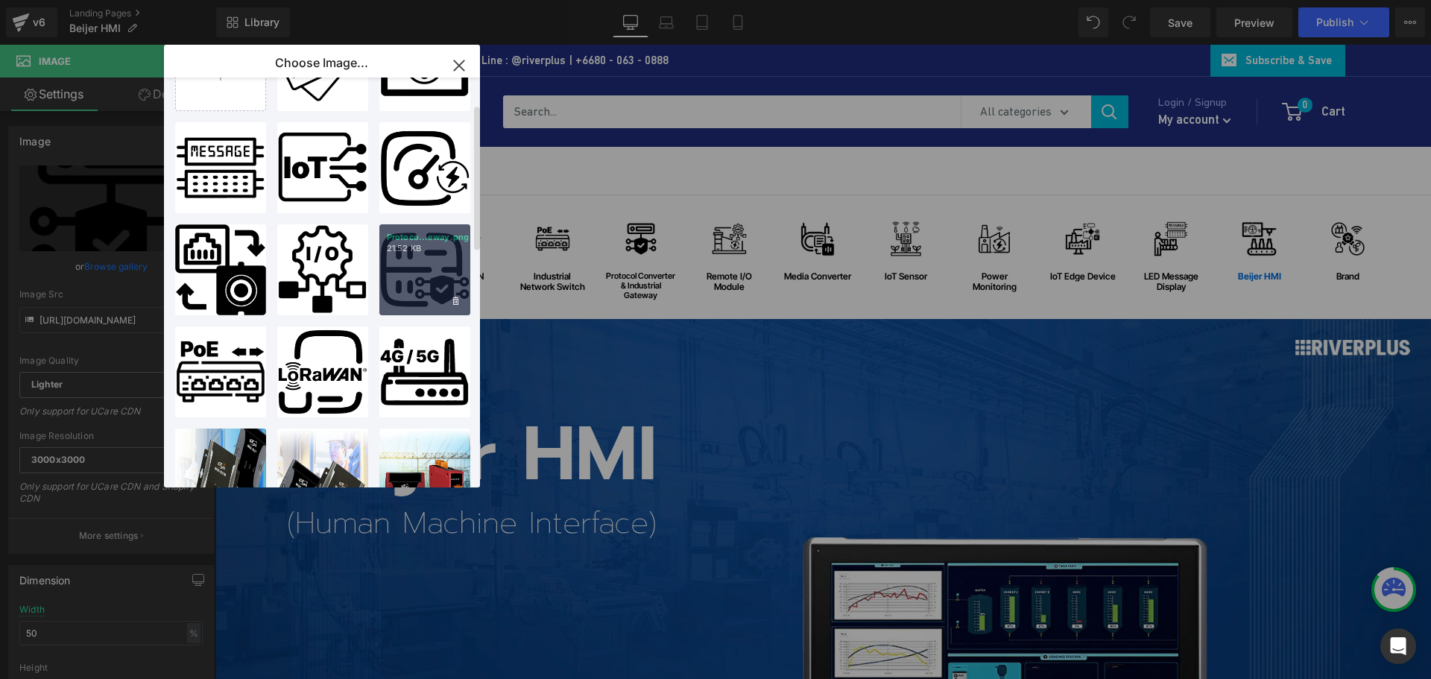
click at [425, 273] on div "Protoco...eway.png 21.52 KB" at bounding box center [424, 269] width 91 height 91
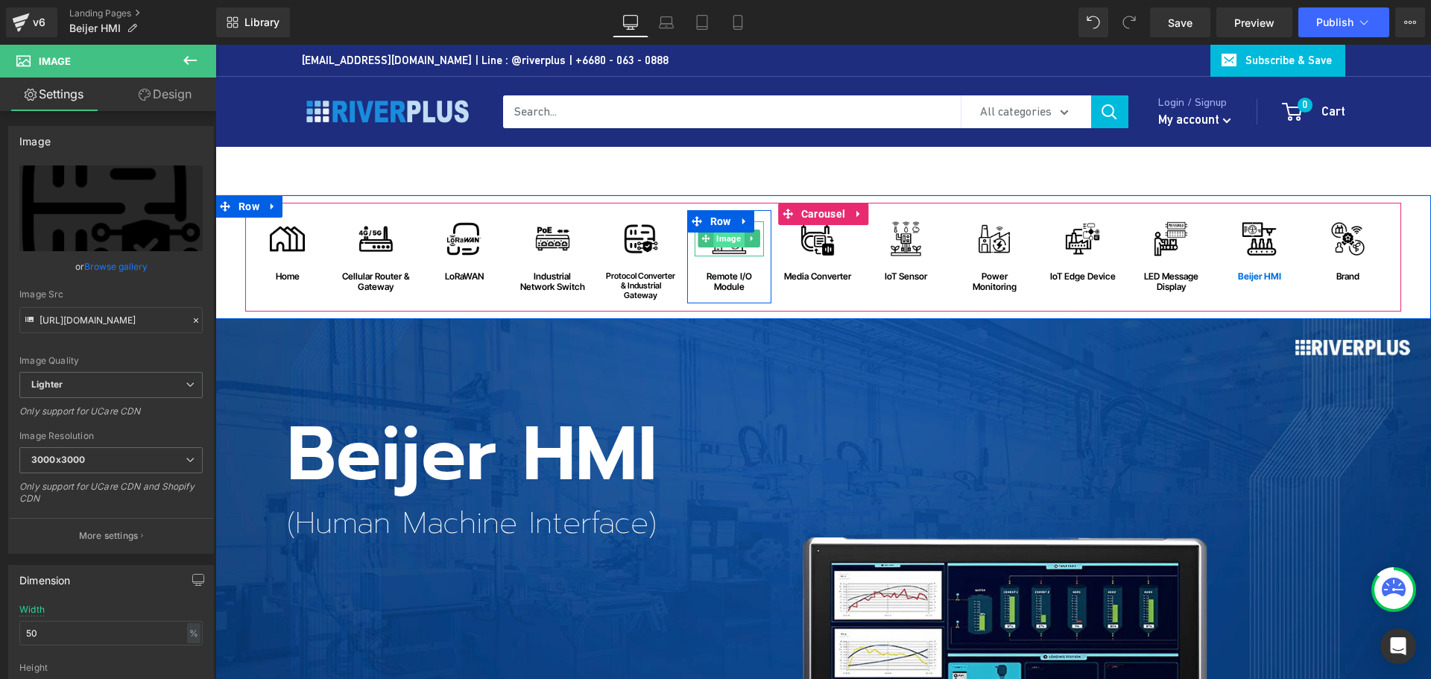
click at [722, 245] on span "Image" at bounding box center [729, 239] width 31 height 18
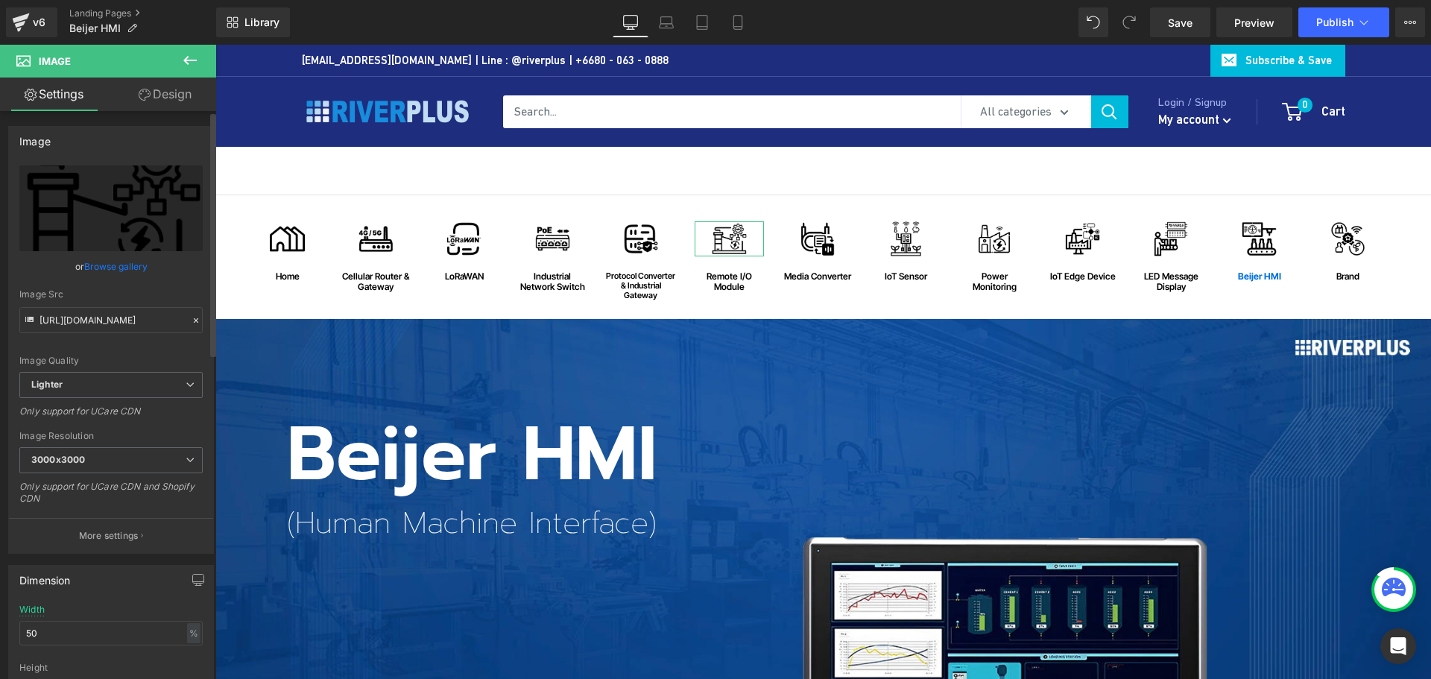
click at [118, 259] on link "Browse gallery" at bounding box center [115, 266] width 63 height 26
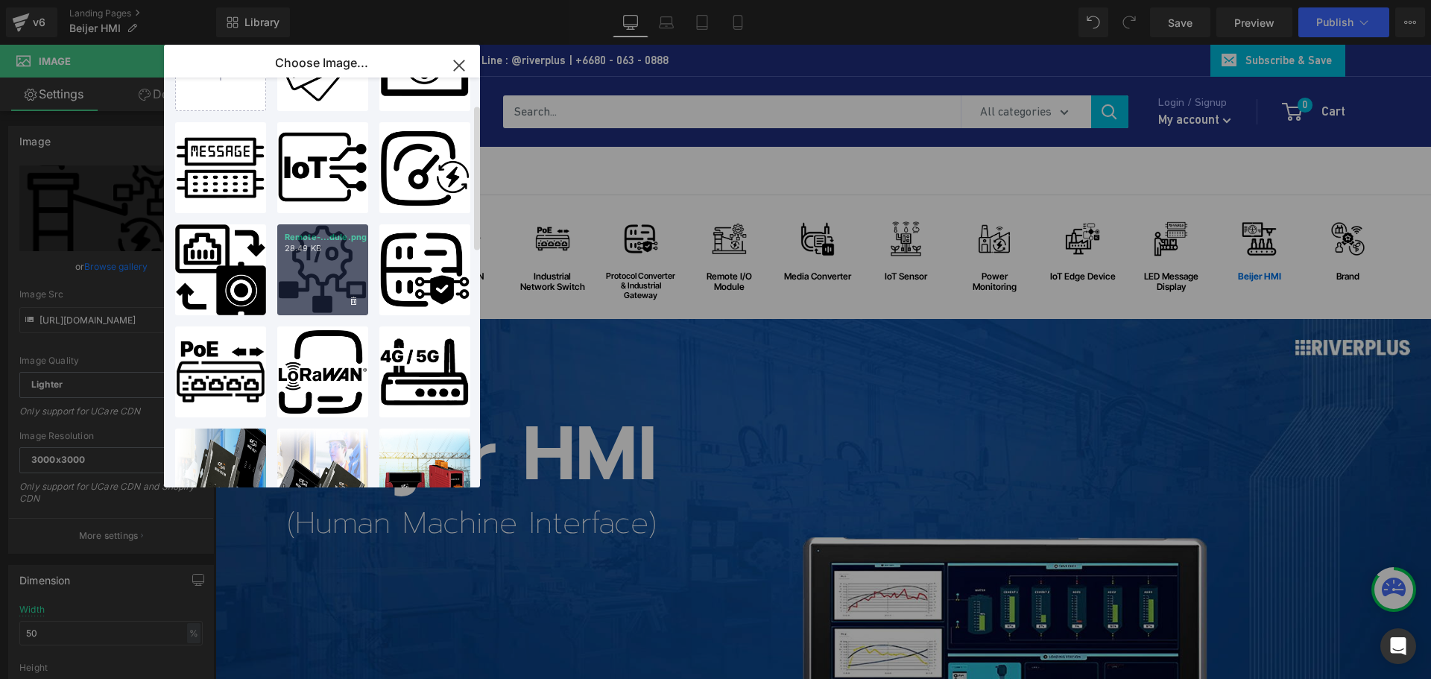
click at [327, 275] on div "Remote-...dule.png 28.49 KB" at bounding box center [322, 269] width 91 height 91
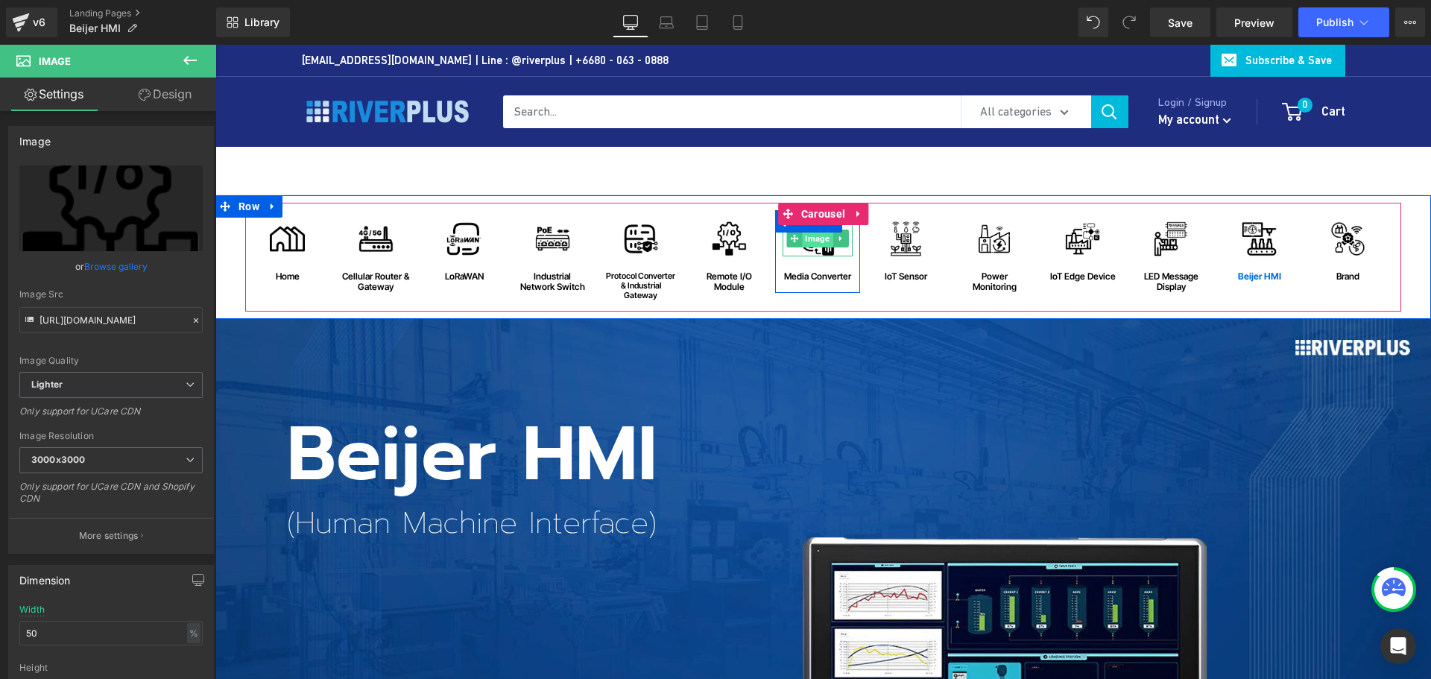
click at [816, 245] on span "Image" at bounding box center [817, 239] width 31 height 18
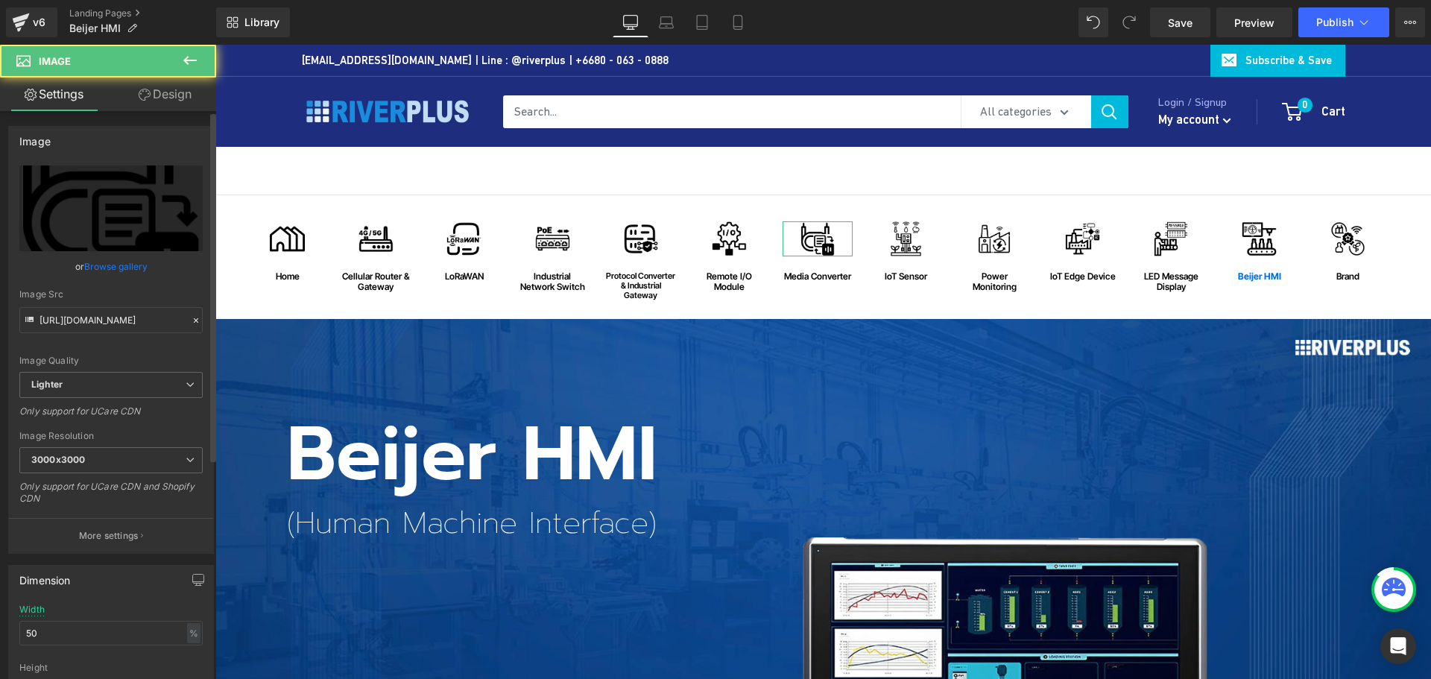
click at [106, 260] on link "Browse gallery" at bounding box center [115, 266] width 63 height 26
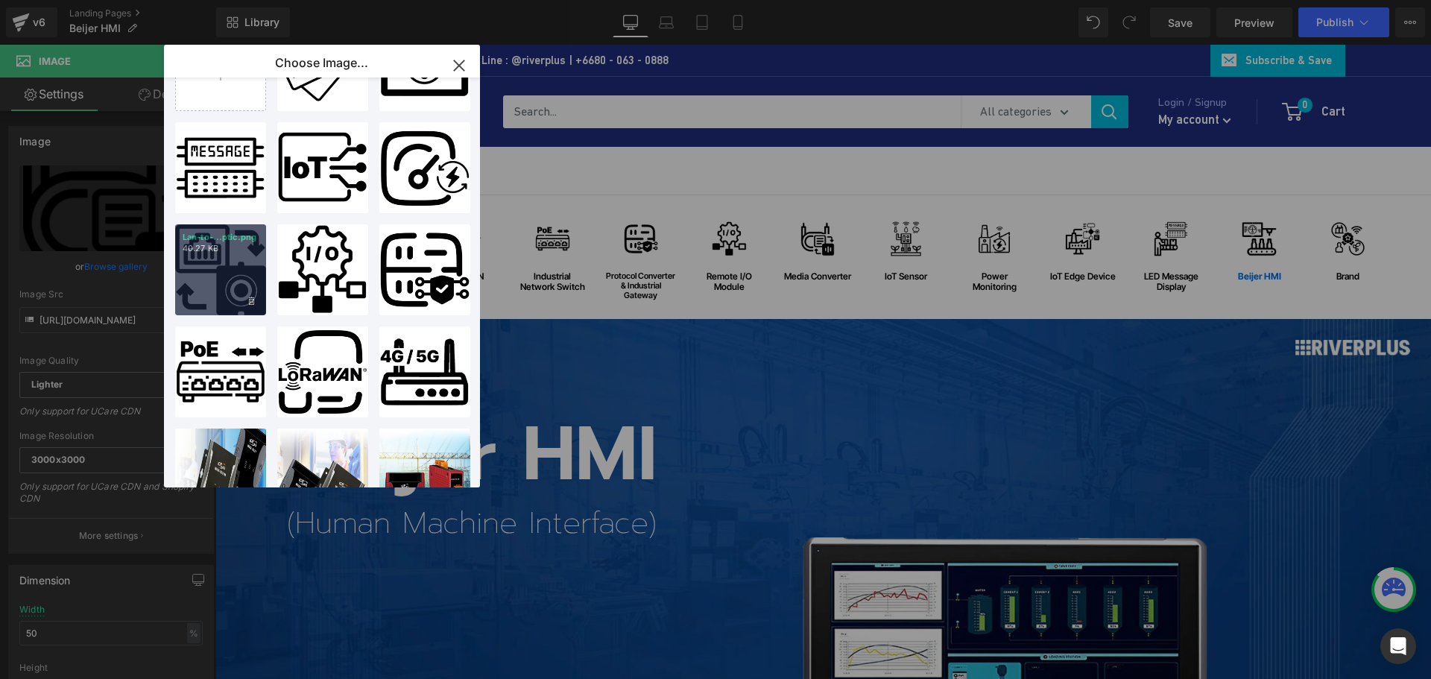
drag, startPoint x: 242, startPoint y: 263, endPoint x: 27, endPoint y: 218, distance: 219.3
click at [242, 263] on div "Lan-to-...ptic.png 40.27 KB" at bounding box center [220, 269] width 91 height 91
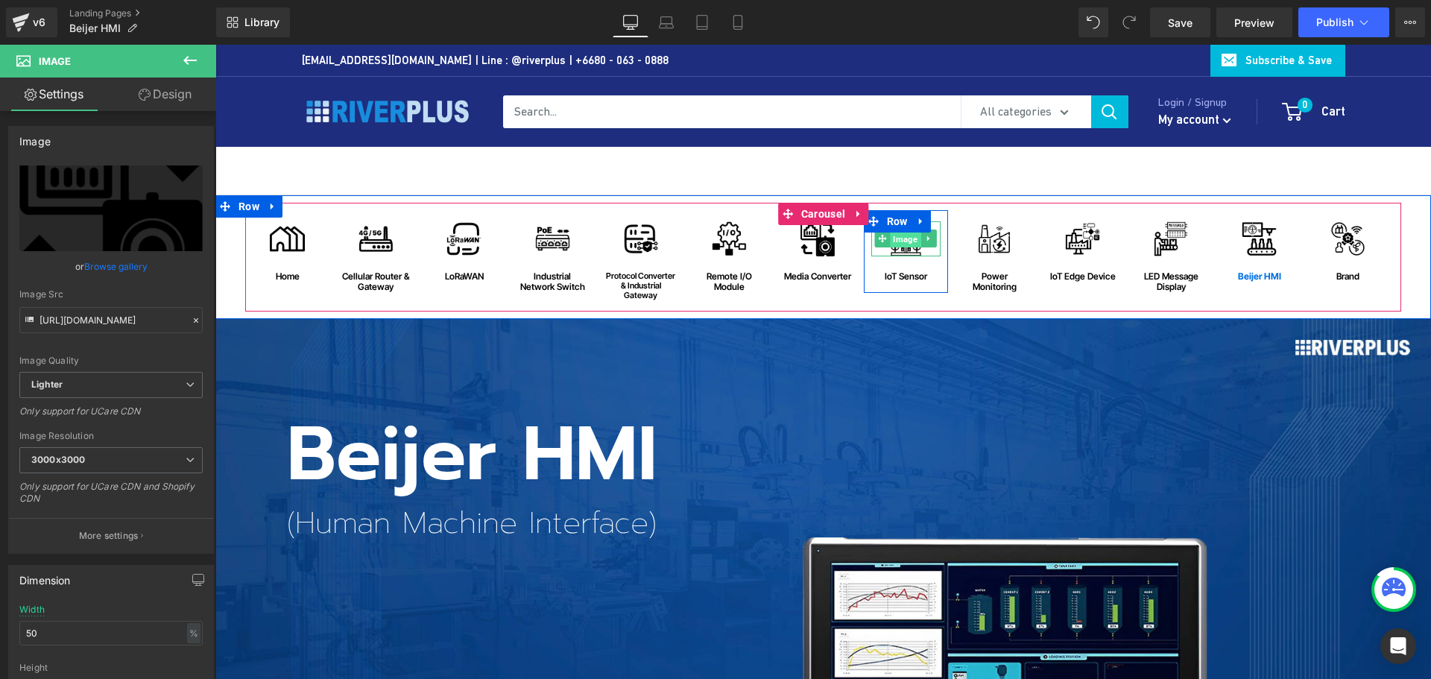
click at [900, 246] on span "Image" at bounding box center [906, 239] width 31 height 18
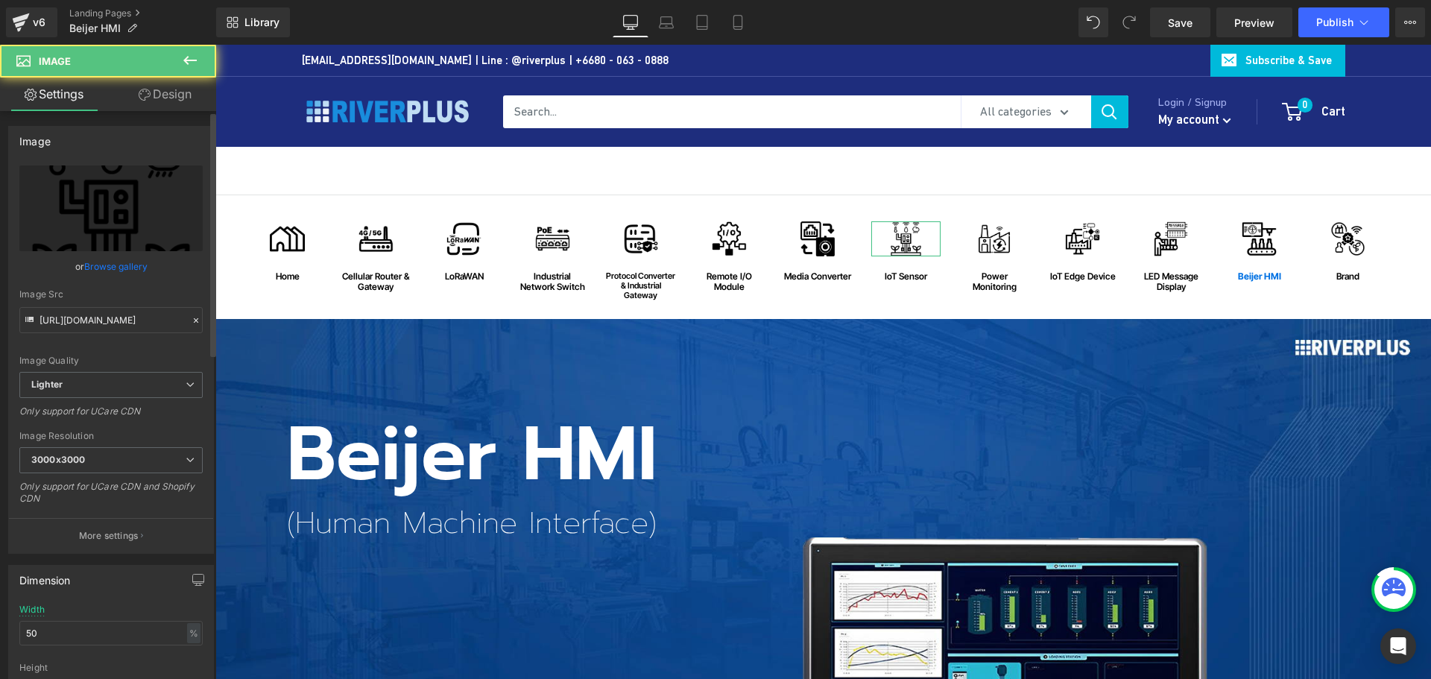
click at [117, 262] on link "Browse gallery" at bounding box center [115, 266] width 63 height 26
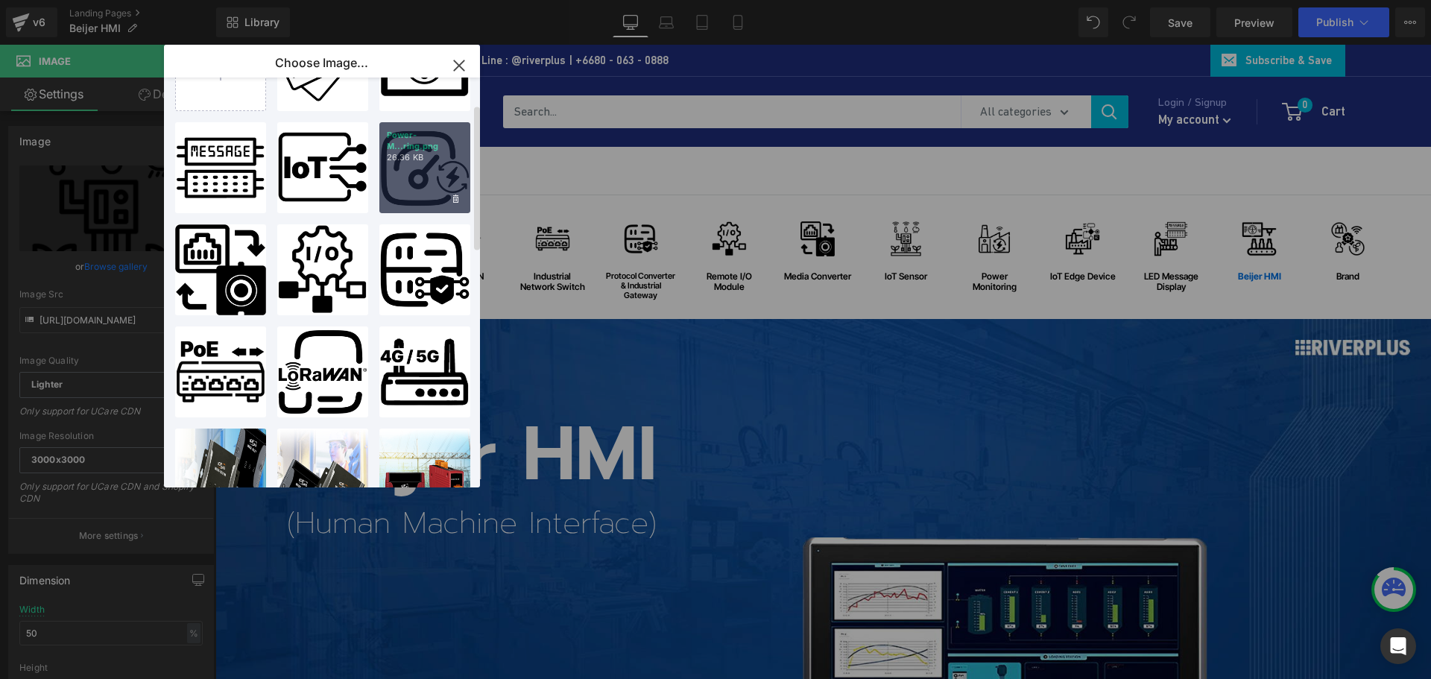
click at [412, 176] on div "Power-M...ring.png 26.36 KB" at bounding box center [424, 167] width 91 height 91
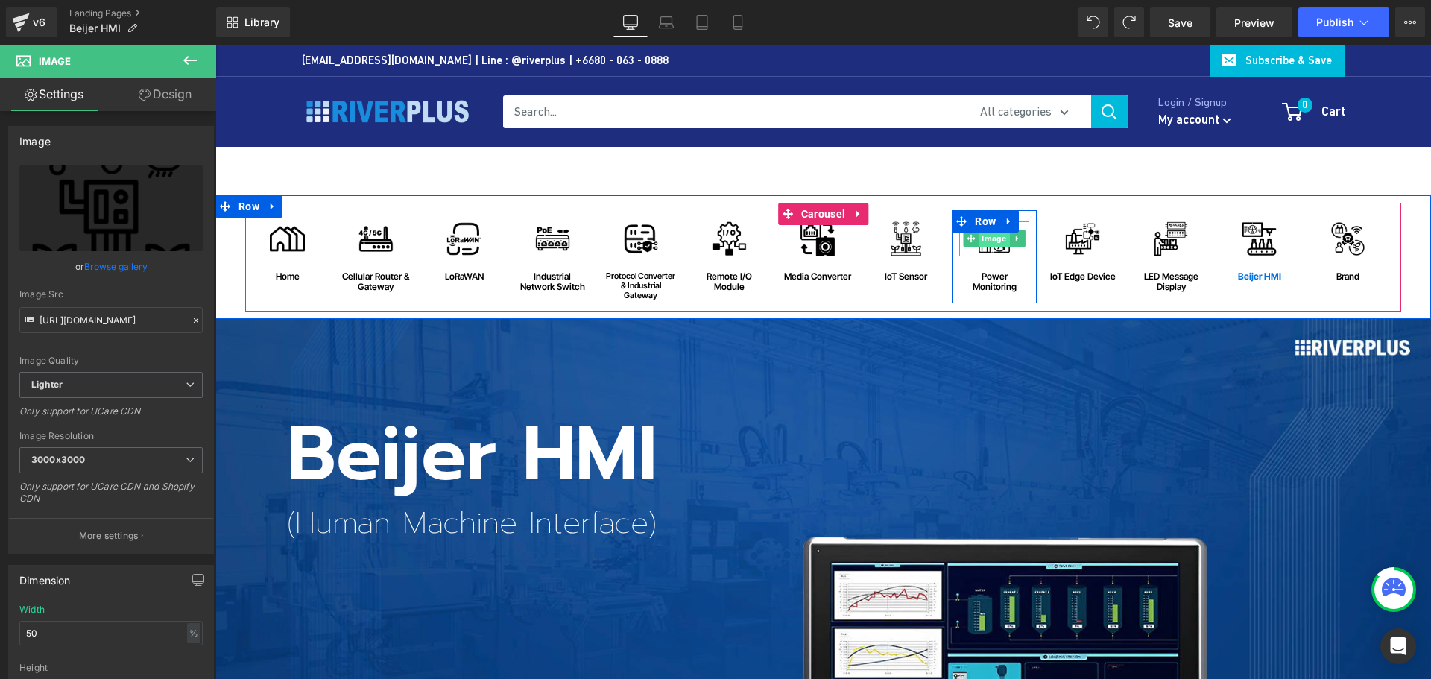
click at [991, 242] on span "Image" at bounding box center [994, 239] width 31 height 18
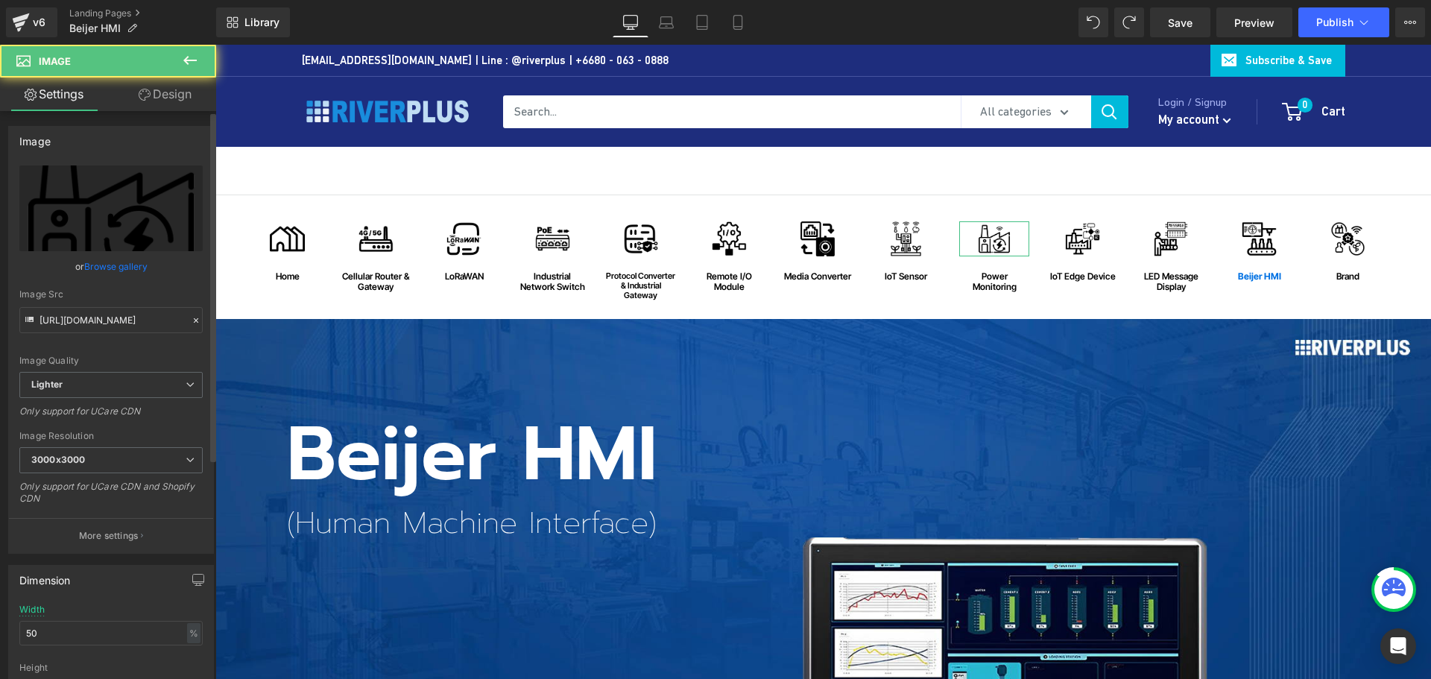
click at [100, 270] on link "Browse gallery" at bounding box center [115, 266] width 63 height 26
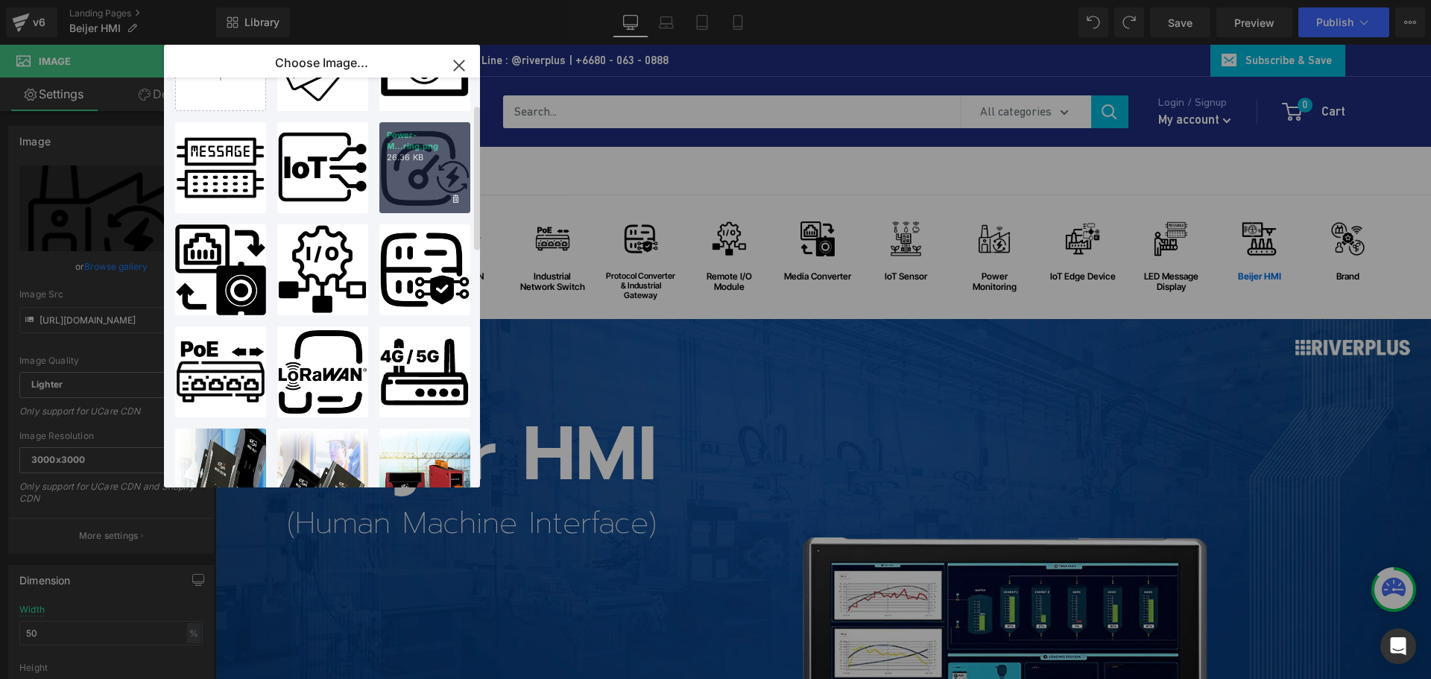
click at [412, 177] on div "Power-M...ring.png 26.36 KB" at bounding box center [424, 167] width 91 height 91
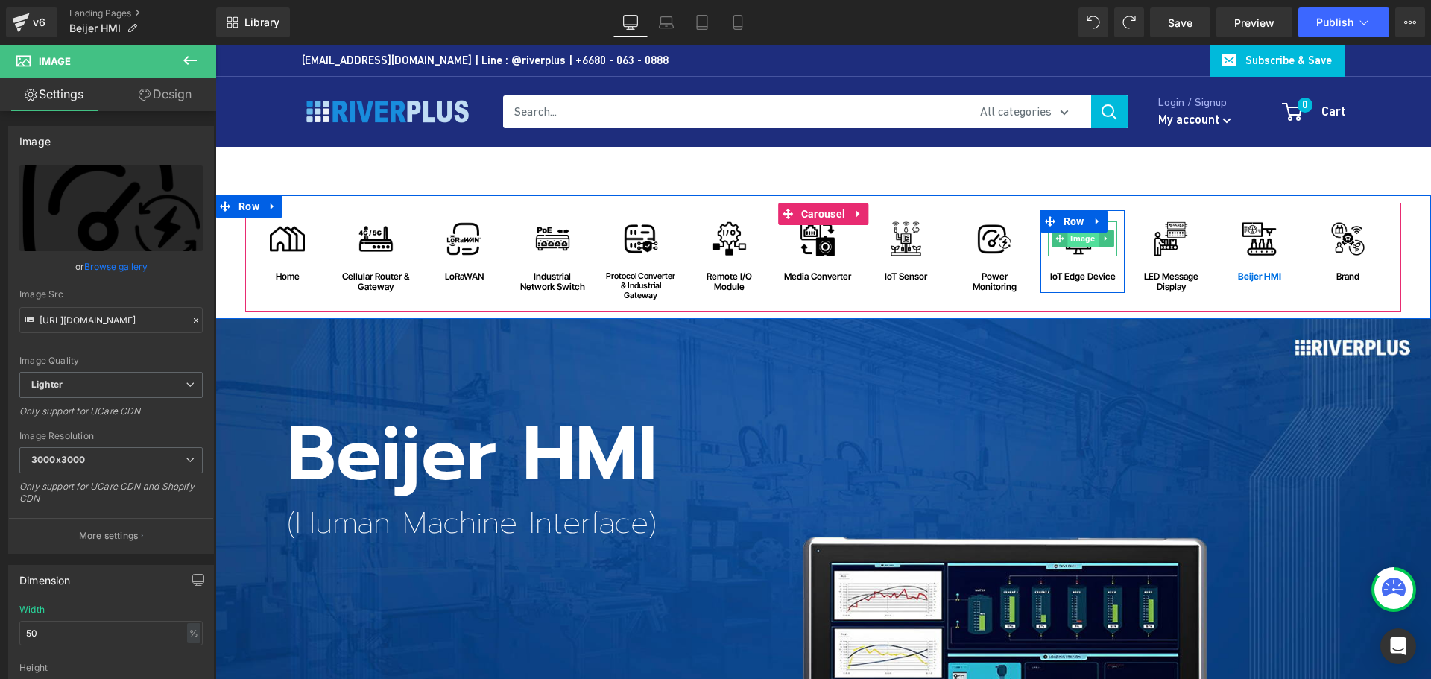
click at [1074, 237] on span "Image" at bounding box center [1083, 239] width 31 height 18
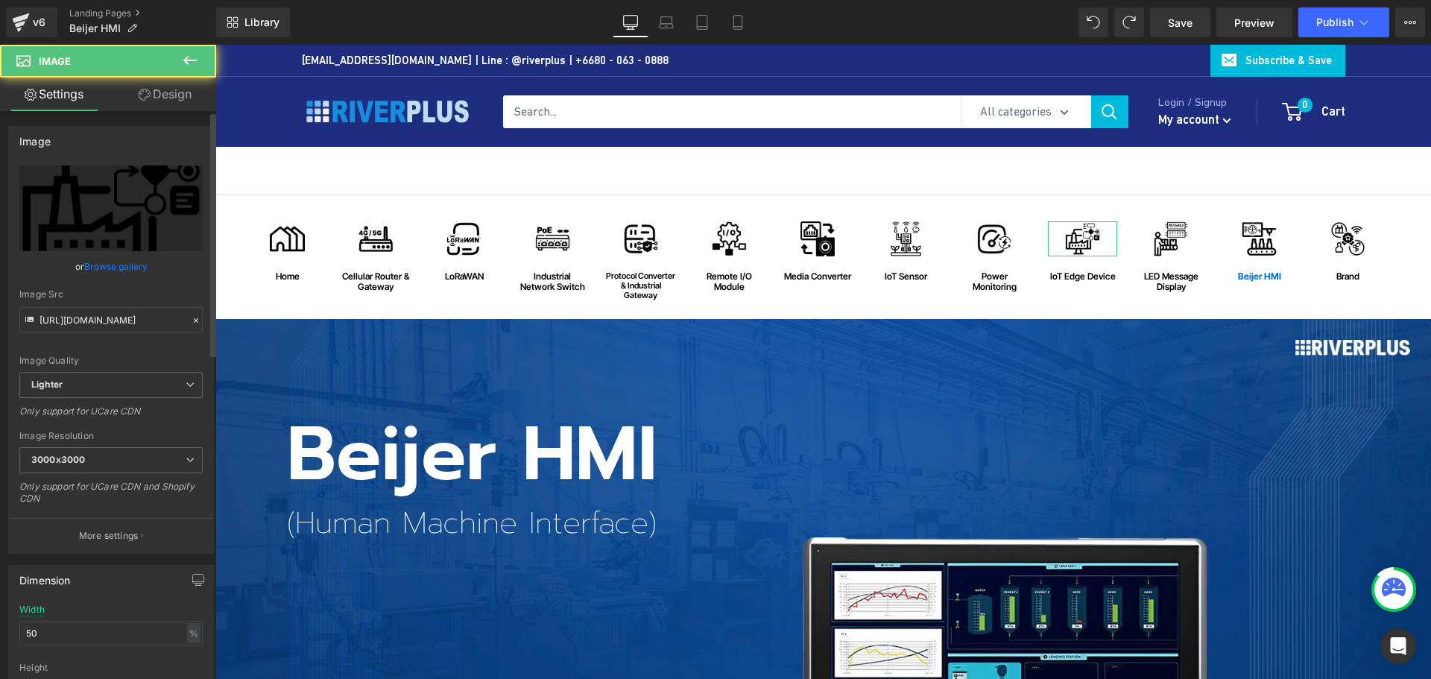
click at [117, 262] on link "Browse gallery" at bounding box center [115, 266] width 63 height 26
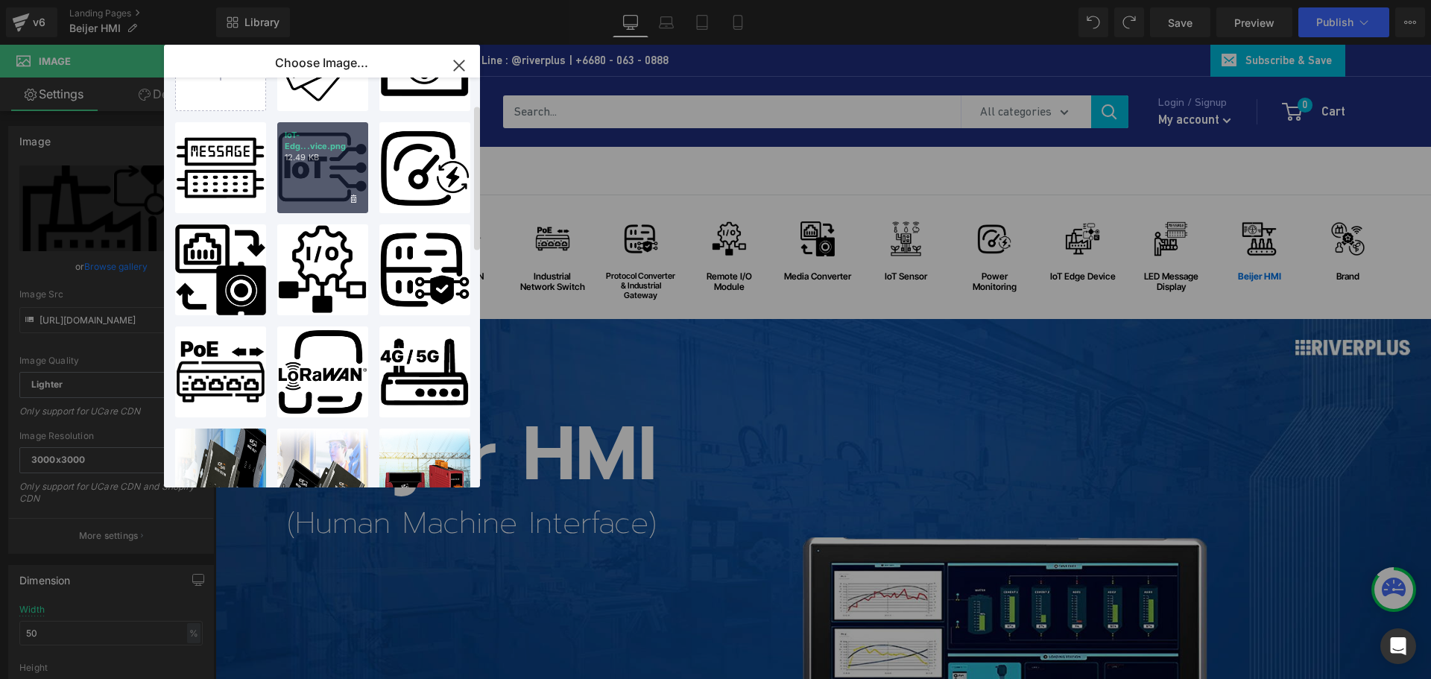
click at [322, 189] on div "IoT-Edg...vice.png 12.49 KB" at bounding box center [322, 167] width 91 height 91
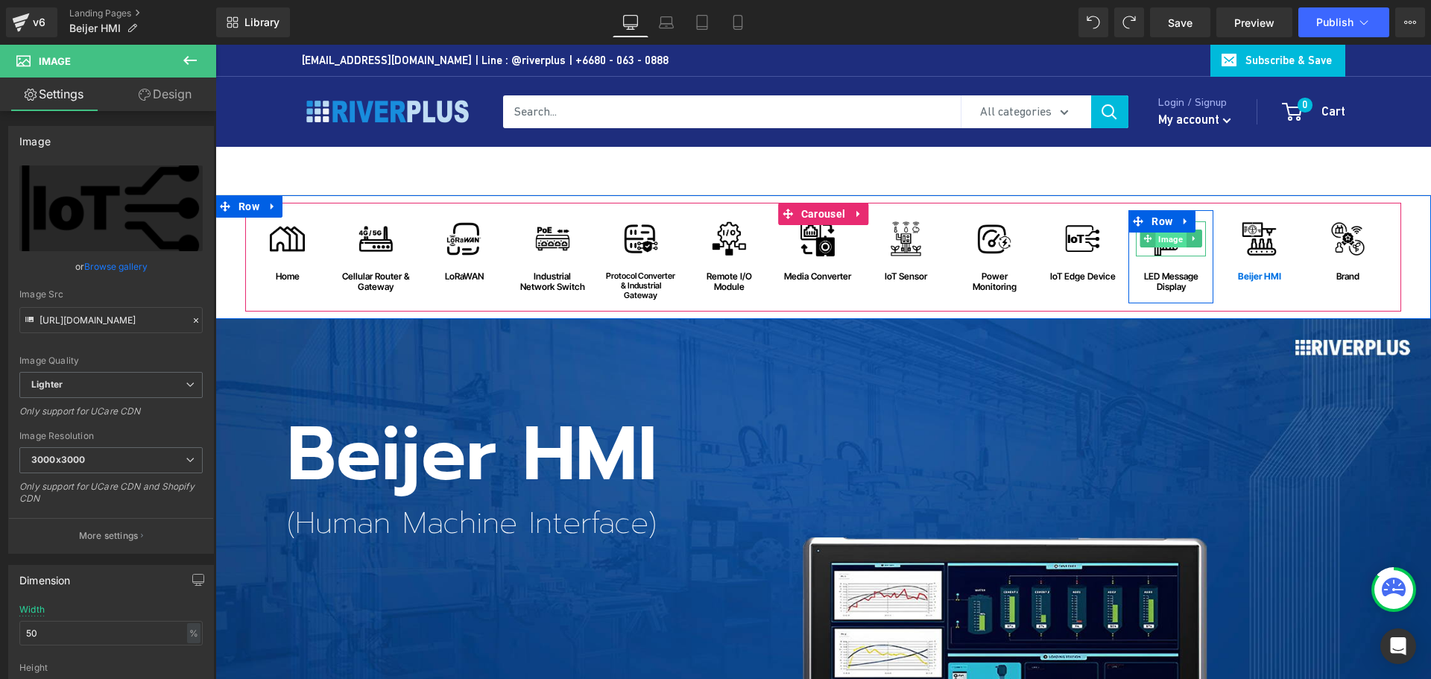
click at [1167, 241] on span "Image" at bounding box center [1171, 239] width 31 height 18
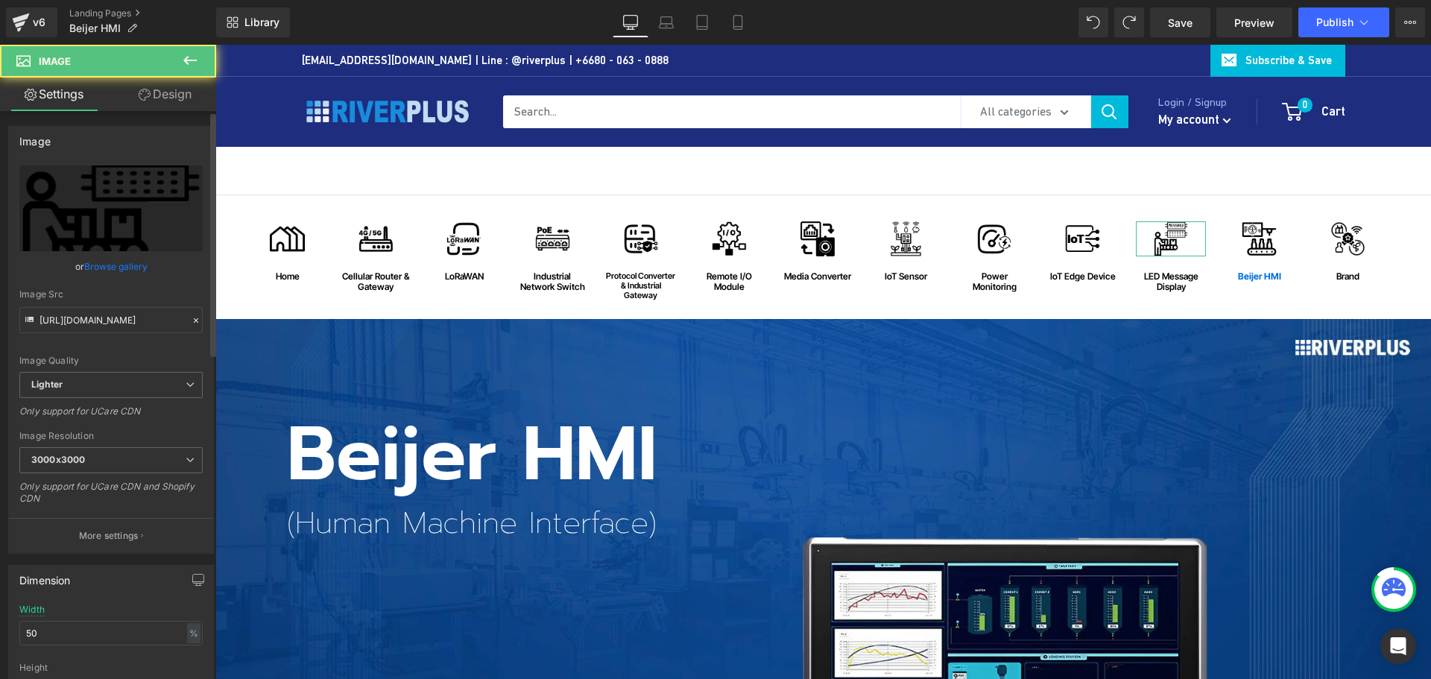
click at [98, 268] on link "Browse gallery" at bounding box center [115, 266] width 63 height 26
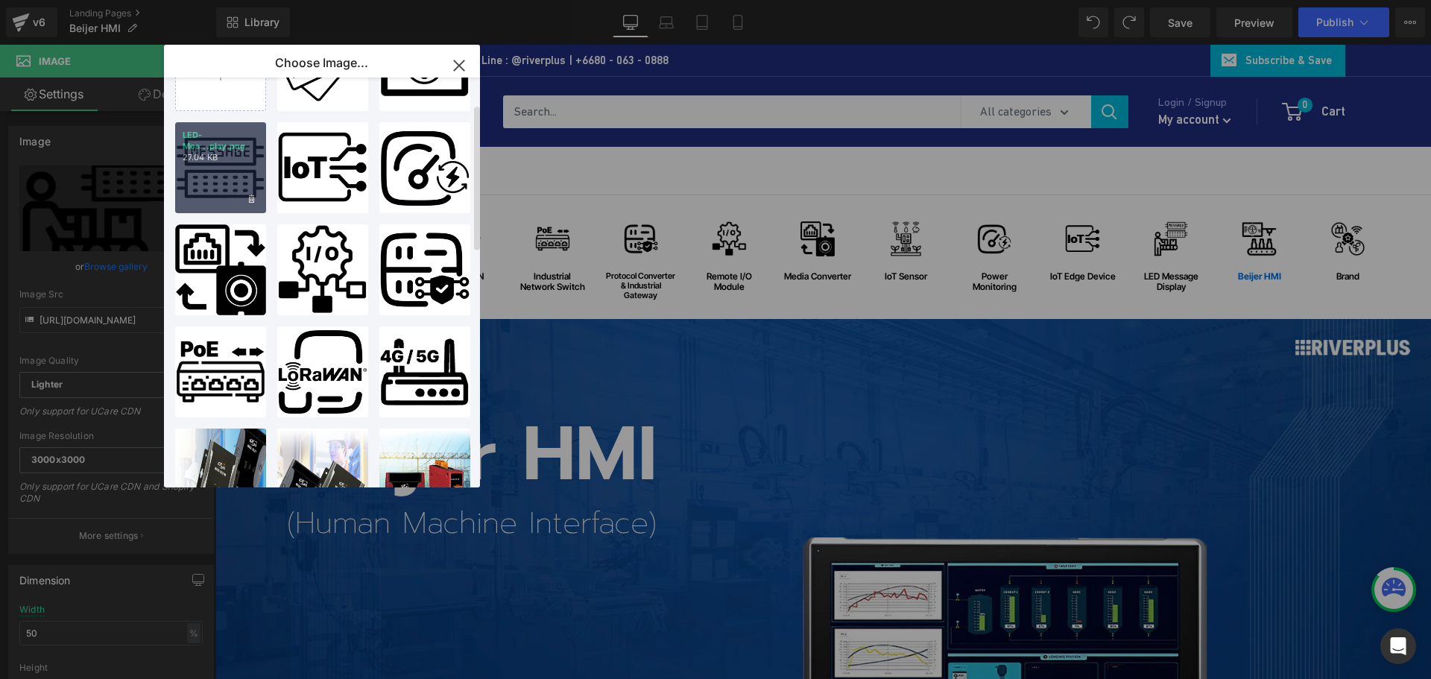
drag, startPoint x: 242, startPoint y: 186, endPoint x: 755, endPoint y: 307, distance: 527.9
click at [242, 186] on div "LED-Mes...play.png 27.04 KB" at bounding box center [220, 167] width 91 height 91
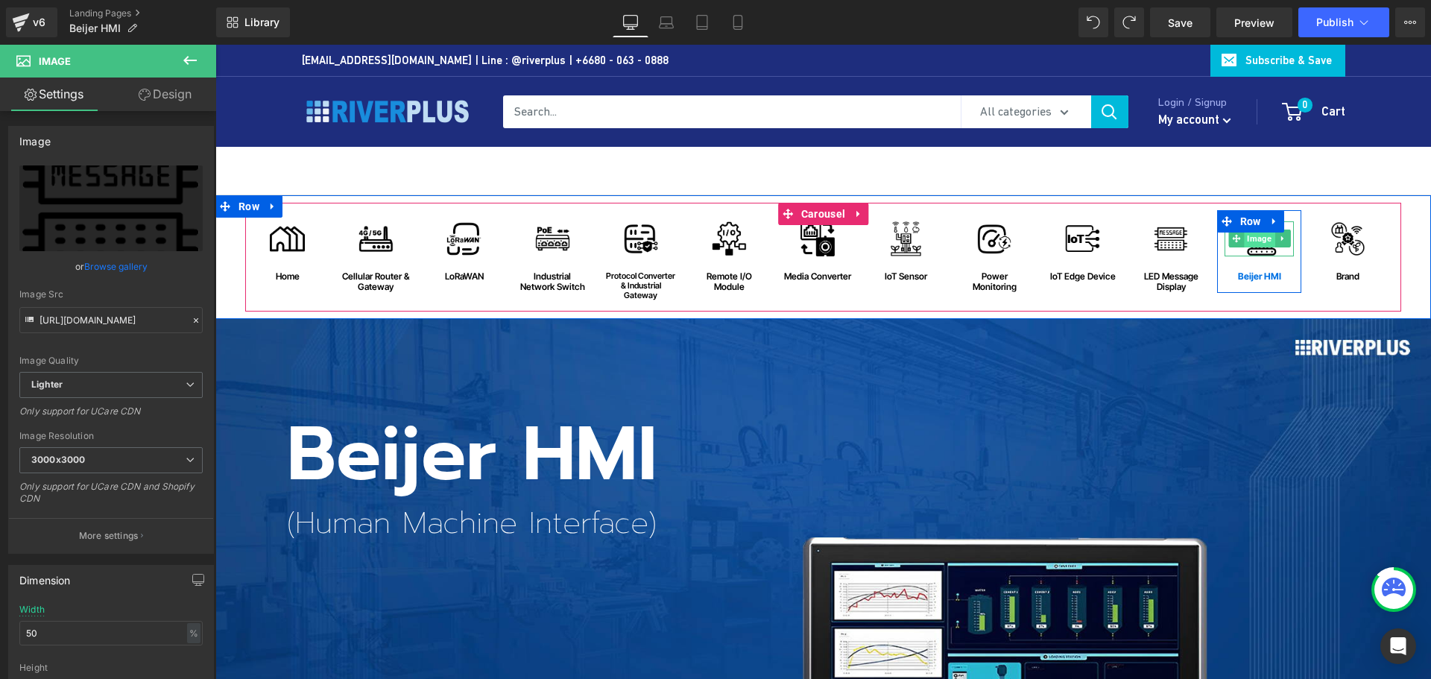
click at [1253, 245] on span "Image" at bounding box center [1259, 239] width 31 height 18
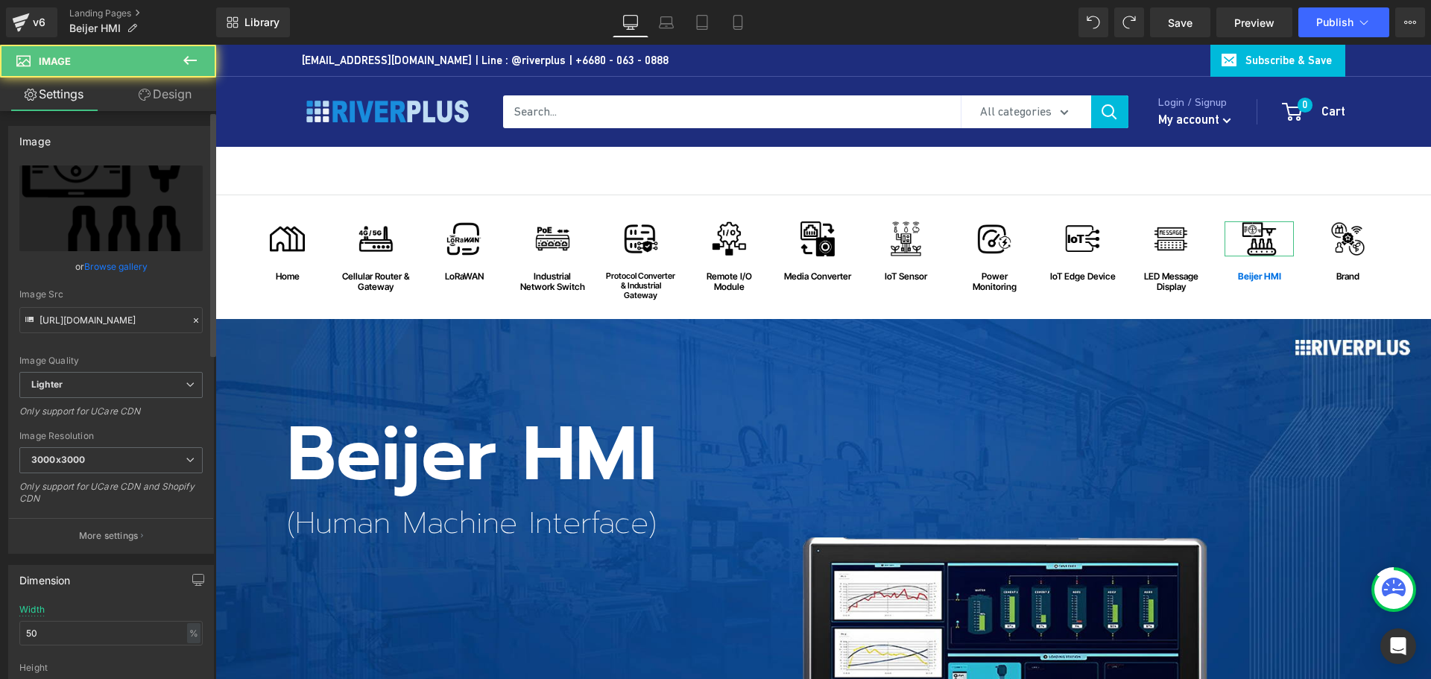
click at [108, 260] on link "Browse gallery" at bounding box center [115, 266] width 63 height 26
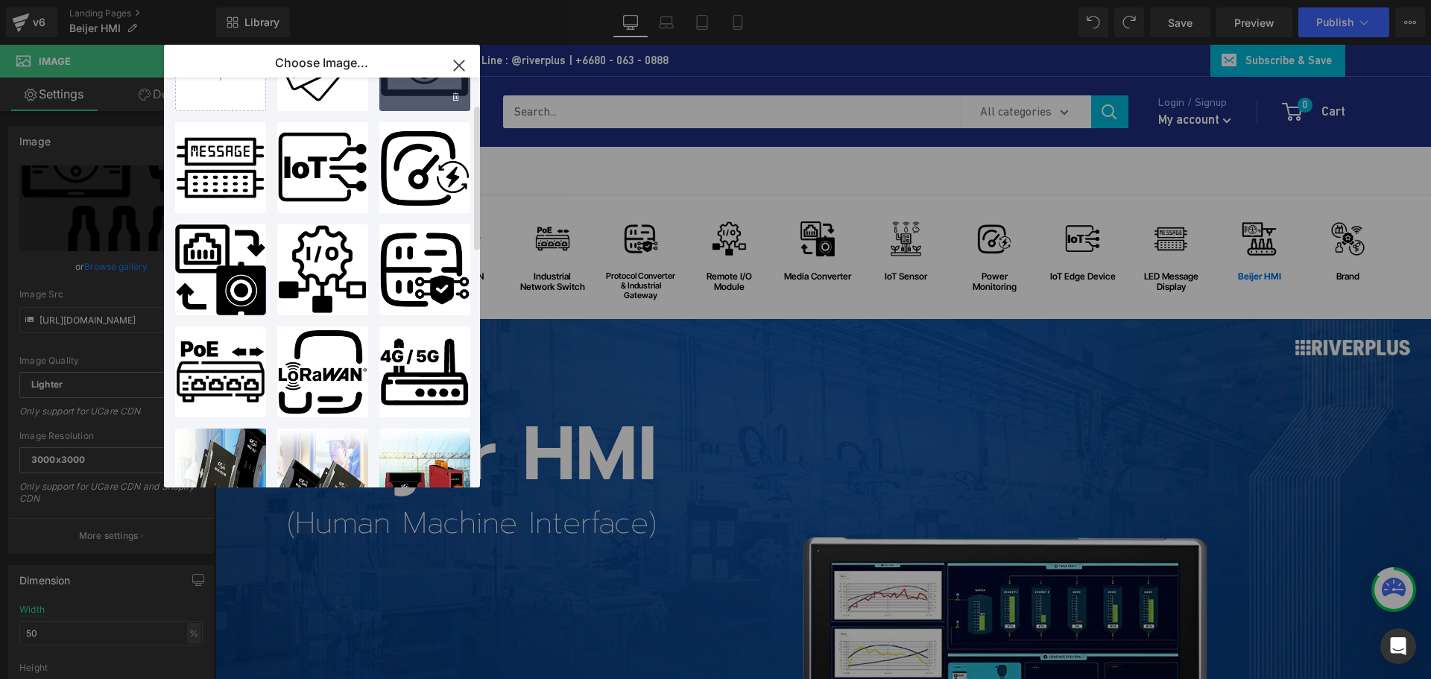
click at [438, 95] on div "Beijer-...-HMI.png 21.38 KB" at bounding box center [424, 65] width 91 height 91
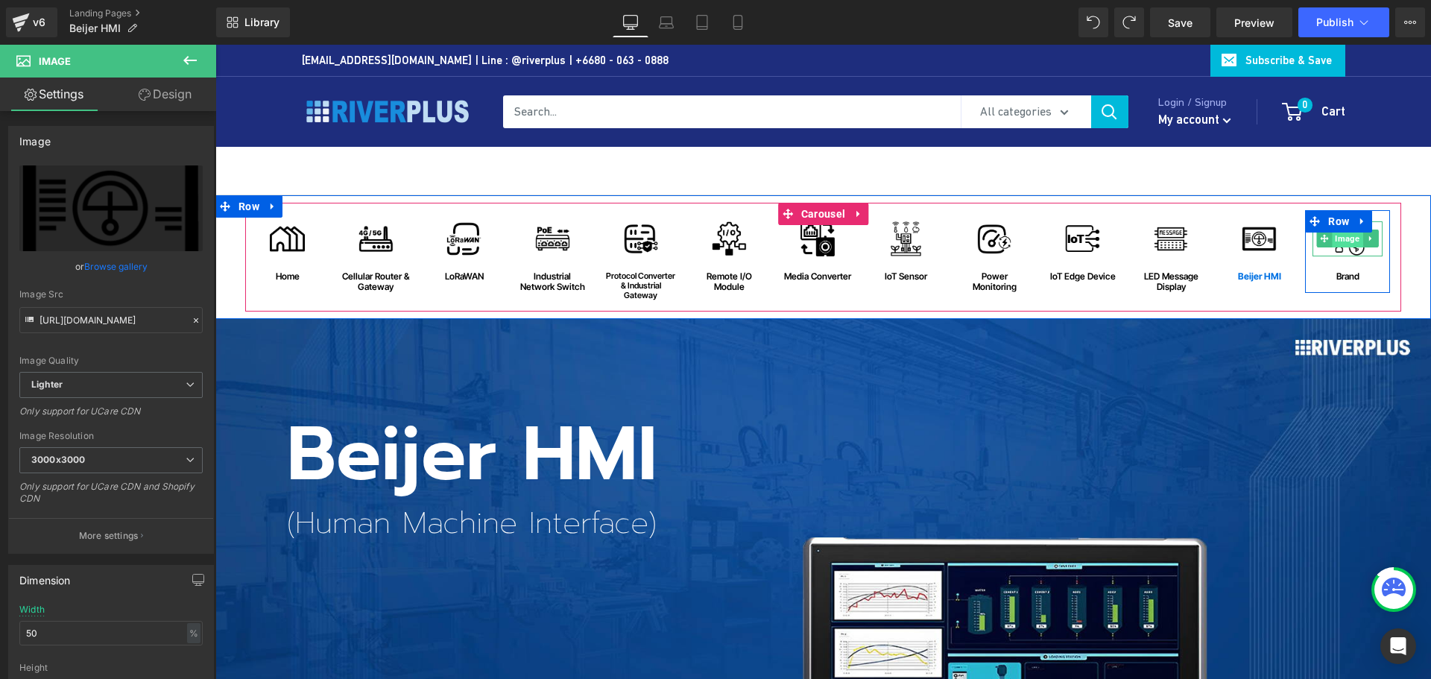
click at [1338, 239] on span "Image" at bounding box center [1348, 239] width 31 height 18
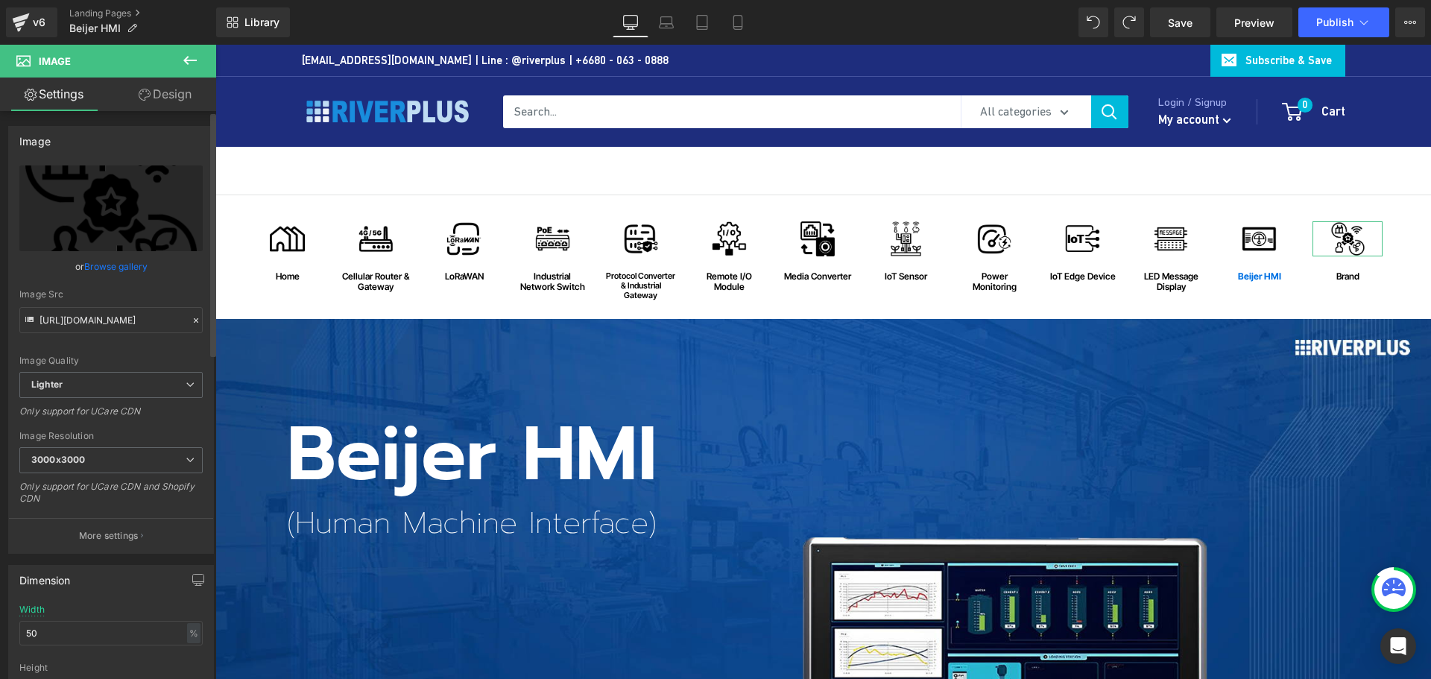
click at [118, 274] on link "Browse gallery" at bounding box center [115, 266] width 63 height 26
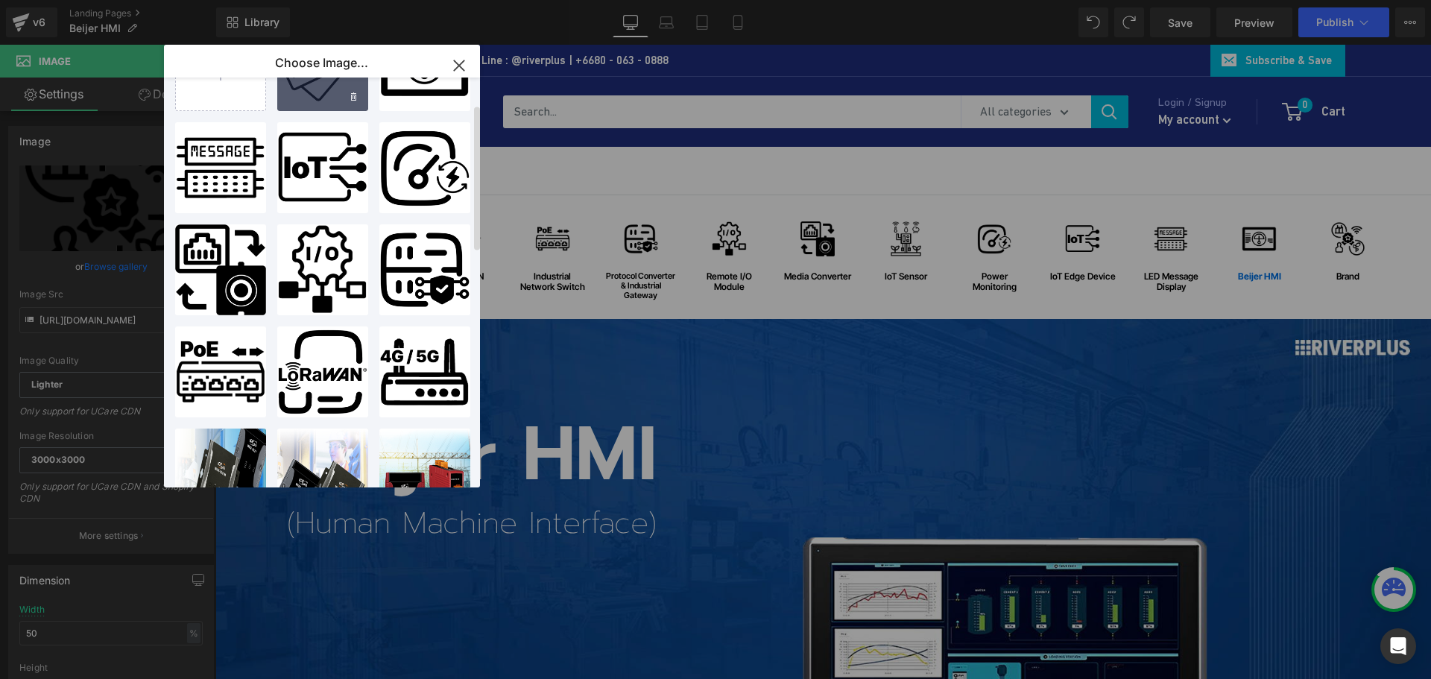
click at [320, 92] on div "Brend...rend.png 28.45 KB" at bounding box center [322, 65] width 91 height 91
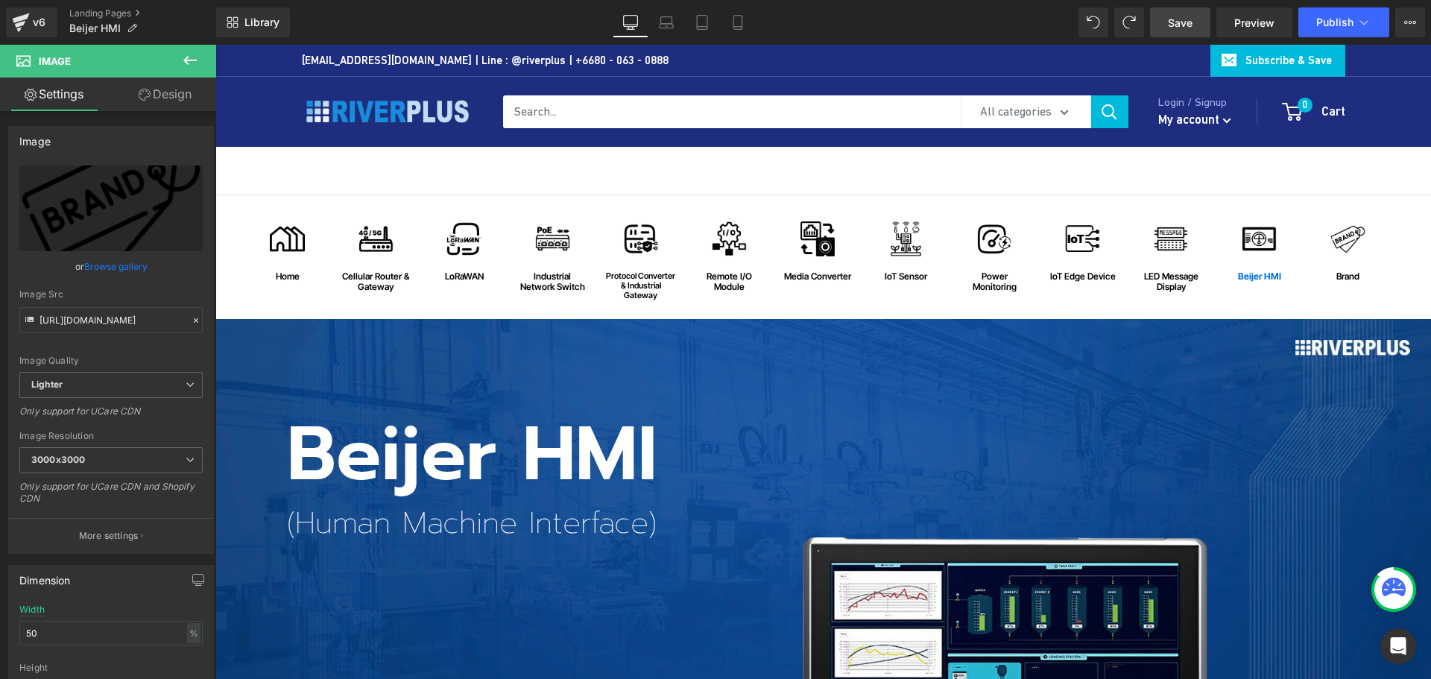
click at [1179, 24] on span "Save" at bounding box center [1180, 23] width 25 height 16
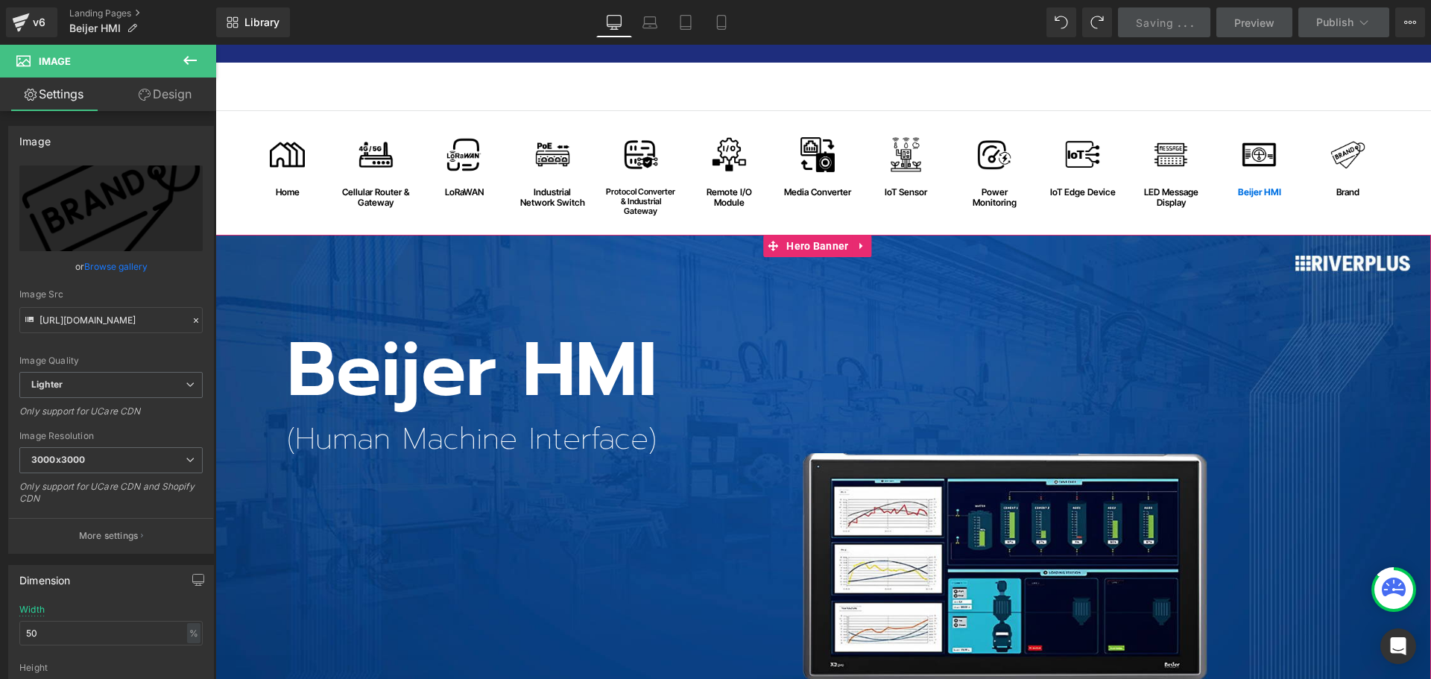
scroll to position [0, 0]
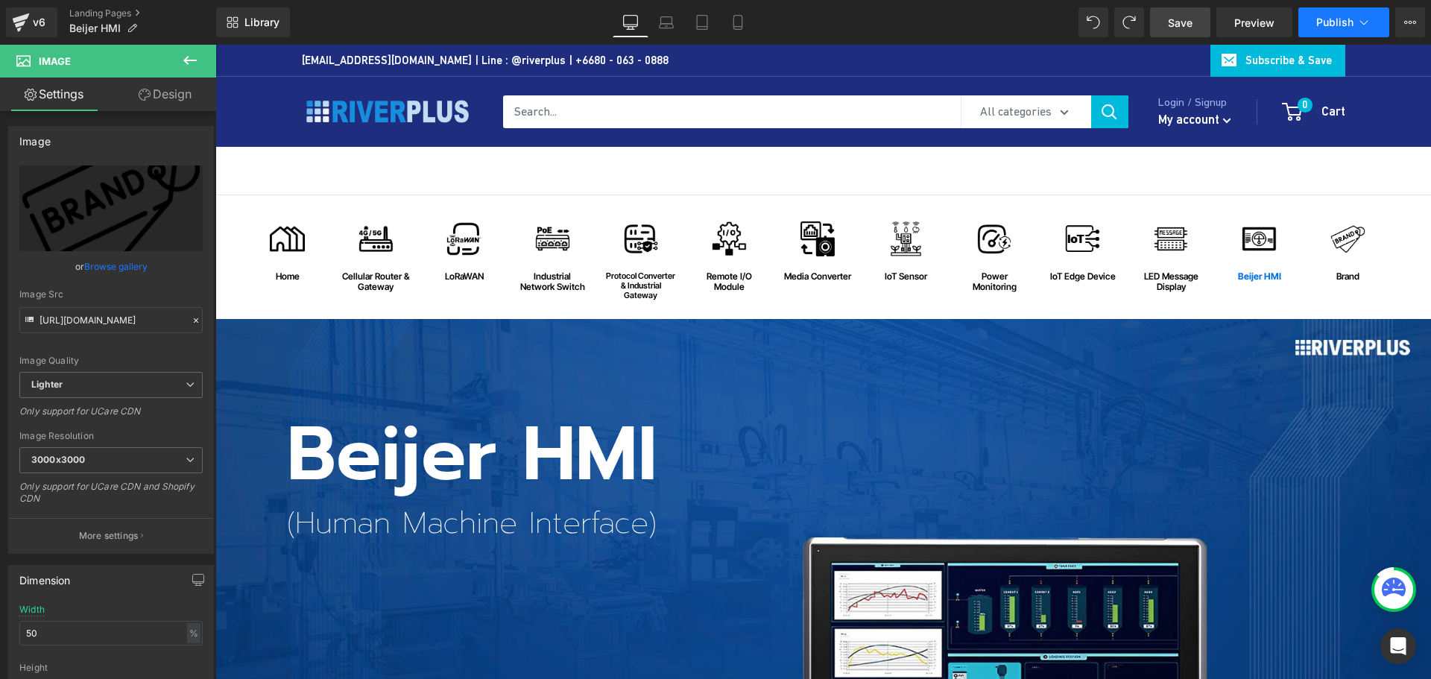
click at [1330, 17] on span "Publish" at bounding box center [1335, 22] width 37 height 12
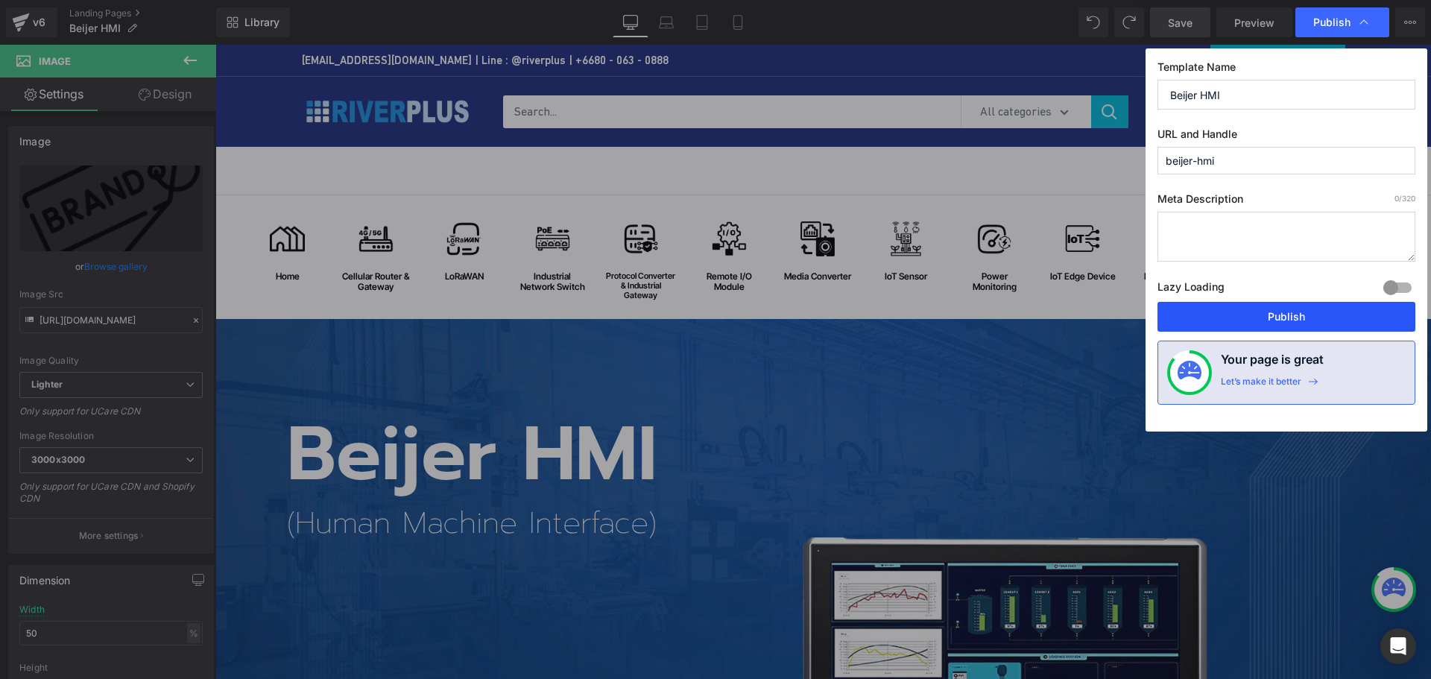
drag, startPoint x: 1282, startPoint y: 316, endPoint x: 906, endPoint y: 272, distance: 378.3
click at [0, 0] on button "Publish" at bounding box center [0, 0] width 0 height 0
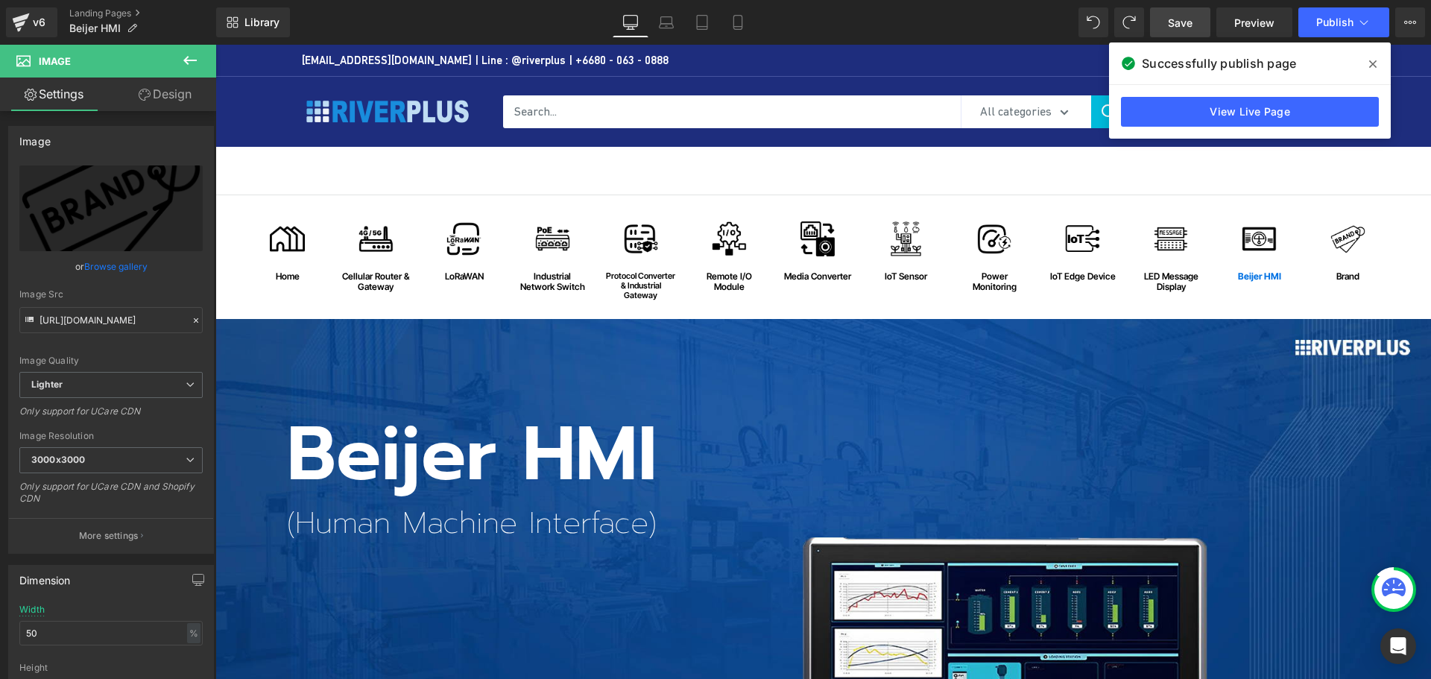
click at [942, 25] on div "Library Desktop Desktop Laptop Tablet Mobile Save Preview Publish Scheduled Vie…" at bounding box center [823, 22] width 1215 height 30
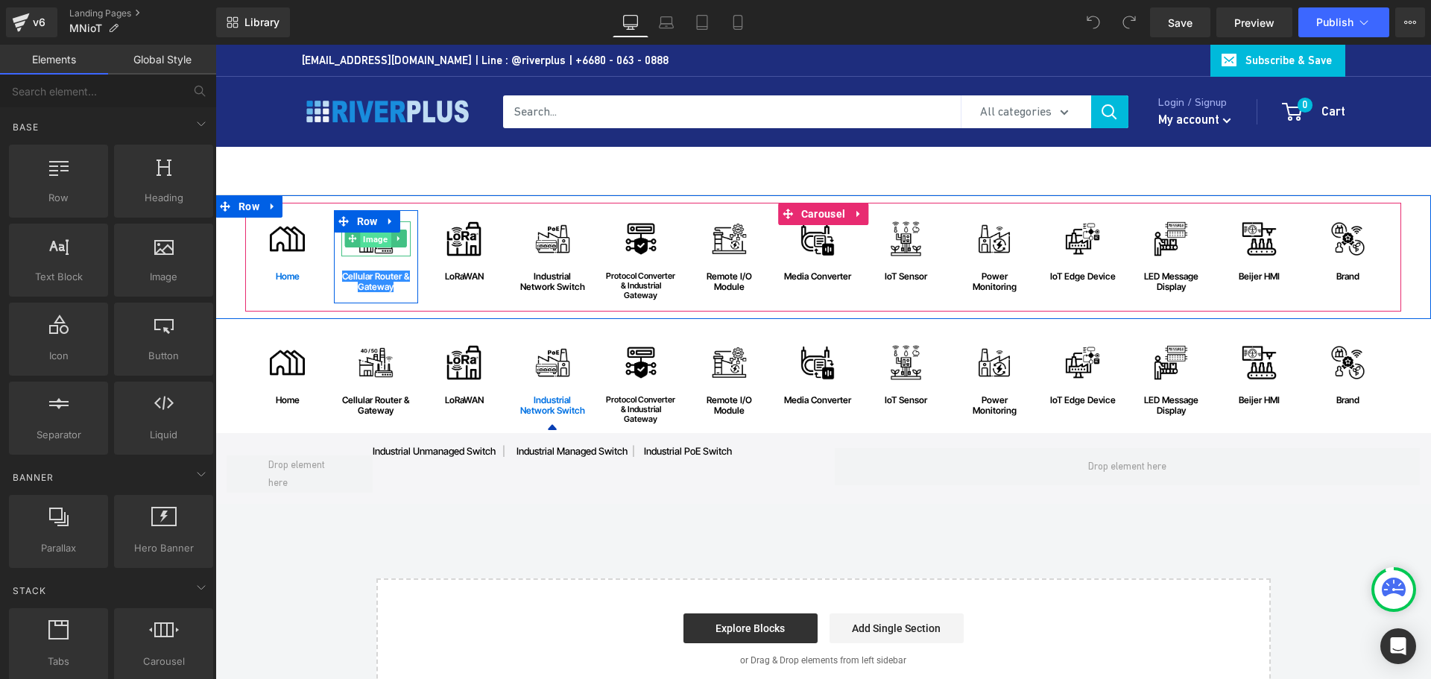
click at [371, 243] on span "Image" at bounding box center [376, 239] width 31 height 18
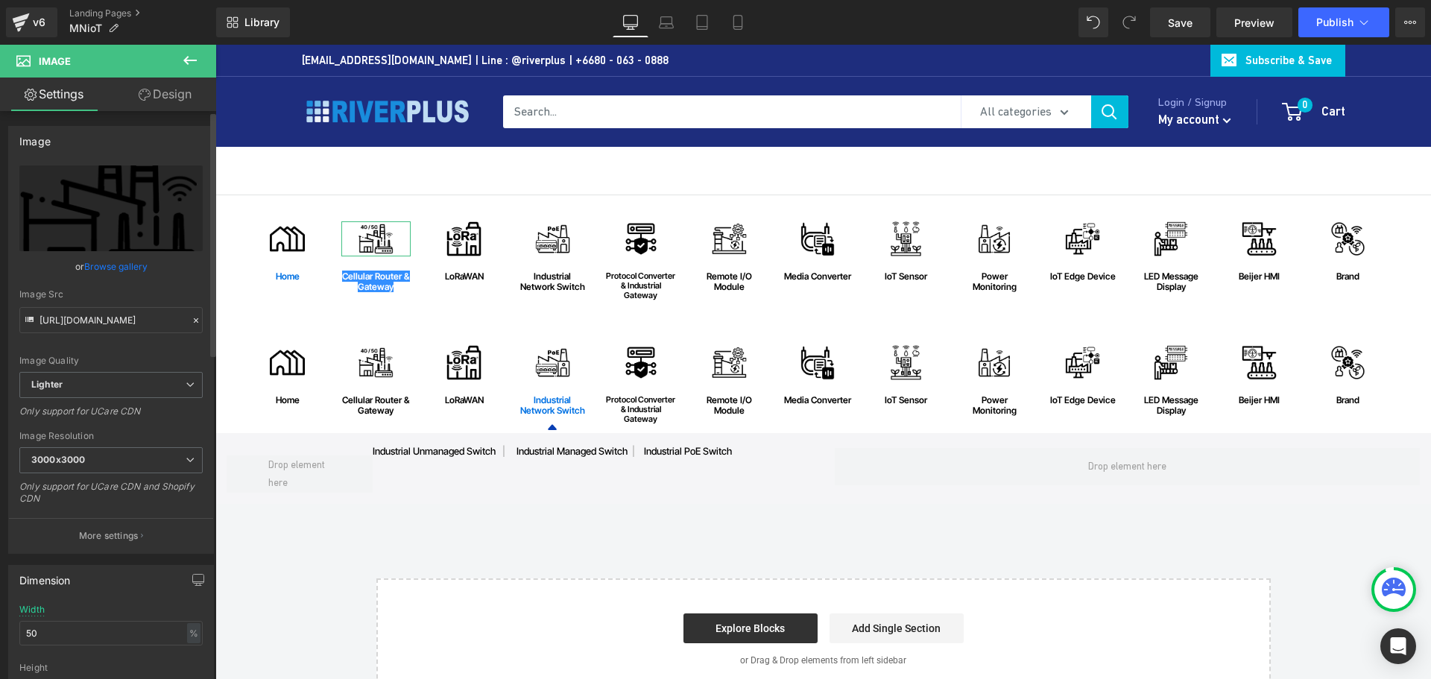
click at [102, 271] on link "Browse gallery" at bounding box center [115, 266] width 63 height 26
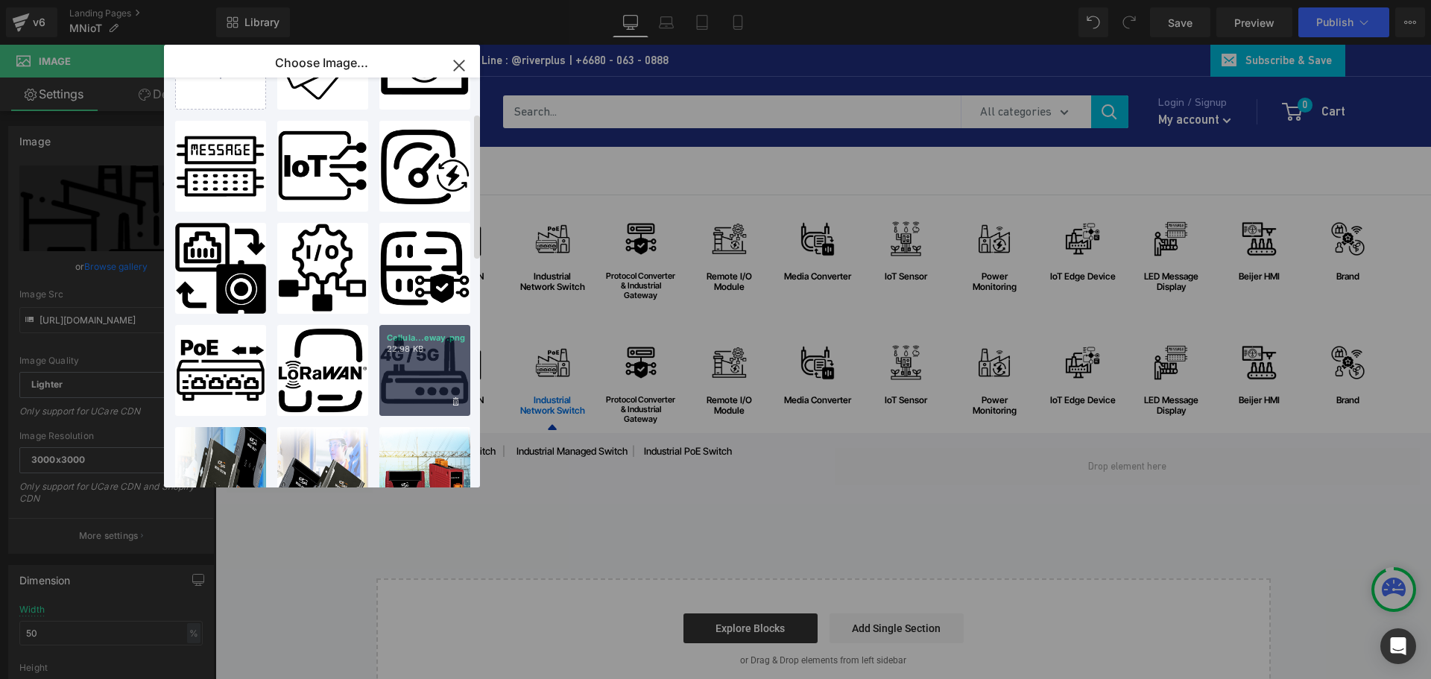
scroll to position [149, 0]
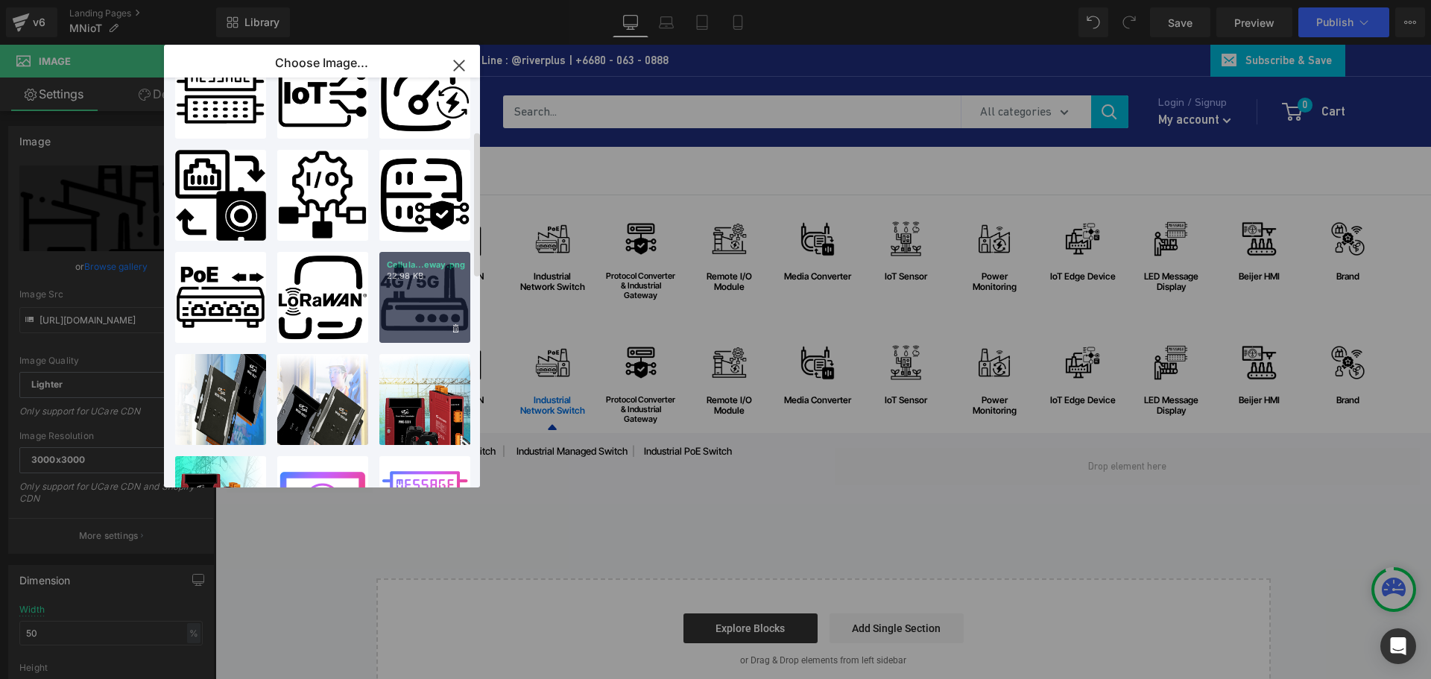
drag, startPoint x: 422, startPoint y: 290, endPoint x: 267, endPoint y: 231, distance: 165.9
click at [0, 0] on div "Cellula...eway.png 22.98 KB" at bounding box center [0, 0] width 0 height 0
type input "https://ucarecdn.com/6e72bfa8-52aa-4e89-8534-e60f716ae8ee/-/format/auto/-/previ…"
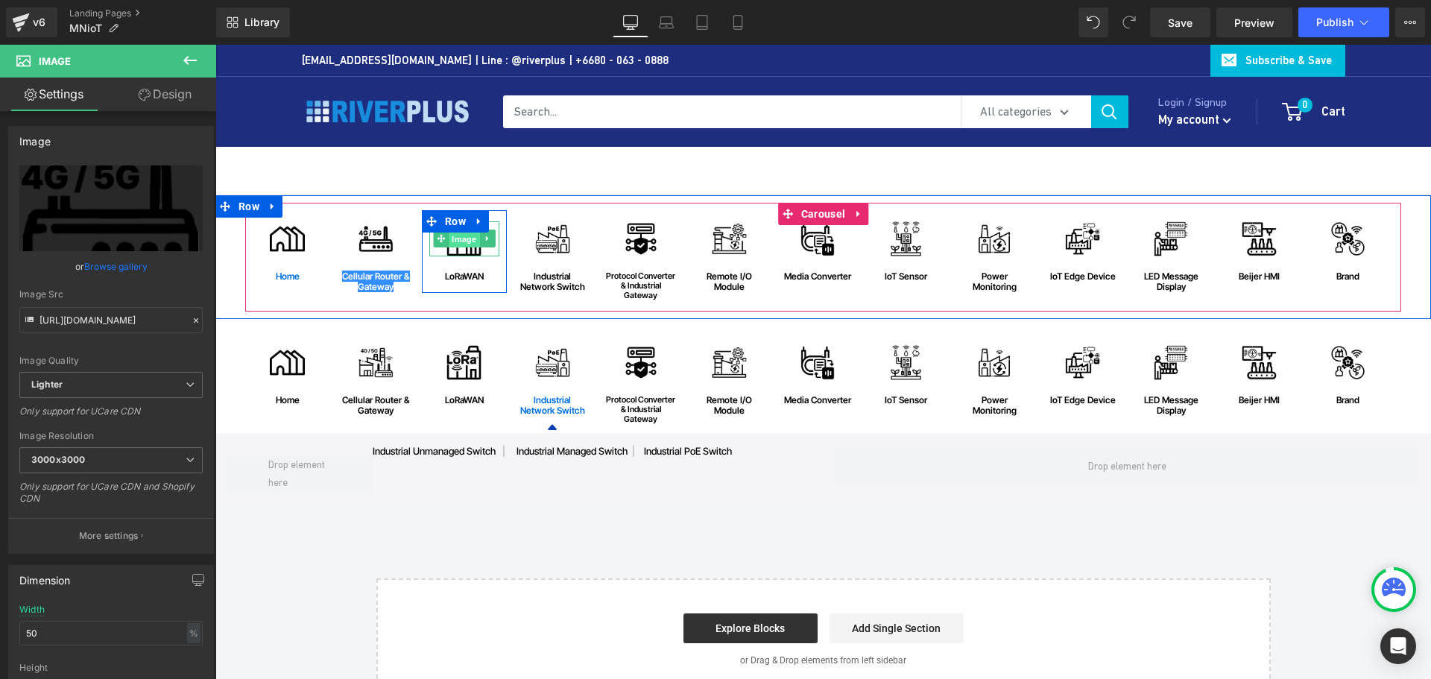
click at [456, 242] on span "Image" at bounding box center [464, 239] width 31 height 18
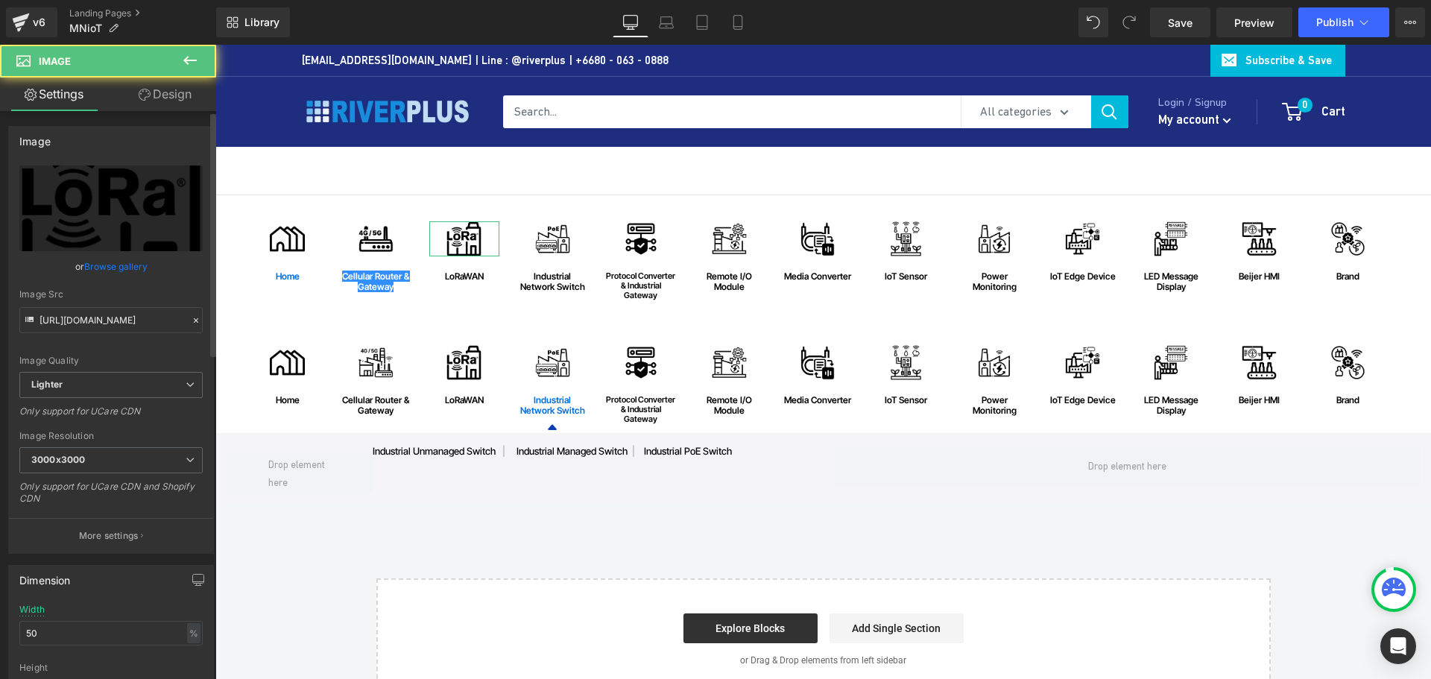
click at [95, 267] on link "Browse gallery" at bounding box center [115, 266] width 63 height 26
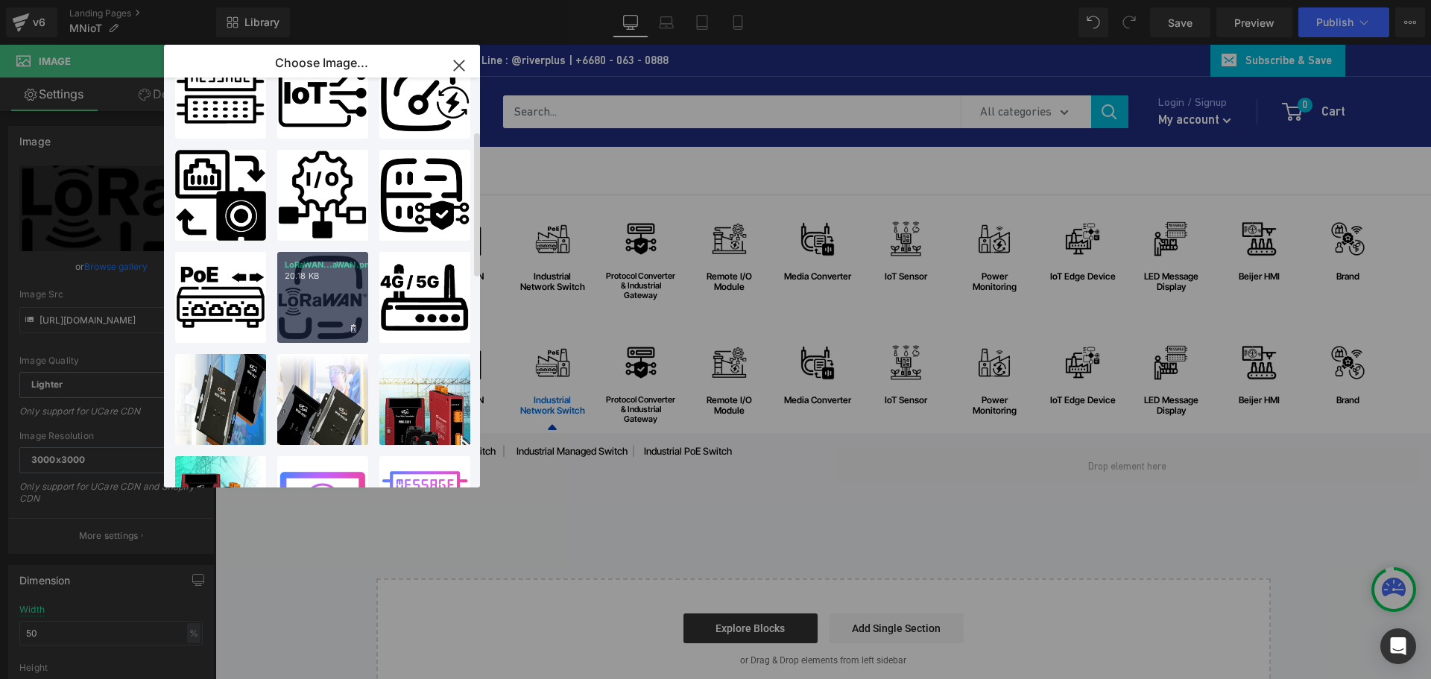
drag, startPoint x: 324, startPoint y: 285, endPoint x: 283, endPoint y: 224, distance: 73.4
click at [0, 0] on div "LoRaWAN...aWAN.png 20.18 KB" at bounding box center [0, 0] width 0 height 0
type input "https://ucarecdn.com/74d1494e-8bca-4274-9288-94f6b52b7793/-/format/auto/-/previ…"
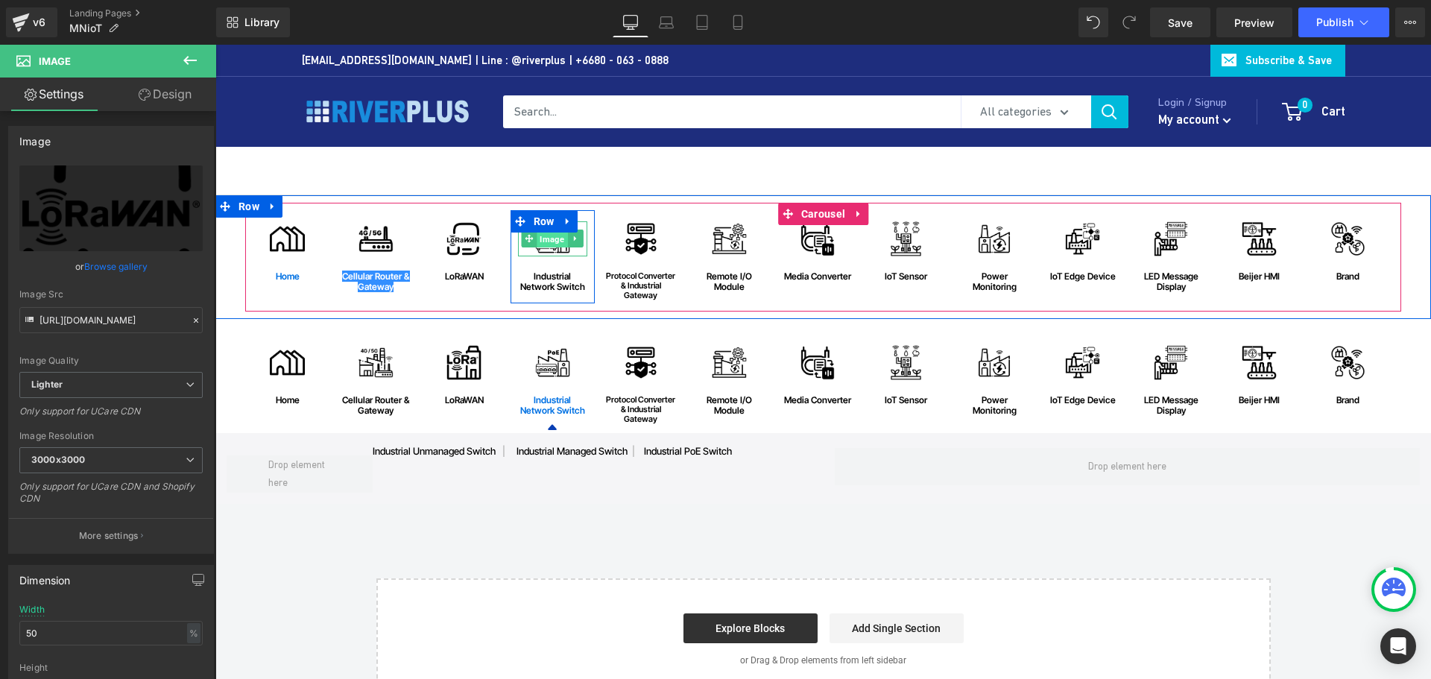
click at [543, 243] on span "Image" at bounding box center [553, 239] width 31 height 18
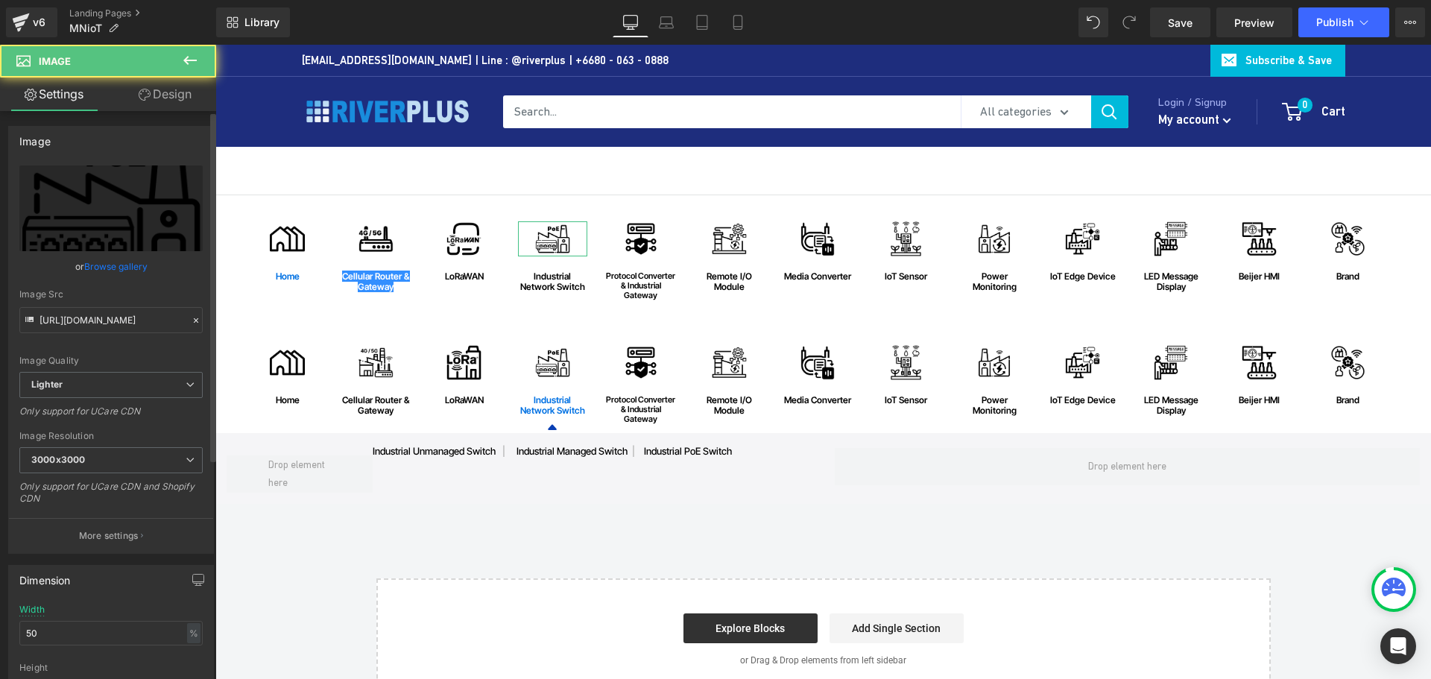
click at [111, 267] on link "Browse gallery" at bounding box center [115, 266] width 63 height 26
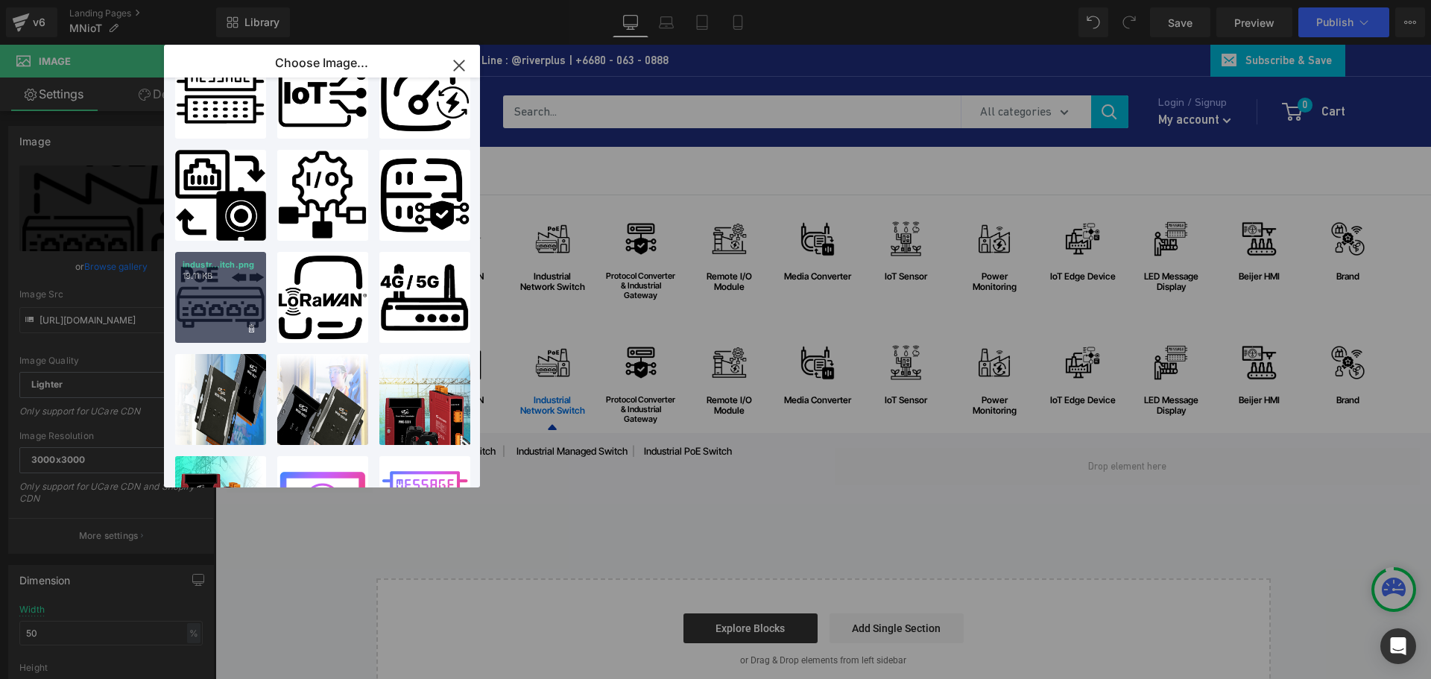
click at [219, 291] on div "industr...itch.png 19.11 KB" at bounding box center [220, 297] width 91 height 91
type input "https://ucarecdn.com/ae71da3e-d3dc-42d1-b9b5-7958a8e67885/-/format/auto/-/previ…"
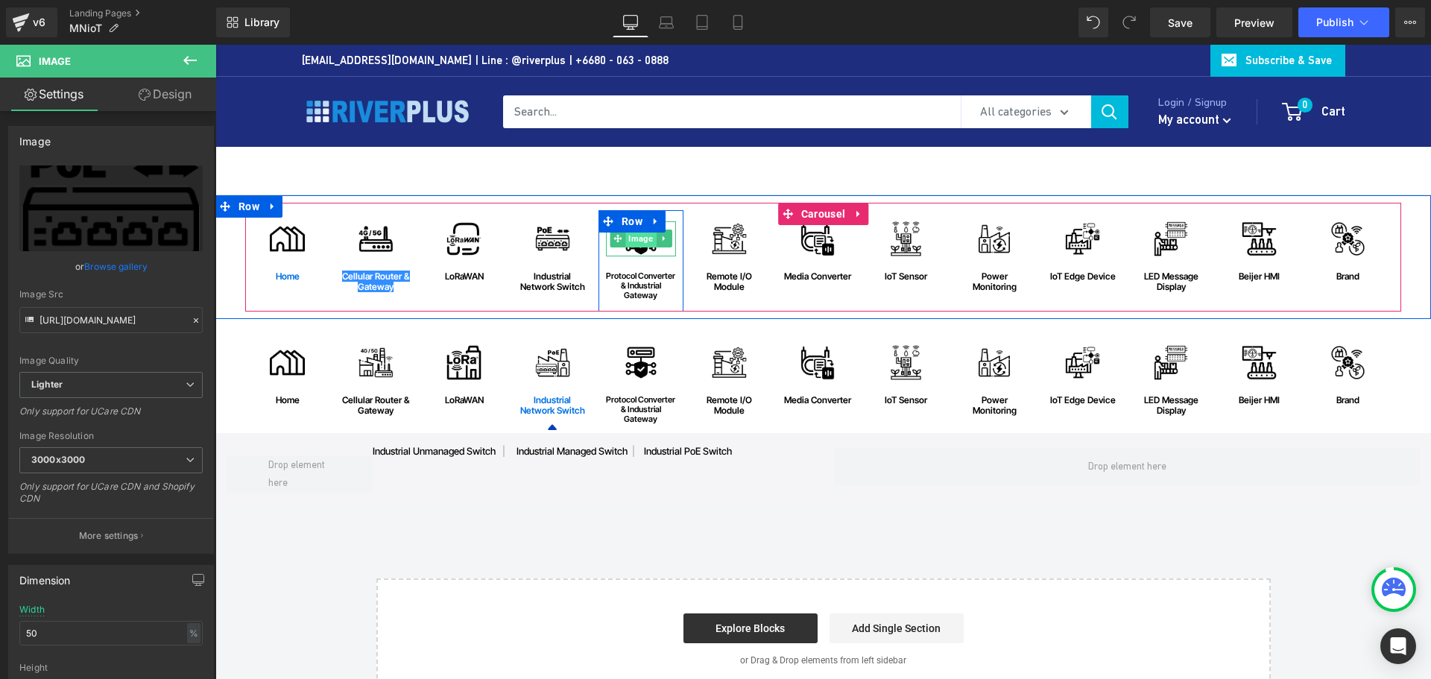
click at [627, 233] on span "Image" at bounding box center [641, 239] width 31 height 18
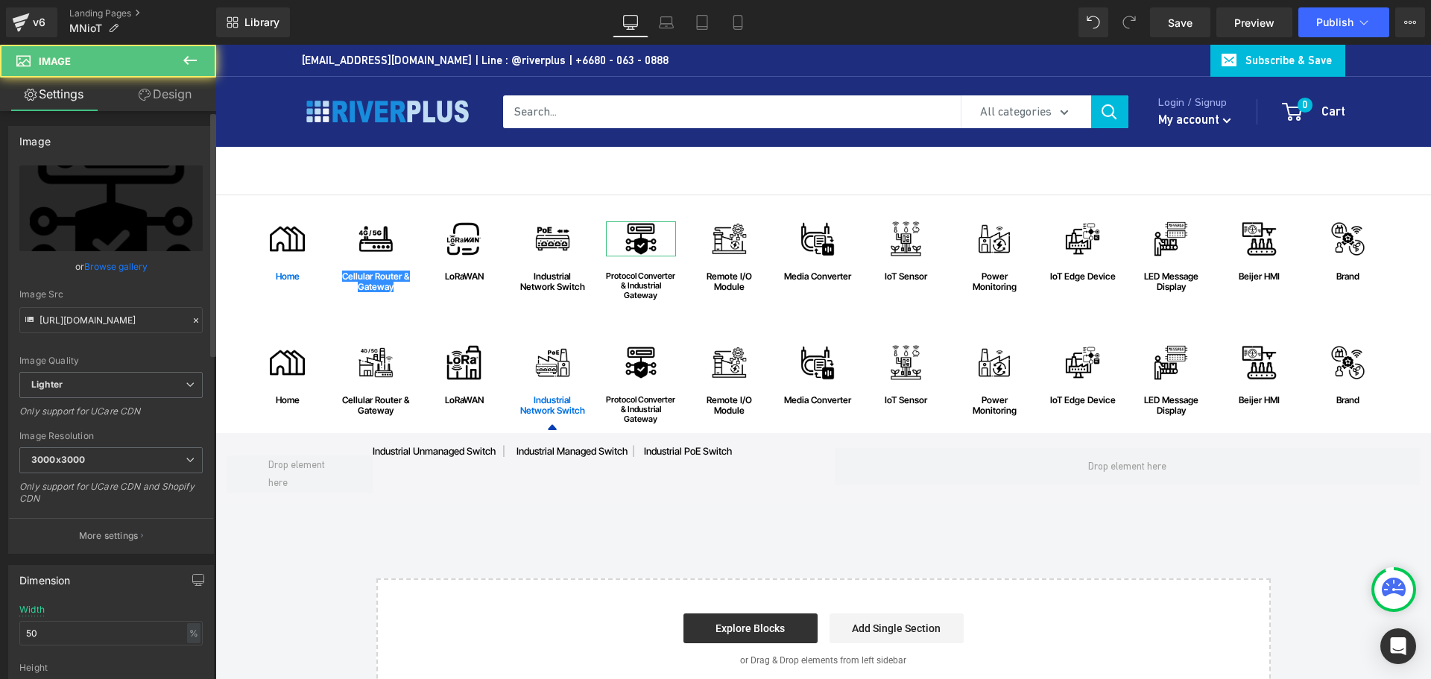
click at [117, 268] on link "Browse gallery" at bounding box center [115, 266] width 63 height 26
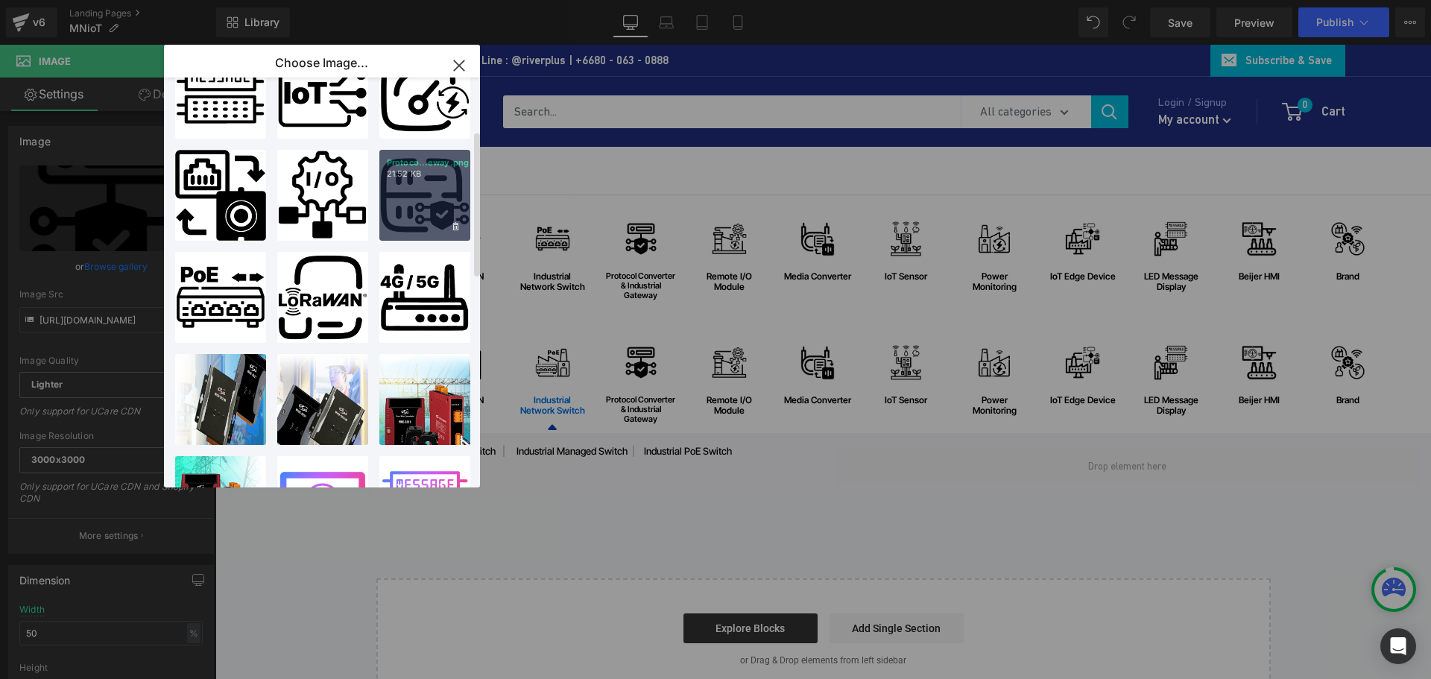
click at [0, 0] on div "Protoco...eway.png 21.52 KB" at bounding box center [0, 0] width 0 height 0
type input "https://ucarecdn.com/f71d74a0-54cc-4bff-bca3-9773e0f5322b/-/format/auto/-/previ…"
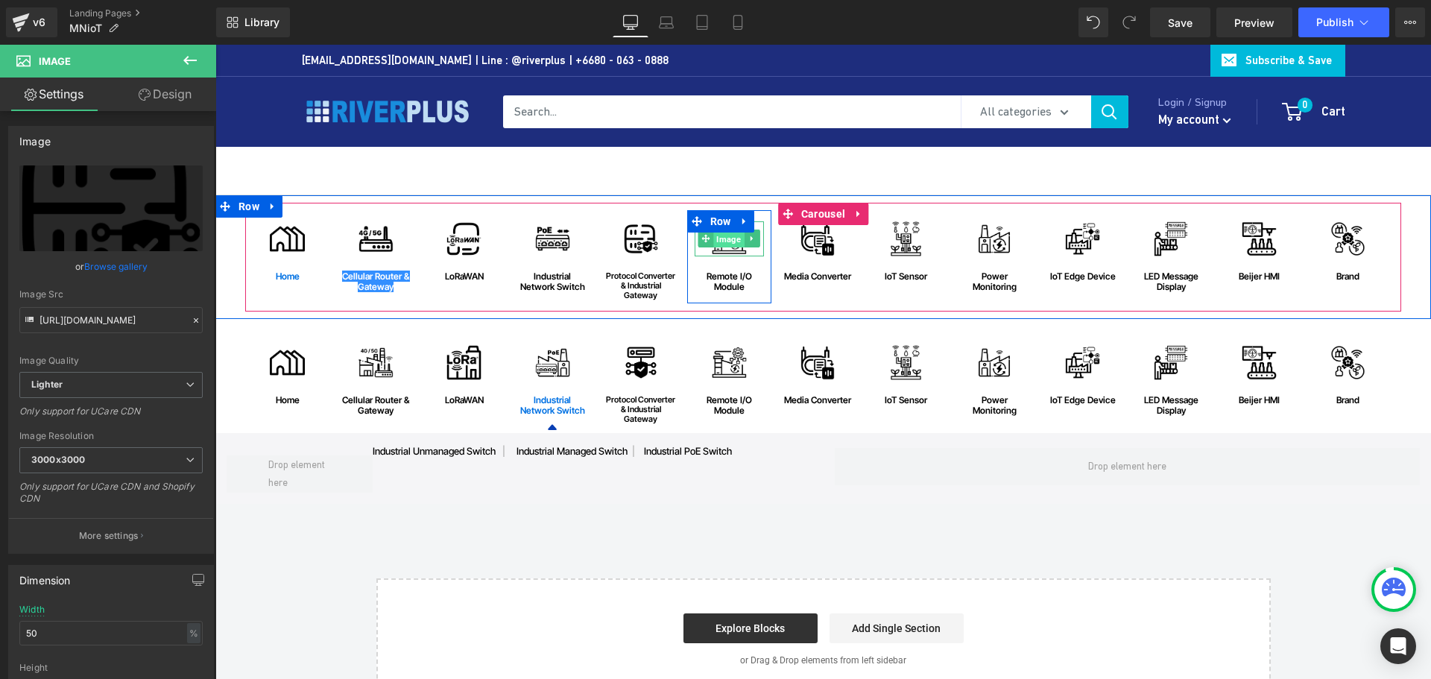
click at [730, 239] on span "Image" at bounding box center [729, 239] width 31 height 18
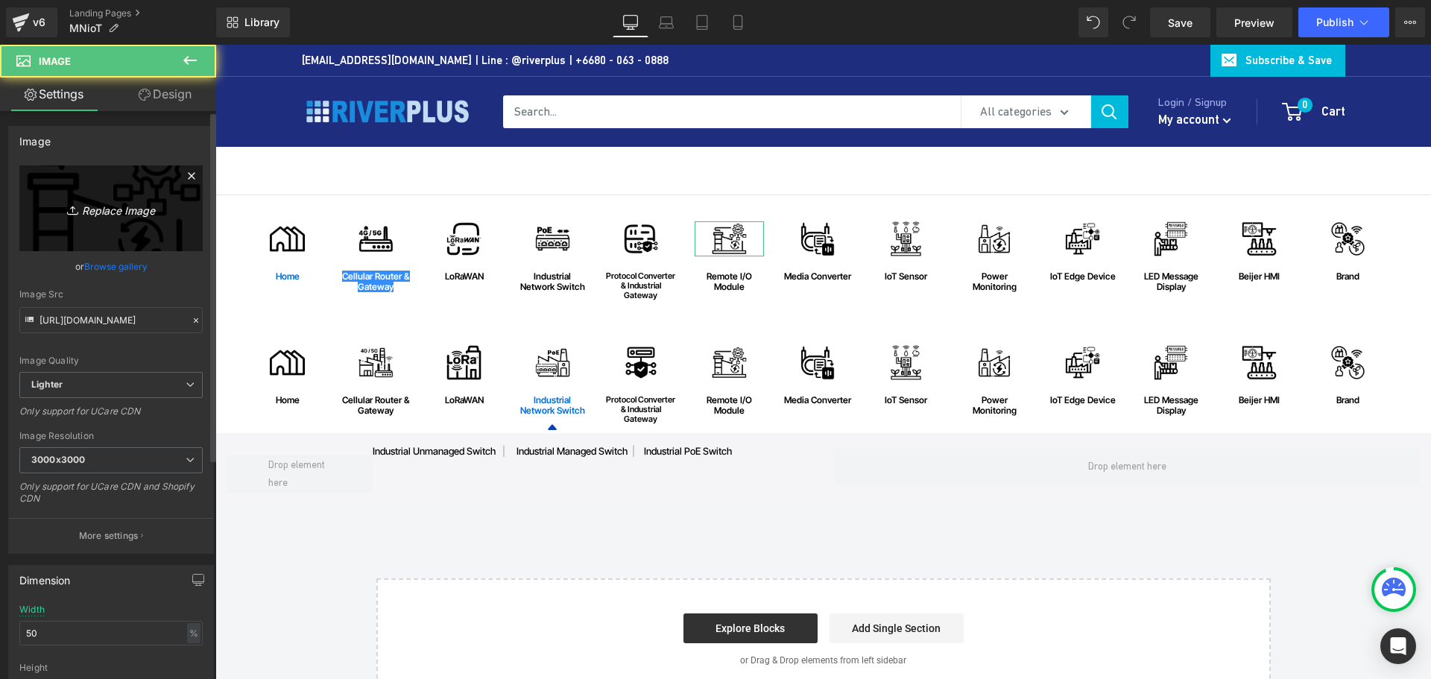
click at [109, 215] on icon "Replace Image" at bounding box center [110, 208] width 119 height 19
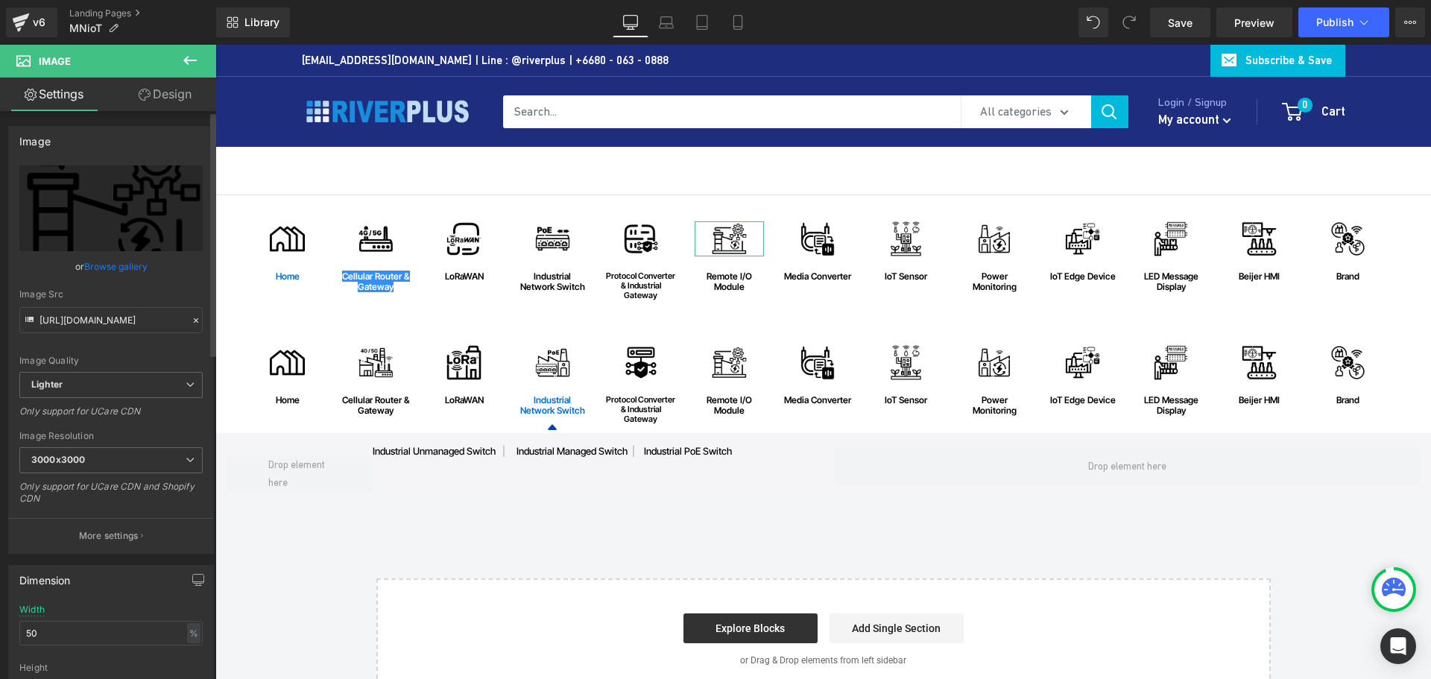
click at [120, 270] on link "Browse gallery" at bounding box center [115, 266] width 63 height 26
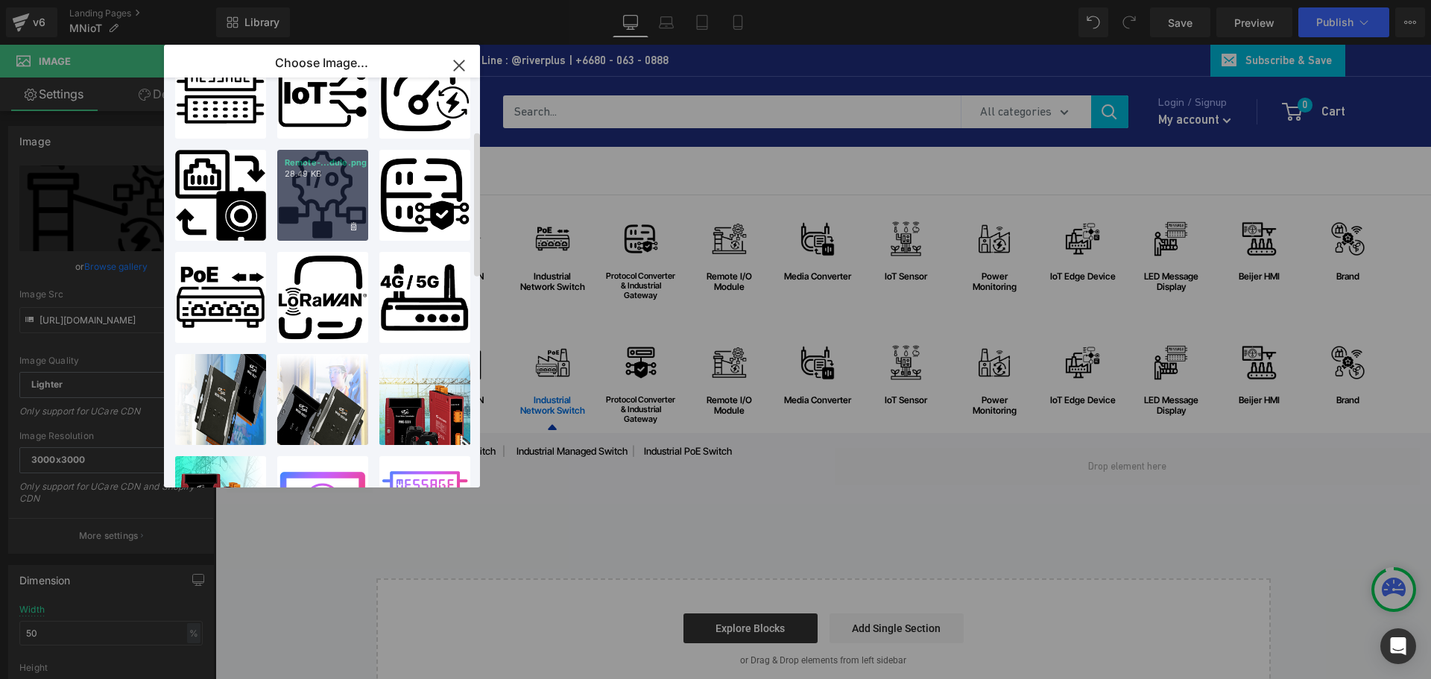
drag, startPoint x: 314, startPoint y: 201, endPoint x: 161, endPoint y: 163, distance: 157.5
click at [0, 0] on div "Remote-...dule.png 28.49 KB" at bounding box center [0, 0] width 0 height 0
type input "https://ucarecdn.com/bff422dd-cdaf-431a-8f2f-4d3080d893ec/-/format/auto/-/previ…"
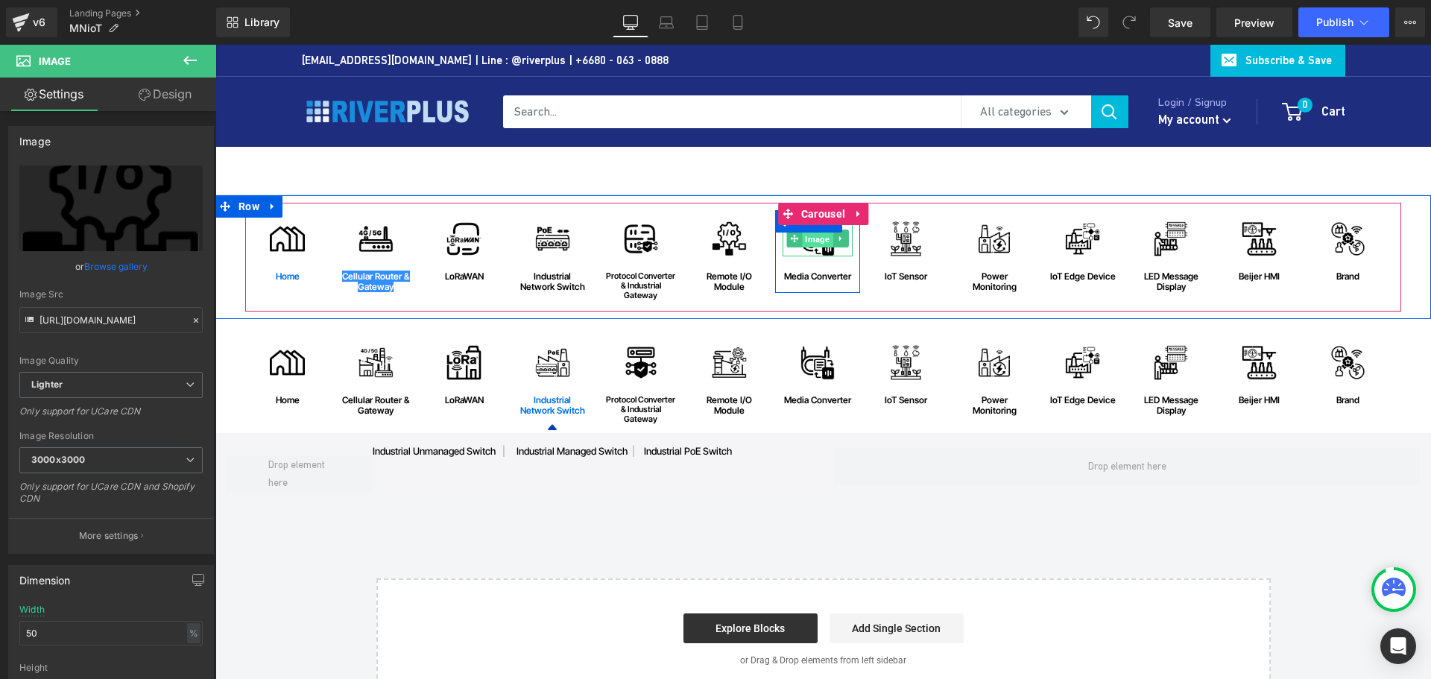
click at [814, 245] on span "Image" at bounding box center [817, 239] width 31 height 18
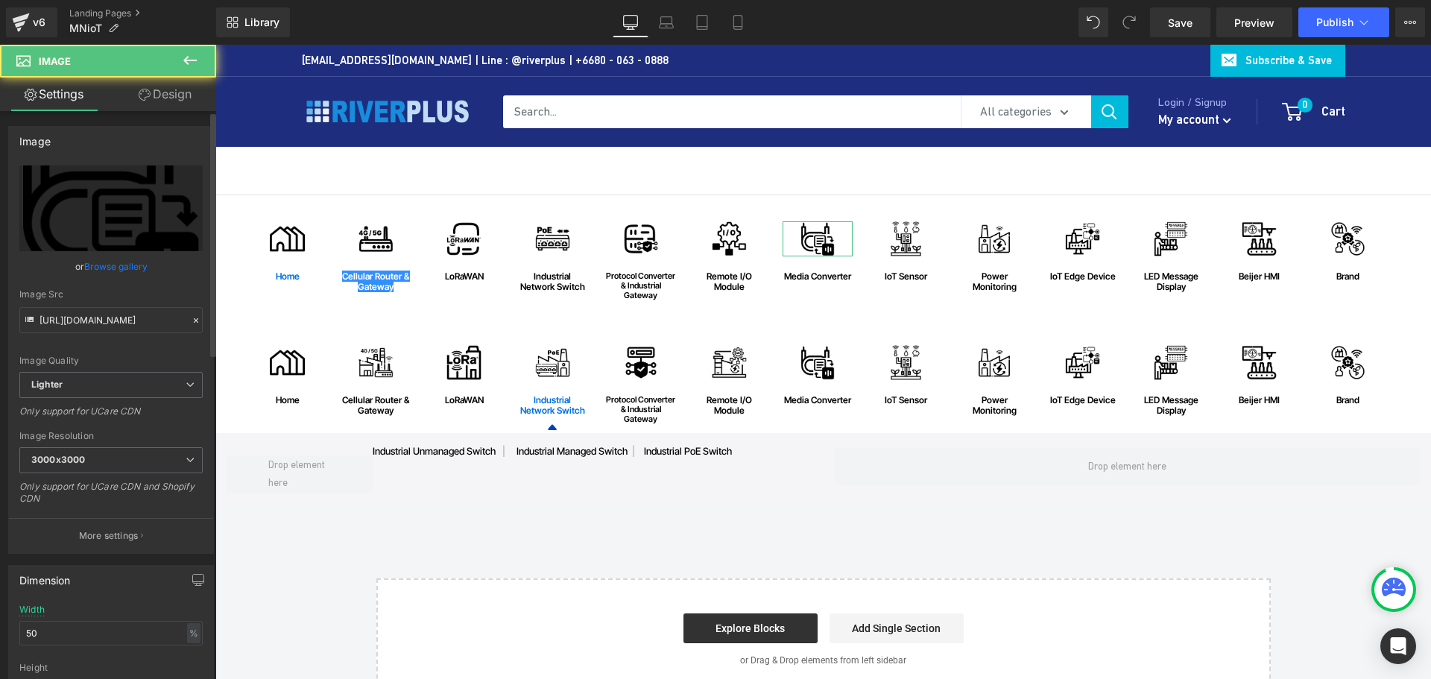
click at [122, 265] on link "Browse gallery" at bounding box center [115, 266] width 63 height 26
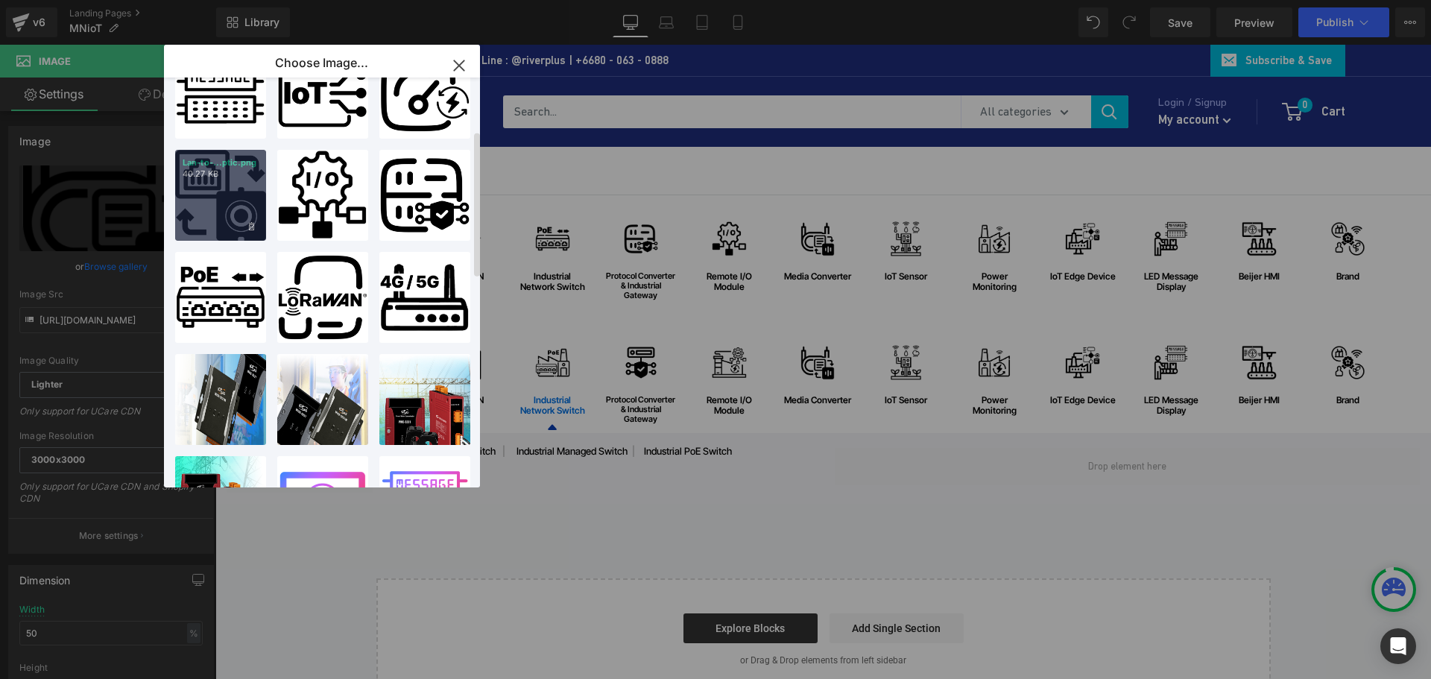
click at [235, 203] on div "Lan-to-...ptic.png 40.27 KB" at bounding box center [220, 195] width 91 height 91
type input "https://ucarecdn.com/5321f998-2372-45ac-b667-2638fbb76550/-/format/auto/-/previ…"
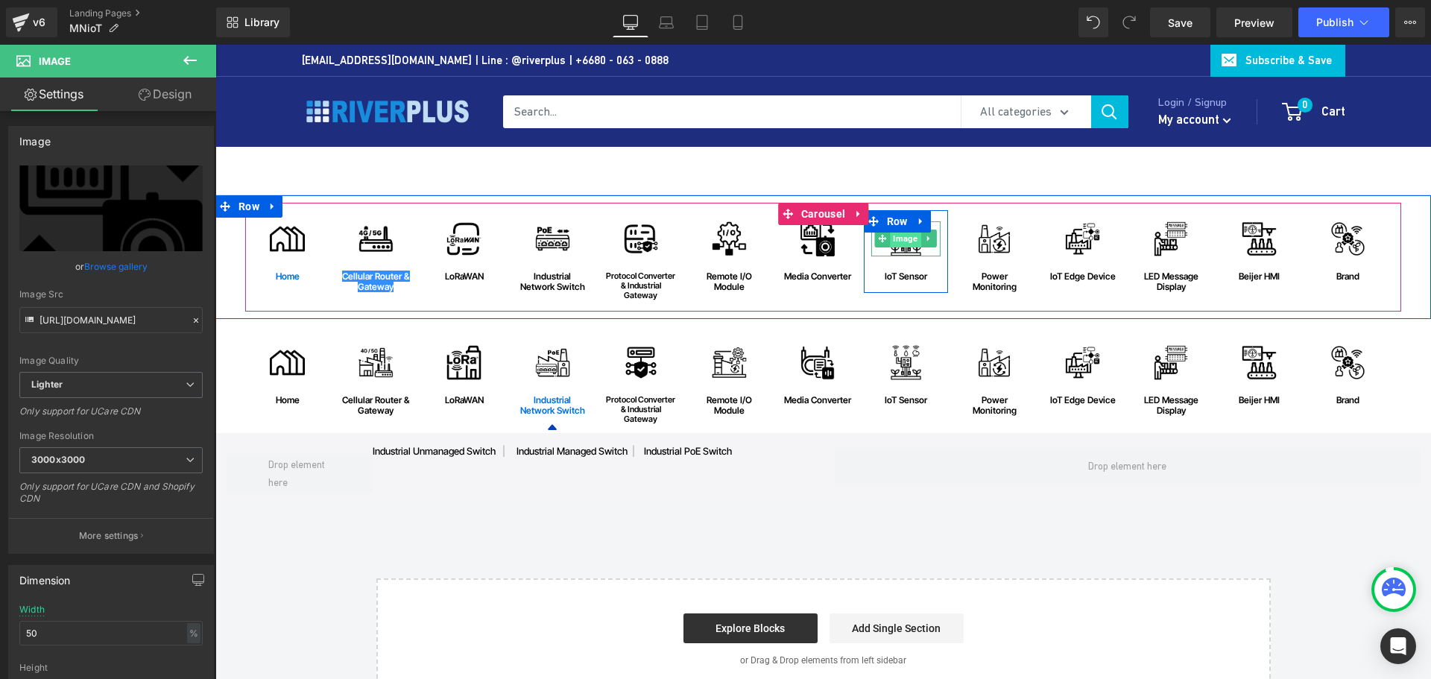
click at [904, 245] on span "Image" at bounding box center [906, 239] width 31 height 18
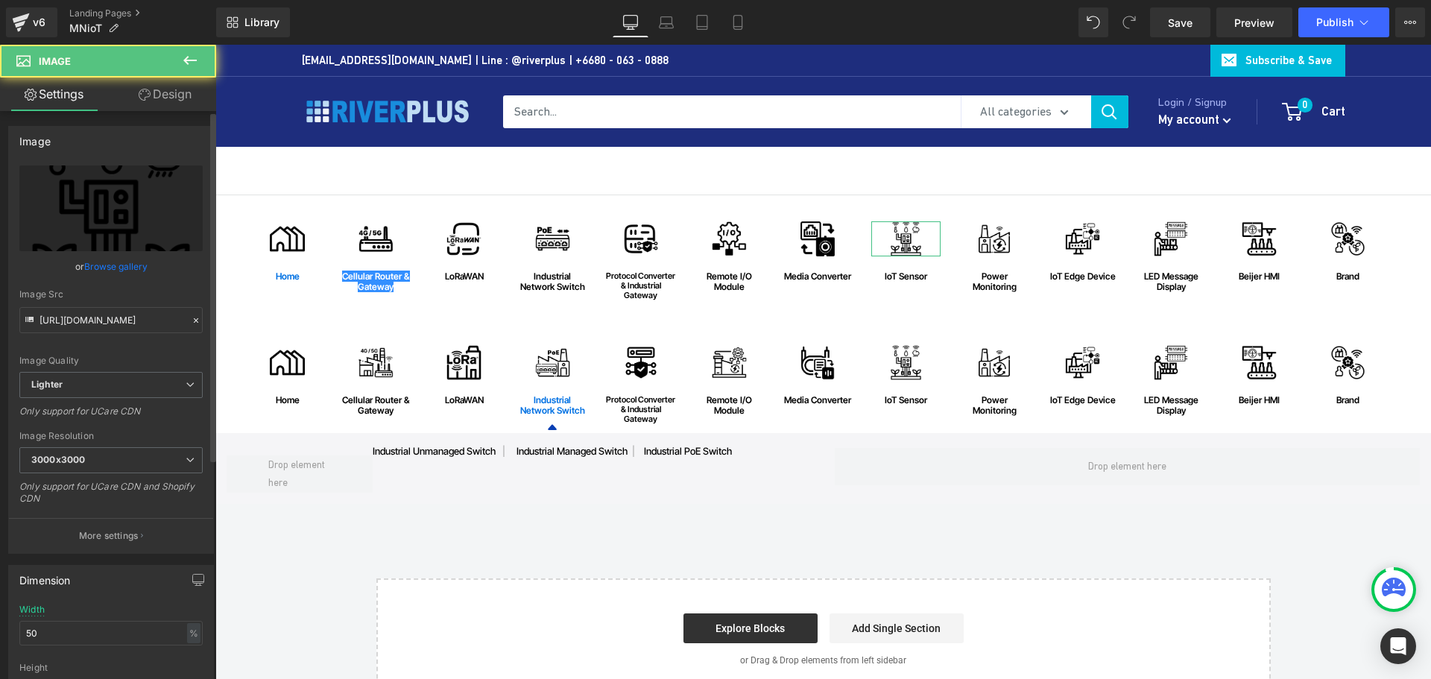
click at [95, 265] on link "Browse gallery" at bounding box center [115, 266] width 63 height 26
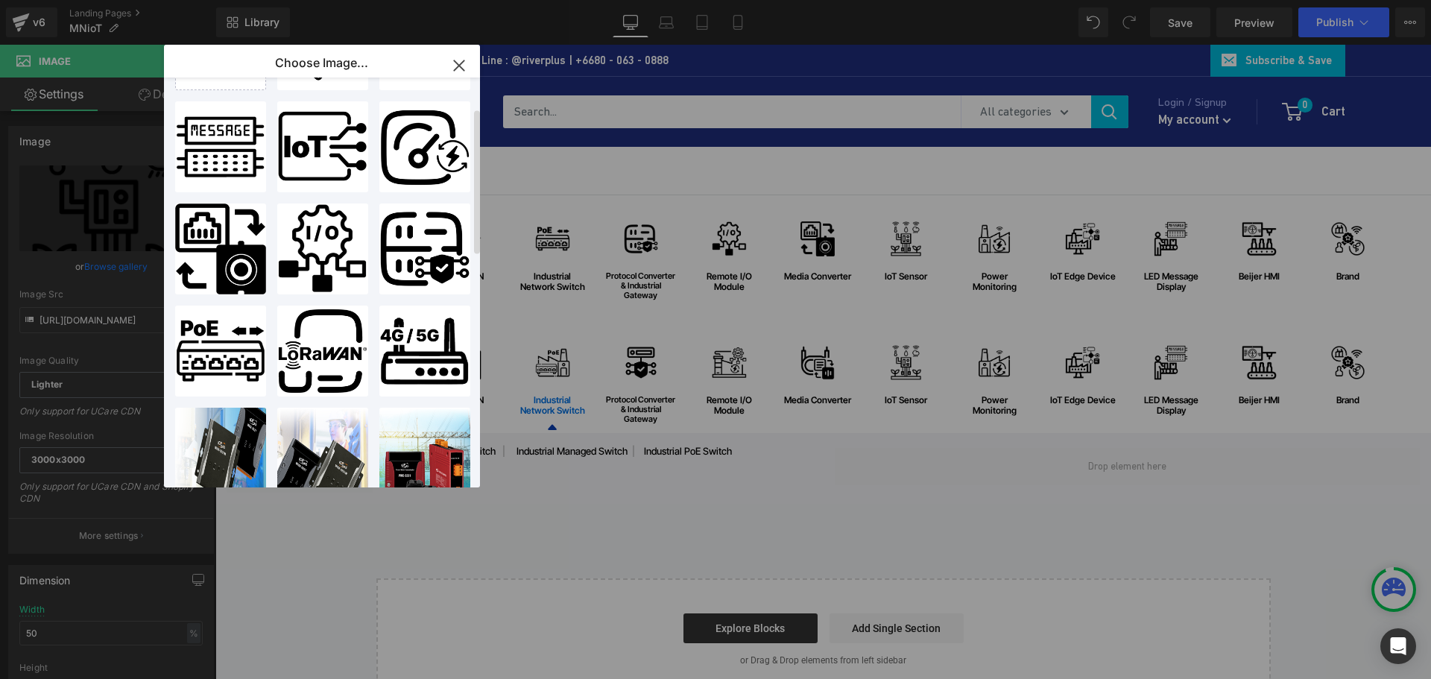
scroll to position [75, 0]
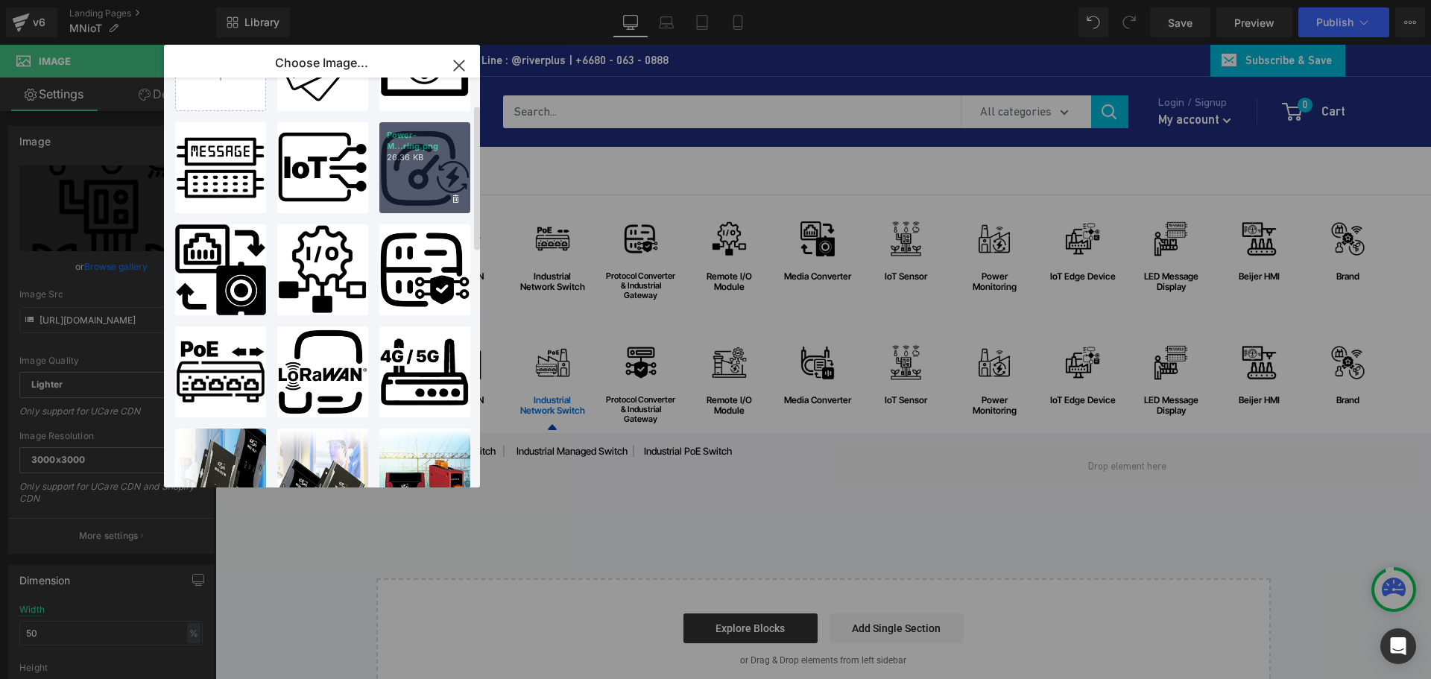
click at [0, 0] on div "Power-M...ring.png 26.36 KB" at bounding box center [0, 0] width 0 height 0
type input "https://ucarecdn.com/363a72f1-6e0e-4f70-8f87-dda2bc3a7c52/-/format/auto/-/previ…"
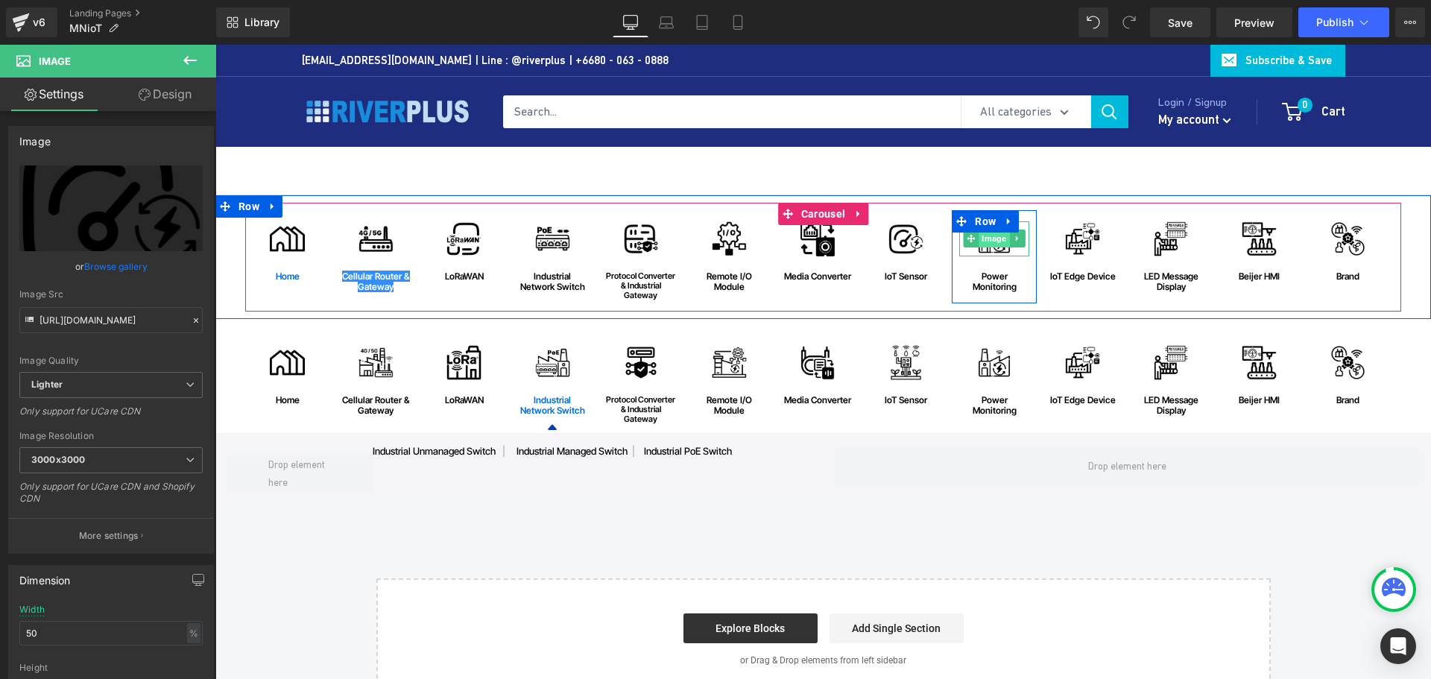
click at [989, 245] on span "Image" at bounding box center [994, 239] width 31 height 18
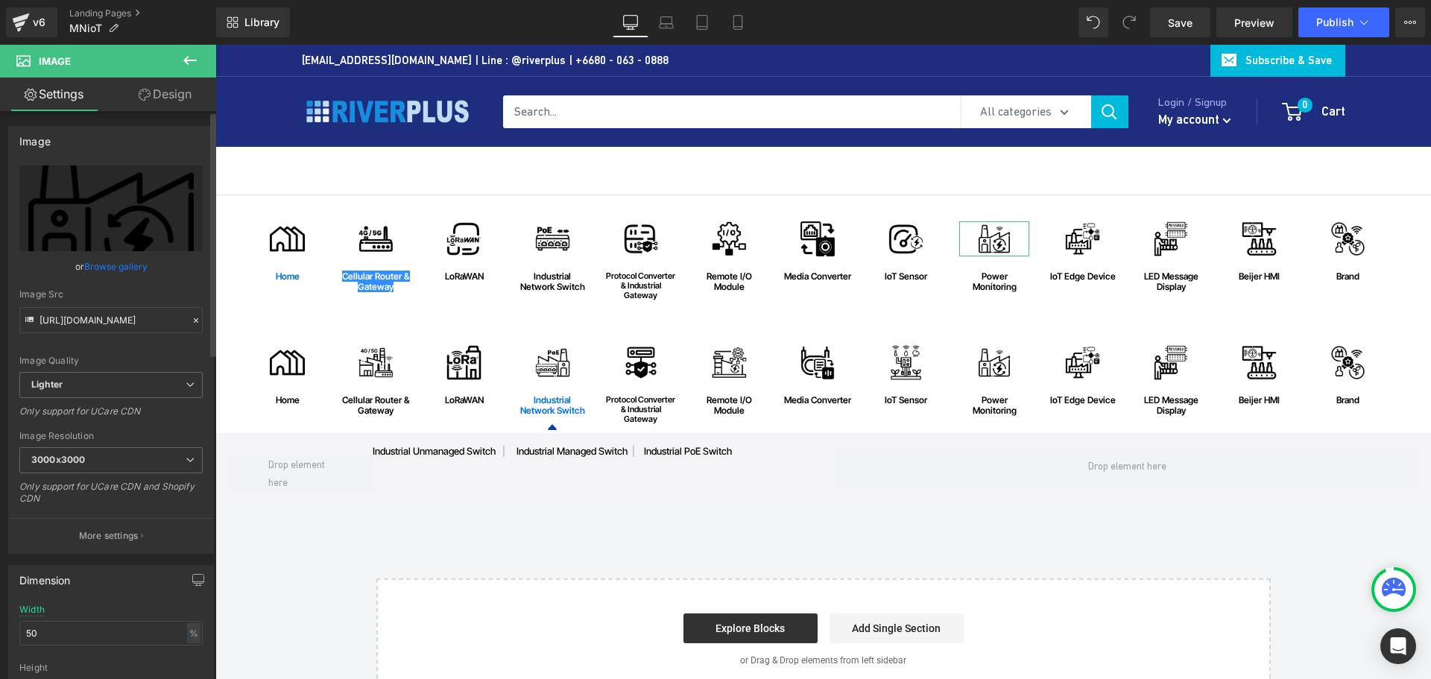
click at [120, 268] on link "Browse gallery" at bounding box center [115, 266] width 63 height 26
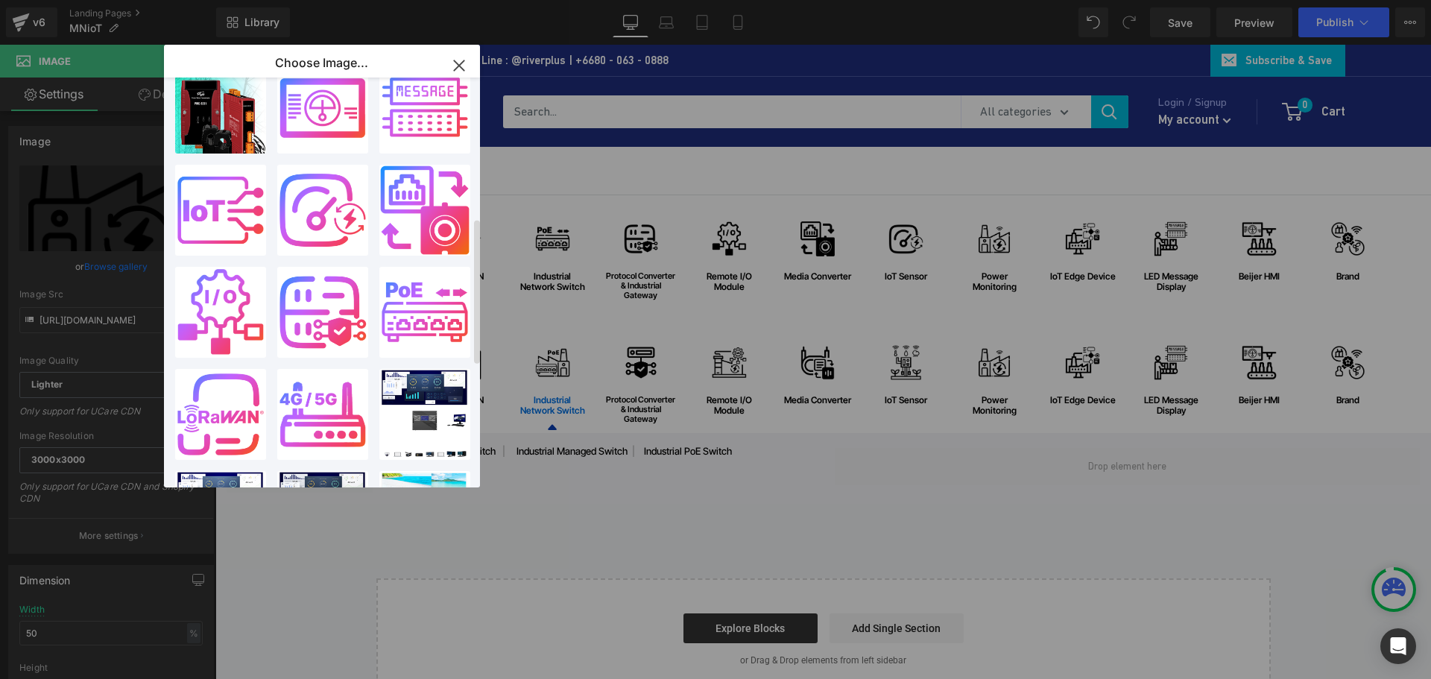
scroll to position [363, 0]
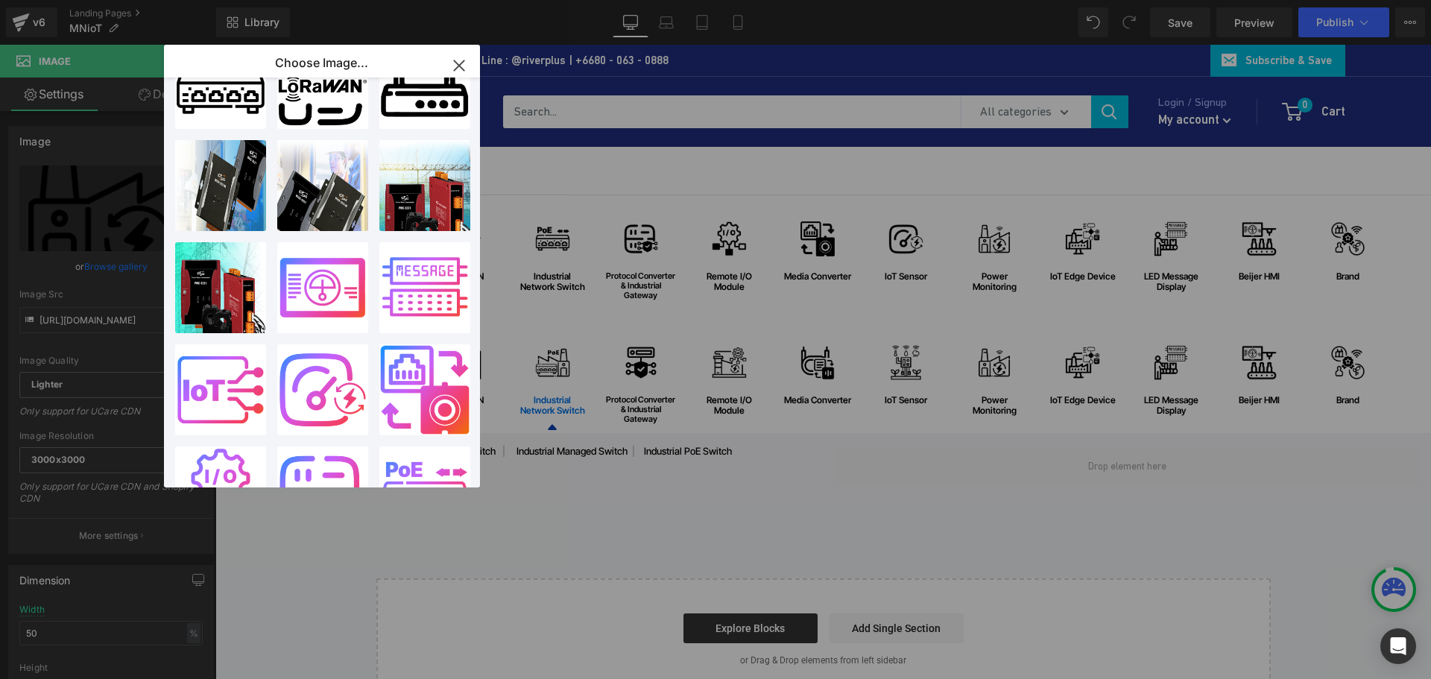
click at [0, 0] on icon "button" at bounding box center [0, 0] width 0 height 0
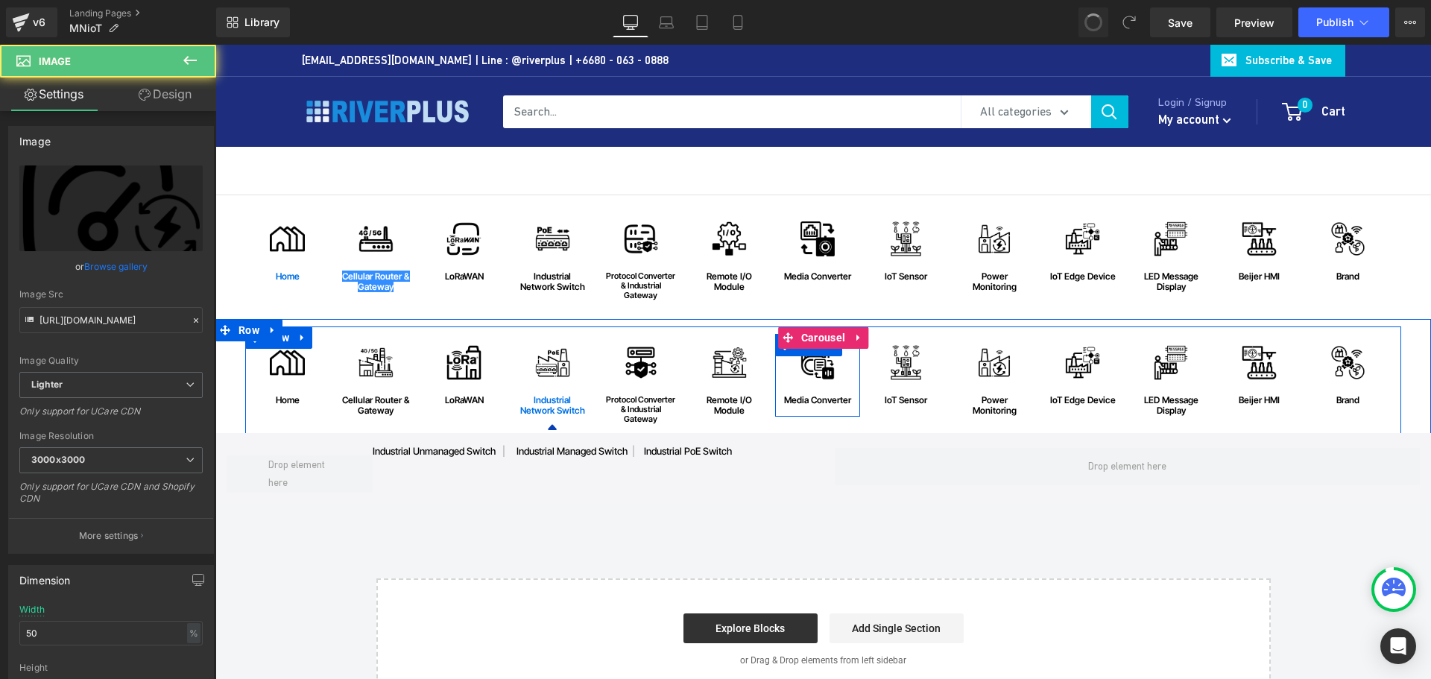
type input "https://ucarecdn.com/73d3e30d-25bf-4470-9c38-1e59b51d01b0/-/format/auto/-/previ…"
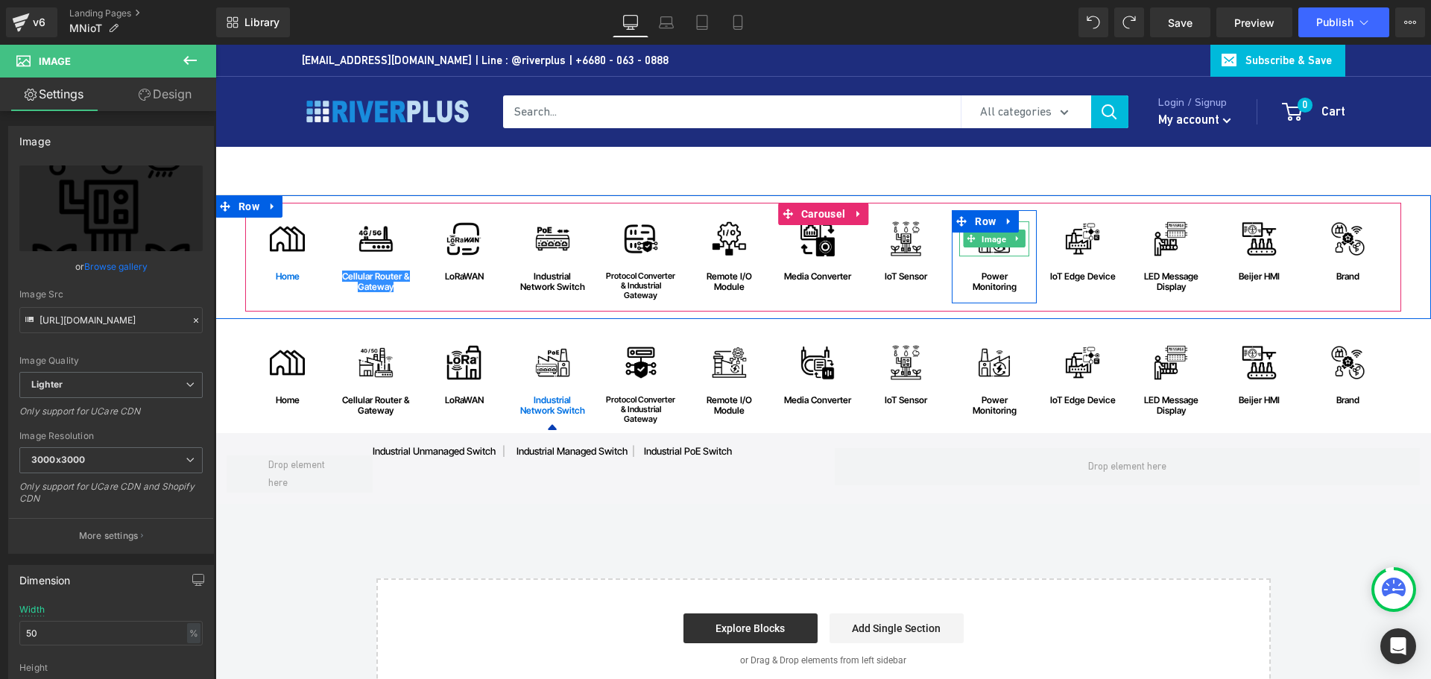
click at [990, 242] on span "Image" at bounding box center [994, 239] width 31 height 18
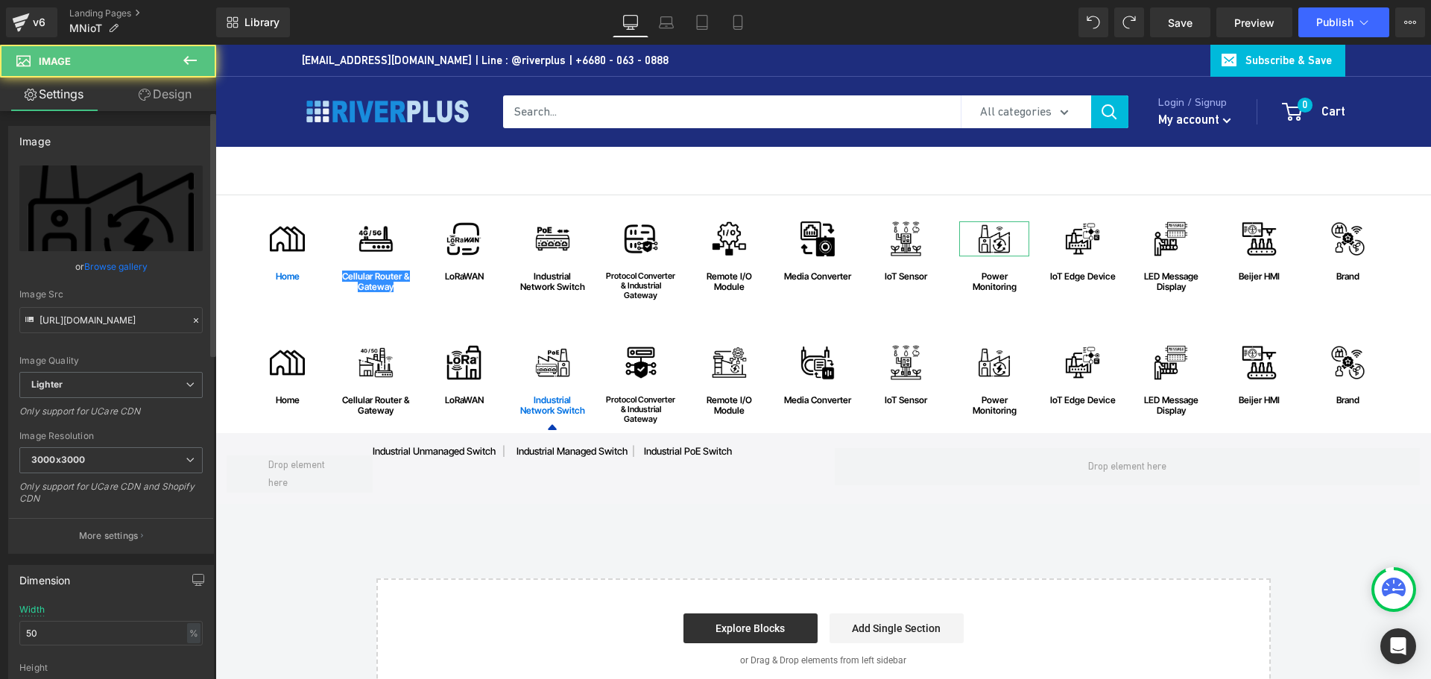
click at [122, 265] on link "Browse gallery" at bounding box center [115, 266] width 63 height 26
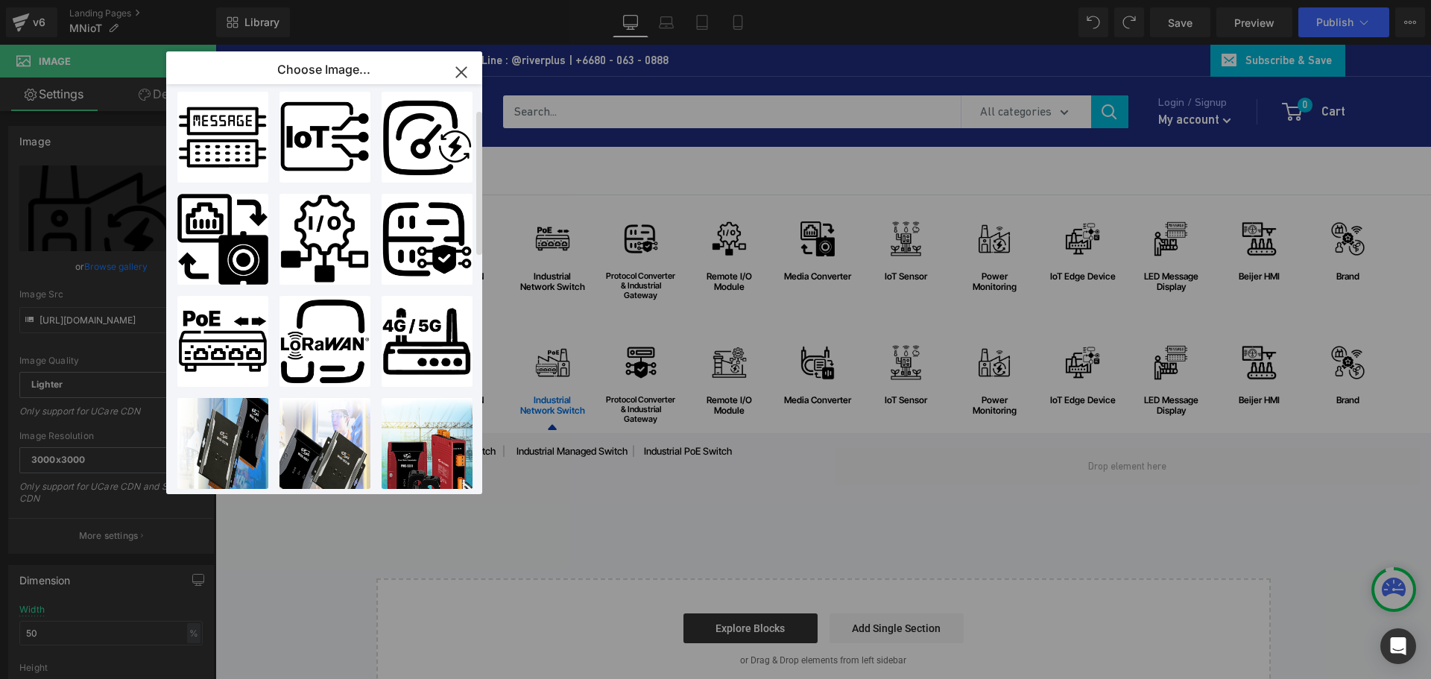
scroll to position [65, 0]
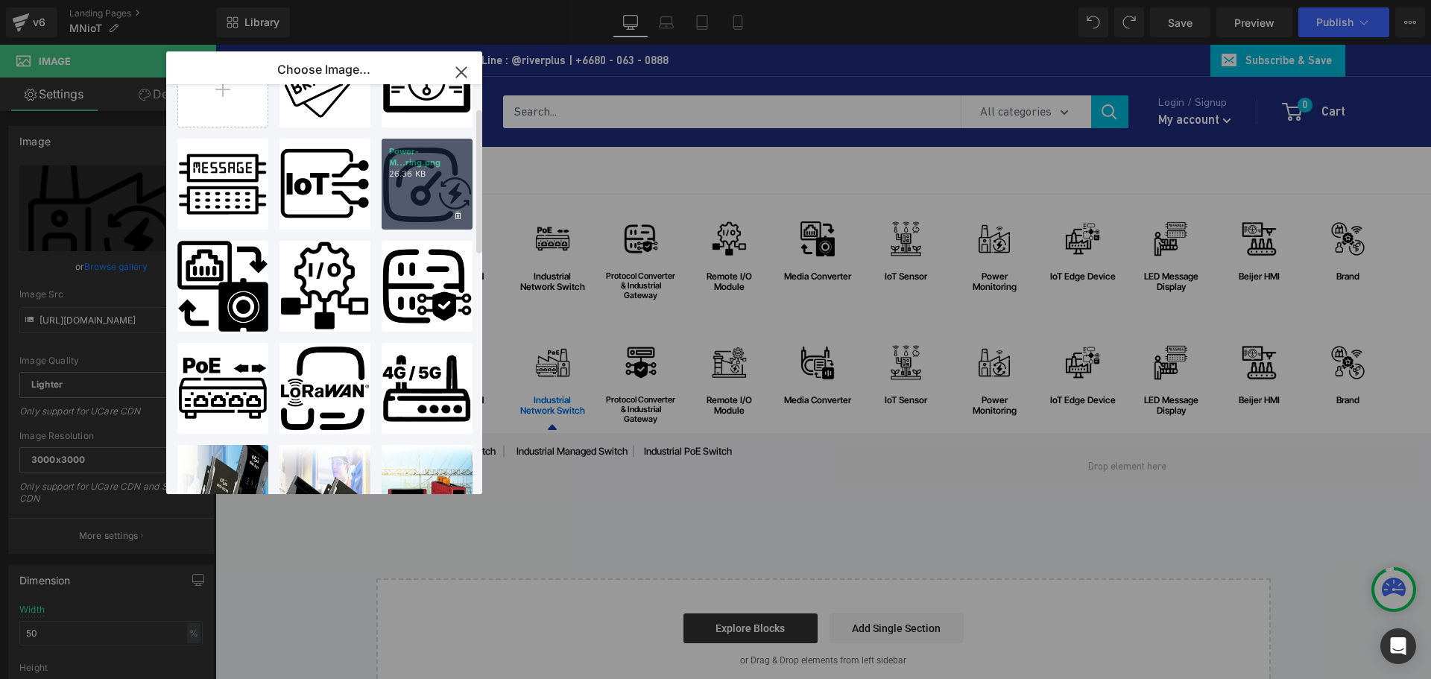
drag, startPoint x: 256, startPoint y: 164, endPoint x: 430, endPoint y: 203, distance: 178.0
click at [0, 0] on div "Power-M...ring.png 26.36 KB" at bounding box center [0, 0] width 0 height 0
type input "https://ucarecdn.com/363a72f1-6e0e-4f70-8f87-dda2bc3a7c52/-/format/auto/-/previ…"
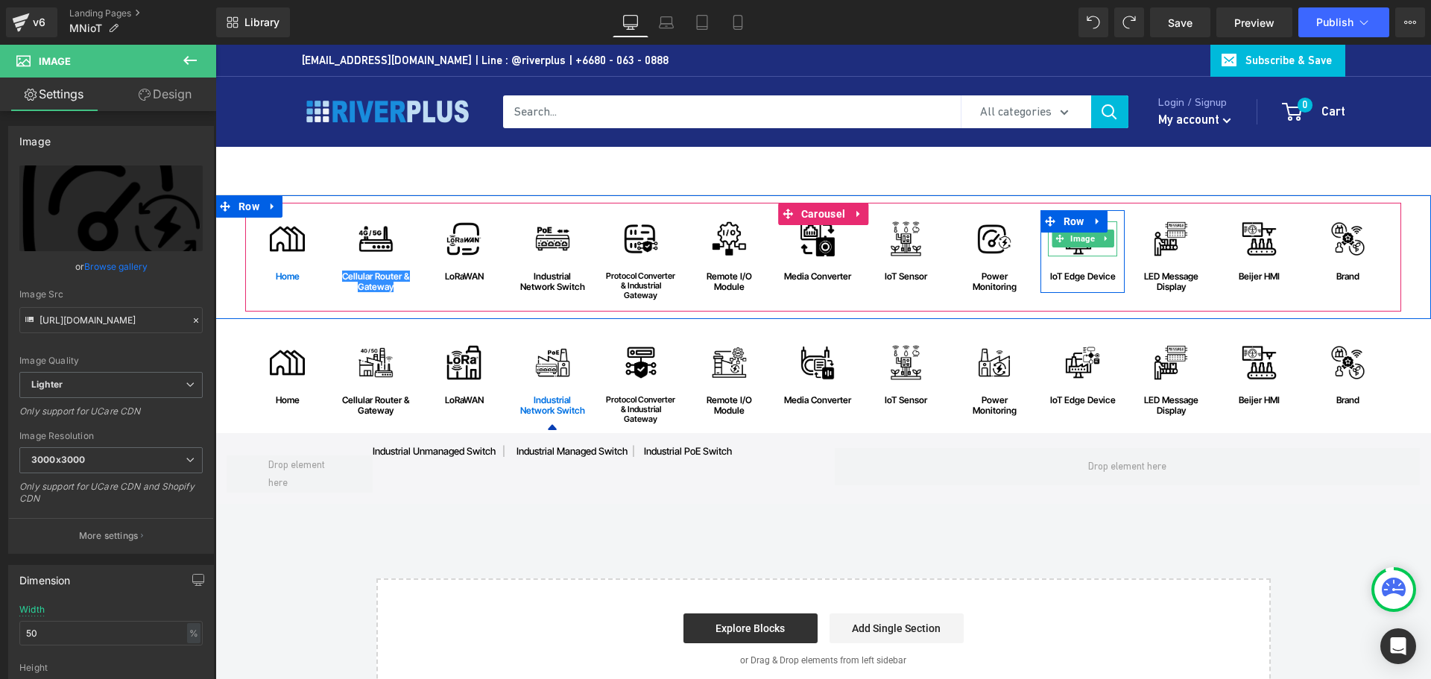
click at [1074, 235] on span "Image" at bounding box center [1083, 239] width 31 height 18
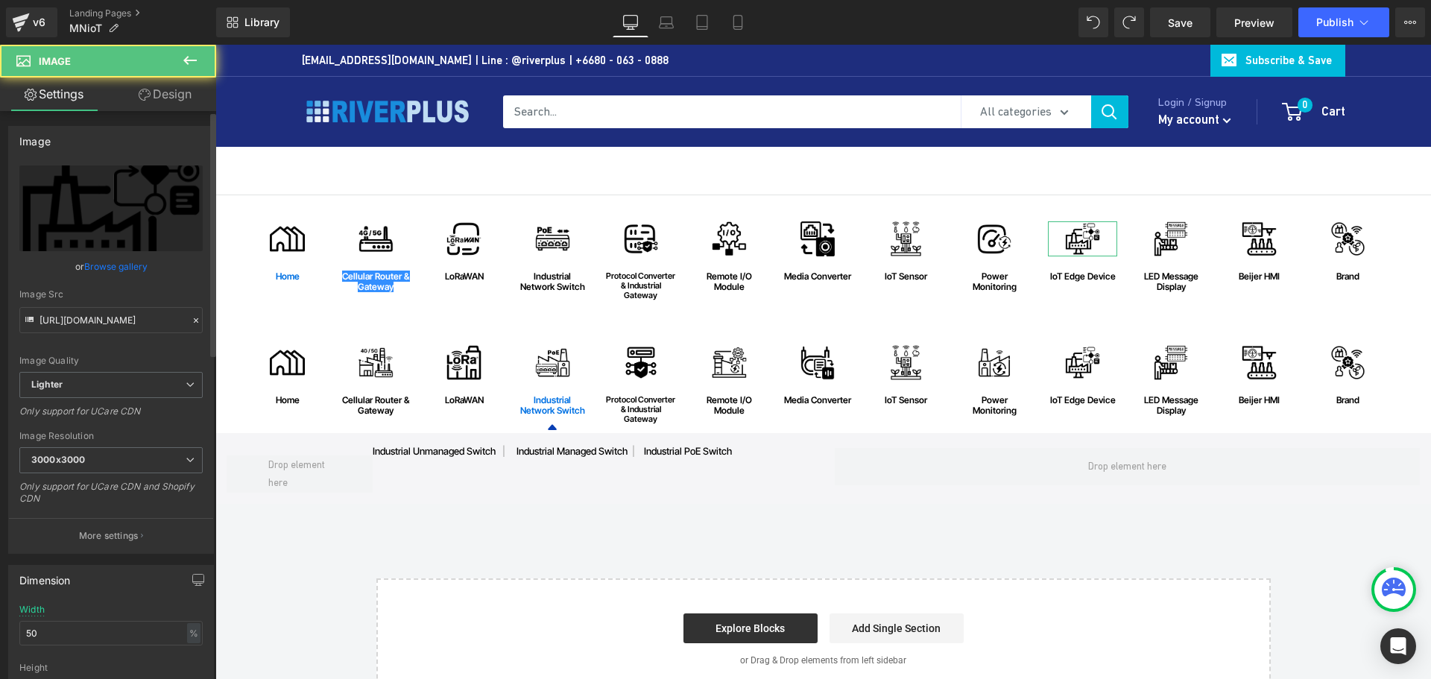
click at [127, 268] on link "Browse gallery" at bounding box center [115, 266] width 63 height 26
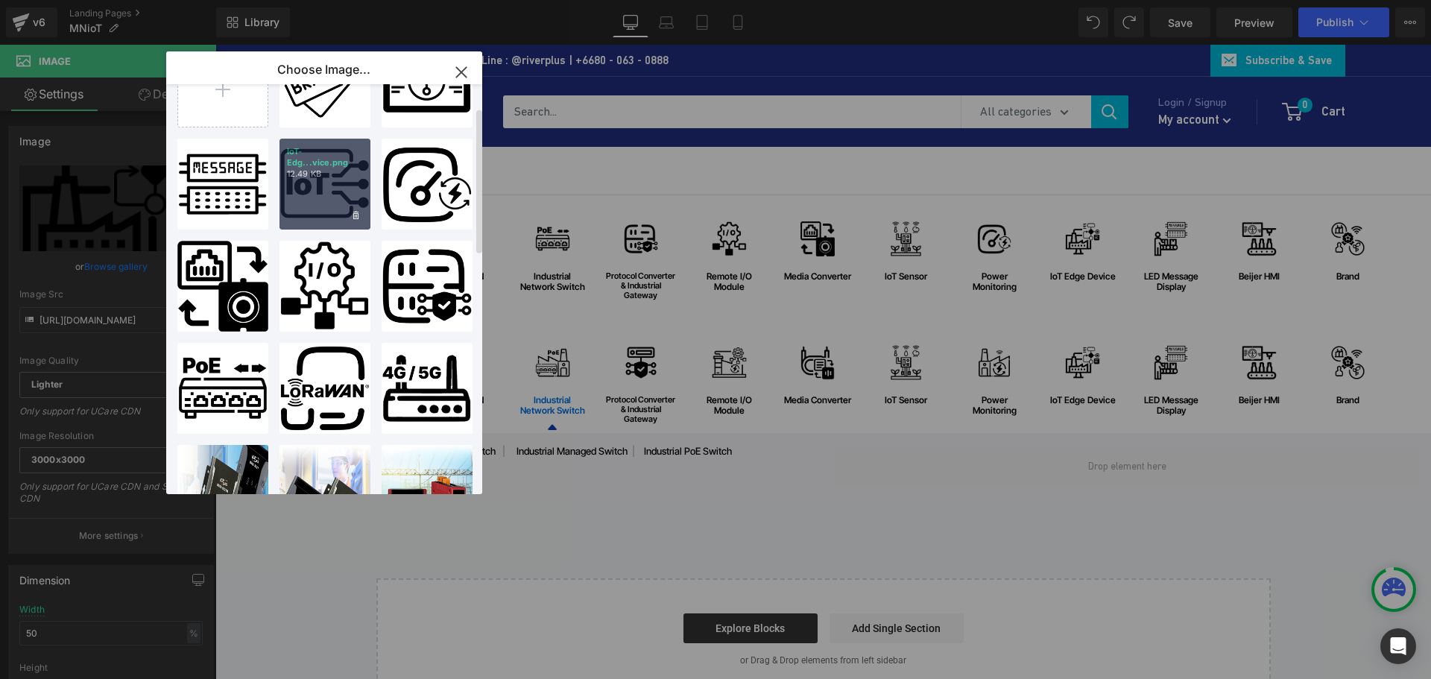
click at [322, 177] on div "IoT-Edg...vice.png 12.49 KB" at bounding box center [325, 184] width 91 height 91
type input "https://ucarecdn.com/2eabfec5-9035-4129-916f-f48e7b66d036/-/format/auto/-/previ…"
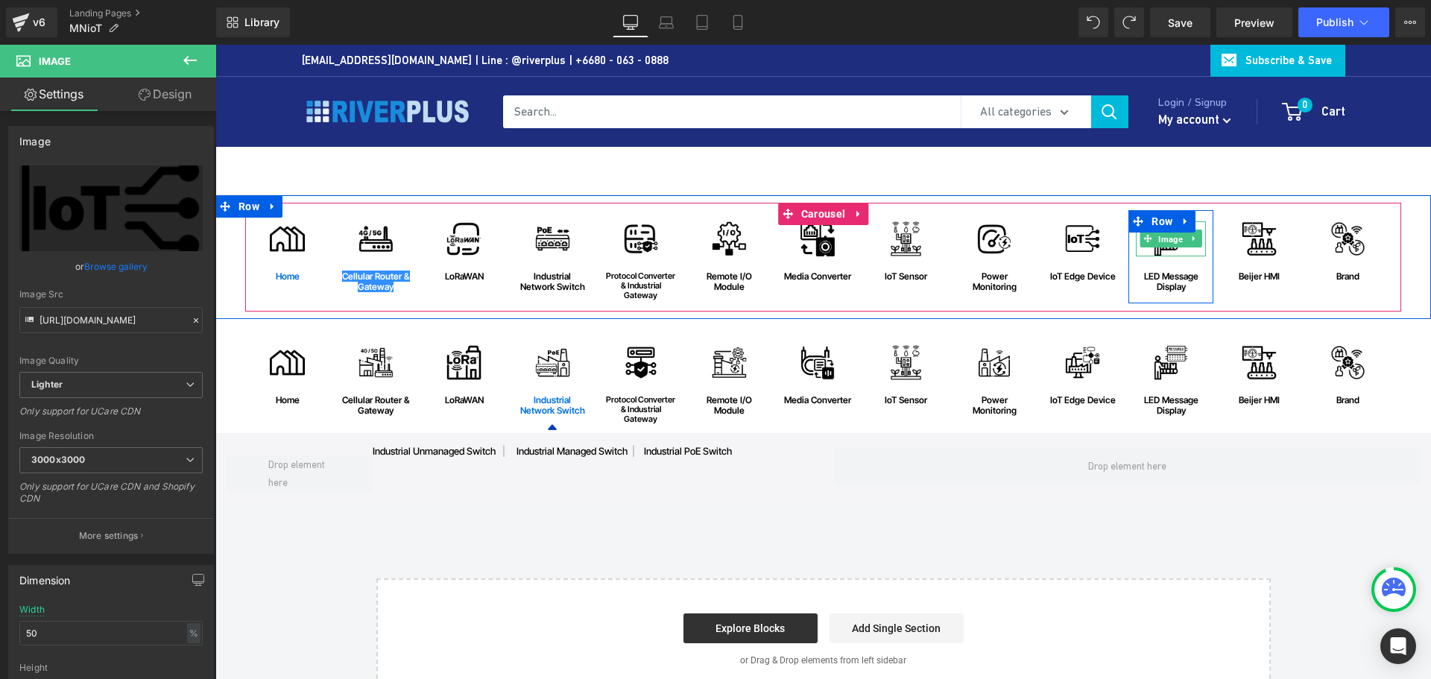
click at [1156, 233] on span "Image" at bounding box center [1171, 239] width 31 height 18
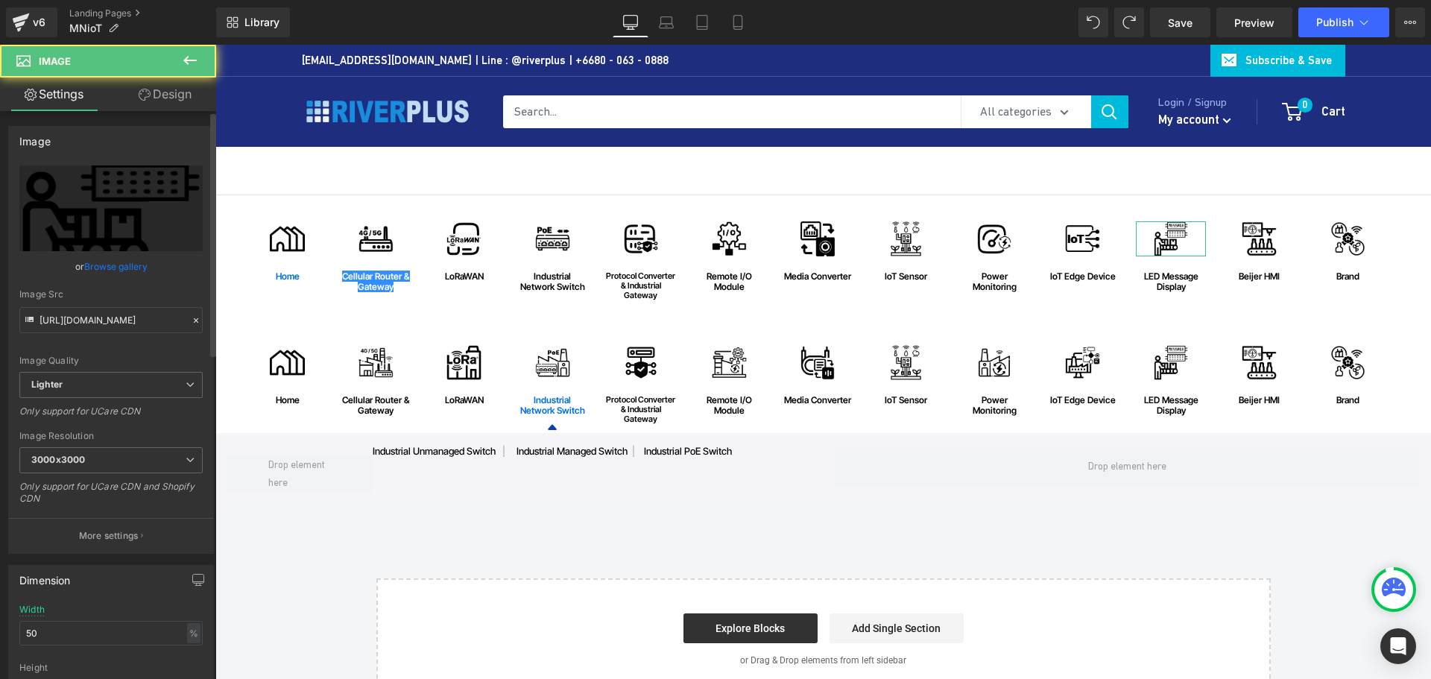
click at [114, 268] on link "Browse gallery" at bounding box center [115, 266] width 63 height 26
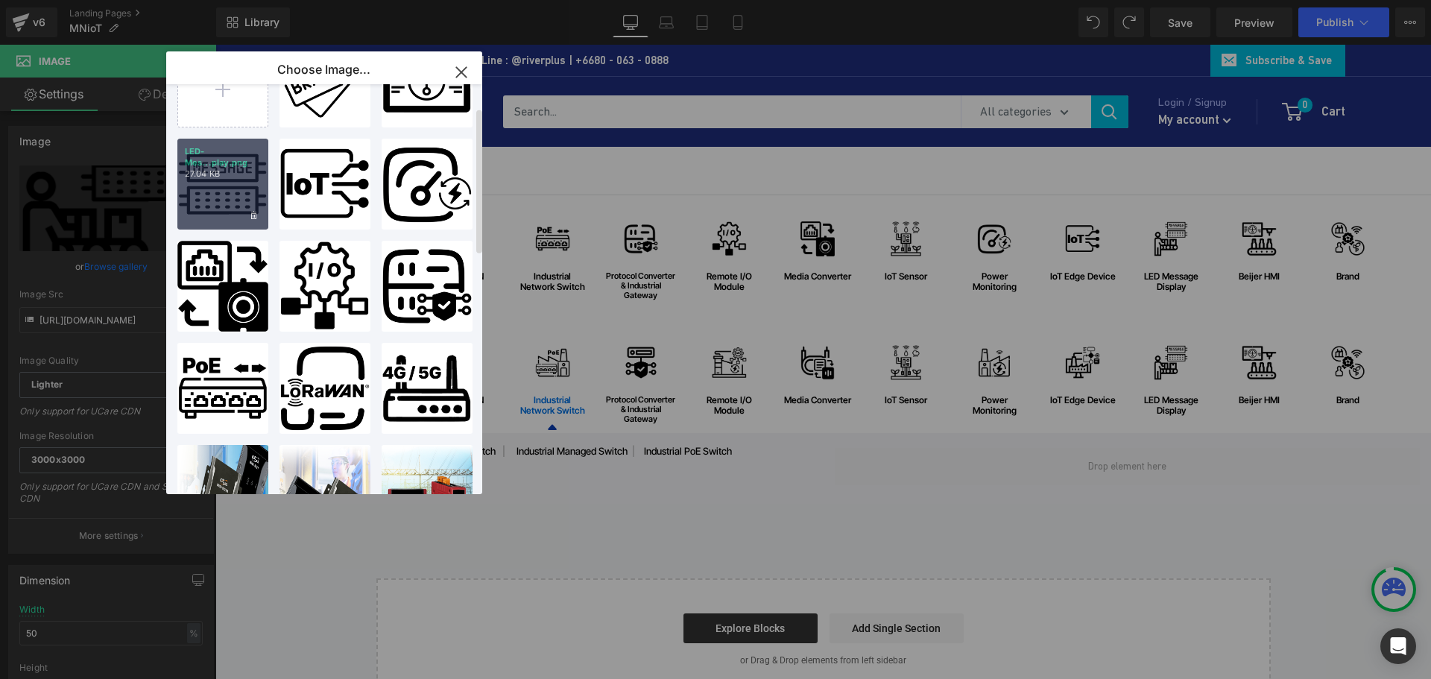
drag, startPoint x: 215, startPoint y: 200, endPoint x: 382, endPoint y: 257, distance: 176.6
click at [0, 0] on div "LED-Mes...play.png 27.04 KB" at bounding box center [0, 0] width 0 height 0
type input "https://ucarecdn.com/20cdeb30-4233-48b0-906d-58d4afaf7d0d/-/format/auto/-/previ…"
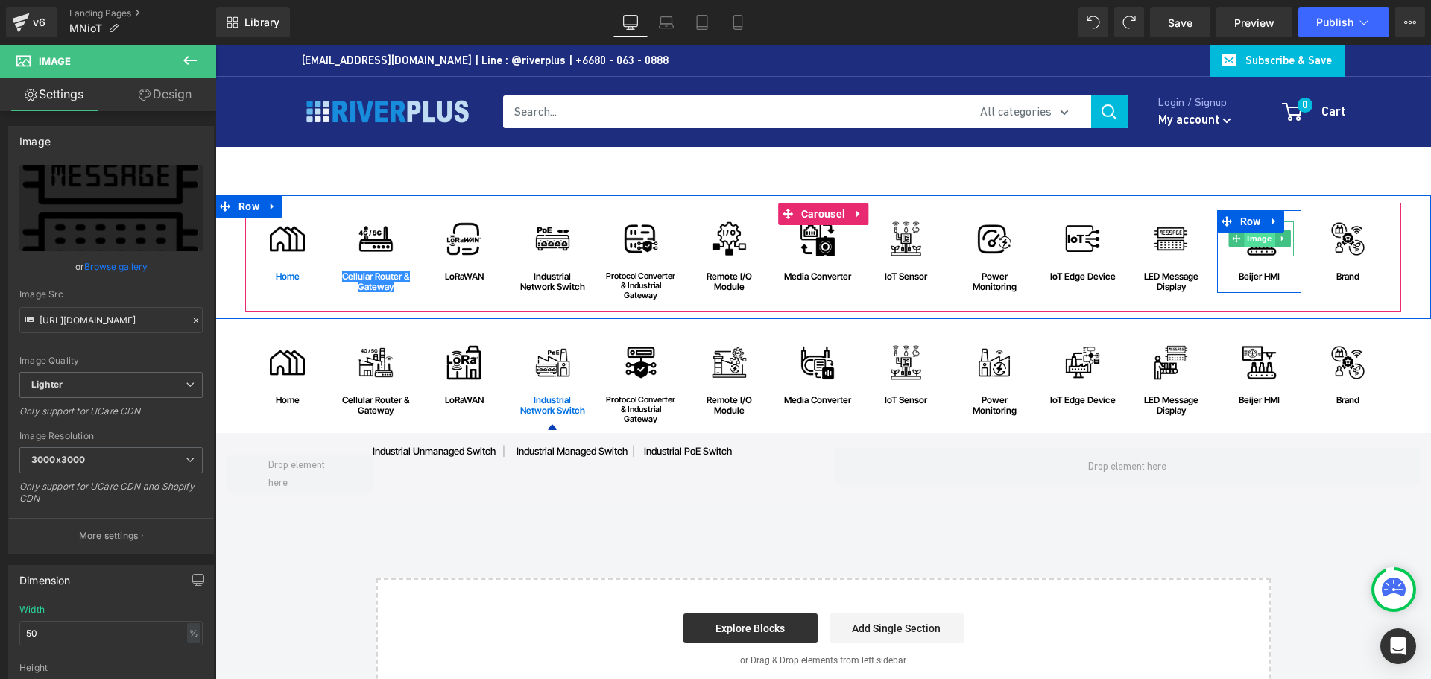
click at [1260, 238] on span "Image" at bounding box center [1259, 239] width 31 height 18
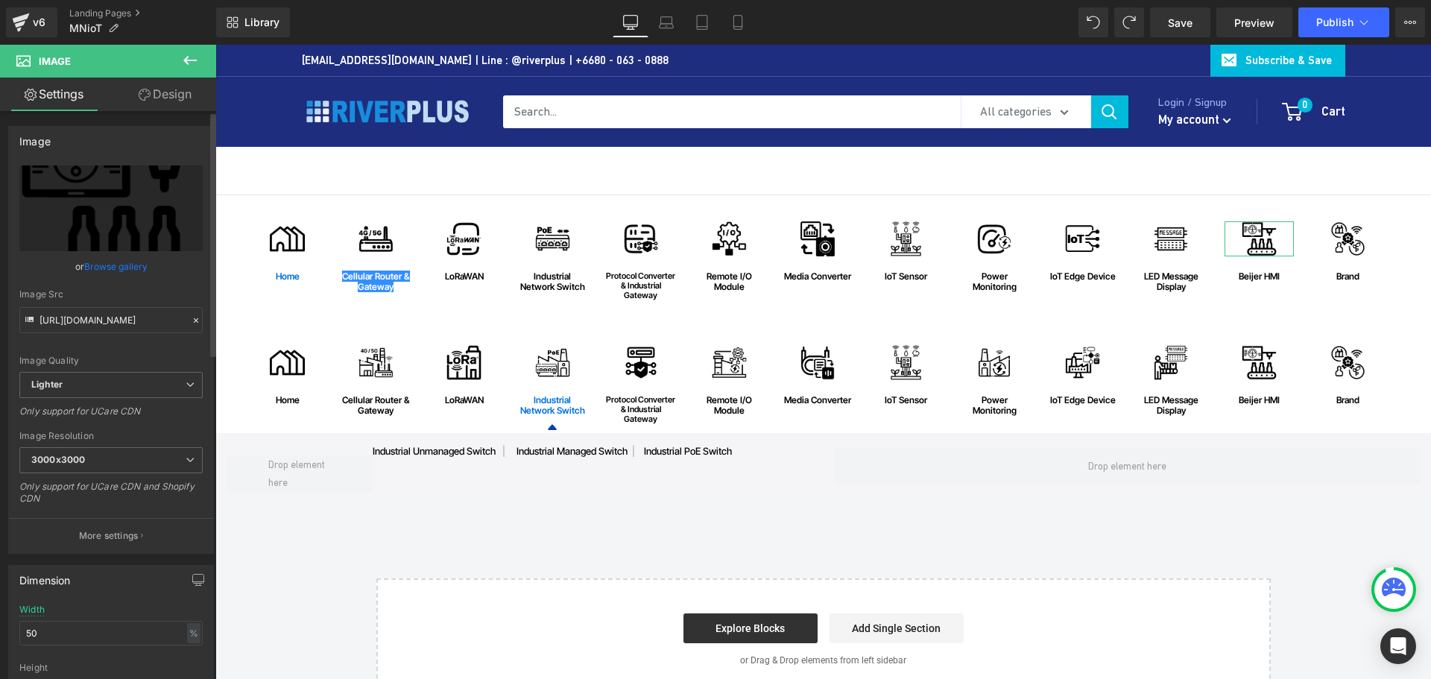
click at [117, 263] on link "Browse gallery" at bounding box center [115, 266] width 63 height 26
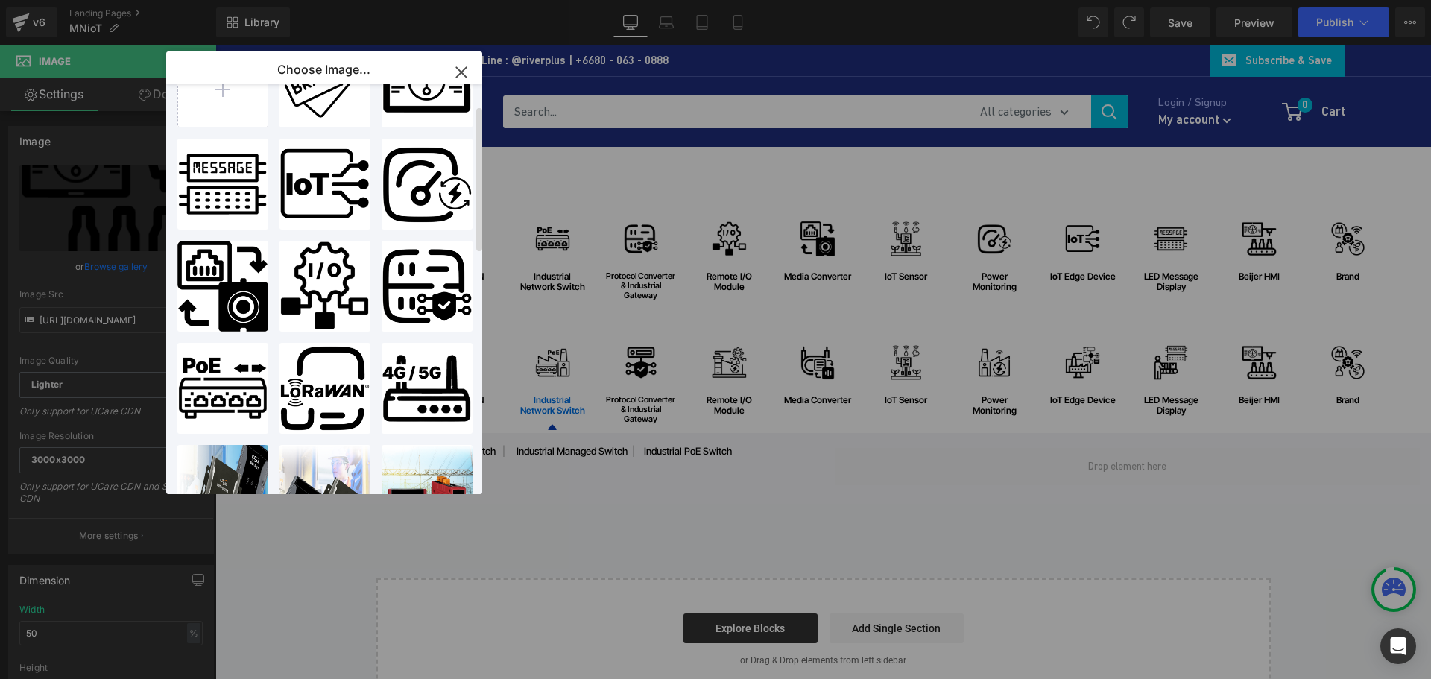
scroll to position [0, 0]
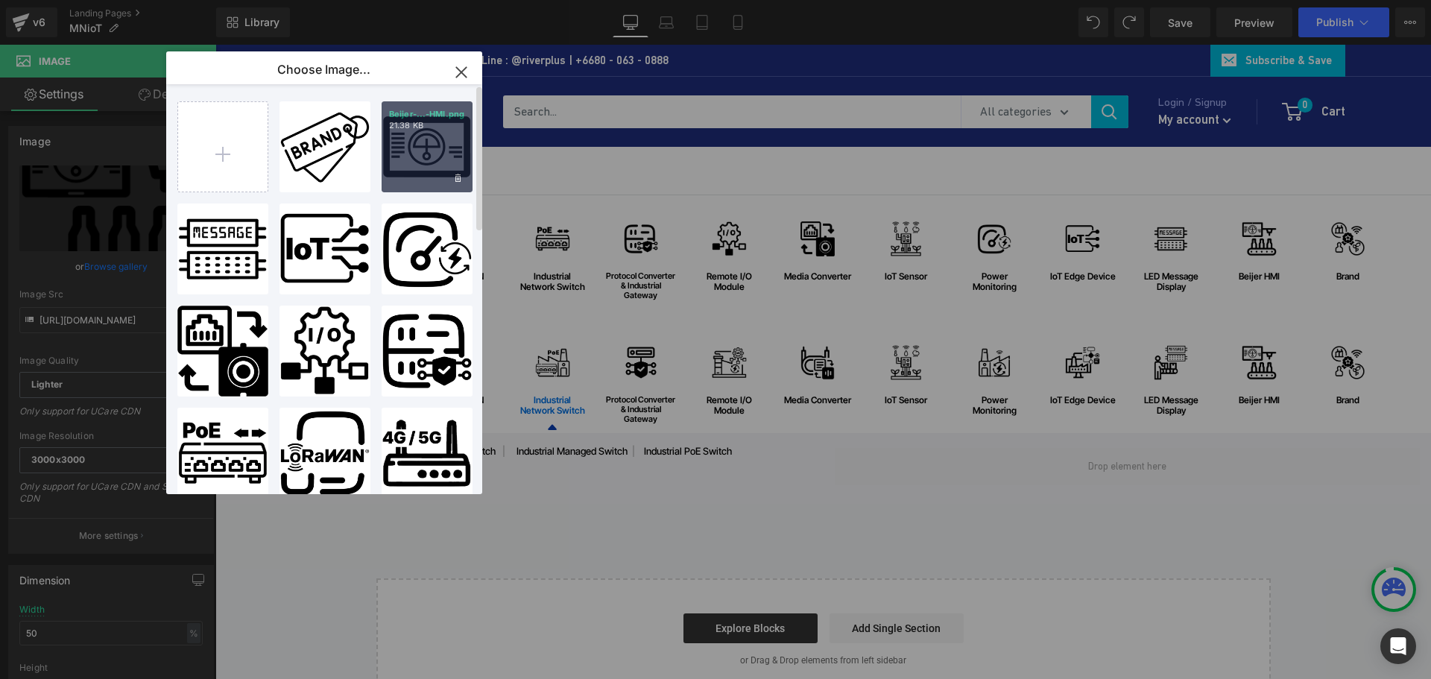
drag, startPoint x: 220, startPoint y: 114, endPoint x: 439, endPoint y: 149, distance: 222.0
click at [0, 0] on div "Beijer-...-HMI.png 21.38 KB" at bounding box center [0, 0] width 0 height 0
type input "https://ucarecdn.com/d1023d0d-42ab-4aba-94b1-95b8f6fcd01b/-/format/auto/-/previ…"
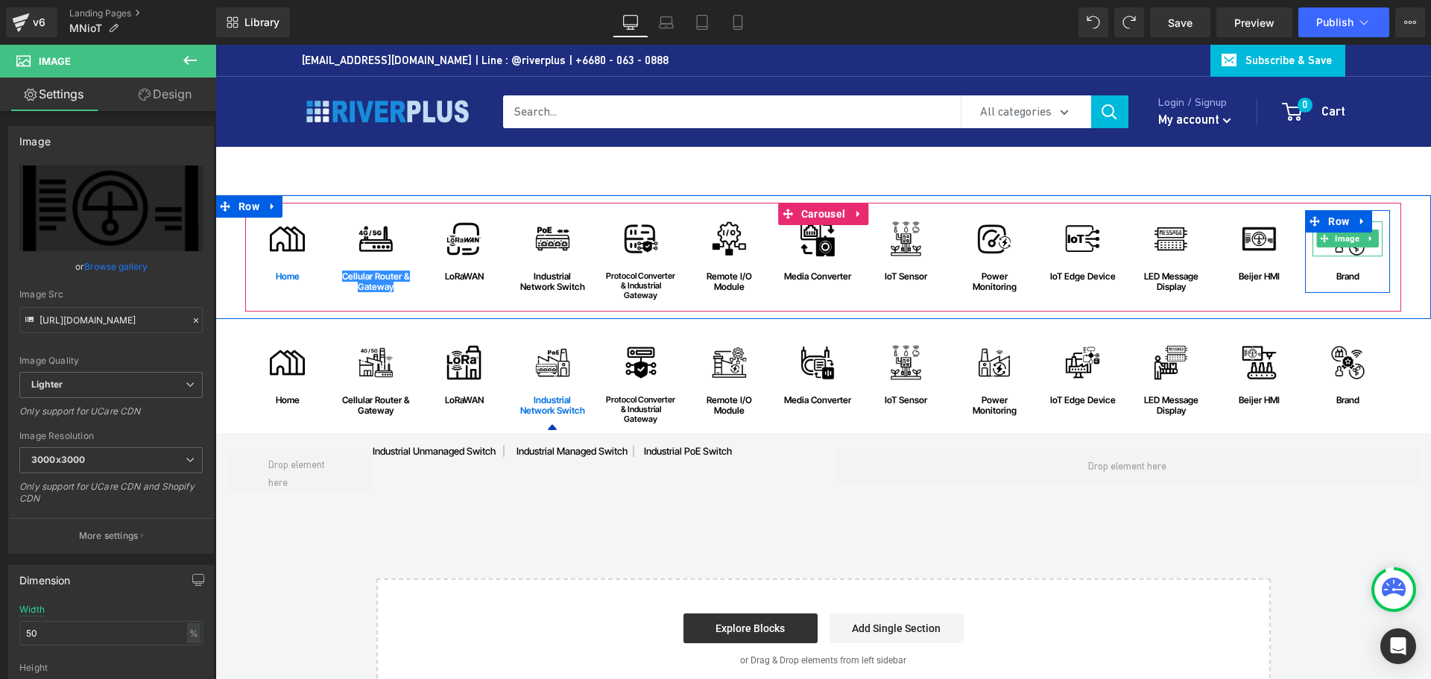
click at [1335, 242] on span "Image" at bounding box center [1348, 239] width 31 height 18
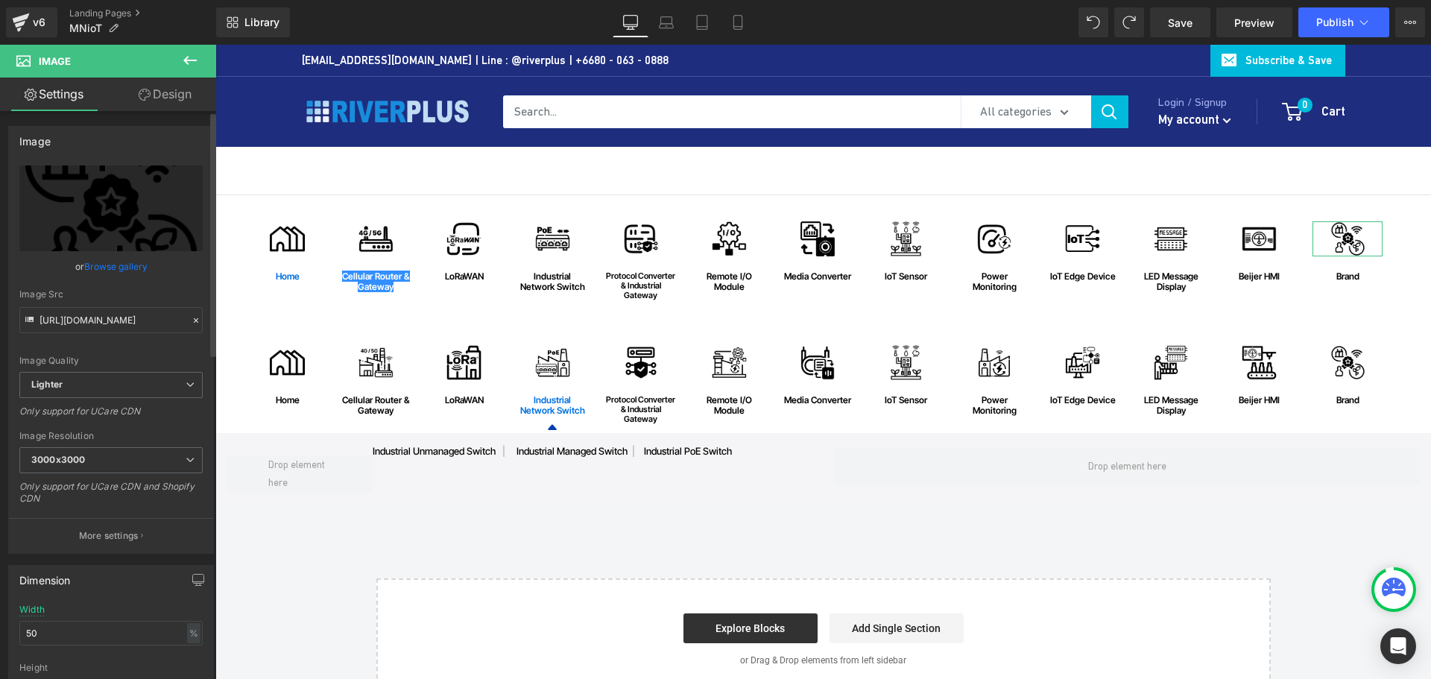
click at [120, 263] on link "Browse gallery" at bounding box center [115, 266] width 63 height 26
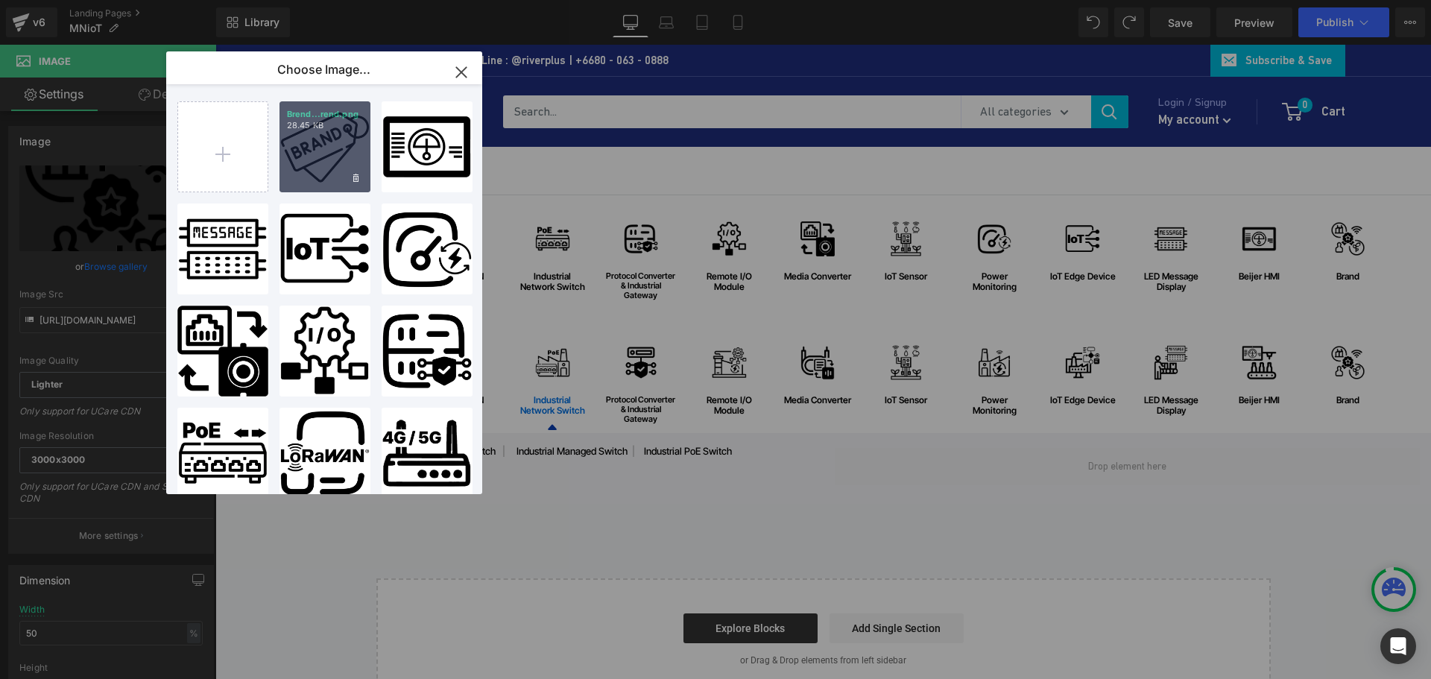
drag, startPoint x: 327, startPoint y: 153, endPoint x: 111, endPoint y: 107, distance: 220.2
click at [921, 248] on div "Brend...rend.png 28.45 KB" at bounding box center [956, 248] width 70 height 0
type input "https://ucarecdn.com/4a346af3-a7e7-439a-8d94-e2a7fa8122bd/-/format/auto/-/previ…"
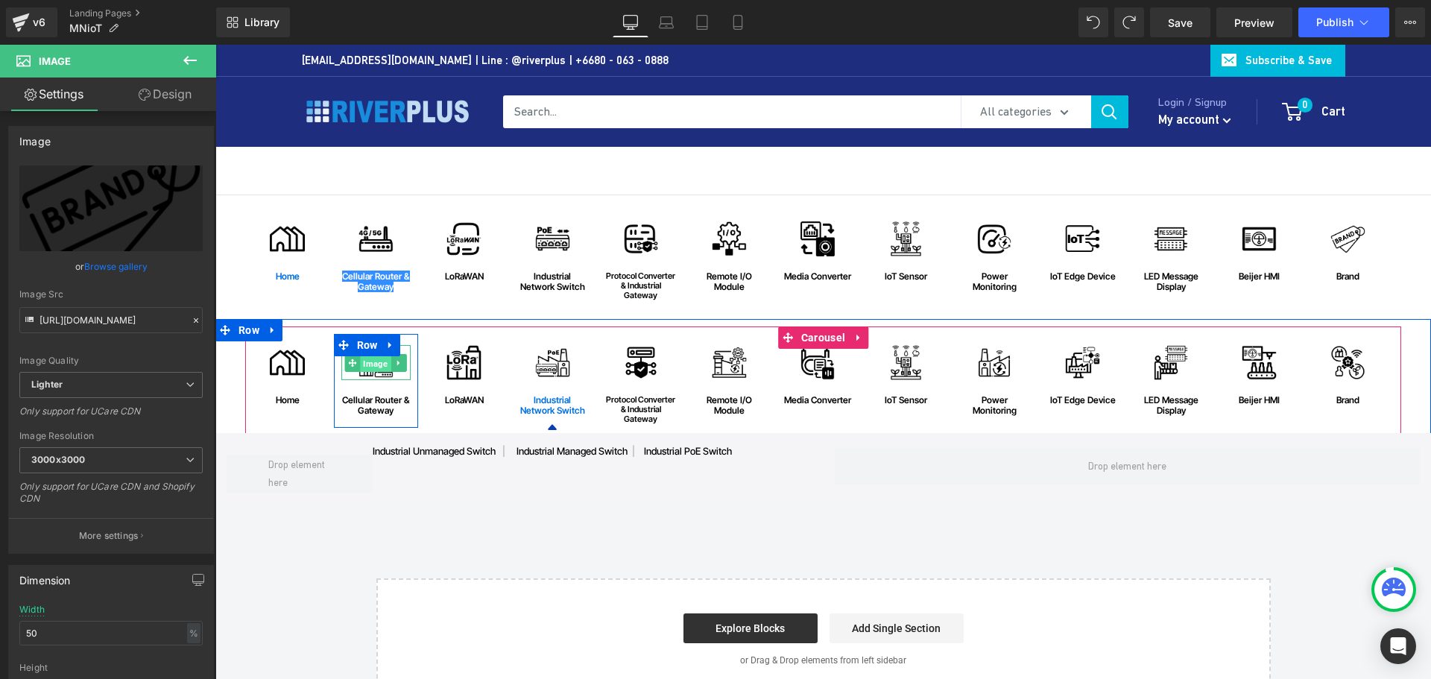
click at [371, 368] on span "Image" at bounding box center [376, 363] width 31 height 18
click at [377, 370] on span "Image" at bounding box center [376, 363] width 31 height 18
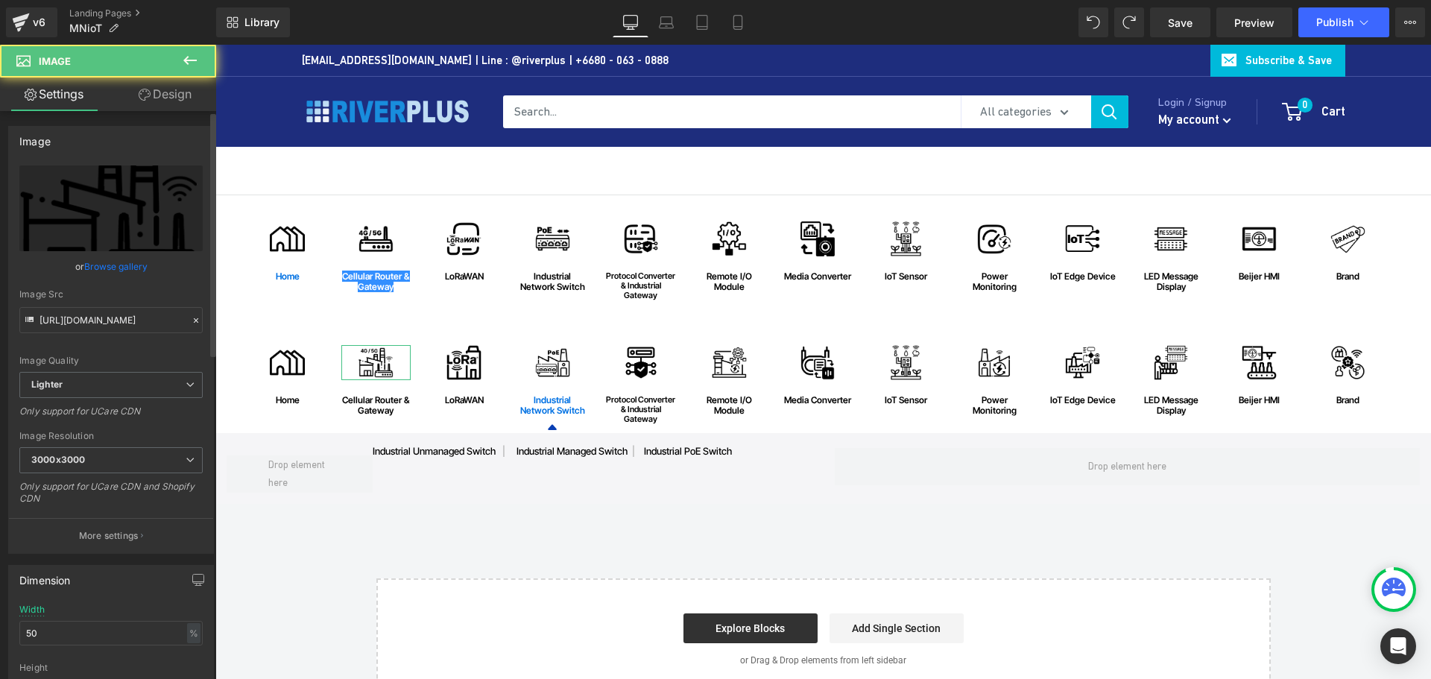
click at [112, 265] on link "Browse gallery" at bounding box center [115, 266] width 63 height 26
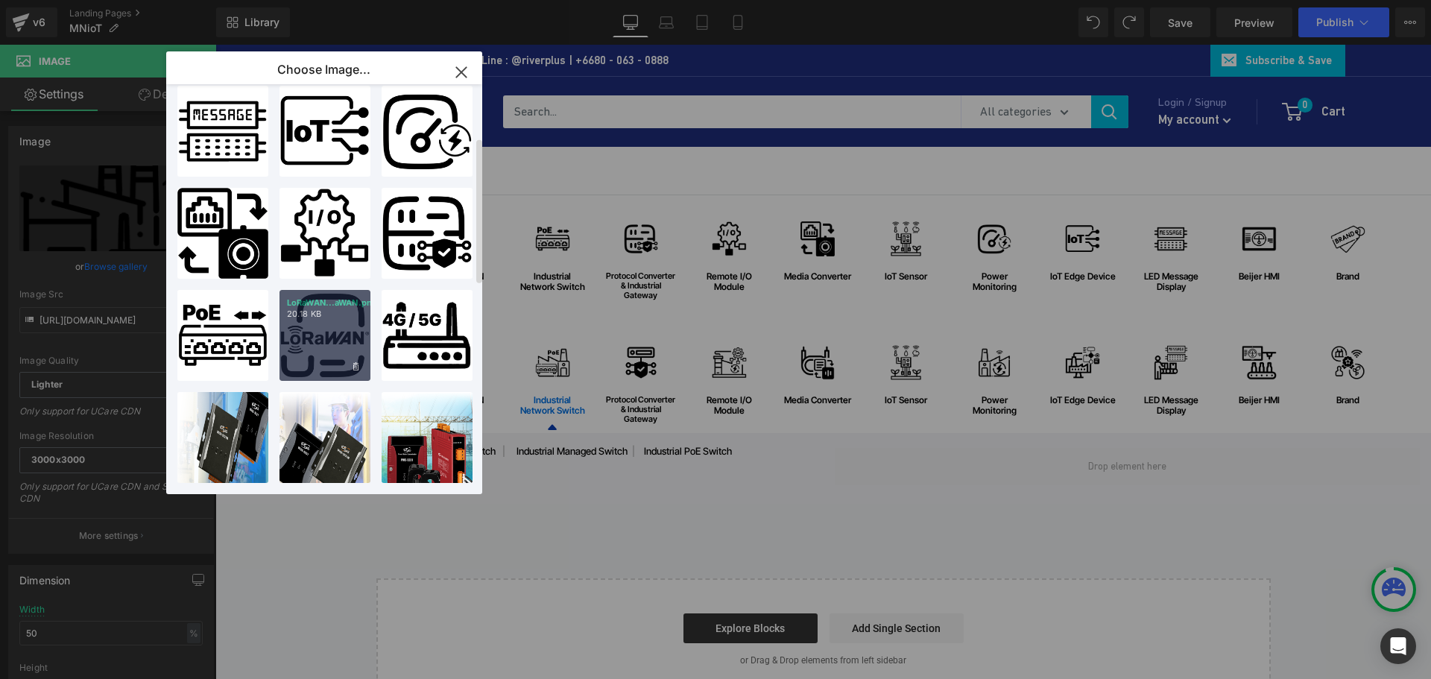
scroll to position [149, 0]
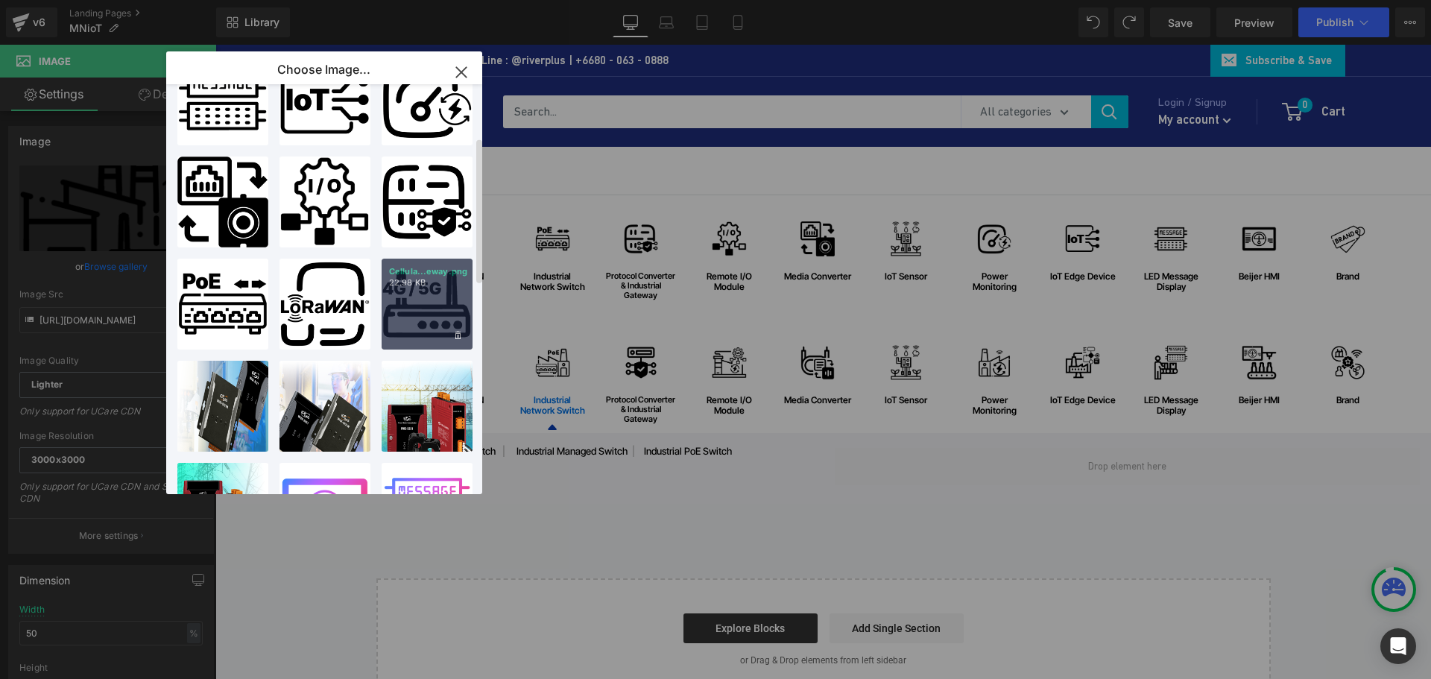
click at [1051, 181] on p "22.98 KB" at bounding box center [1055, 176] width 8 height 9
type input "https://ucarecdn.com/6e72bfa8-52aa-4e89-8534-e60f716ae8ee/-/format/auto/-/previ…"
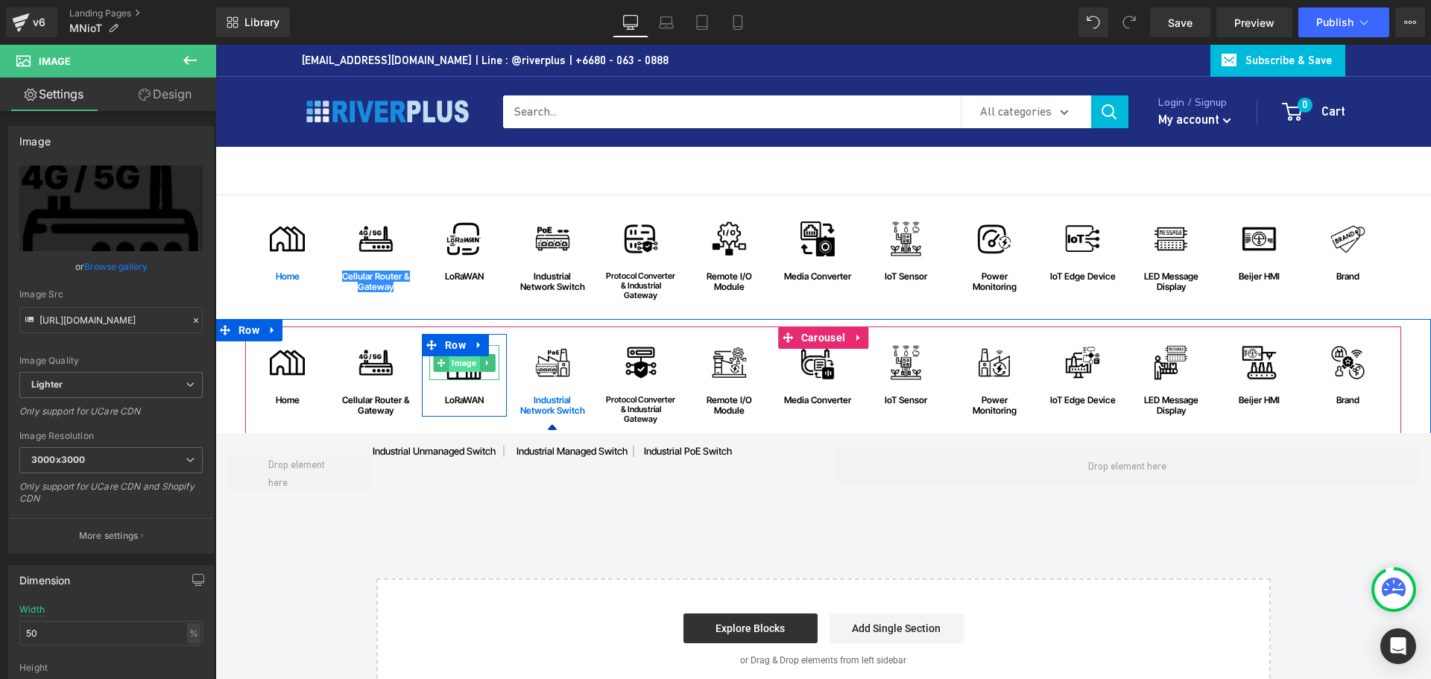
click at [458, 370] on span "Image" at bounding box center [464, 363] width 31 height 18
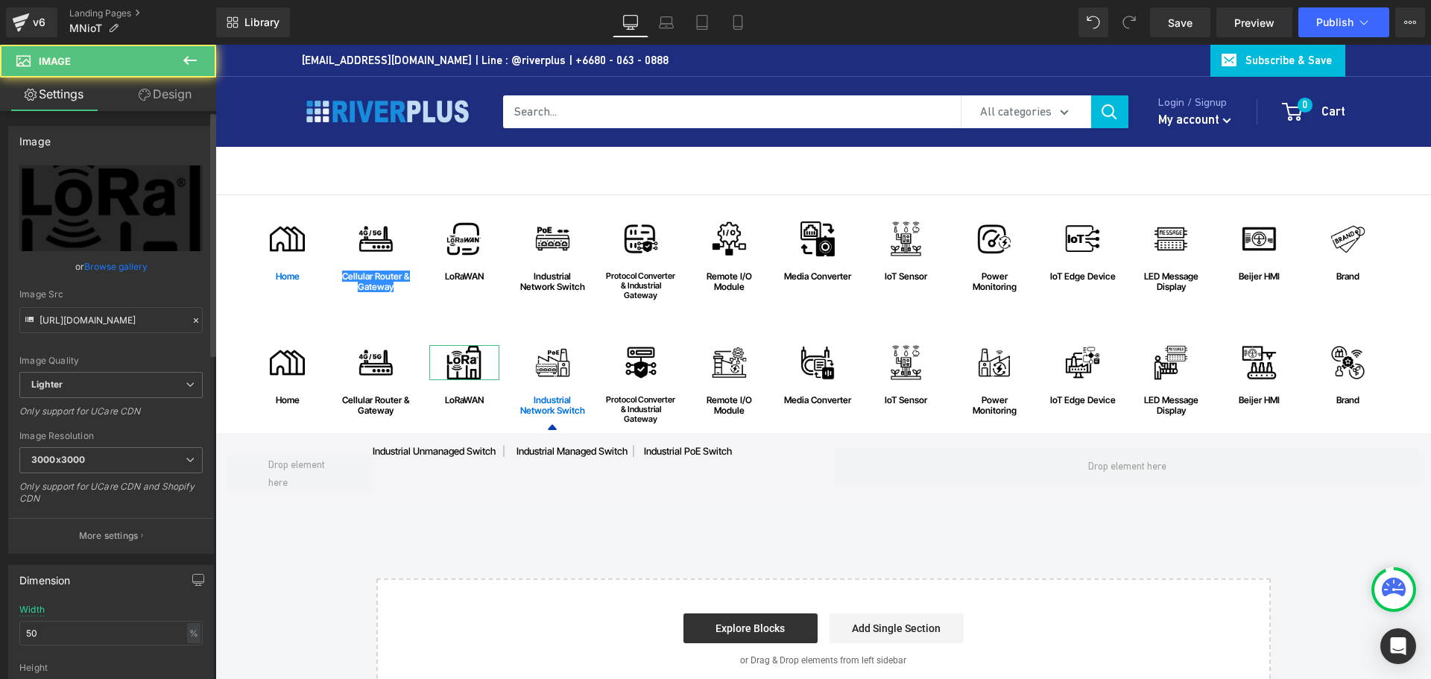
click at [104, 268] on link "Browse gallery" at bounding box center [115, 266] width 63 height 26
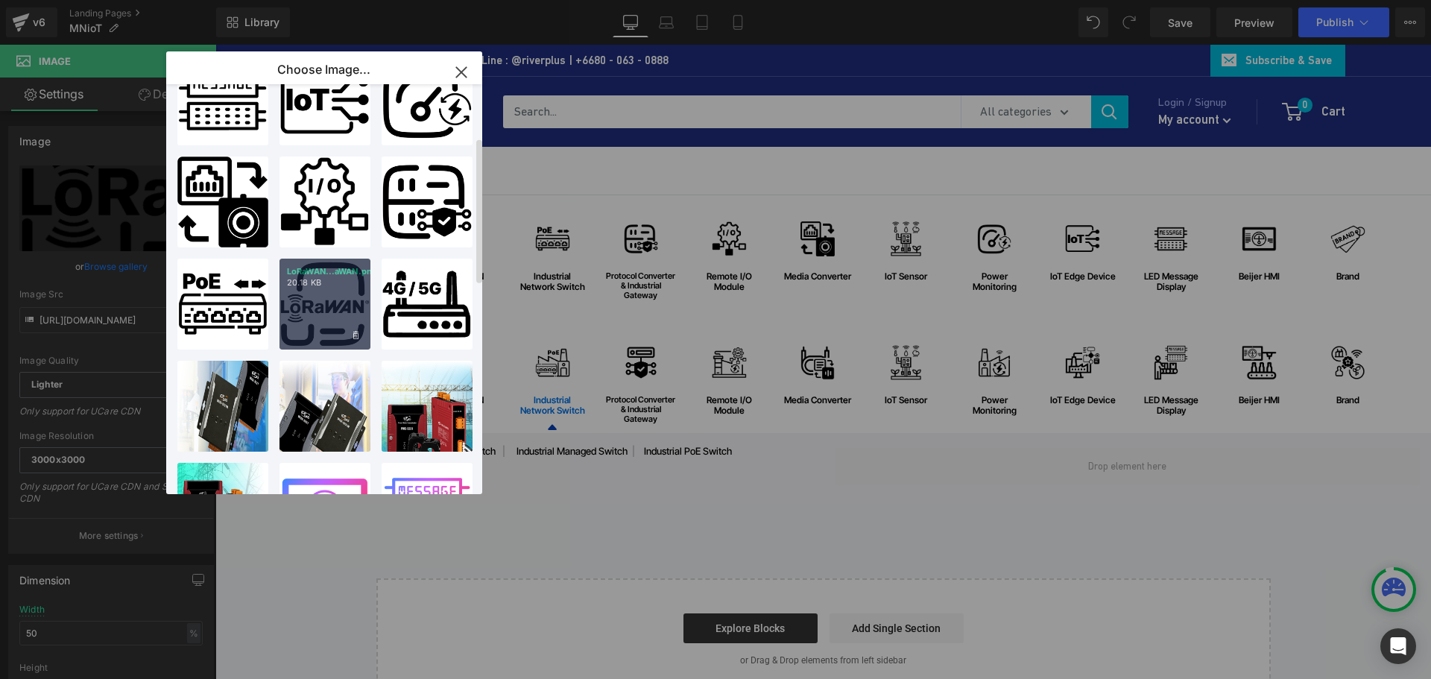
click at [0, 0] on div "LoRaWAN...aWAN.png 20.18 KB" at bounding box center [0, 0] width 0 height 0
type input "https://ucarecdn.com/74d1494e-8bca-4274-9288-94f6b52b7793/-/format/auto/-/previ…"
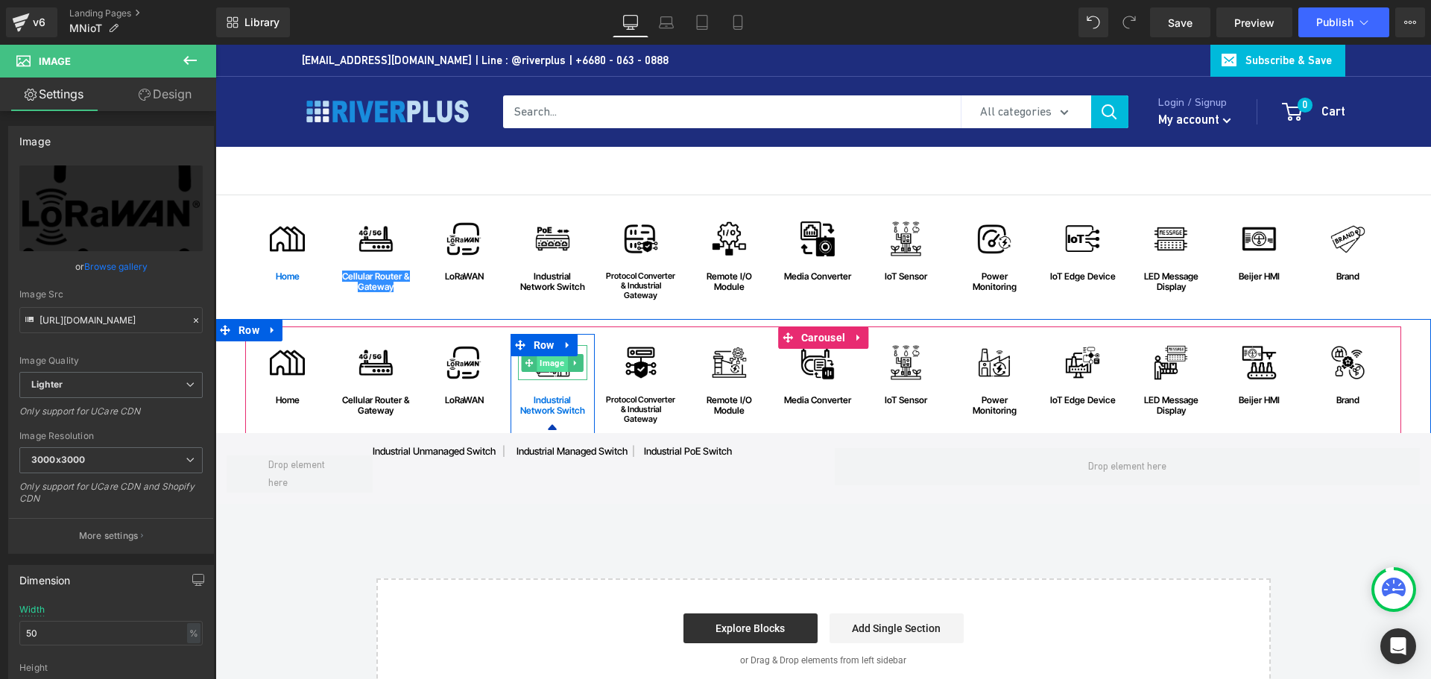
click at [543, 365] on span "Image" at bounding box center [553, 363] width 31 height 18
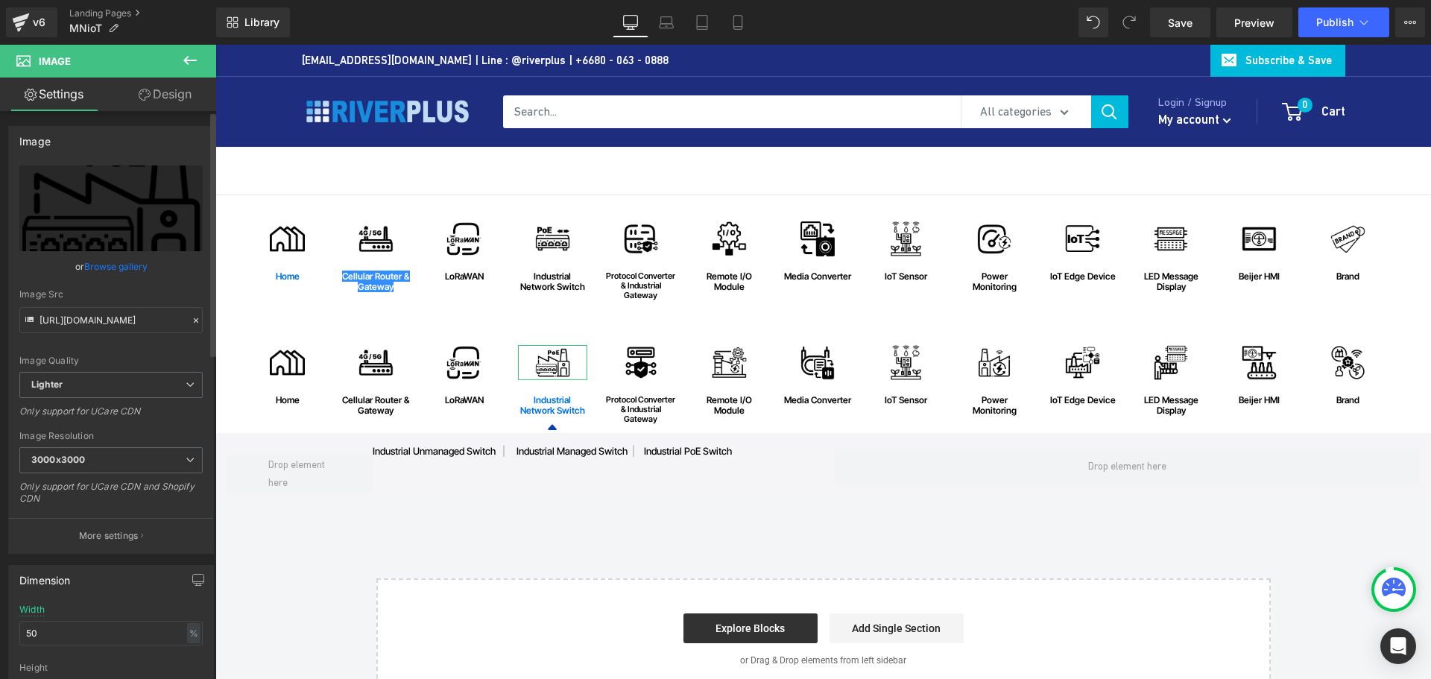
click at [116, 268] on link "Browse gallery" at bounding box center [115, 266] width 63 height 26
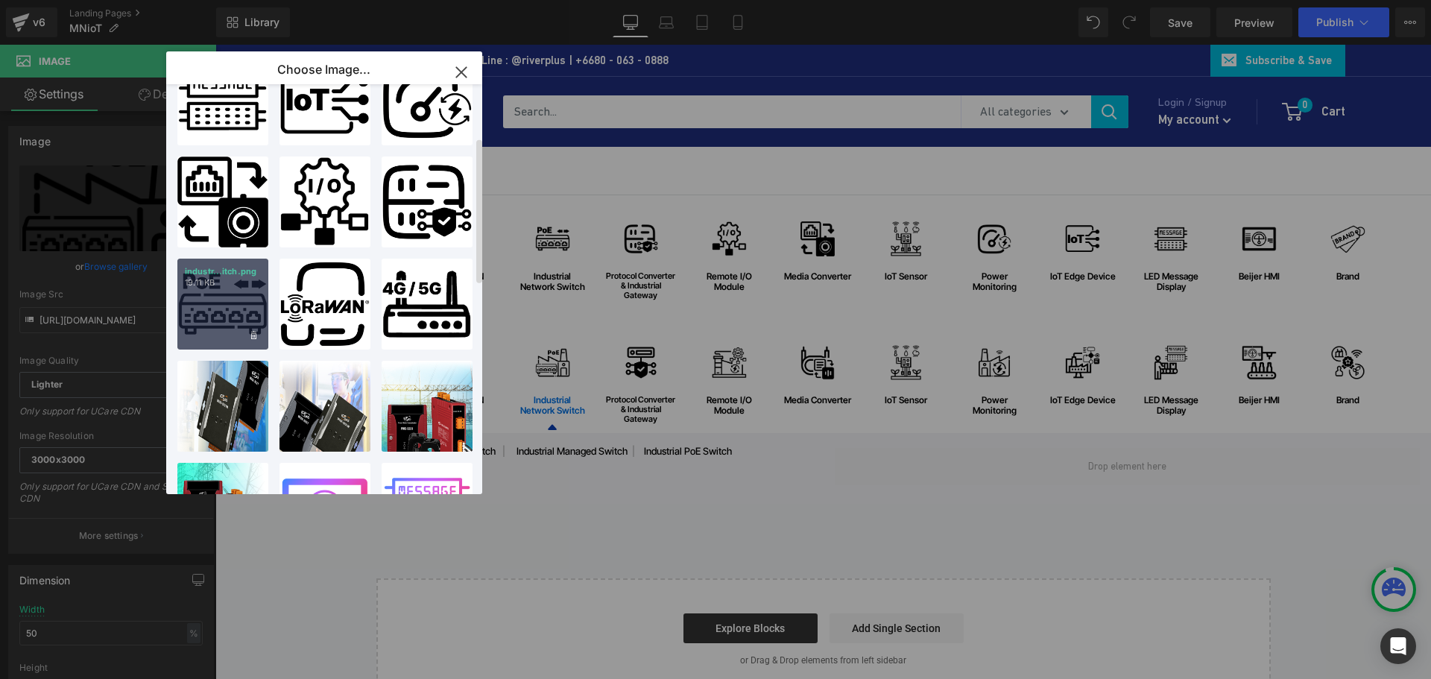
click at [224, 309] on div "industr...itch.png 19.11 KB" at bounding box center [222, 304] width 91 height 91
type input "https://ucarecdn.com/ae71da3e-d3dc-42d1-b9b5-7958a8e67885/-/format/auto/-/previ…"
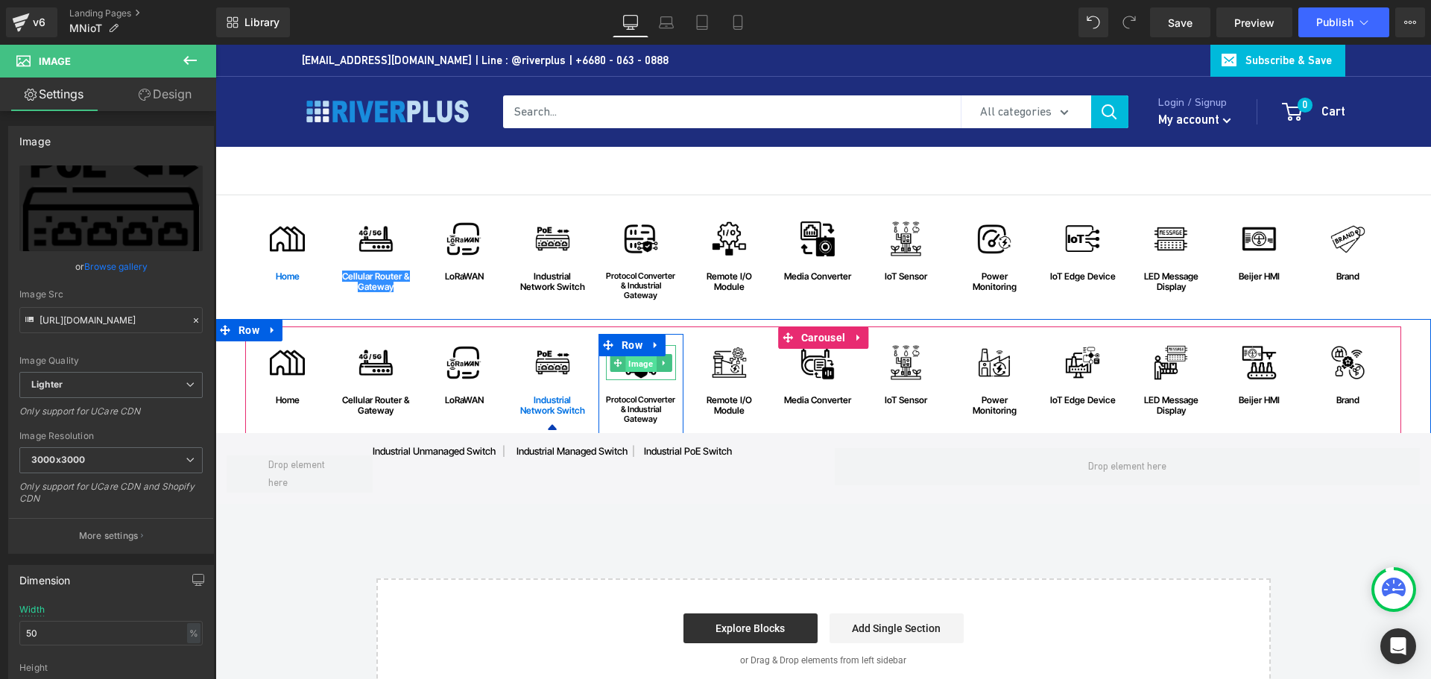
click at [626, 364] on span "Image" at bounding box center [641, 363] width 31 height 18
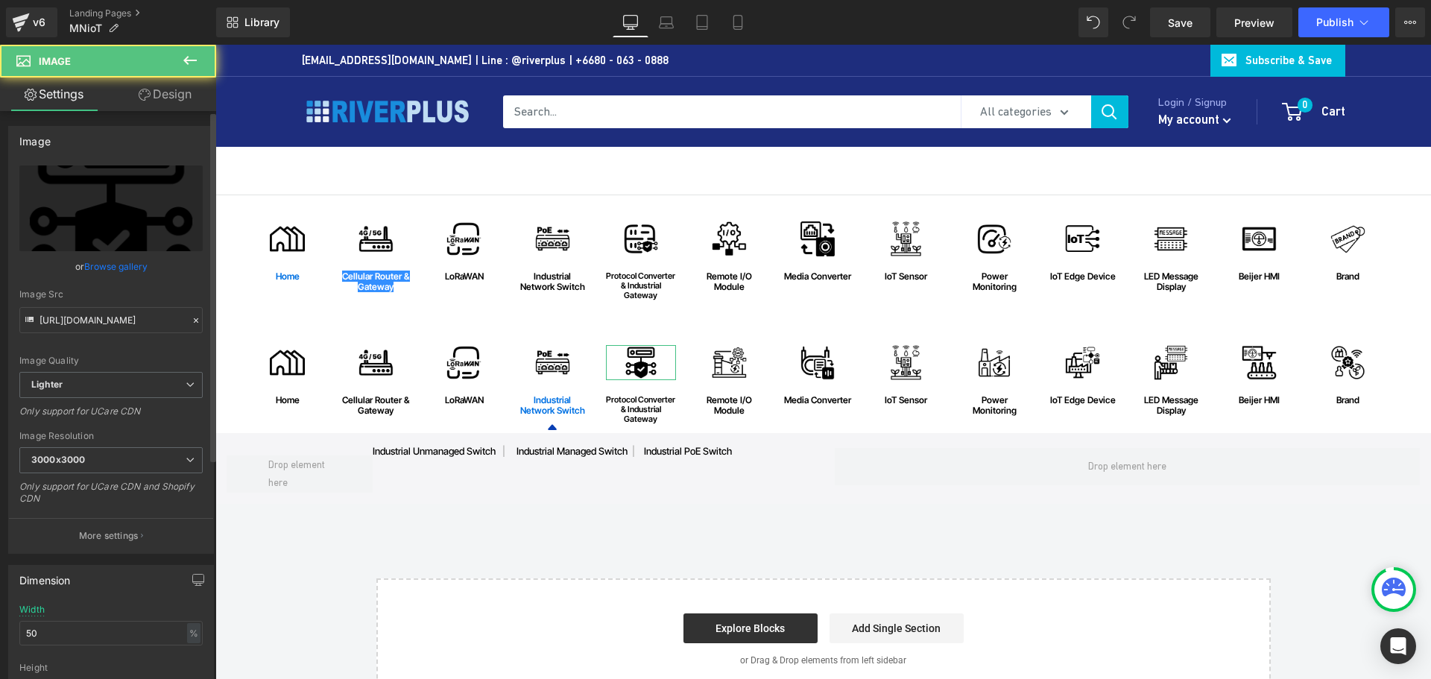
click at [119, 278] on link "Browse gallery" at bounding box center [115, 266] width 63 height 26
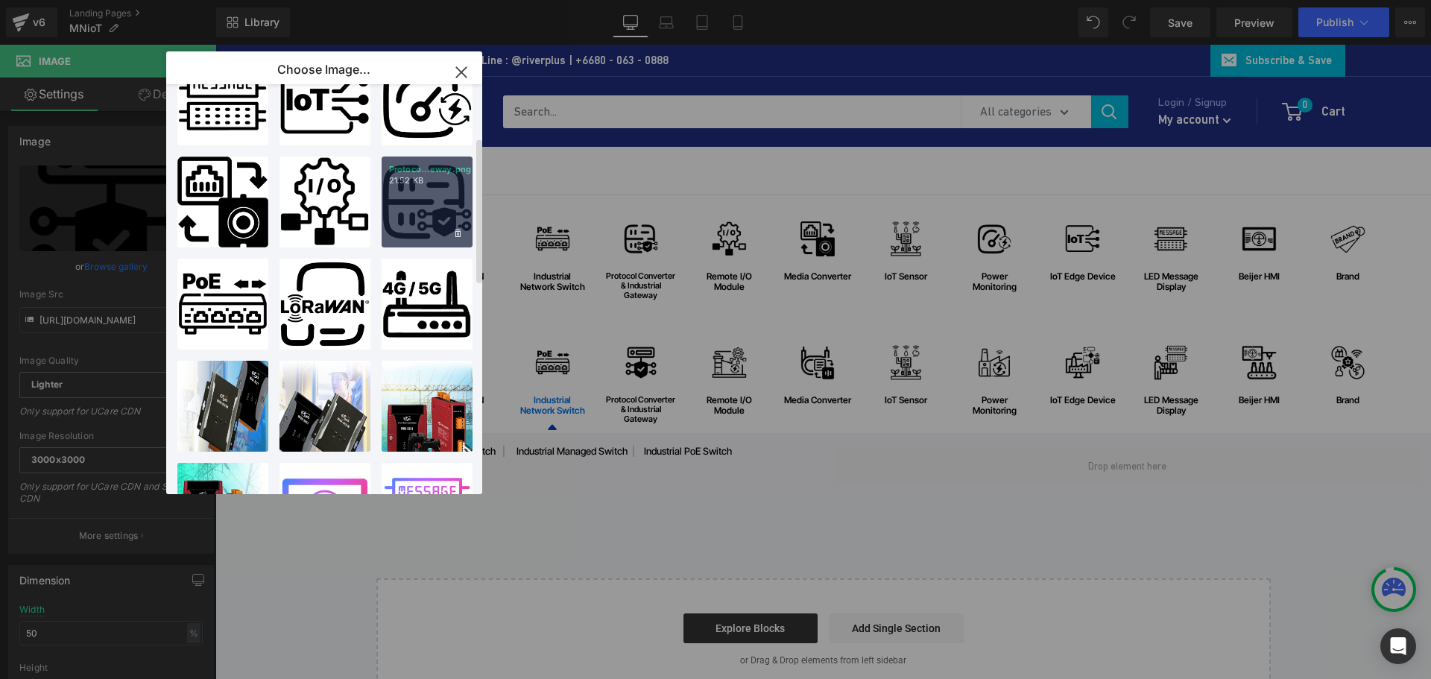
click at [0, 0] on div "Protoco...eway.png 21.52 KB" at bounding box center [0, 0] width 0 height 0
type input "https://ucarecdn.com/f71d74a0-54cc-4bff-bca3-9773e0f5322b/-/format/auto/-/previ…"
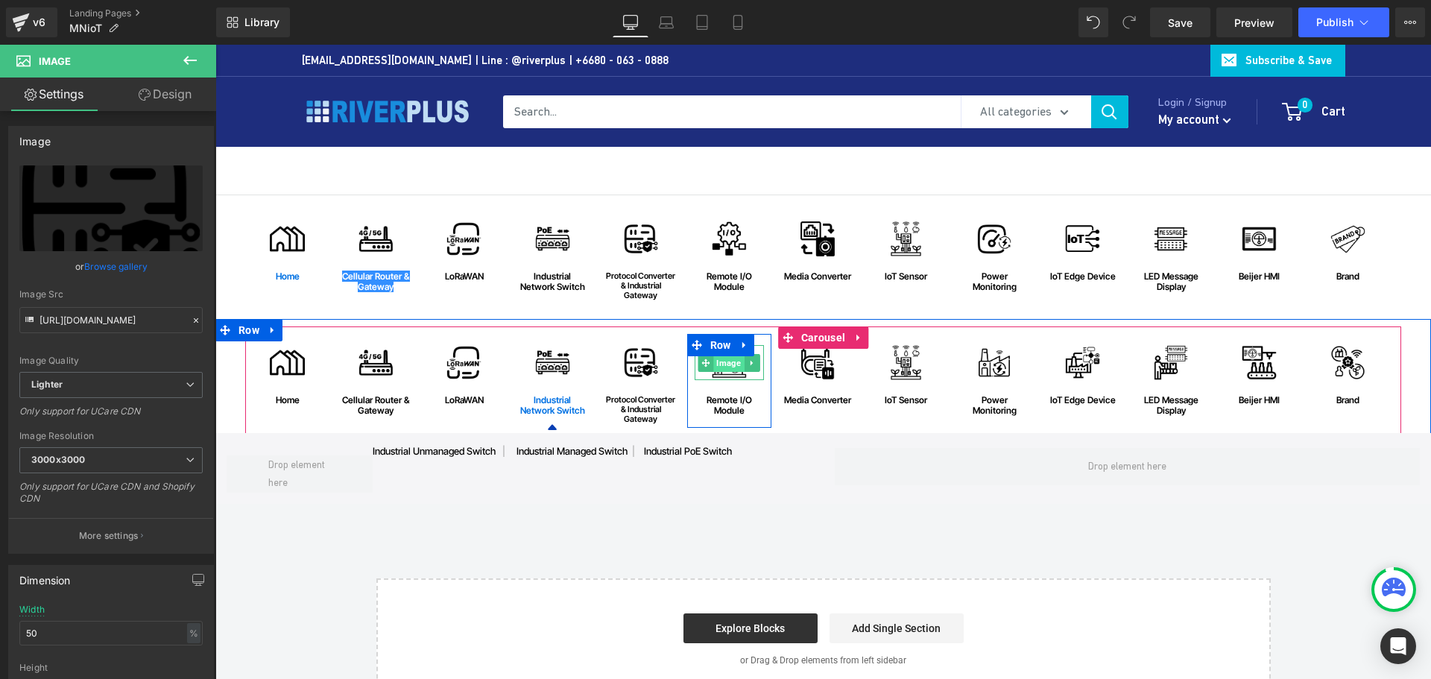
click at [727, 363] on span "Image" at bounding box center [729, 363] width 31 height 18
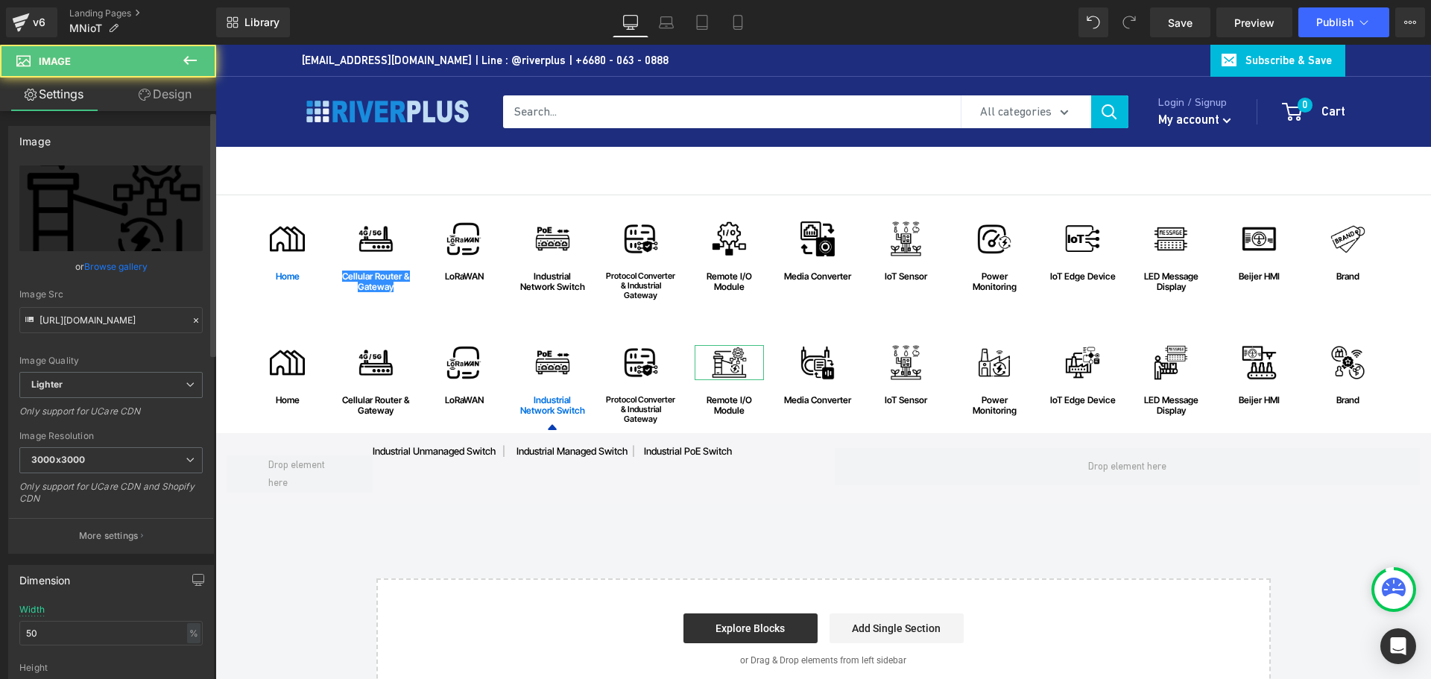
click at [97, 259] on link "Browse gallery" at bounding box center [115, 266] width 63 height 26
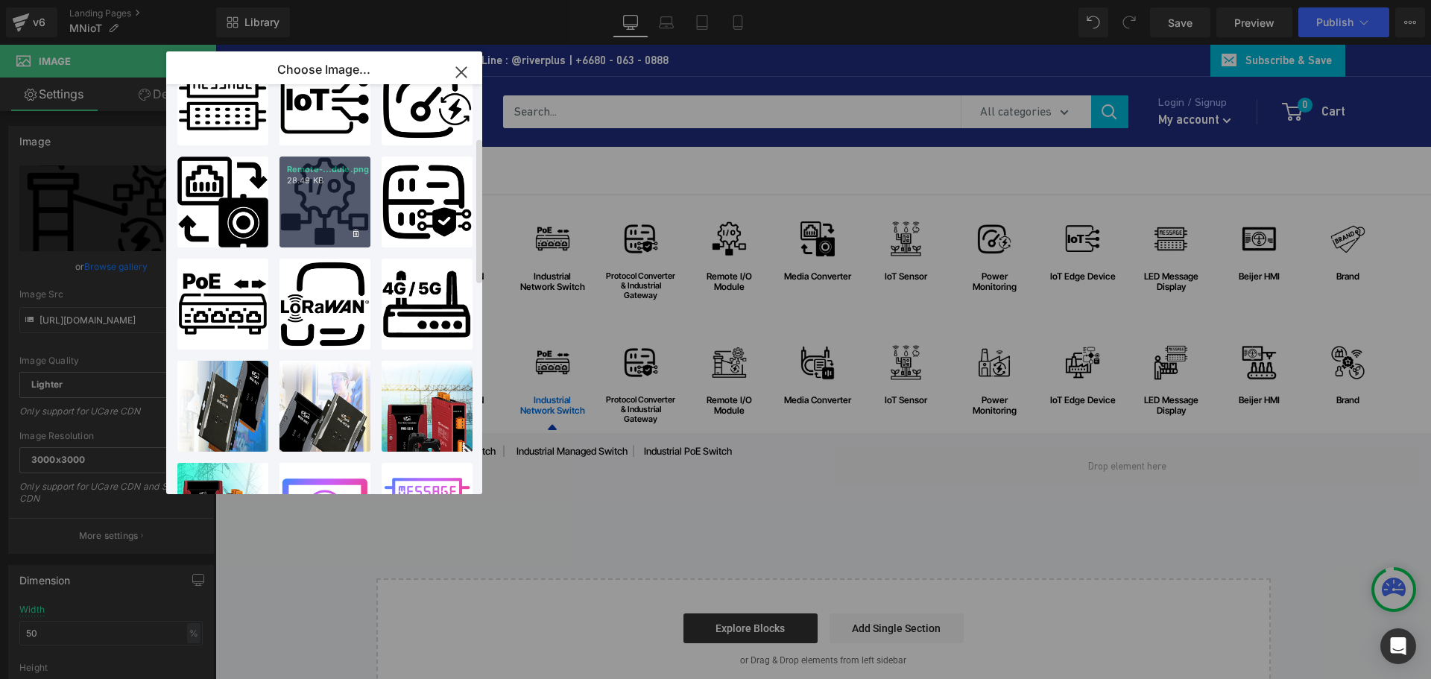
drag, startPoint x: 331, startPoint y: 199, endPoint x: 100, endPoint y: 171, distance: 232.9
click at [0, 0] on div "Remote-...dule.png 28.49 KB" at bounding box center [0, 0] width 0 height 0
type input "https://ucarecdn.com/bff422dd-cdaf-431a-8f2f-4d3080d893ec/-/format/auto/-/previ…"
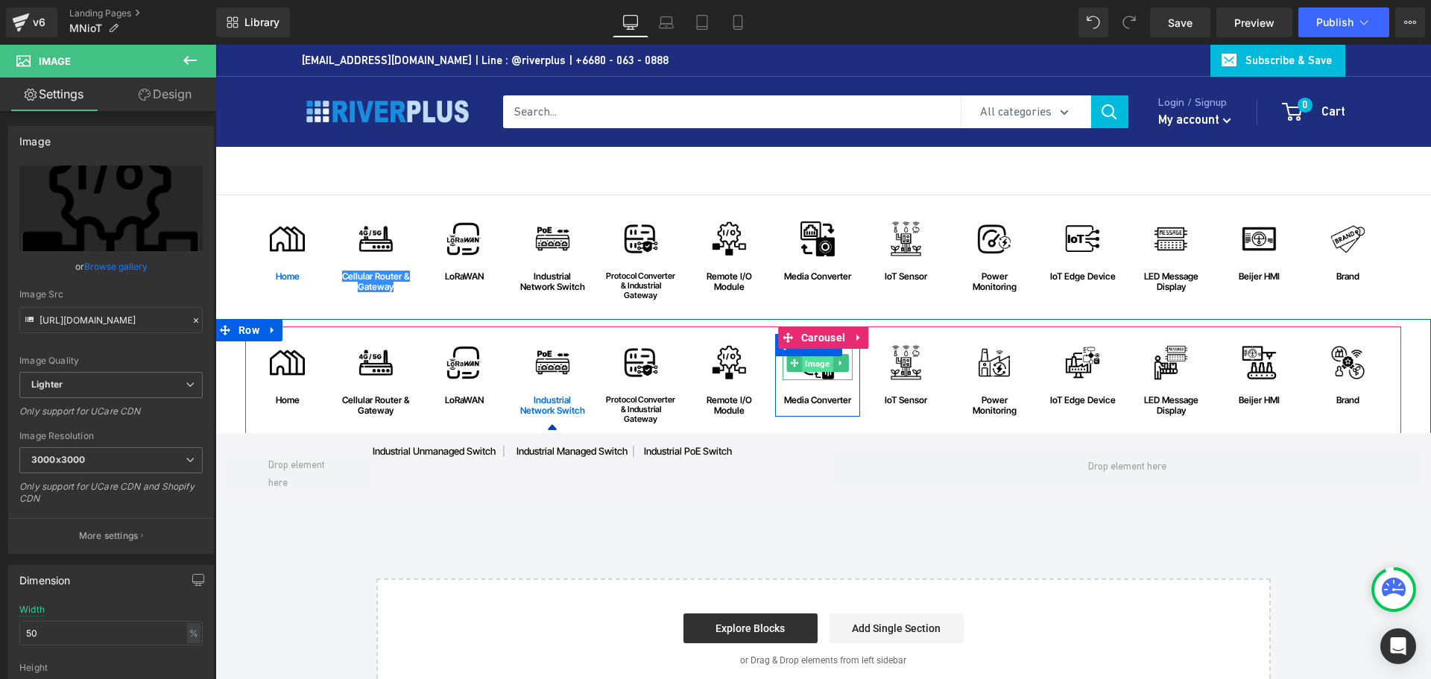
click at [820, 371] on span "Image" at bounding box center [817, 363] width 31 height 18
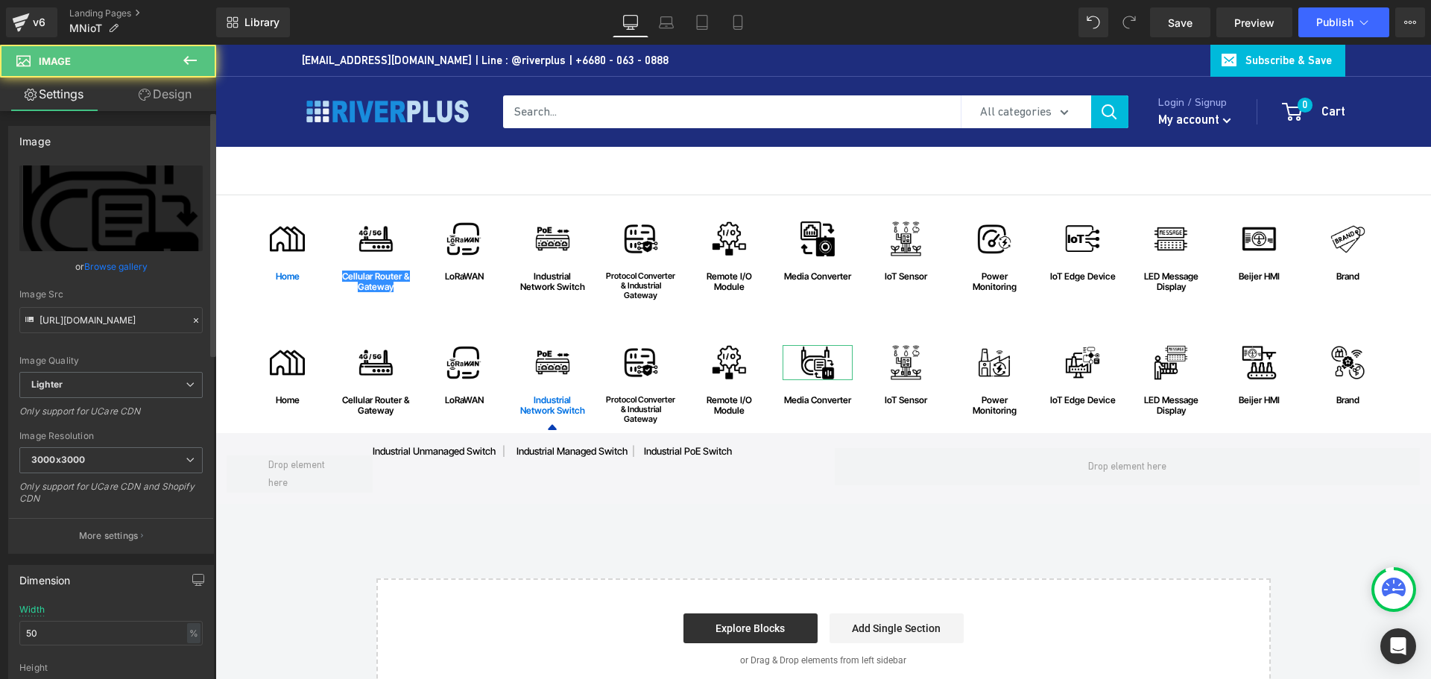
click at [130, 268] on link "Browse gallery" at bounding box center [115, 266] width 63 height 26
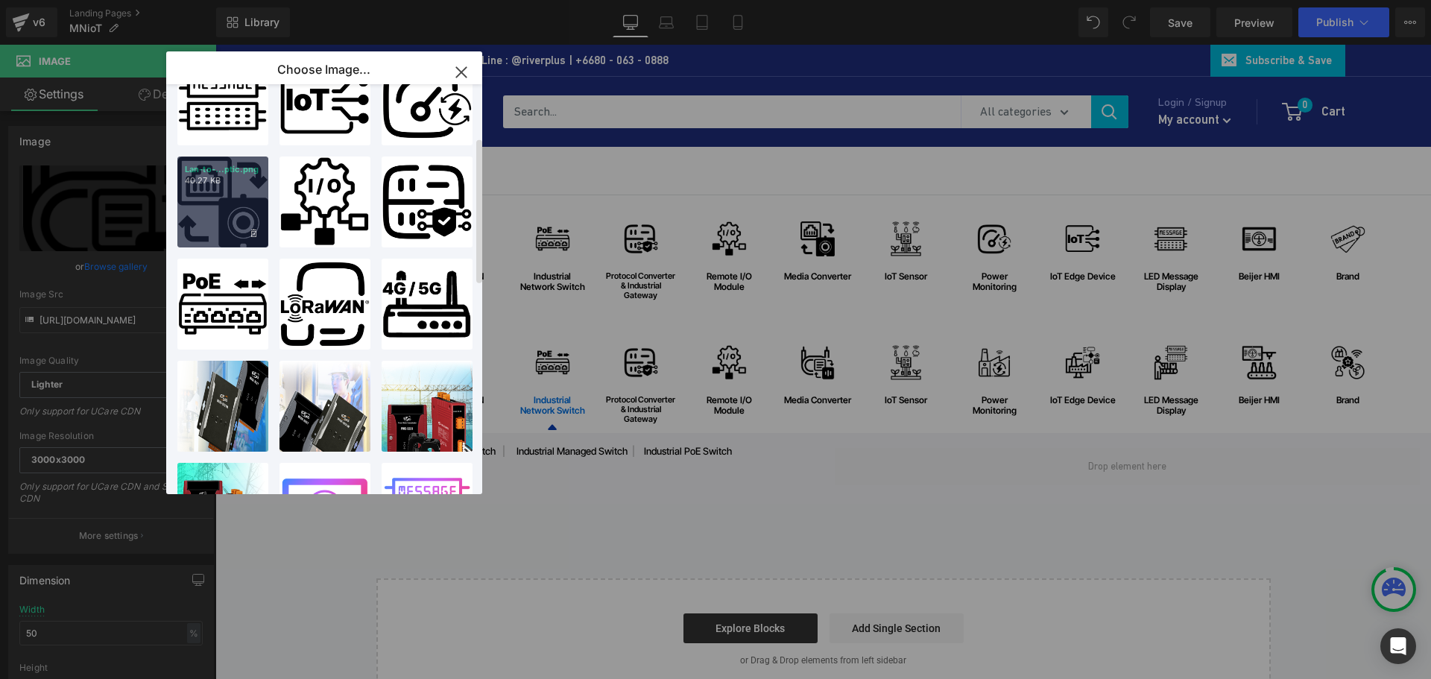
drag, startPoint x: 245, startPoint y: 198, endPoint x: 43, endPoint y: 155, distance: 206.5
click at [245, 198] on div "Lan-to-...ptic.png 40.27 KB" at bounding box center [222, 202] width 91 height 91
type input "https://ucarecdn.com/5321f998-2372-45ac-b667-2638fbb76550/-/format/auto/-/previ…"
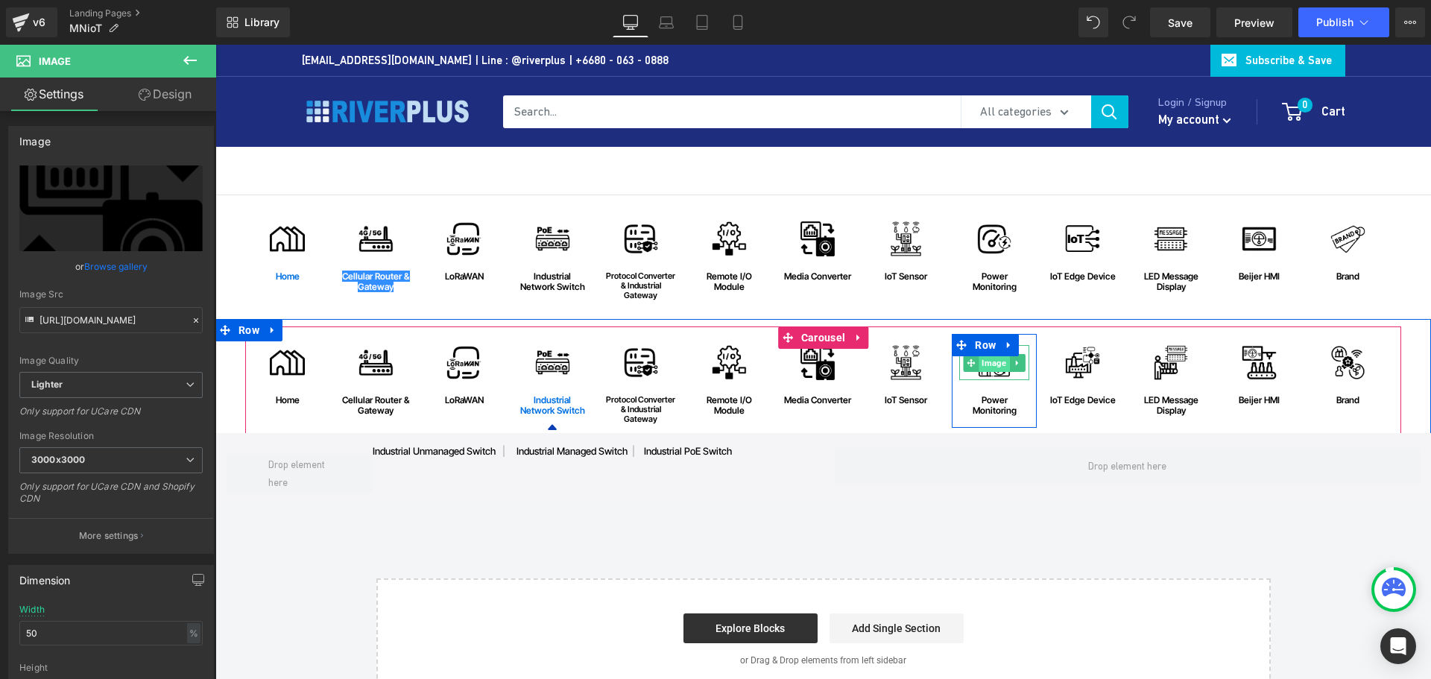
click at [991, 370] on span "Image" at bounding box center [994, 363] width 31 height 18
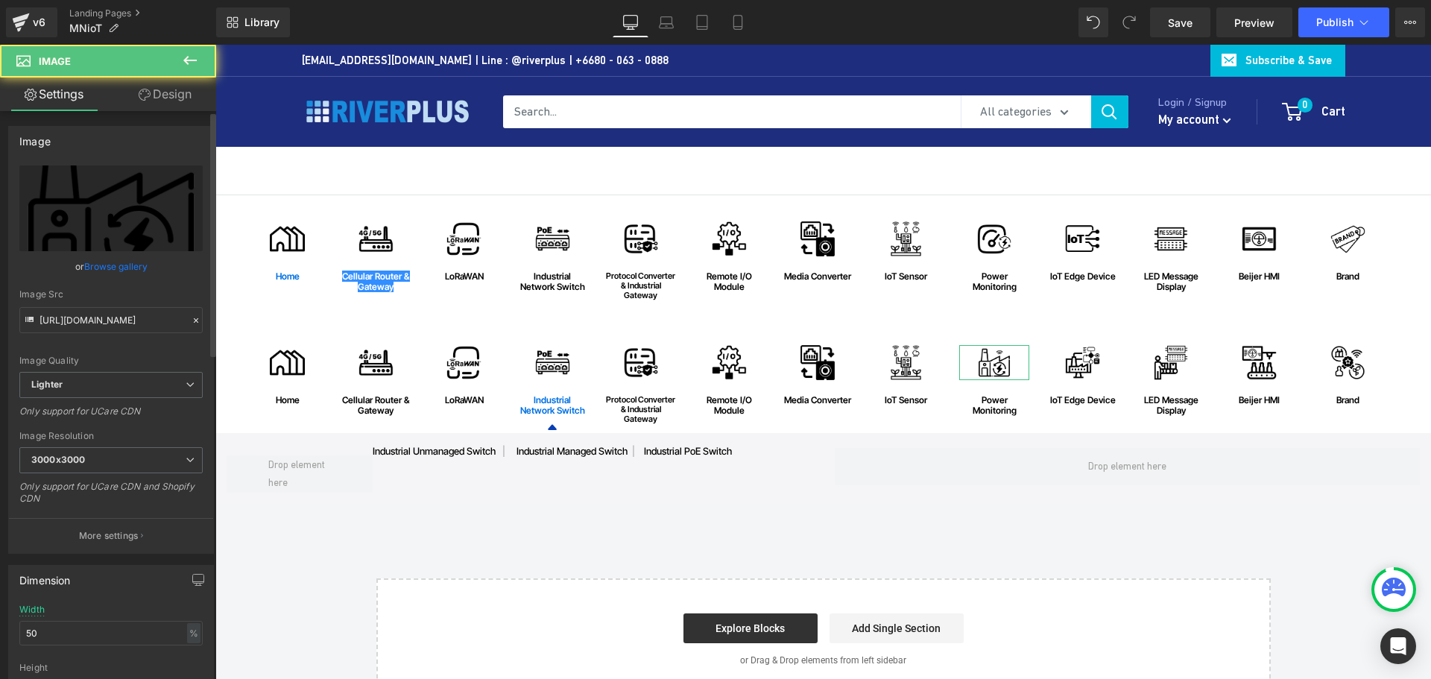
click at [119, 269] on link "Browse gallery" at bounding box center [115, 266] width 63 height 26
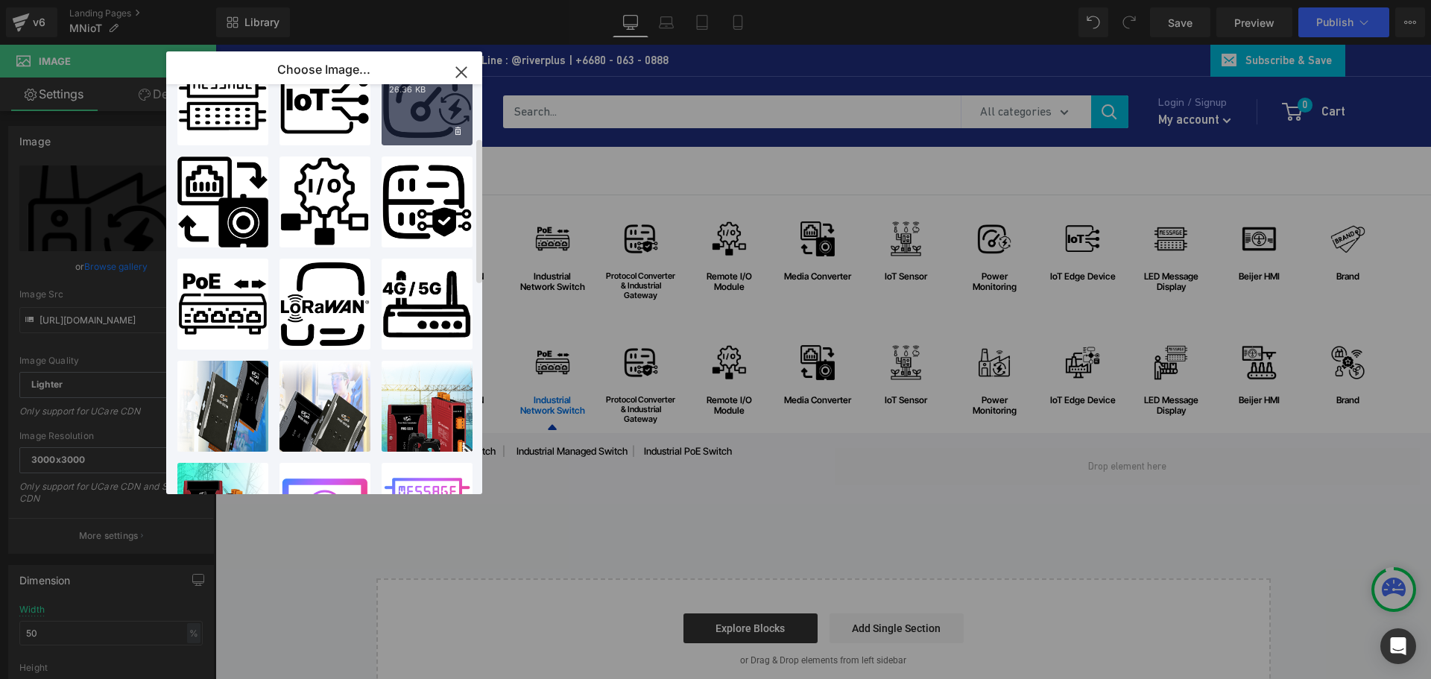
click at [0, 0] on div "Power-M...ring.png 26.36 KB" at bounding box center [0, 0] width 0 height 0
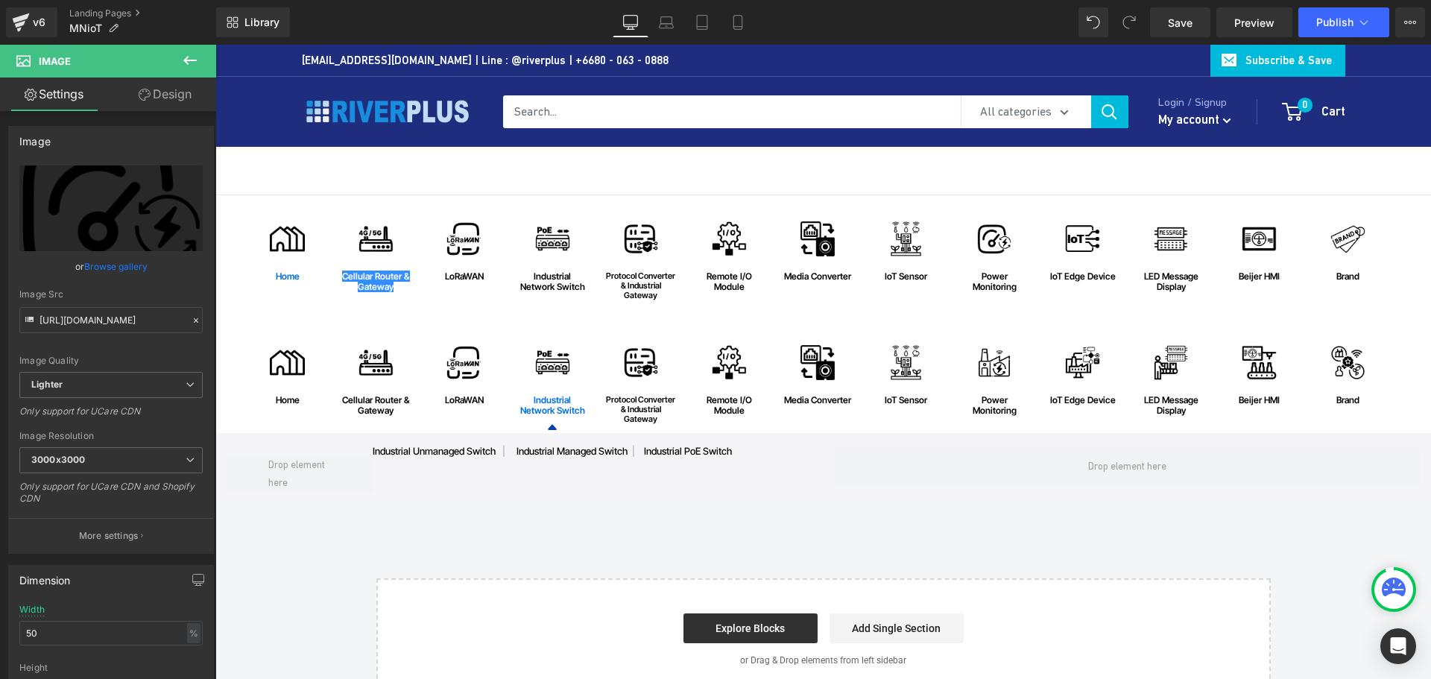
type input "https://ucarecdn.com/363a72f1-6e0e-4f70-8f87-dda2bc3a7c52/-/format/auto/-/previ…"
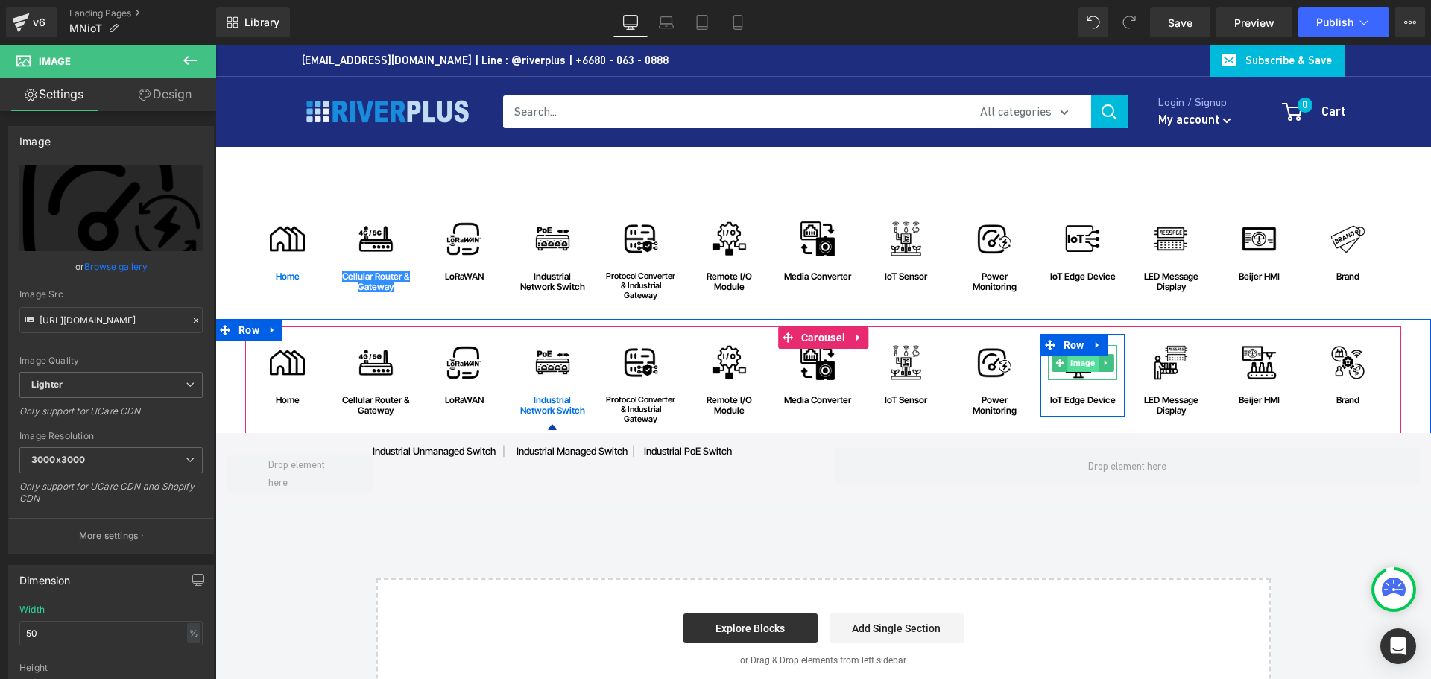
click at [1074, 369] on span "Image" at bounding box center [1083, 363] width 31 height 18
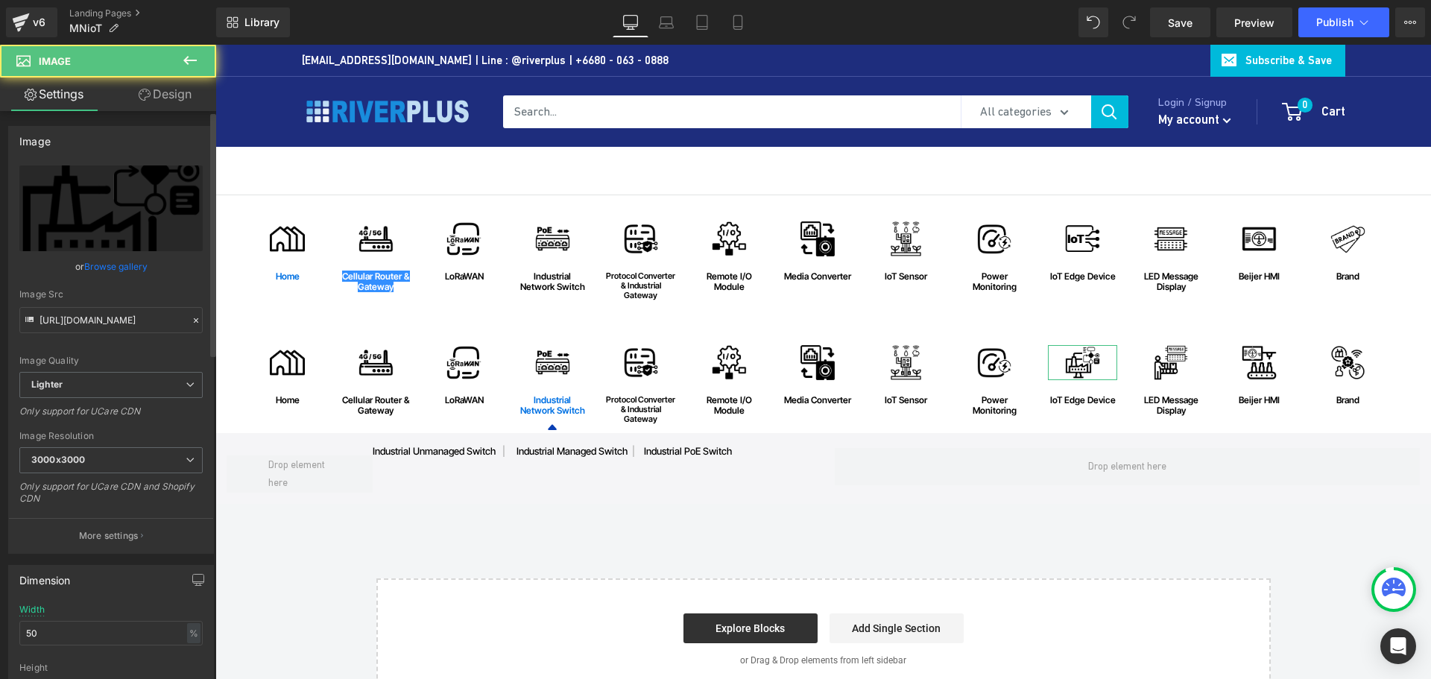
click at [95, 262] on link "Browse gallery" at bounding box center [115, 266] width 63 height 26
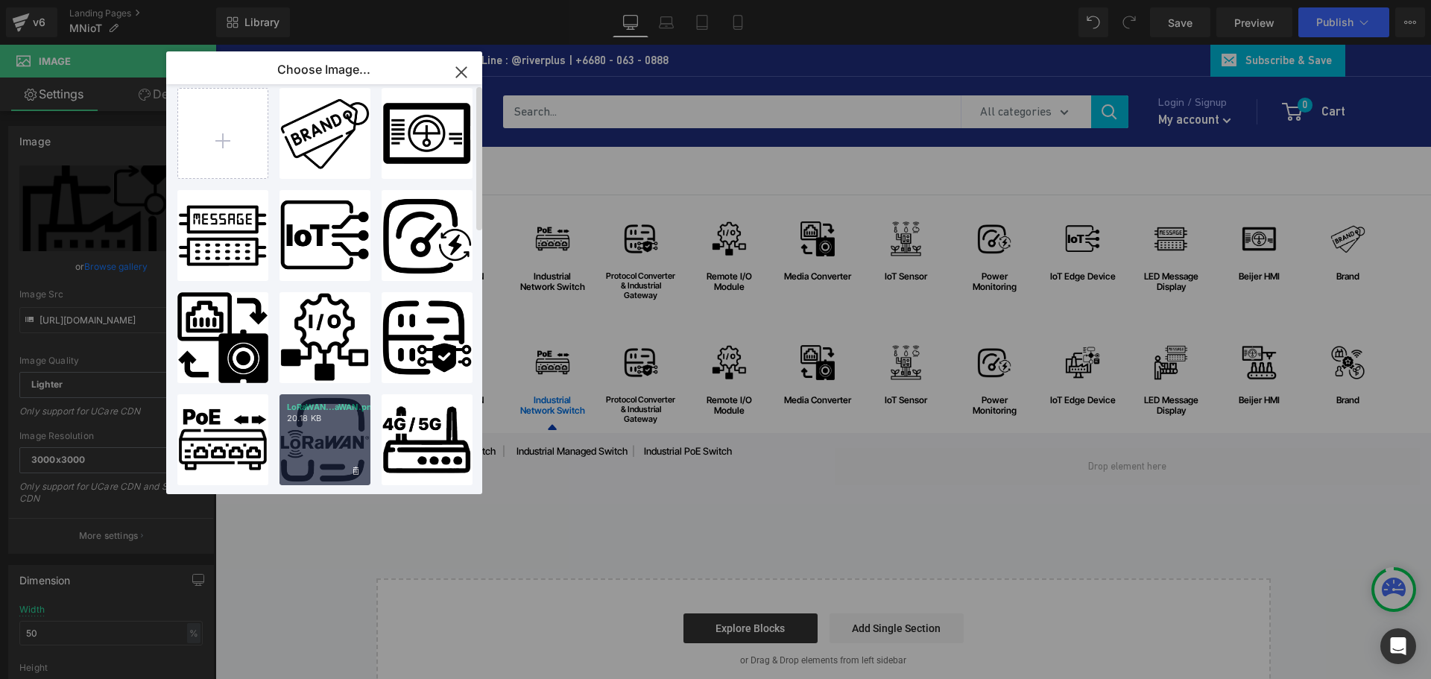
scroll to position [0, 0]
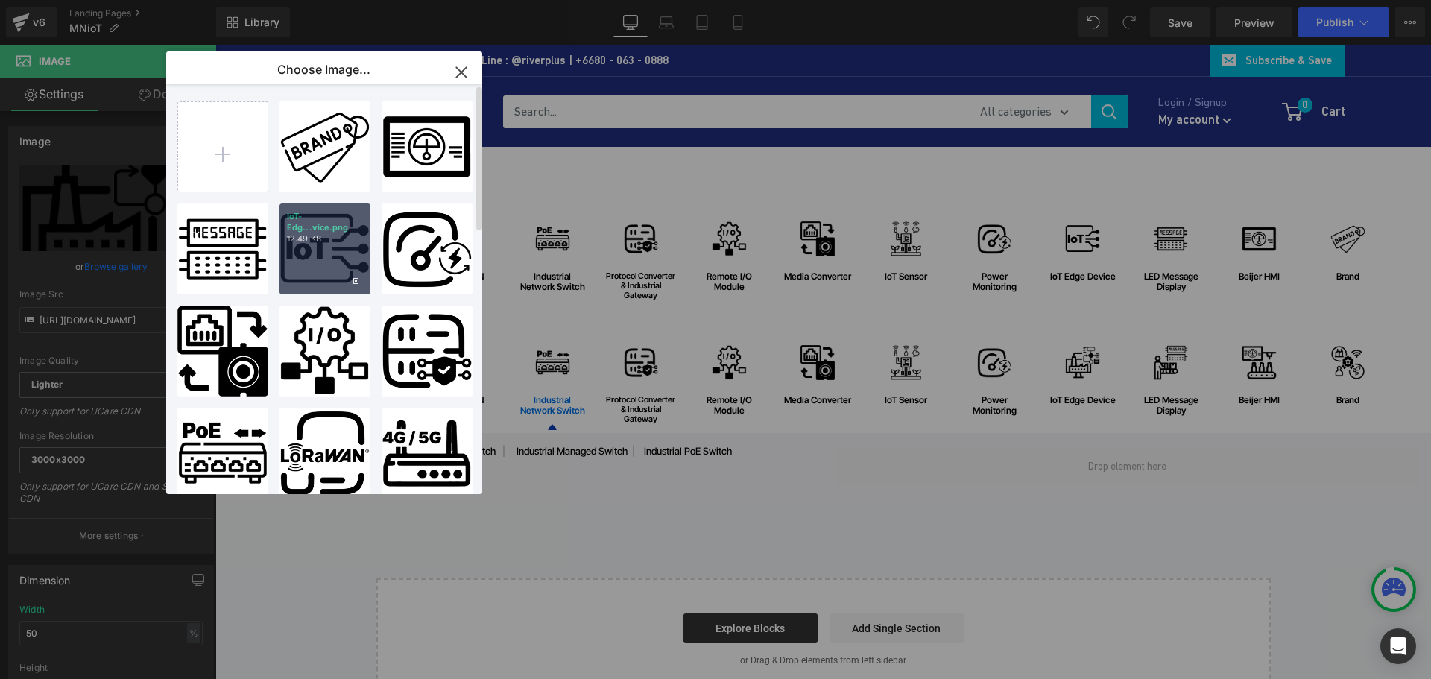
click at [333, 268] on div "IoT-Edg...vice.png 12.49 KB" at bounding box center [325, 249] width 91 height 91
type input "https://ucarecdn.com/2eabfec5-9035-4129-916f-f48e7b66d036/-/format/auto/-/previ…"
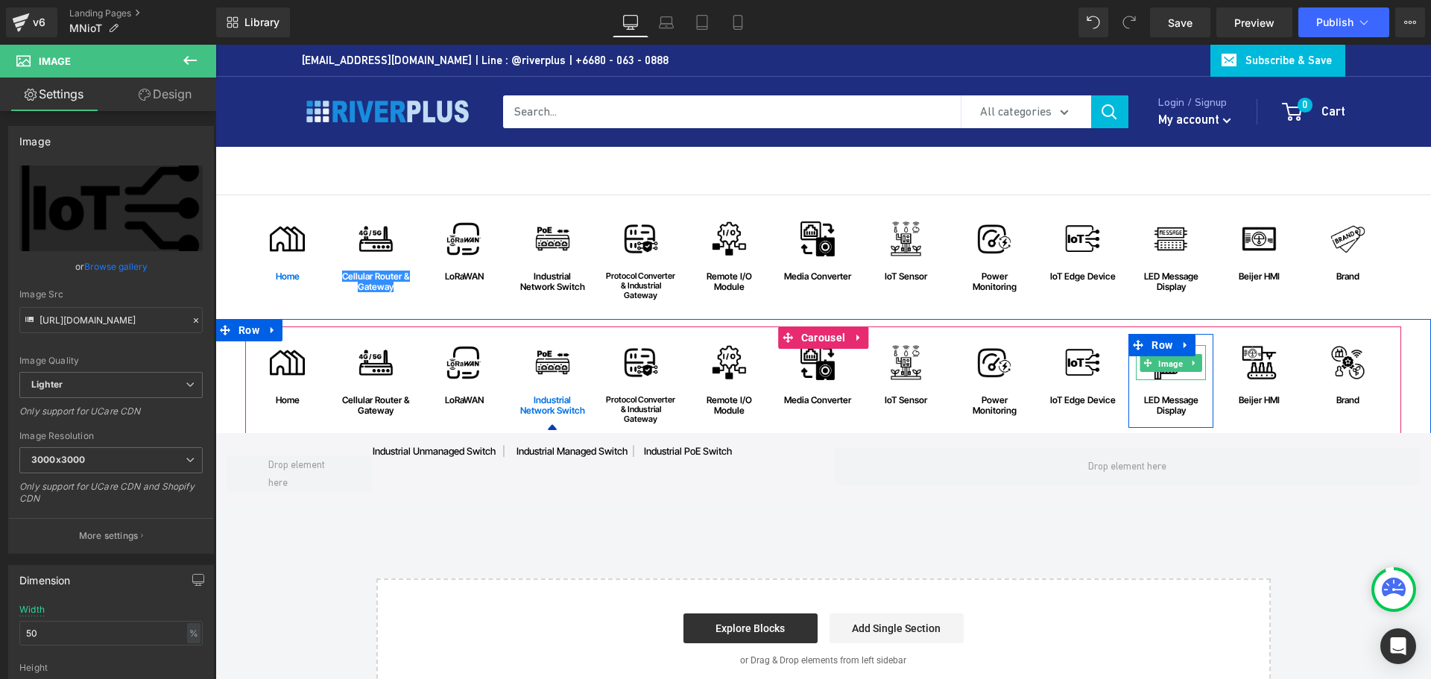
drag, startPoint x: 1165, startPoint y: 366, endPoint x: 324, endPoint y: 370, distance: 840.3
click at [1161, 366] on span "Image" at bounding box center [1171, 363] width 31 height 18
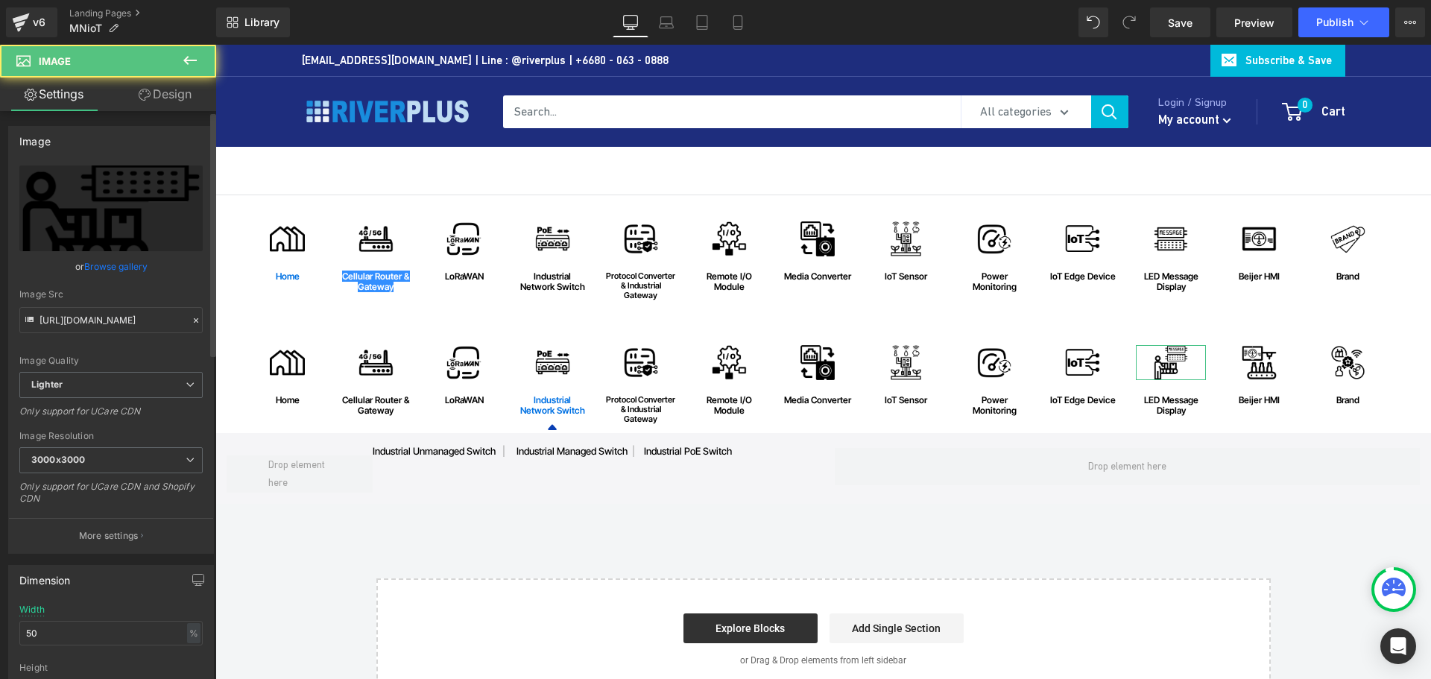
click at [138, 264] on link "Browse gallery" at bounding box center [115, 266] width 63 height 26
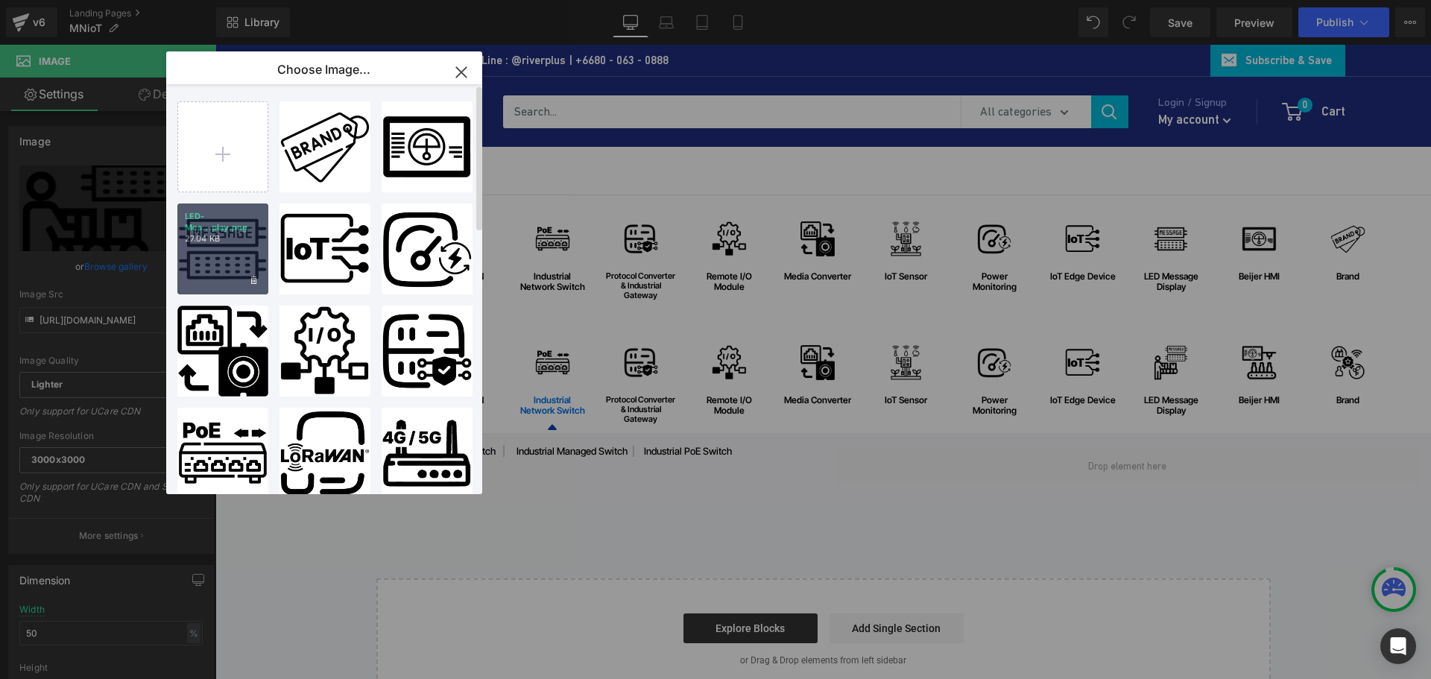
click at [0, 0] on div "LED-Mes...play.png 27.04 KB" at bounding box center [0, 0] width 0 height 0
type input "https://ucarecdn.com/20cdeb30-4233-48b0-906d-58d4afaf7d0d/-/format/auto/-/previ…"
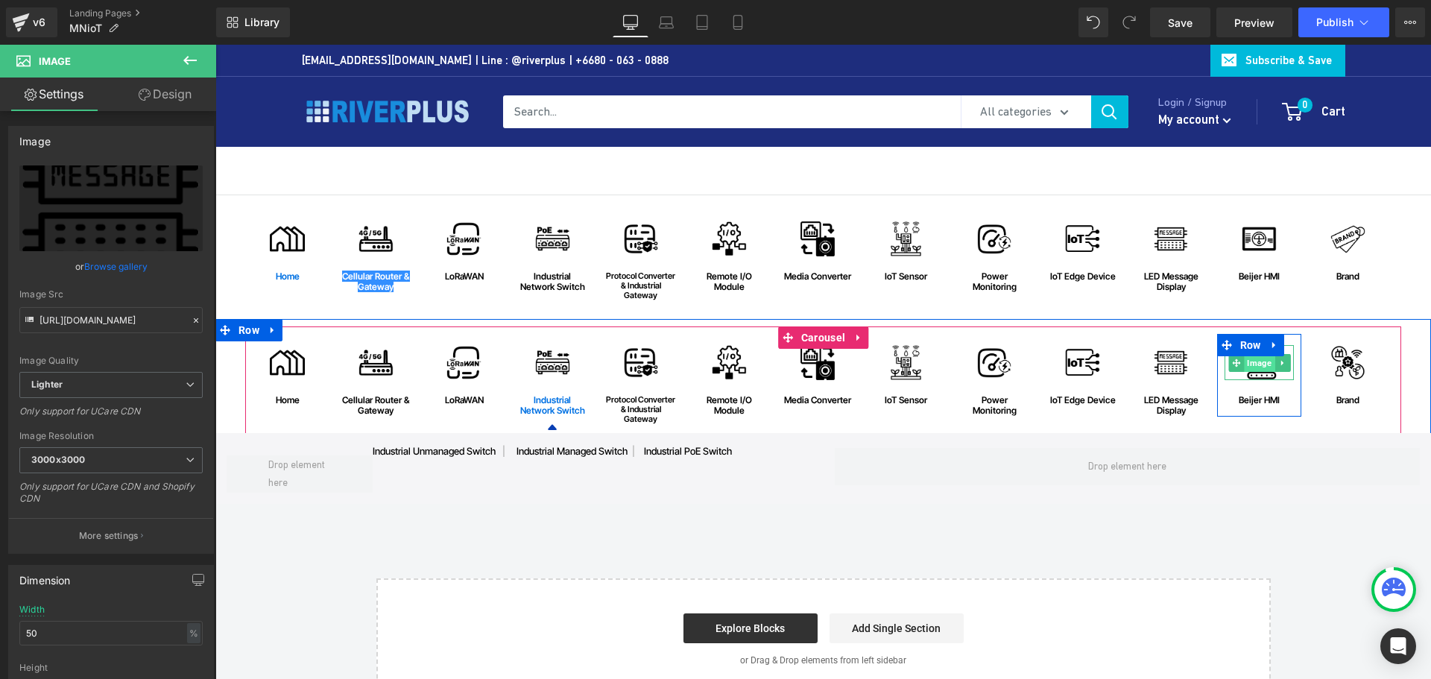
click at [1253, 371] on span "Image" at bounding box center [1259, 363] width 31 height 18
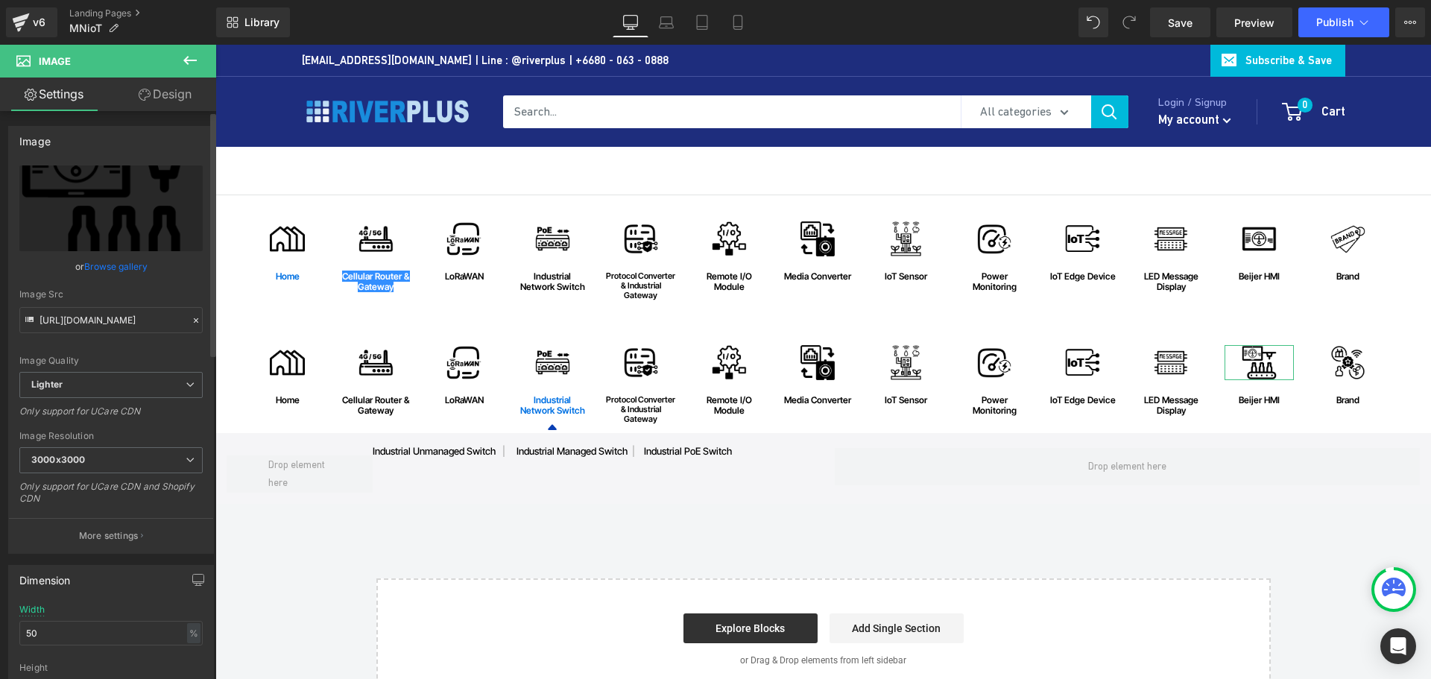
click at [132, 265] on link "Browse gallery" at bounding box center [115, 266] width 63 height 26
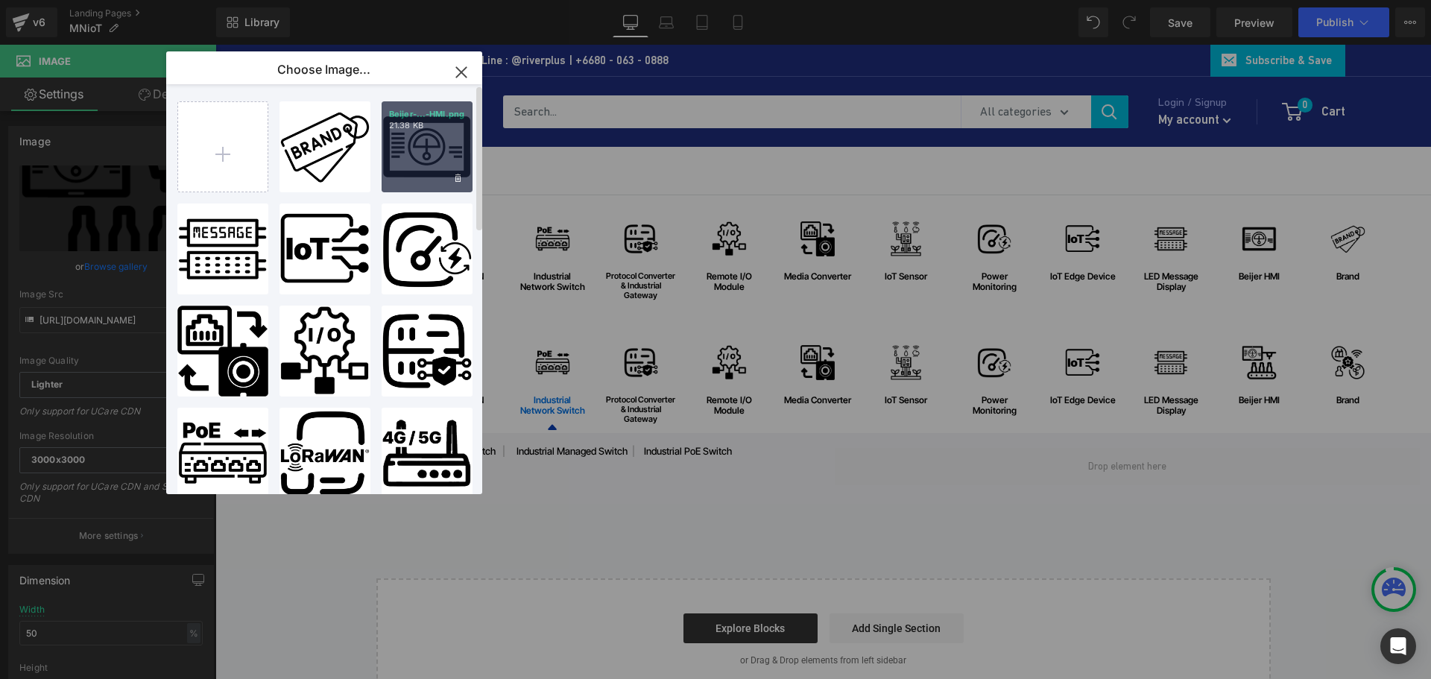
click at [0, 0] on div "Beijer-...-HMI.png 21.38 KB" at bounding box center [0, 0] width 0 height 0
type input "https://ucarecdn.com/d1023d0d-42ab-4aba-94b1-95b8f6fcd01b/-/format/auto/-/previ…"
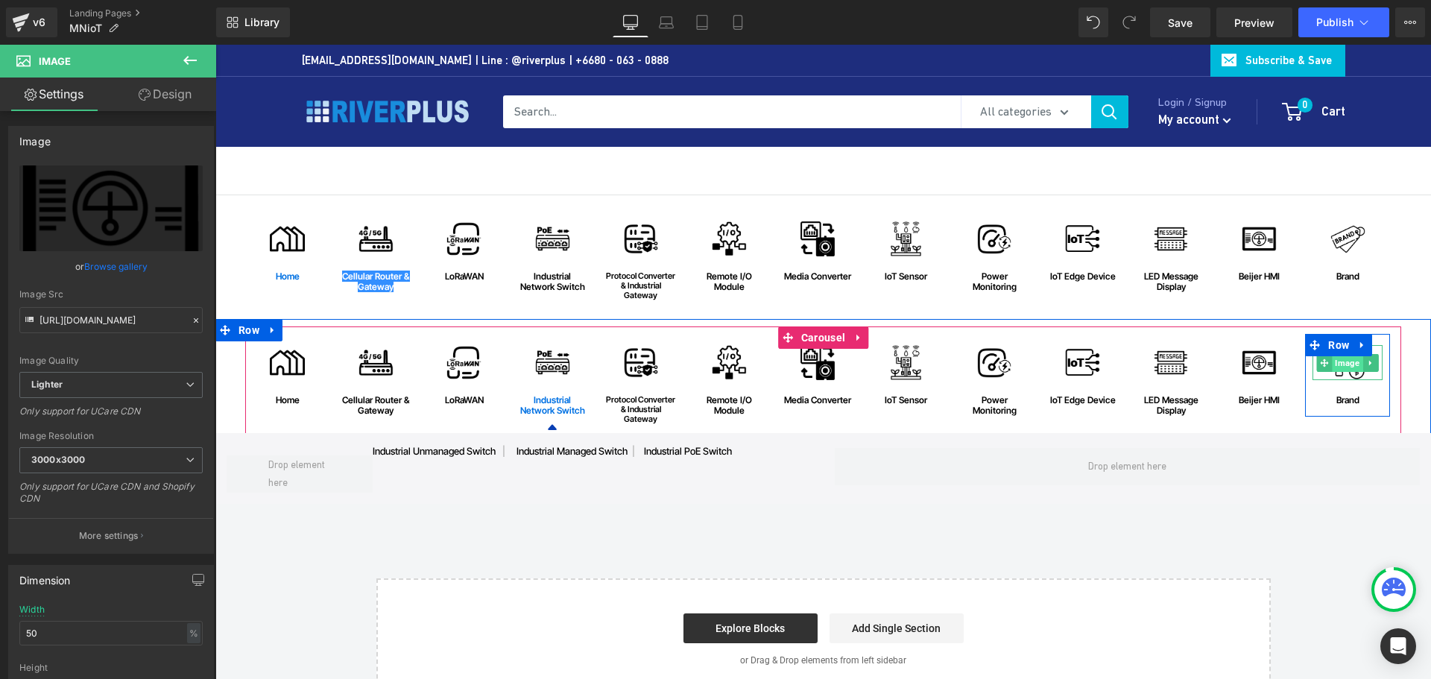
click at [1344, 365] on span "Image" at bounding box center [1348, 363] width 31 height 18
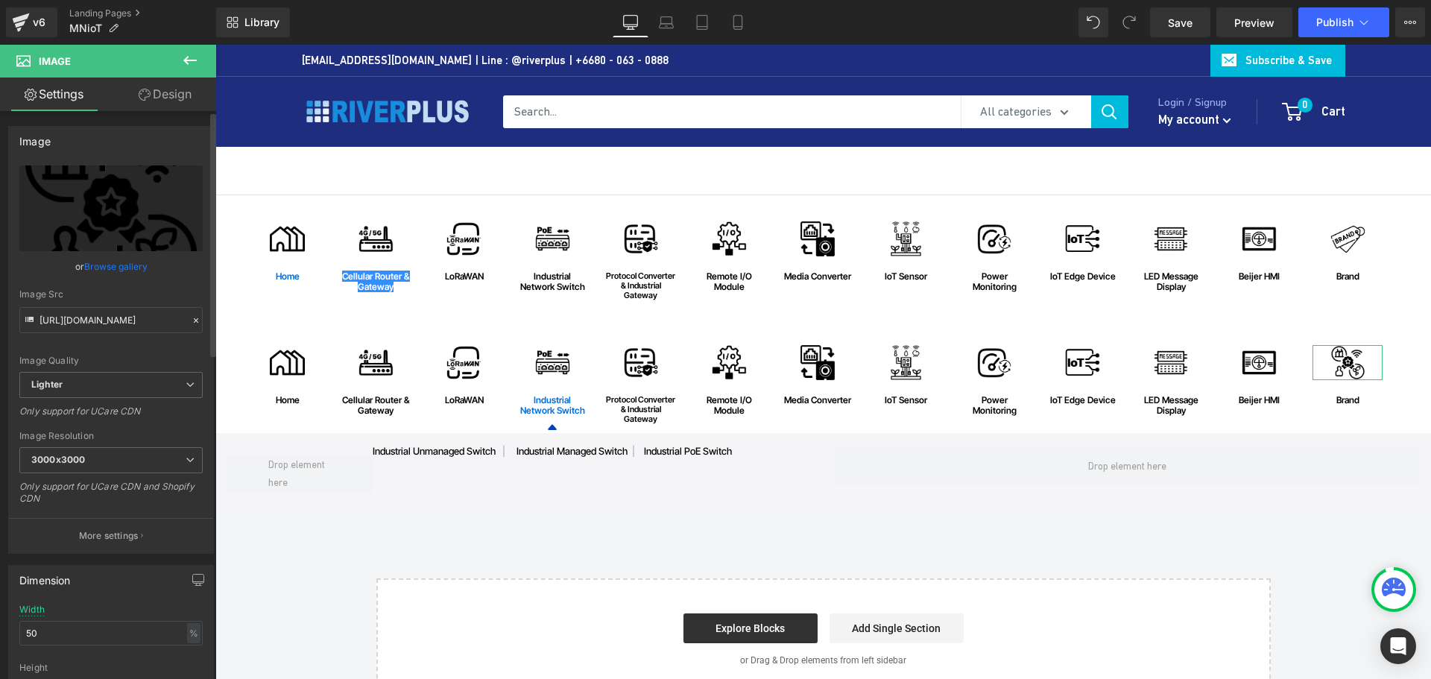
click at [116, 265] on link "Browse gallery" at bounding box center [115, 266] width 63 height 26
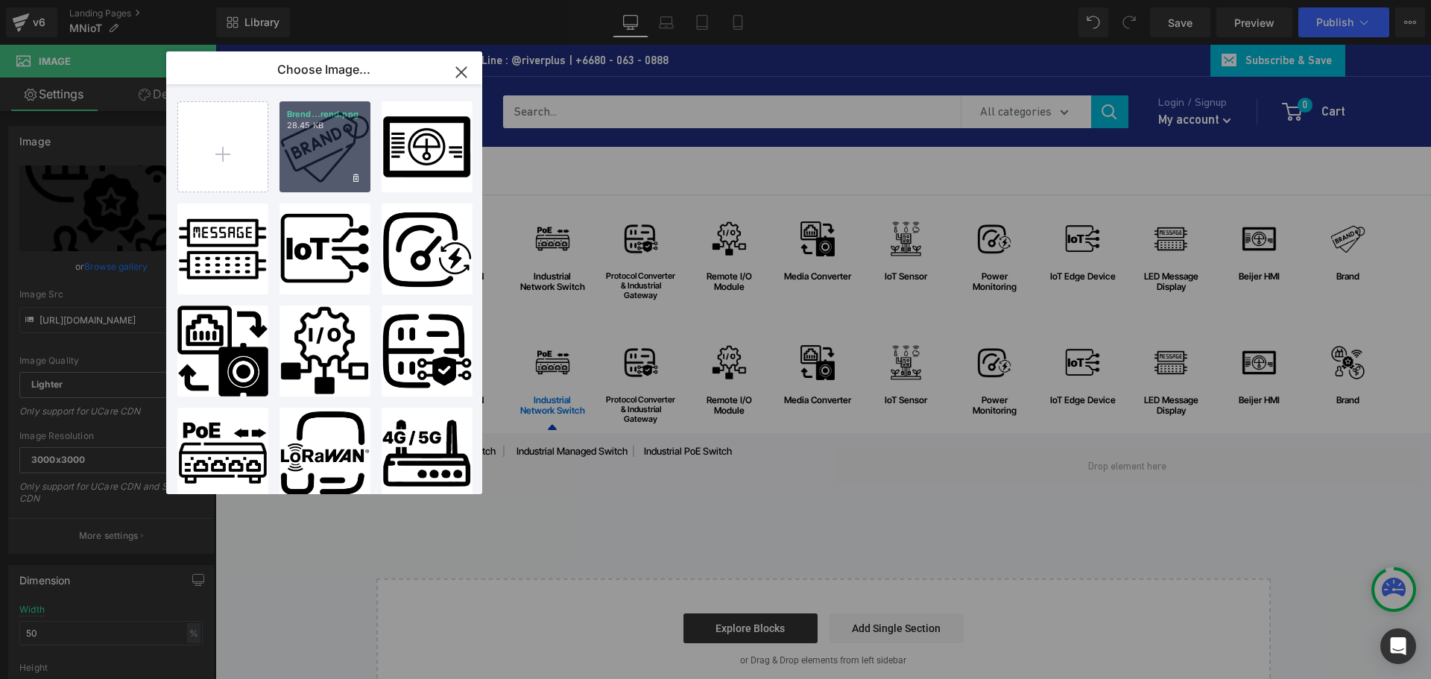
drag, startPoint x: 309, startPoint y: 166, endPoint x: 561, endPoint y: 281, distance: 276.2
click at [921, 248] on div "Brend...rend.png 28.45 KB" at bounding box center [956, 248] width 70 height 0
type input "https://ucarecdn.com/4a346af3-a7e7-439a-8d94-e2a7fa8122bd/-/format/auto/-/previ…"
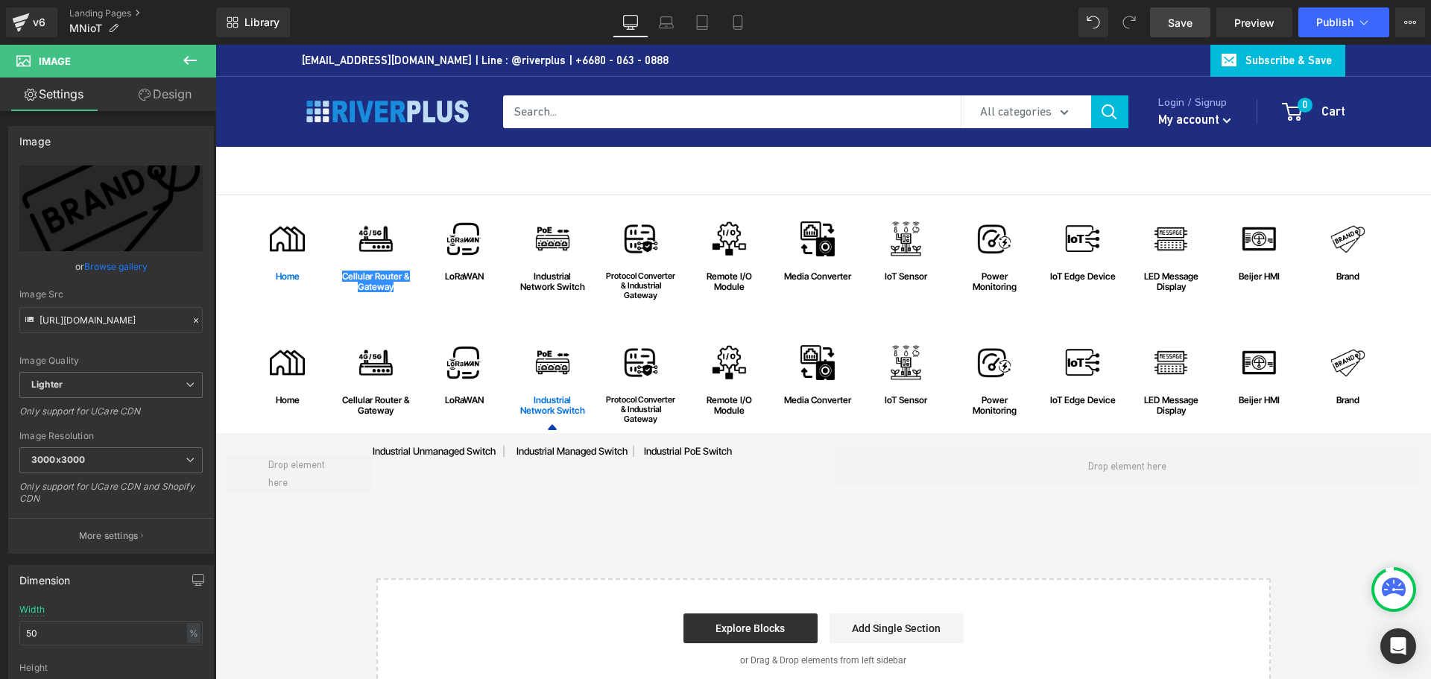
drag, startPoint x: 1177, startPoint y: 28, endPoint x: 844, endPoint y: 503, distance: 580.8
click at [1177, 28] on span "Save" at bounding box center [1180, 23] width 25 height 16
drag, startPoint x: 1179, startPoint y: 31, endPoint x: 854, endPoint y: 488, distance: 561.5
click at [1179, 31] on link "Save" at bounding box center [1180, 22] width 60 height 30
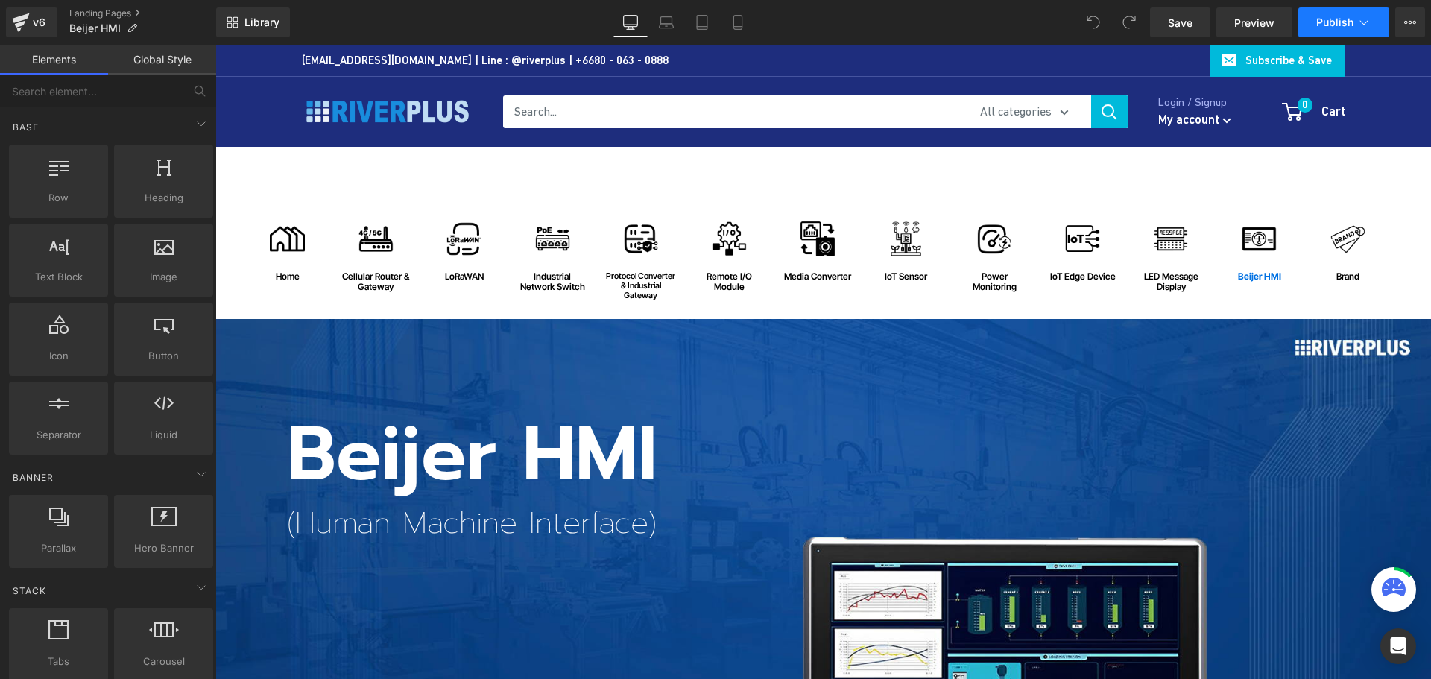
click at [1332, 19] on span "Publish" at bounding box center [1335, 22] width 37 height 12
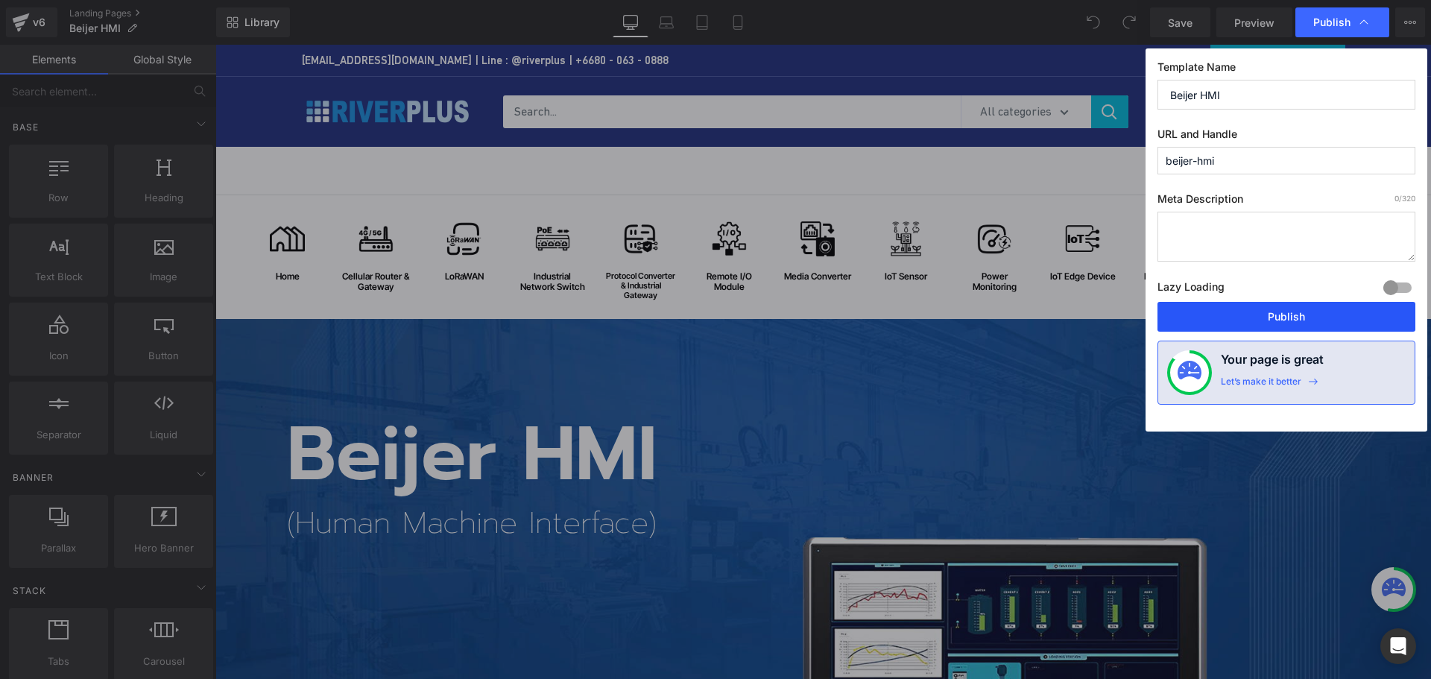
click at [284, 237] on button "Publish" at bounding box center [249, 232] width 70 height 10
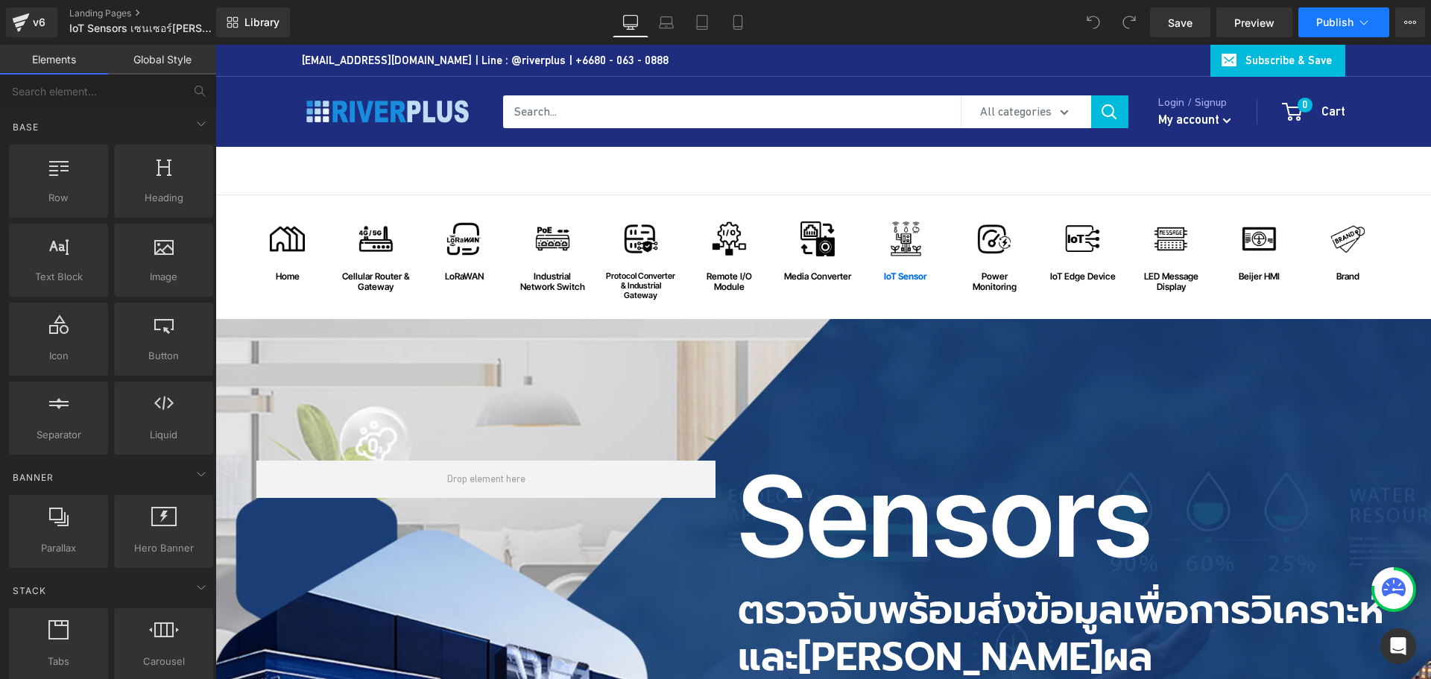
click at [1337, 19] on span "Publish" at bounding box center [1335, 22] width 37 height 12
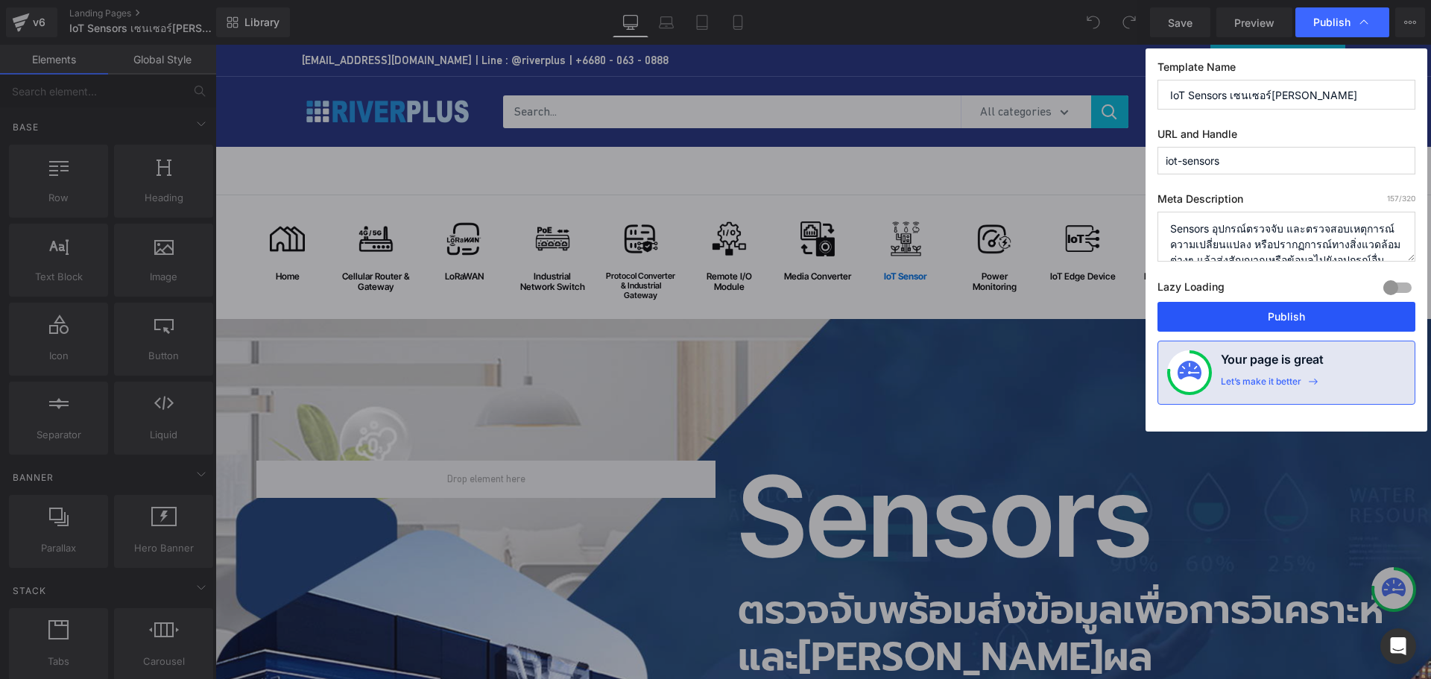
click at [268, 237] on button "Publish" at bounding box center [249, 231] width 39 height 11
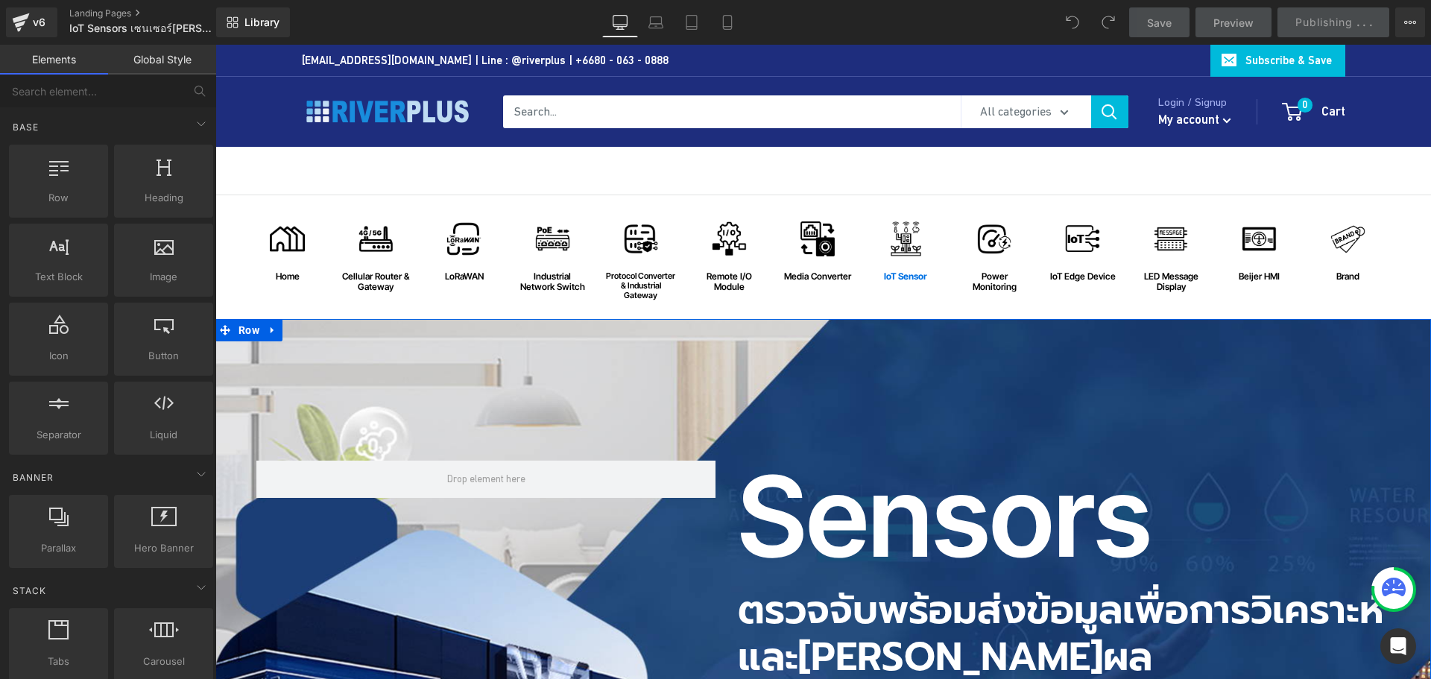
scroll to position [149, 0]
